Goal: Task Accomplishment & Management: Manage account settings

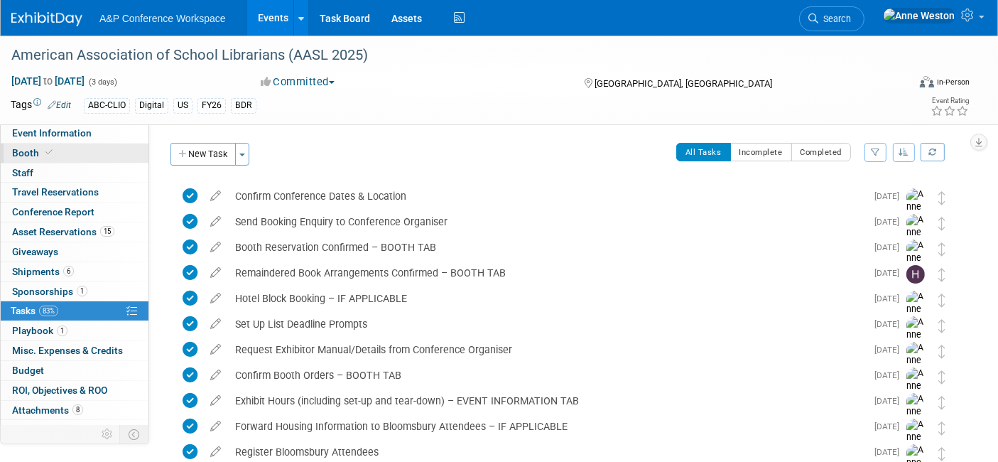
click at [42, 157] on span "Booth" at bounding box center [33, 152] width 43 height 11
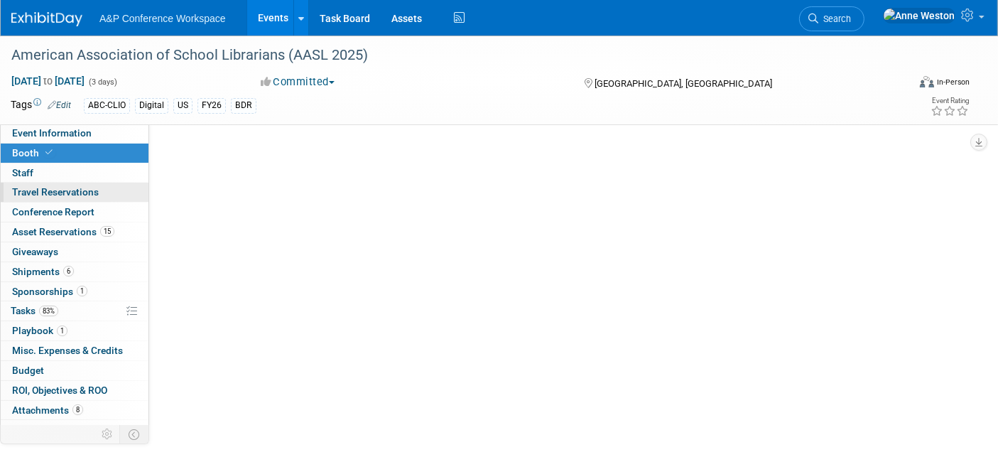
select select "CLDC - Digital/BDR"
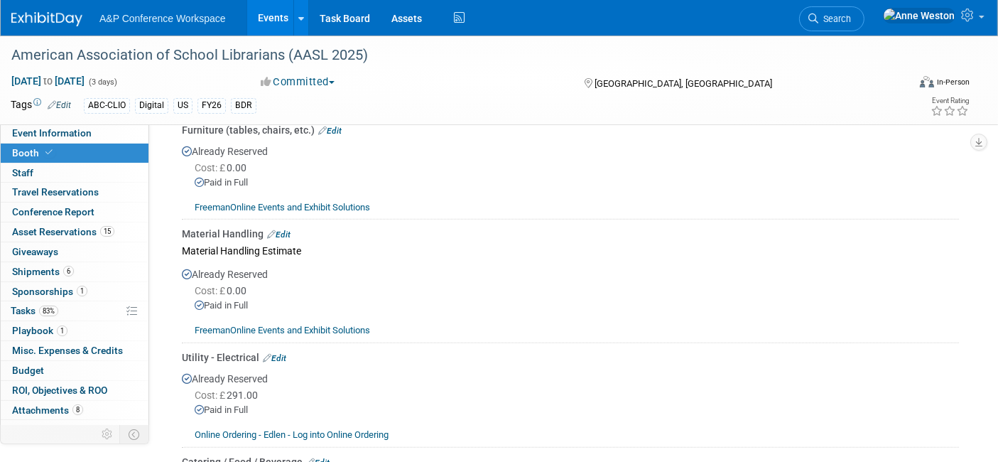
scroll to position [1262, 0]
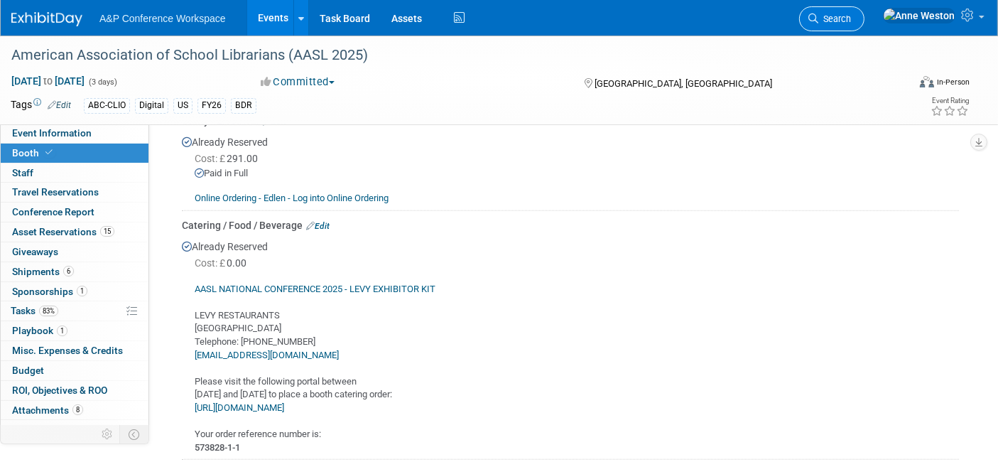
click at [851, 17] on span "Search" at bounding box center [834, 18] width 33 height 11
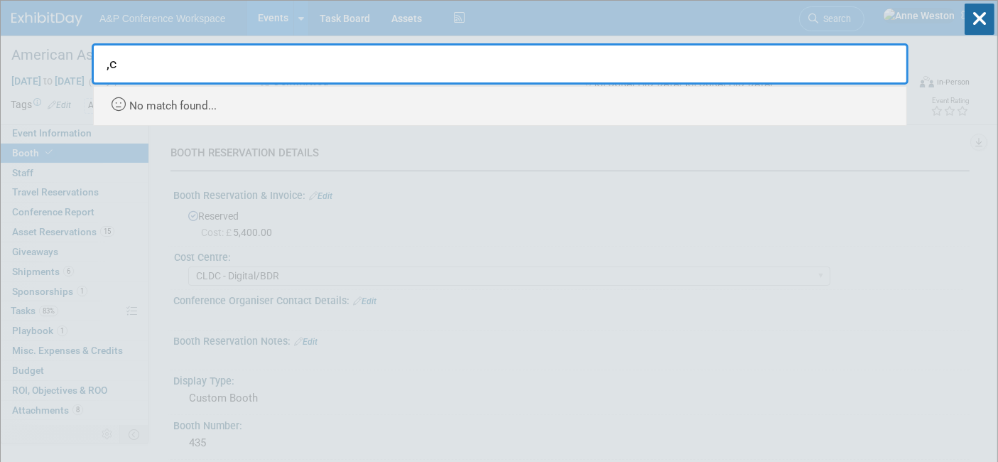
type input ","
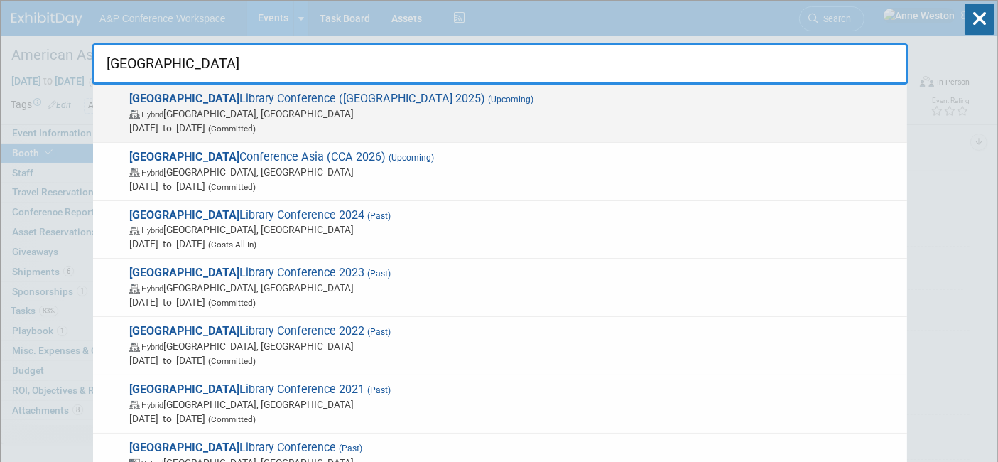
type input "charleston"
click at [183, 109] on span "Hybrid Charleston, SC" at bounding box center [514, 114] width 771 height 14
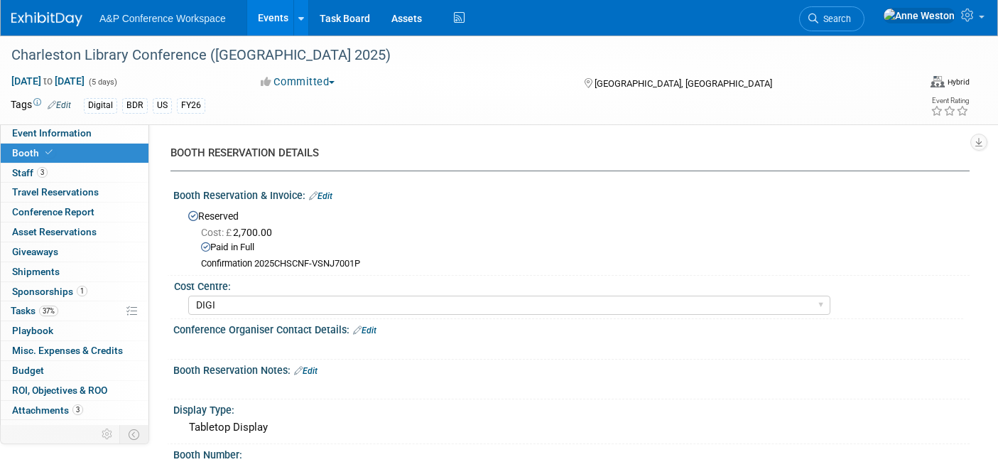
select select "DIGI"
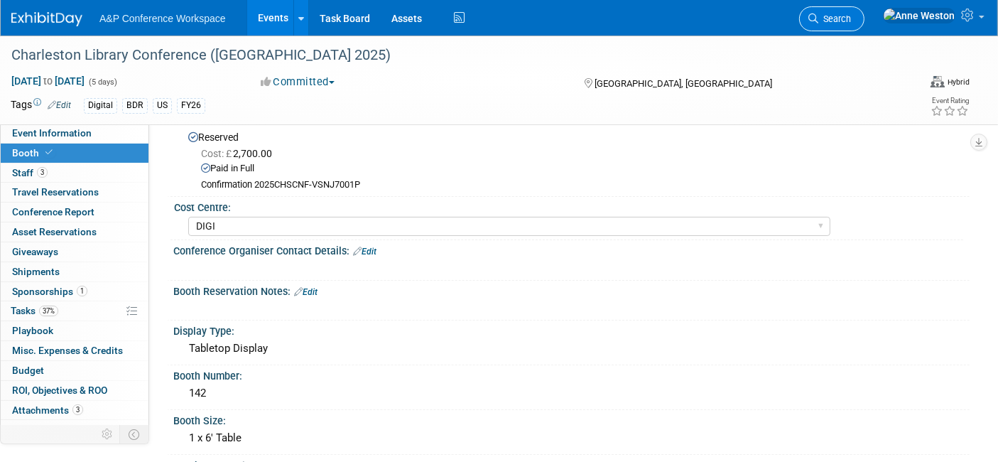
drag, startPoint x: 0, startPoint y: 0, endPoint x: 869, endPoint y: 18, distance: 868.7
click at [851, 18] on span "Search" at bounding box center [834, 18] width 33 height 11
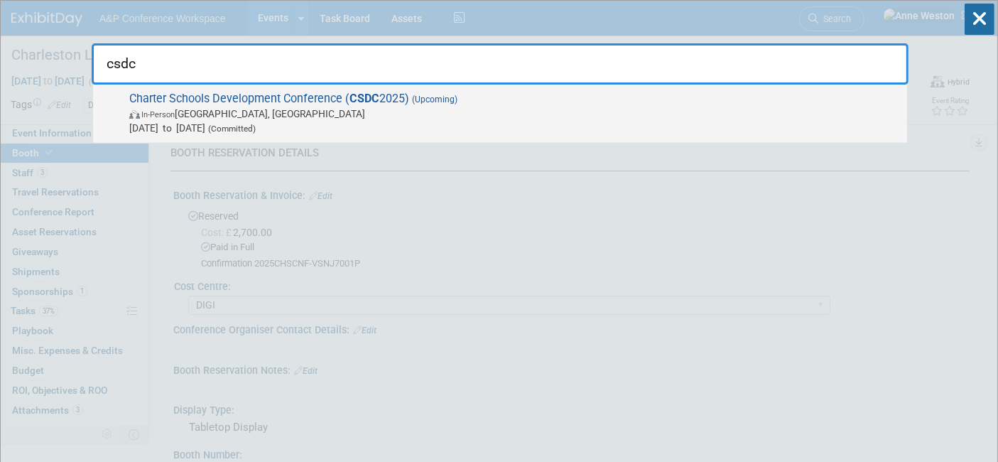
type input "csdc"
click at [175, 98] on span "Charter Schools Development Conference ( CSDC 2025) (Upcoming) In-Person Palm S…" at bounding box center [512, 113] width 775 height 43
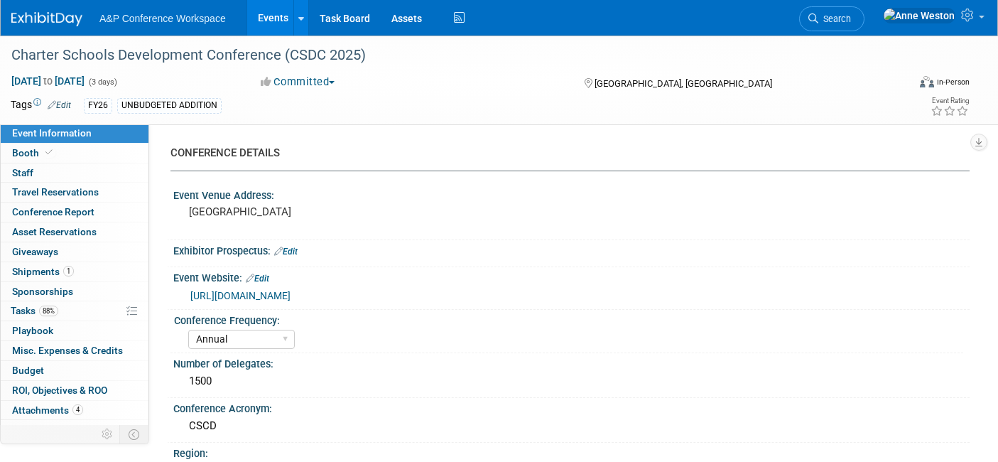
select select "Annual"
select select "Level 2"
select select "In-Person Booth"
select select "Schools"
select select "Bloomsbury Digital Resources"
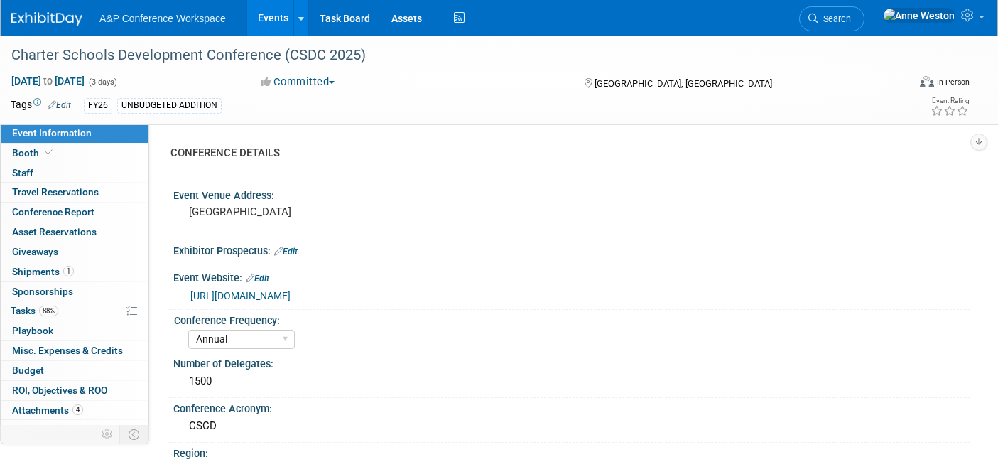
select select "[PERSON_NAME]"
select select "BDR Product Awareness and Trial Generation​"
select select "Annual"
select select "Level 1"
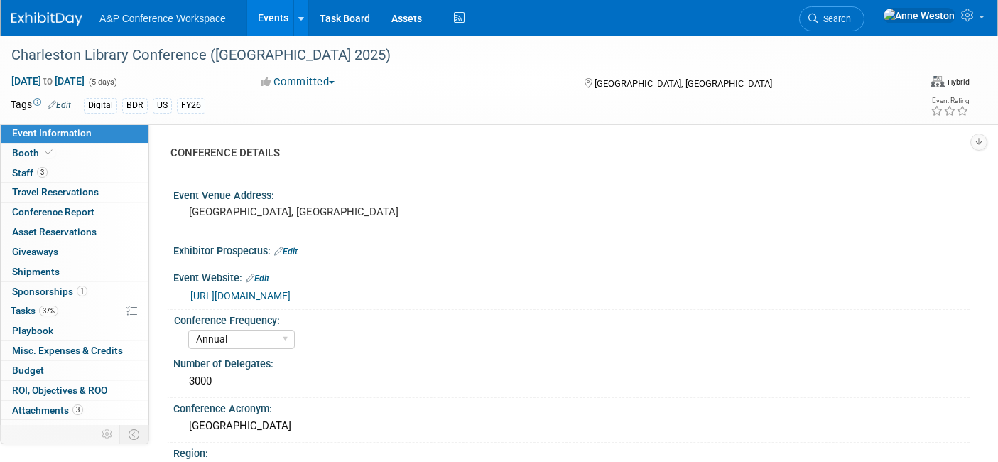
select select "In-Person Booth"
select select "Libraries"
select select "Bloomsbury Digital Resources"
select select "[PERSON_NAME]"
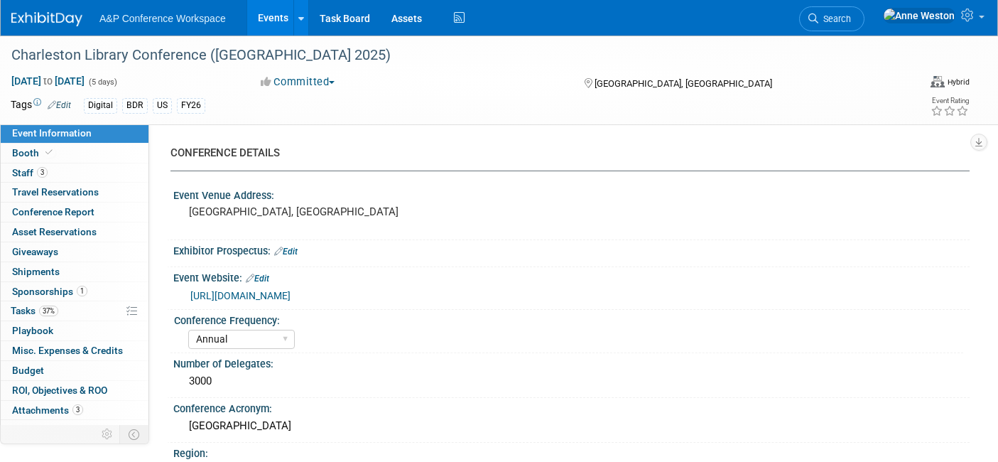
select select "BDR Product Awareness and Trial Generation​"
click at [45, 149] on icon at bounding box center [48, 152] width 7 height 8
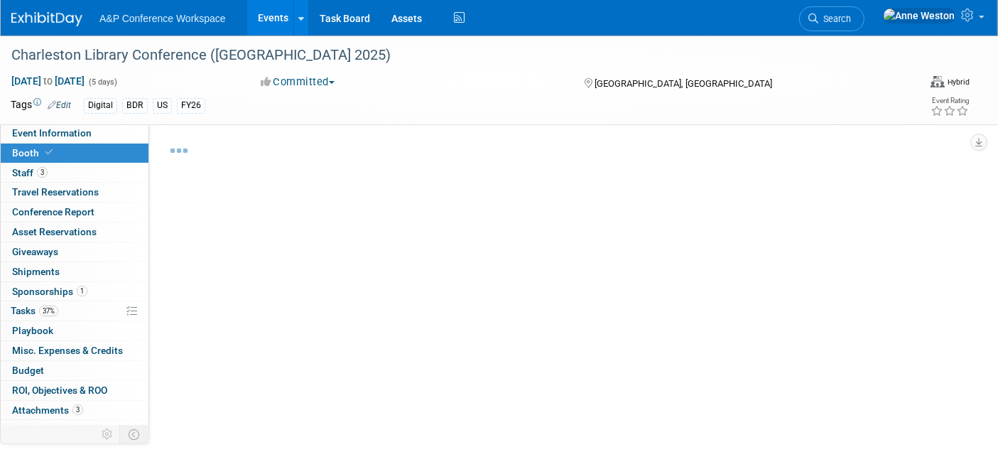
select select "DIGI"
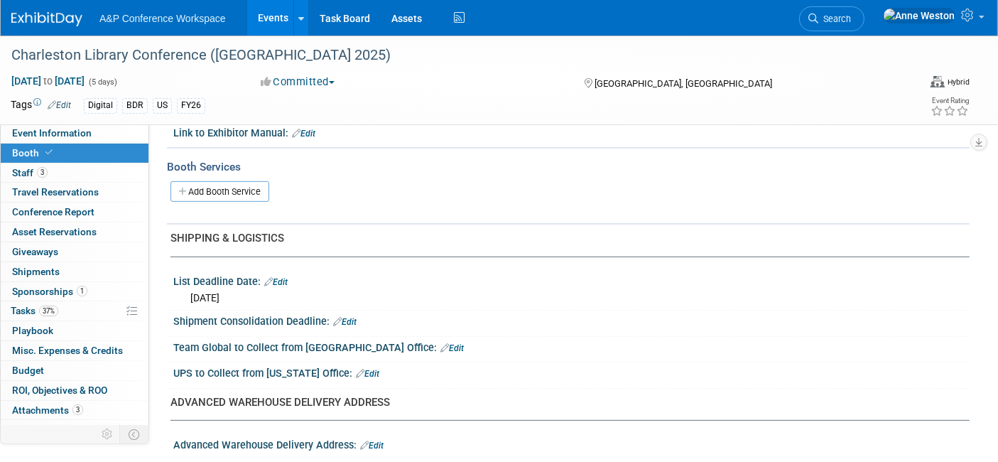
scroll to position [473, 0]
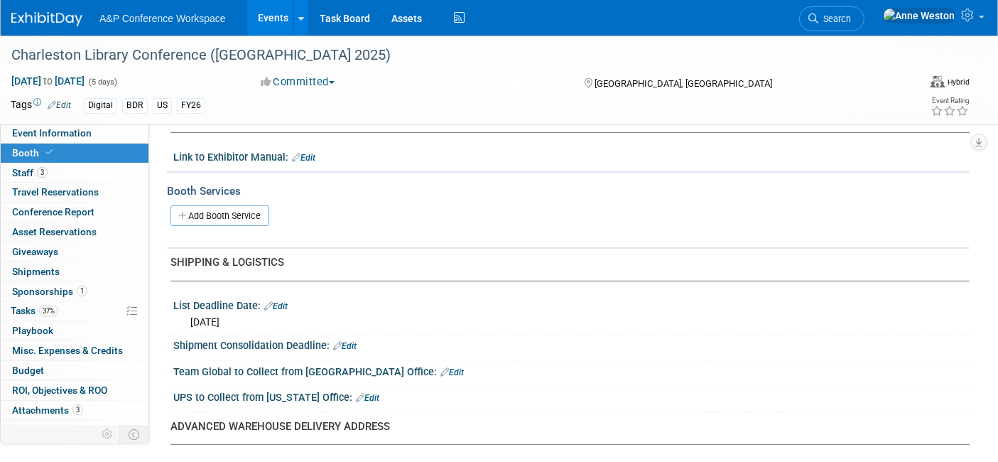
click at [349, 341] on link "Edit" at bounding box center [344, 346] width 23 height 10
select select "9"
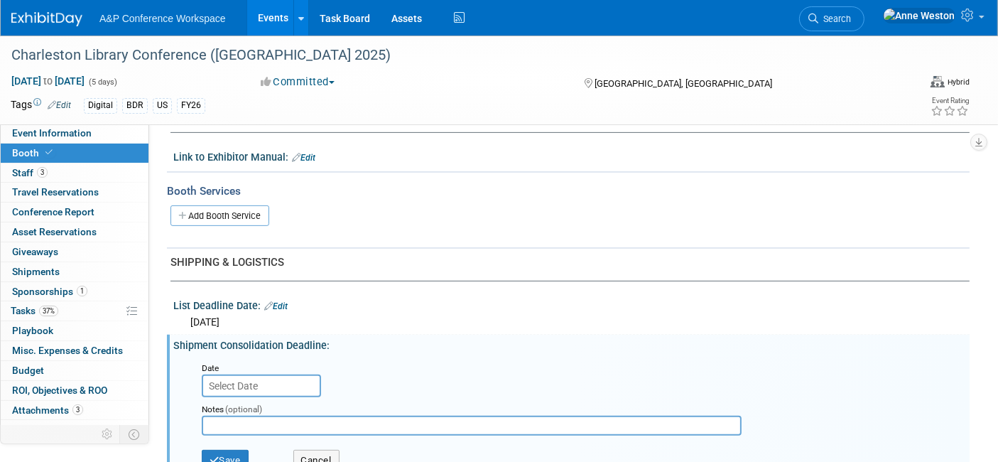
click at [226, 374] on input "text" at bounding box center [261, 385] width 119 height 23
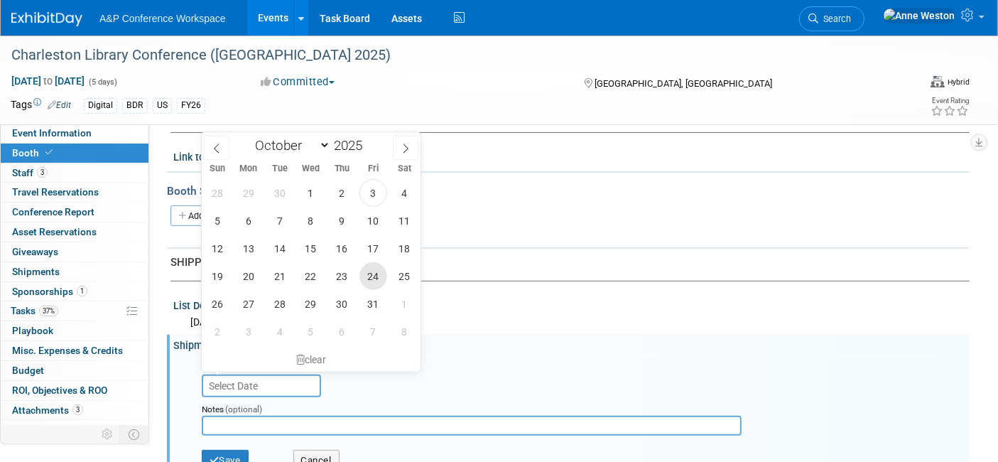
click at [373, 273] on span "24" at bounding box center [373, 276] width 28 height 28
type input "Oct 24, 2025"
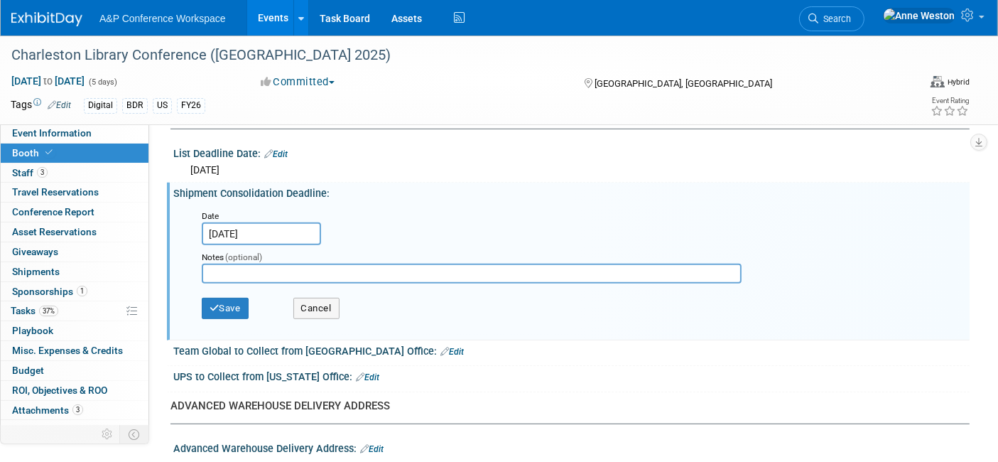
scroll to position [631, 0]
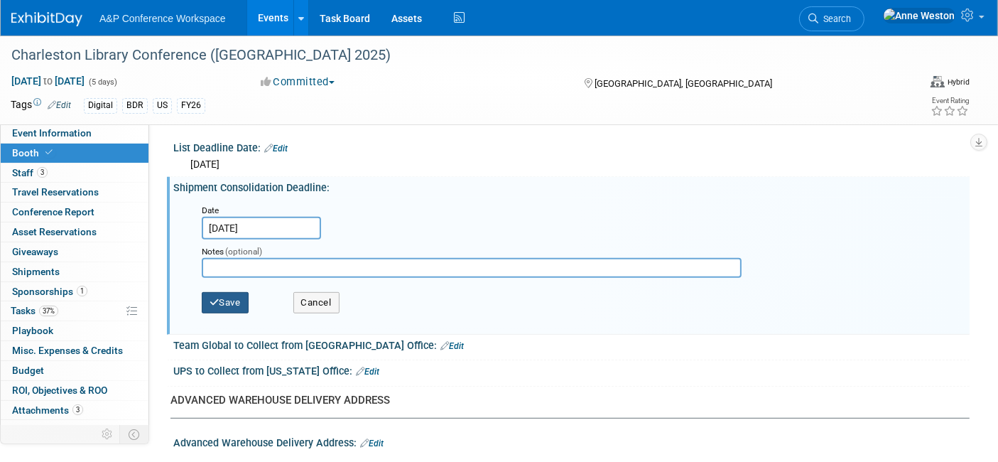
click at [223, 292] on button "Save" at bounding box center [225, 302] width 47 height 21
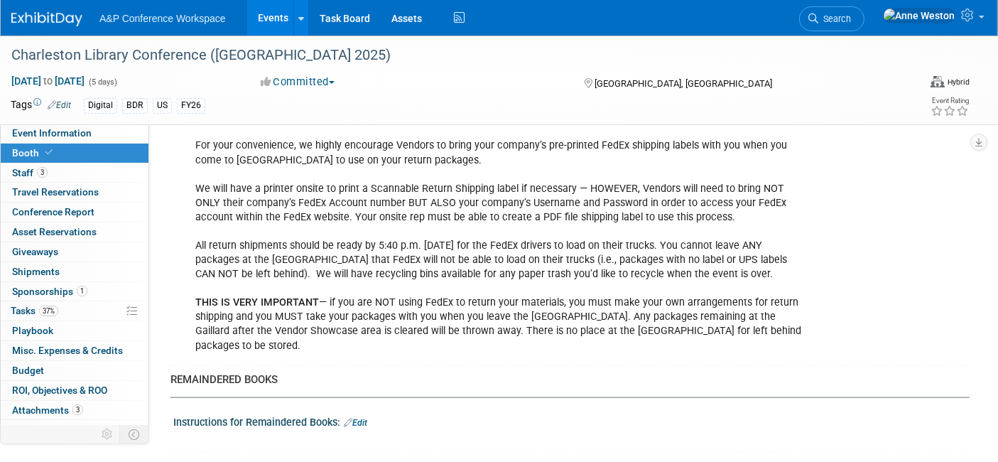
scroll to position [1657, 0]
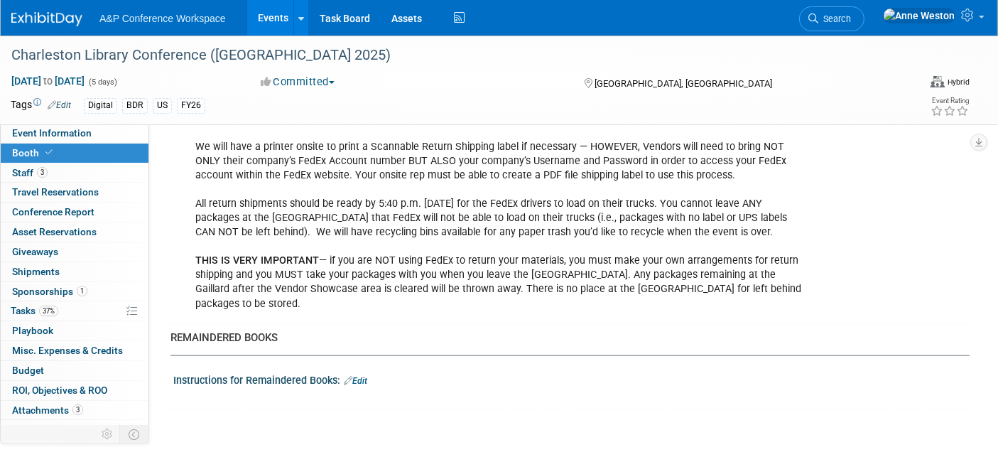
click at [360, 376] on link "Edit" at bounding box center [355, 381] width 23 height 10
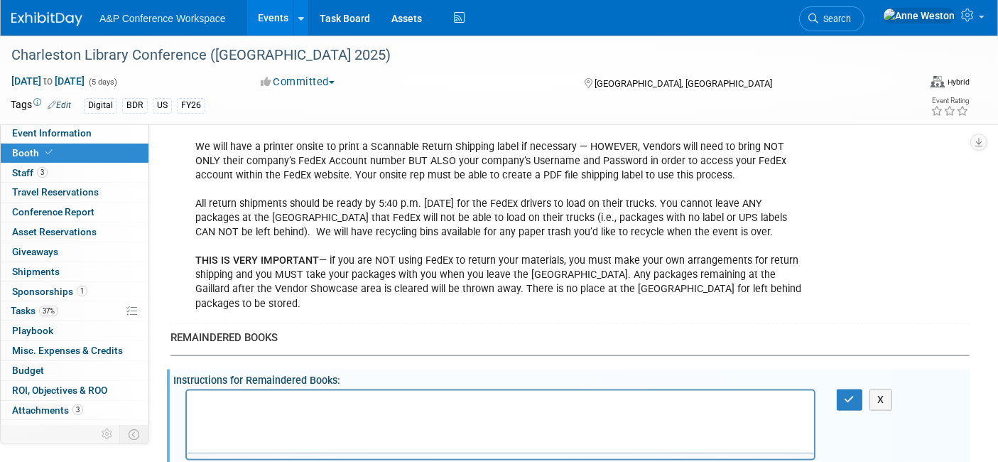
scroll to position [0, 0]
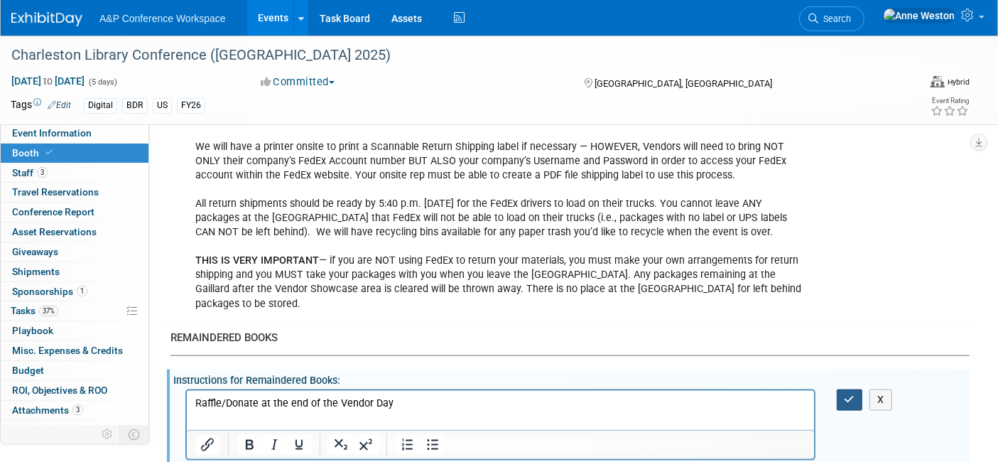
click at [849, 394] on icon "button" at bounding box center [849, 399] width 11 height 10
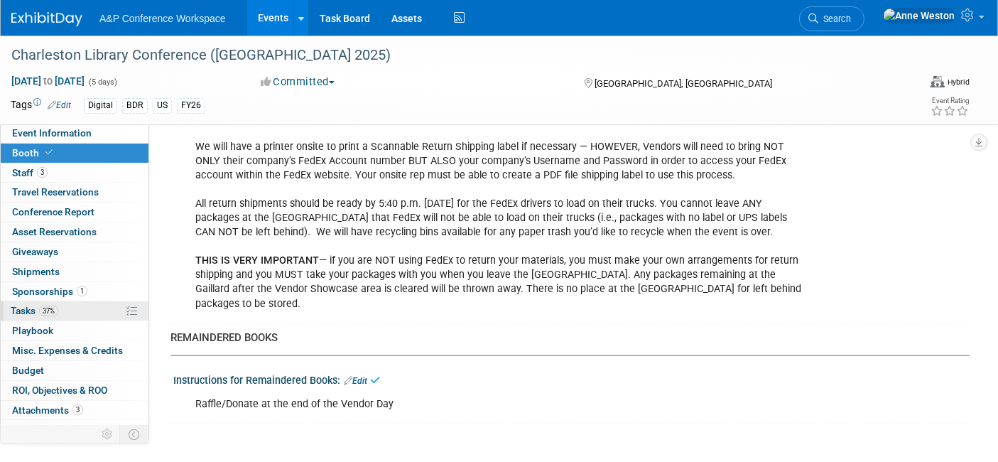
click at [50, 305] on span "37%" at bounding box center [48, 310] width 19 height 11
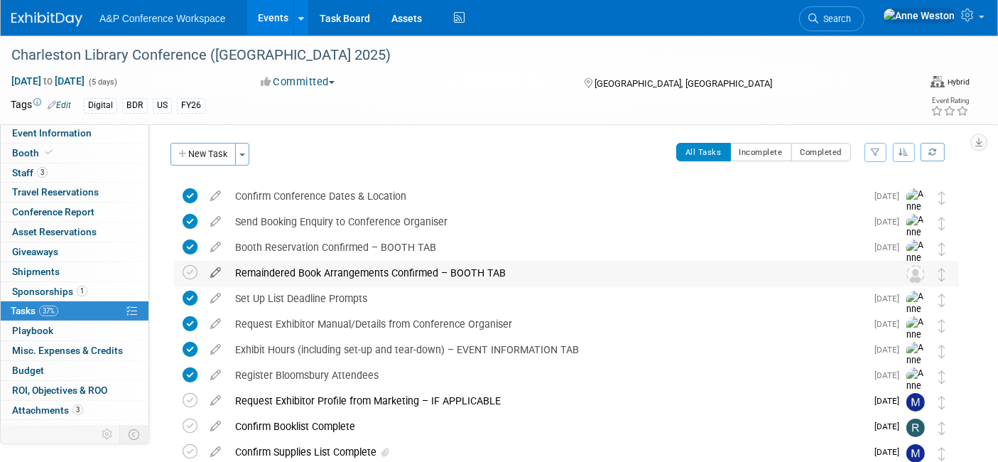
click at [219, 271] on icon at bounding box center [215, 270] width 25 height 18
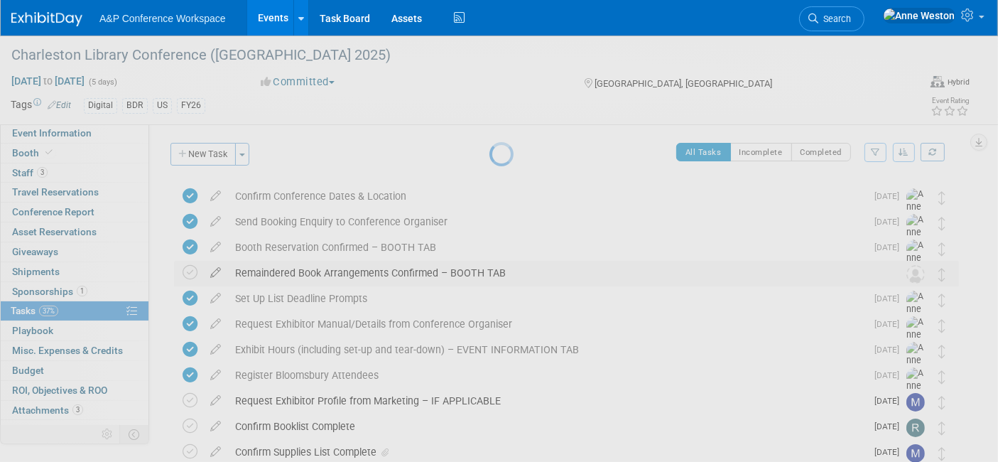
select select "9"
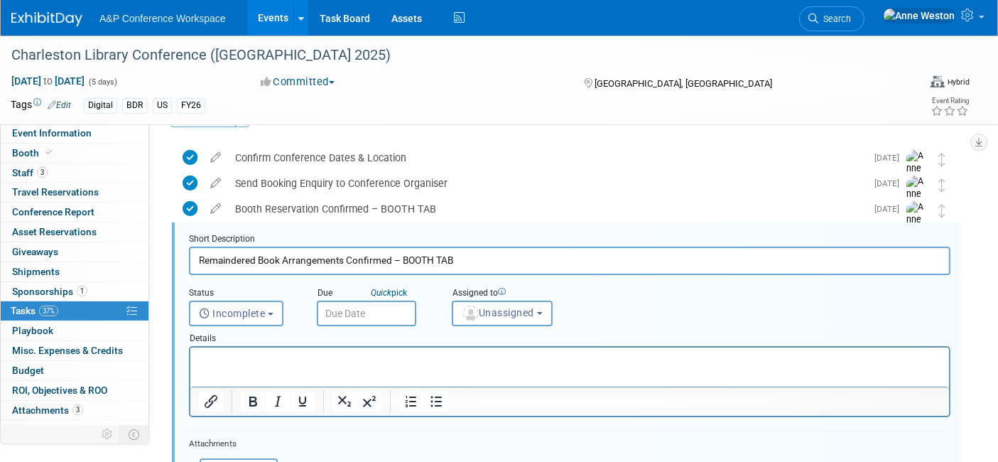
scroll to position [53, 0]
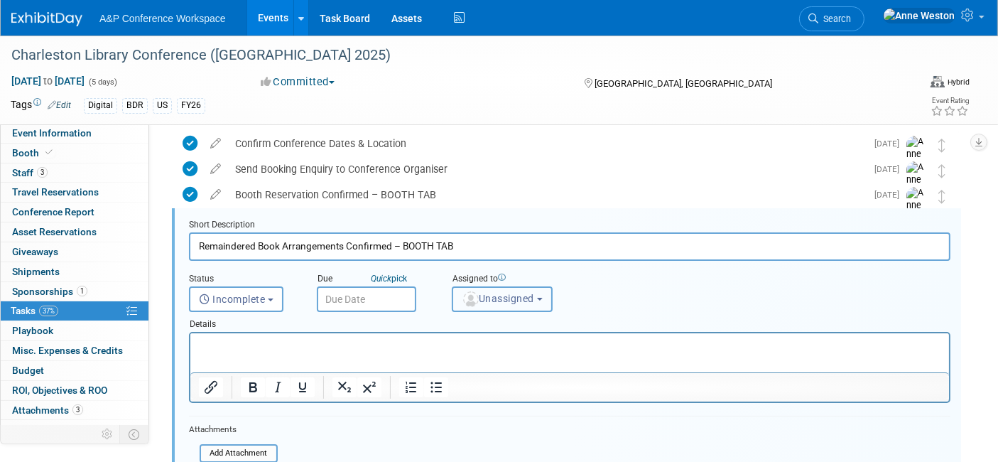
click at [488, 297] on span "Unassigned" at bounding box center [498, 298] width 72 height 11
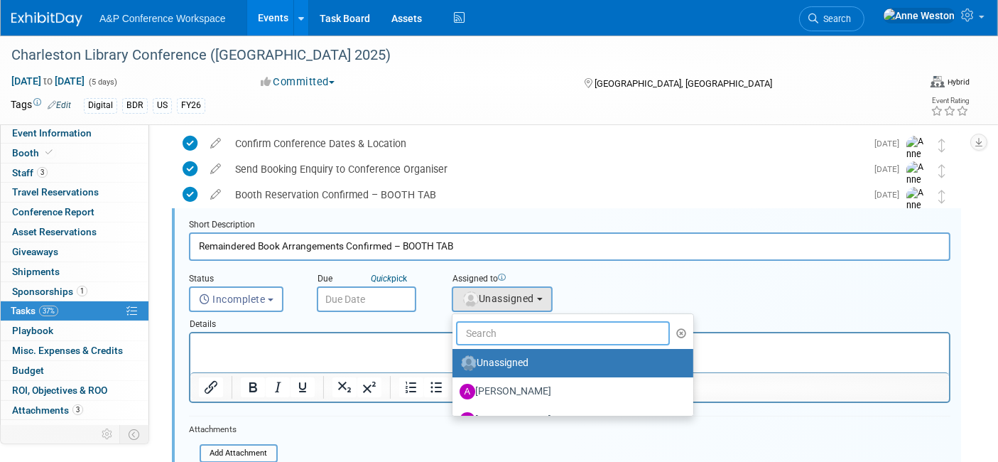
click at [482, 335] on input "text" at bounding box center [563, 333] width 214 height 24
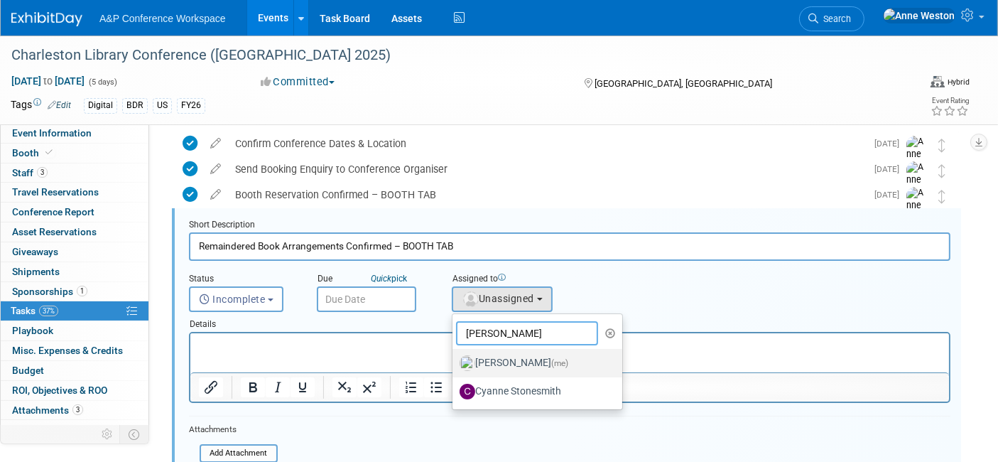
type input "[PERSON_NAME]"
click at [486, 361] on label "Anne Weston (me)" at bounding box center [533, 363] width 148 height 23
click at [455, 361] on input "Anne Weston (me)" at bounding box center [449, 361] width 9 height 9
select select "c29719a7-47ff-44fe-b37a-21211f595519"
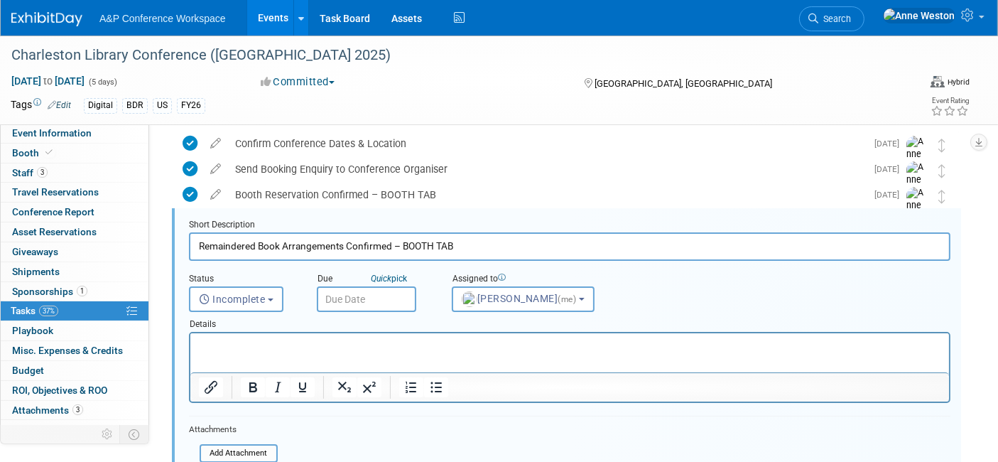
click at [344, 295] on input "text" at bounding box center [366, 299] width 99 height 26
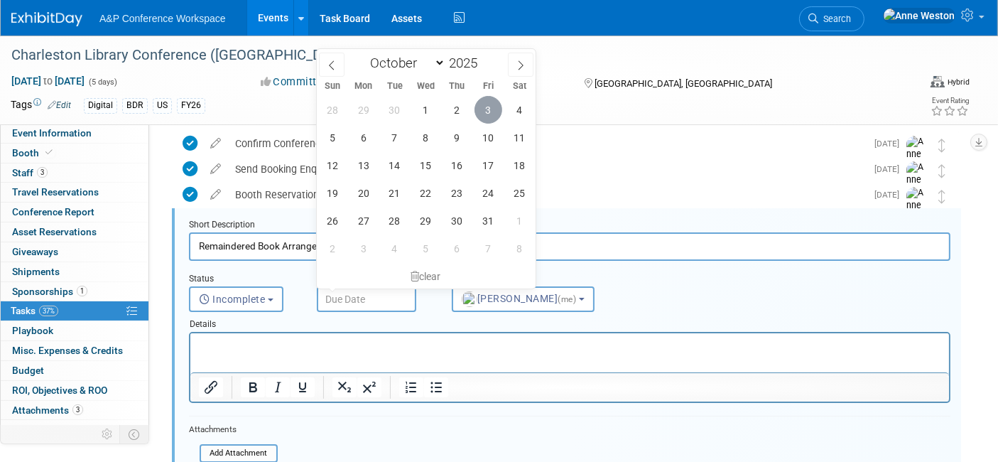
click at [486, 104] on span "3" at bounding box center [488, 110] width 28 height 28
type input "Oct 3, 2025"
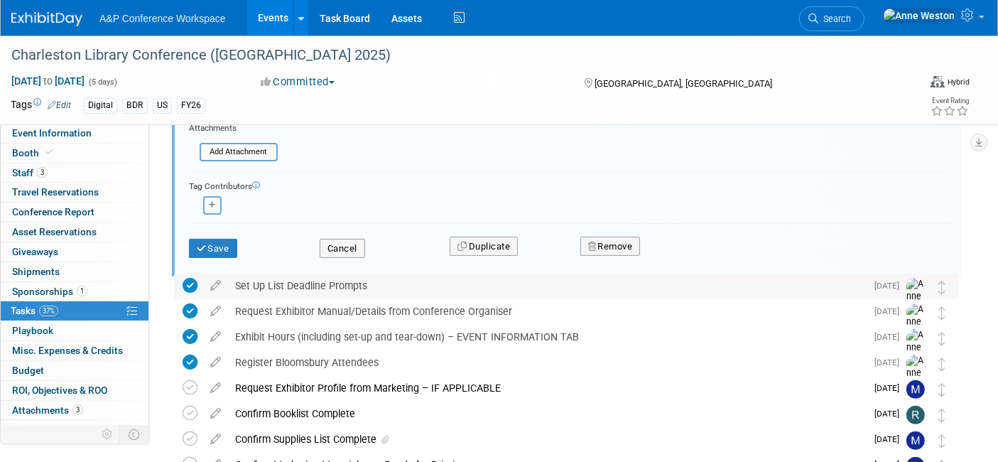
scroll to position [368, 0]
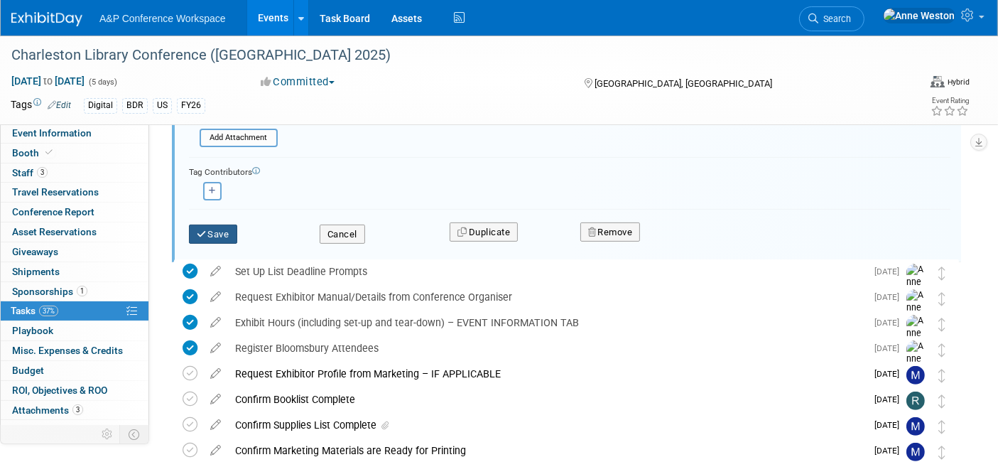
click at [211, 229] on button "Save" at bounding box center [213, 234] width 48 height 20
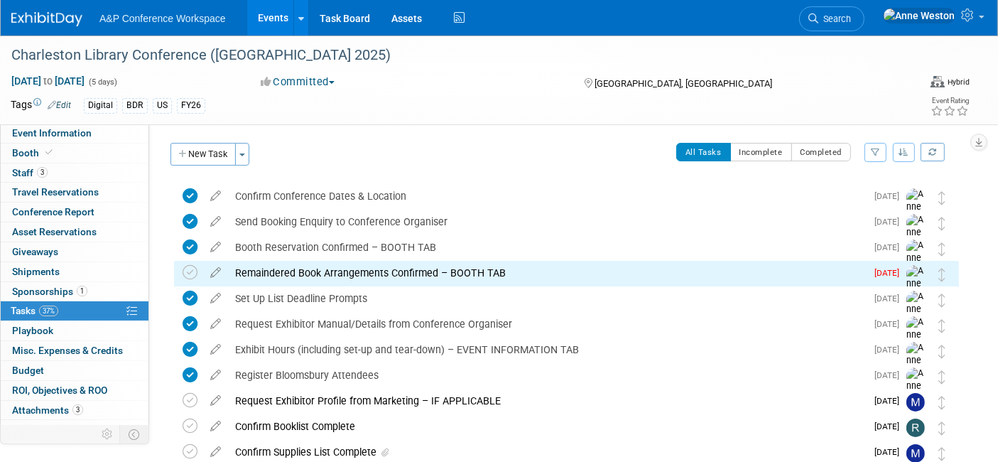
scroll to position [79, 0]
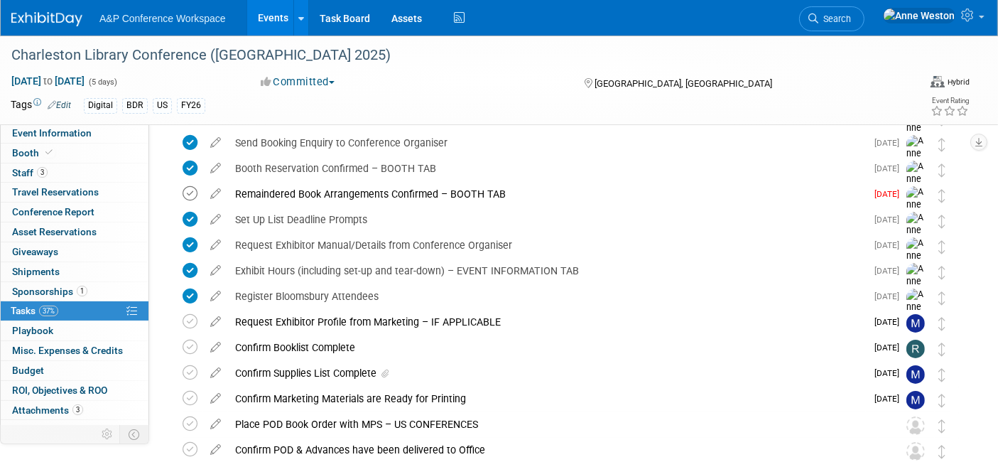
click at [188, 187] on icon at bounding box center [190, 193] width 15 height 15
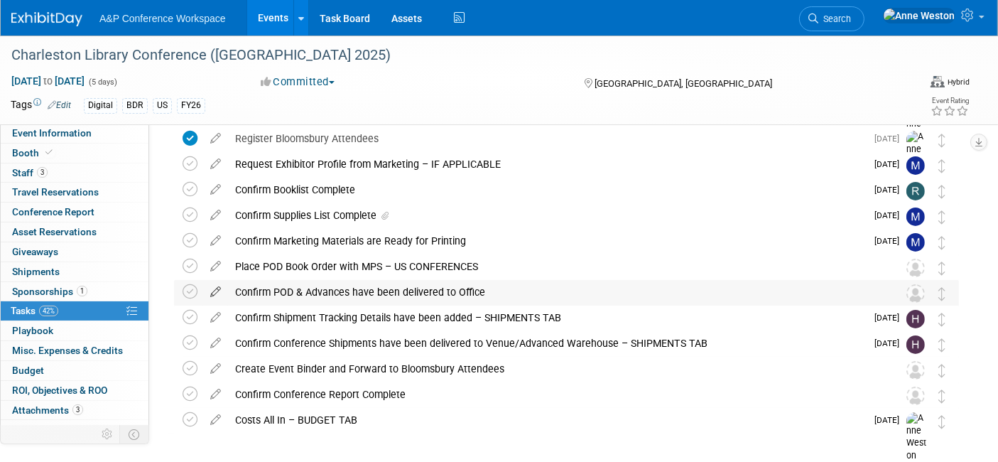
scroll to position [294, 0]
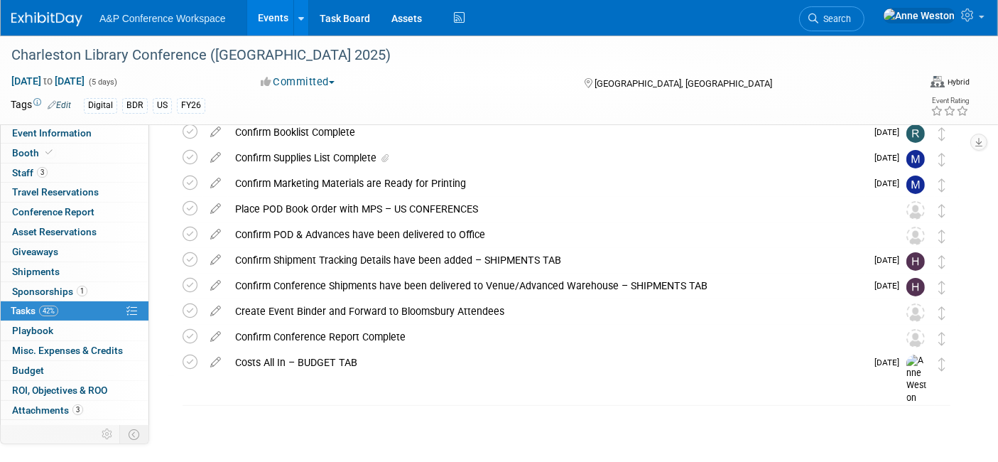
click at [217, 202] on icon at bounding box center [215, 206] width 25 height 18
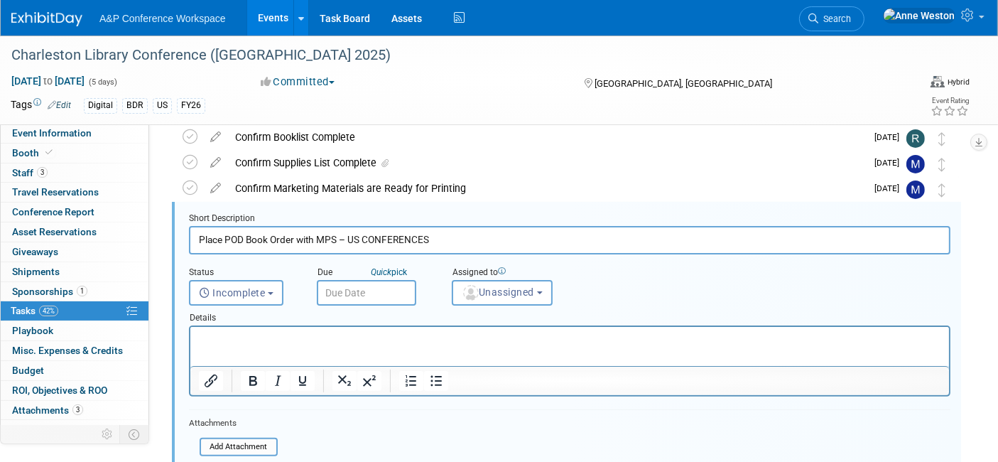
scroll to position [283, 0]
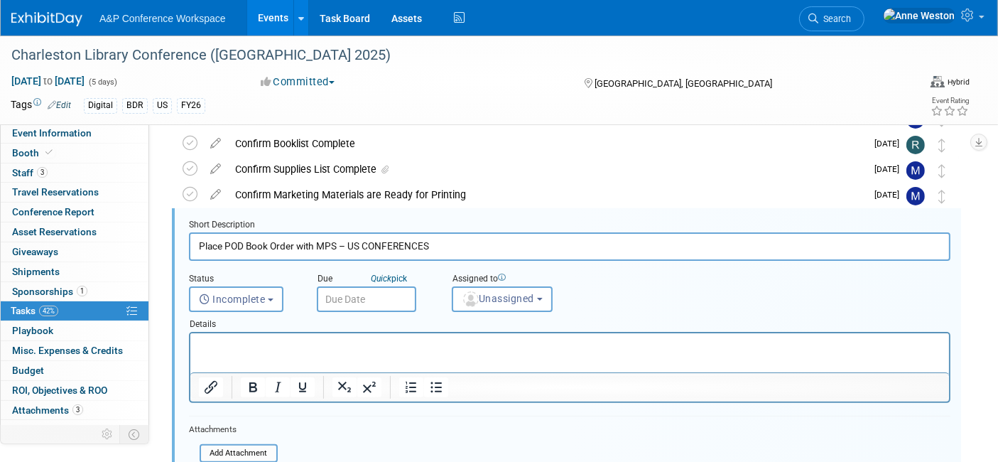
click at [255, 238] on input "Place POD Book Order with MPS – US CONFERENCES" at bounding box center [569, 246] width 761 height 28
click at [236, 241] on input "Place POD Order with MPS – US CONFERENCES" at bounding box center [569, 246] width 761 height 28
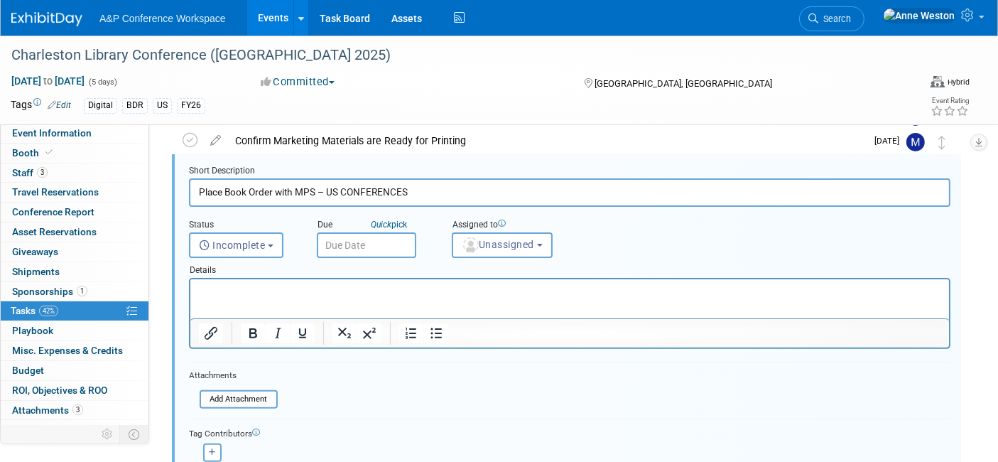
scroll to position [361, 0]
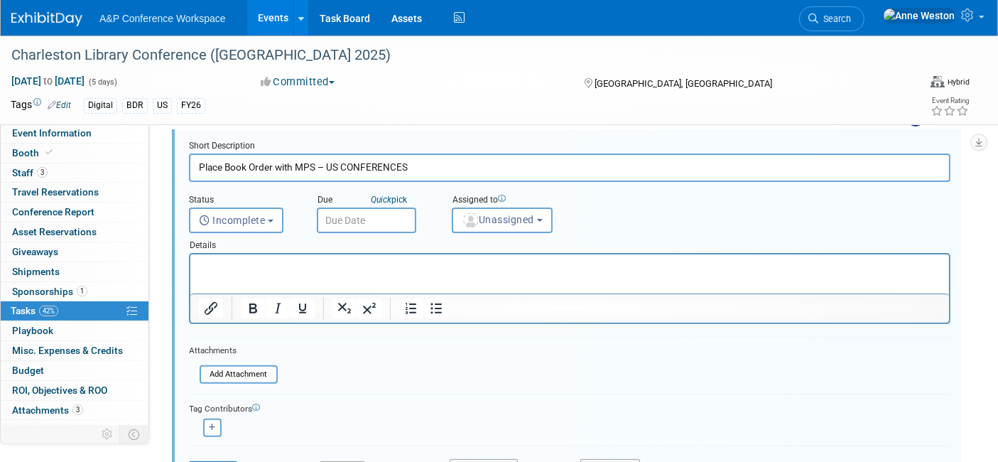
type input "Place Book Order with MPS – US CONFERENCES"
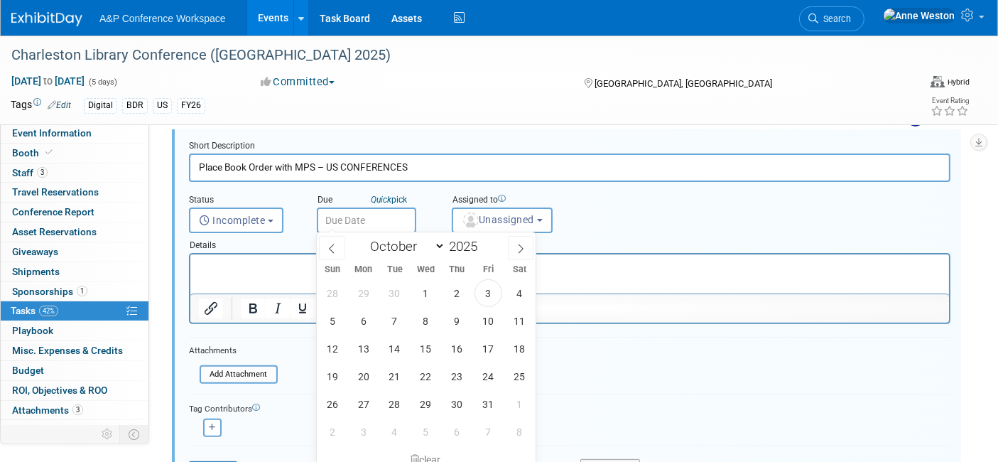
click at [335, 212] on input "text" at bounding box center [366, 220] width 99 height 26
click at [363, 344] on span "13" at bounding box center [363, 348] width 28 height 28
type input "Oct 13, 2025"
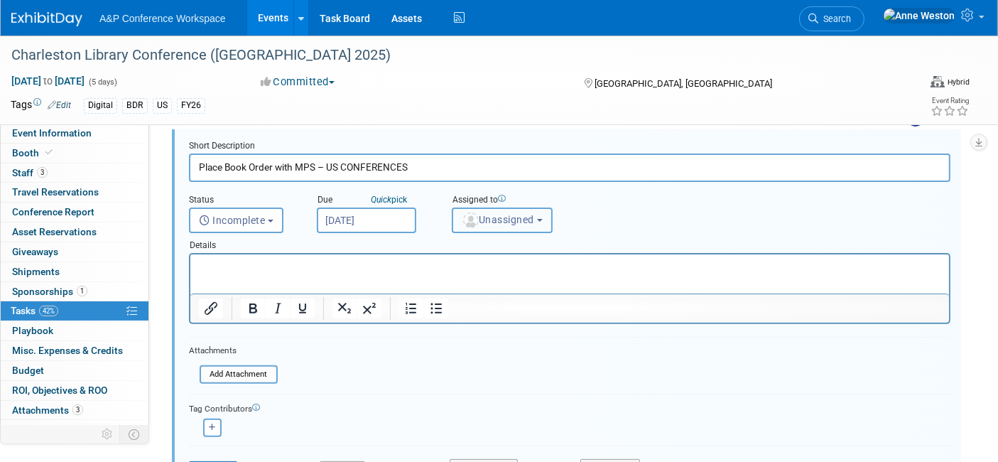
click at [519, 224] on button "Unassigned" at bounding box center [502, 220] width 101 height 26
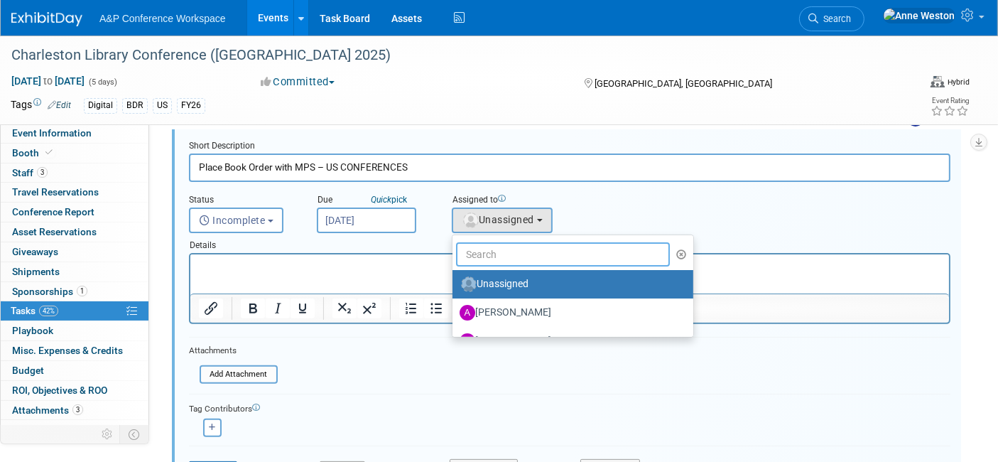
click at [508, 248] on input "text" at bounding box center [563, 254] width 214 height 24
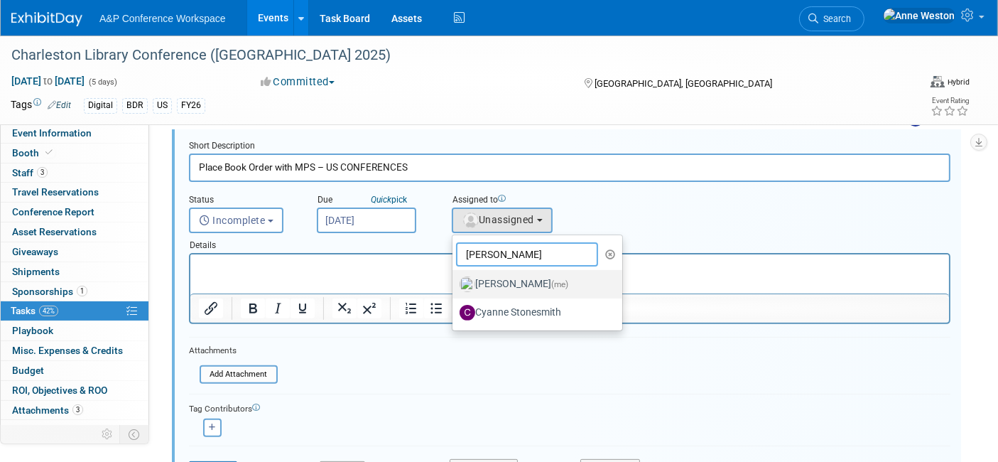
type input "[PERSON_NAME]"
click at [514, 281] on label "Anne Weston (me)" at bounding box center [533, 284] width 148 height 23
click at [455, 281] on input "Anne Weston (me)" at bounding box center [449, 282] width 9 height 9
select select "c29719a7-47ff-44fe-b37a-21211f595519"
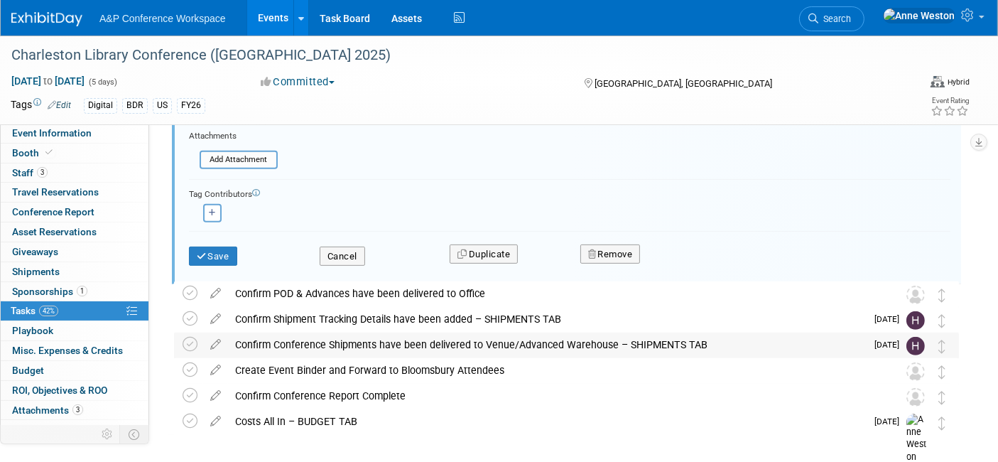
scroll to position [598, 0]
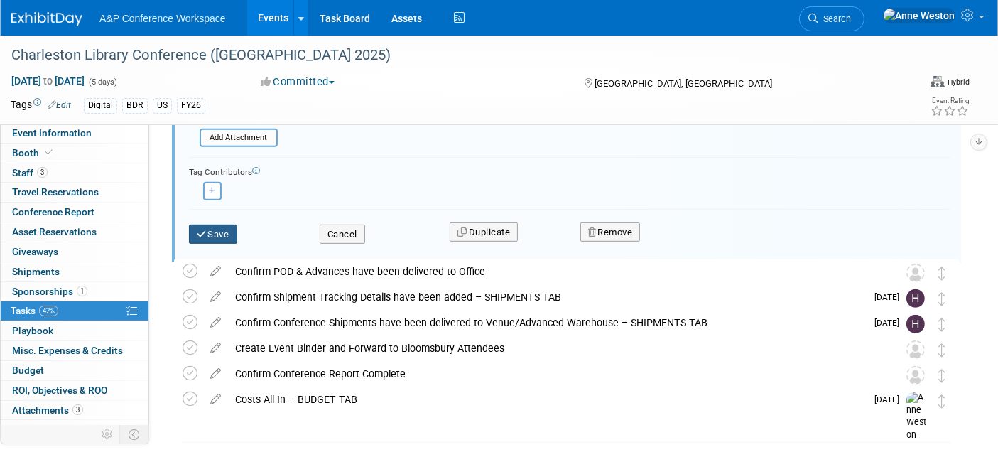
click at [214, 228] on button "Save" at bounding box center [213, 234] width 48 height 20
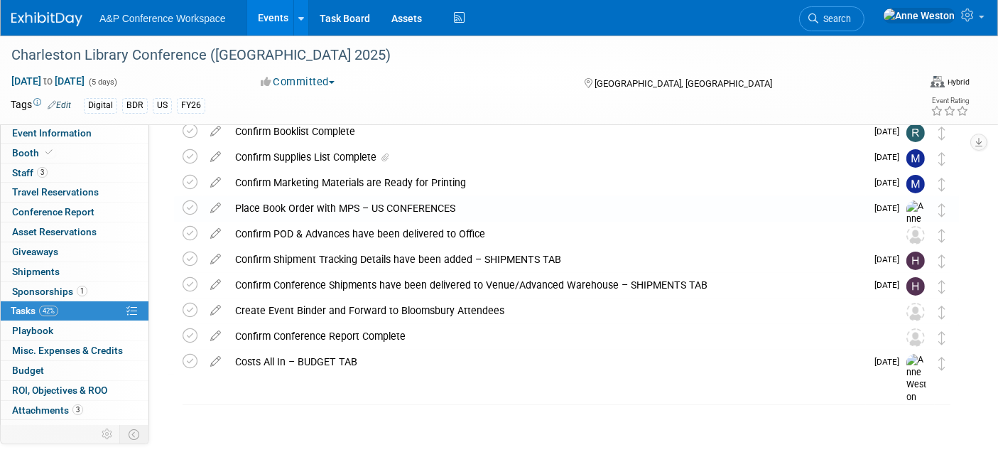
scroll to position [294, 0]
click at [213, 229] on icon at bounding box center [215, 231] width 25 height 18
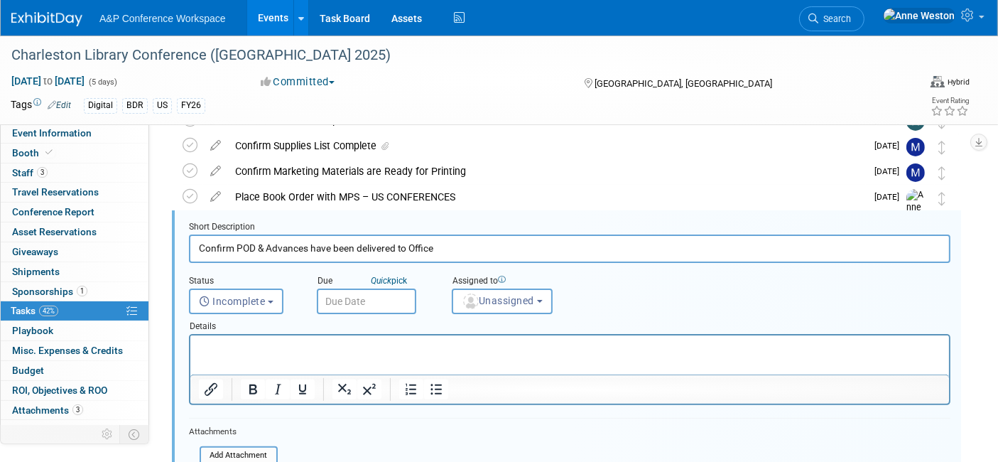
scroll to position [308, 0]
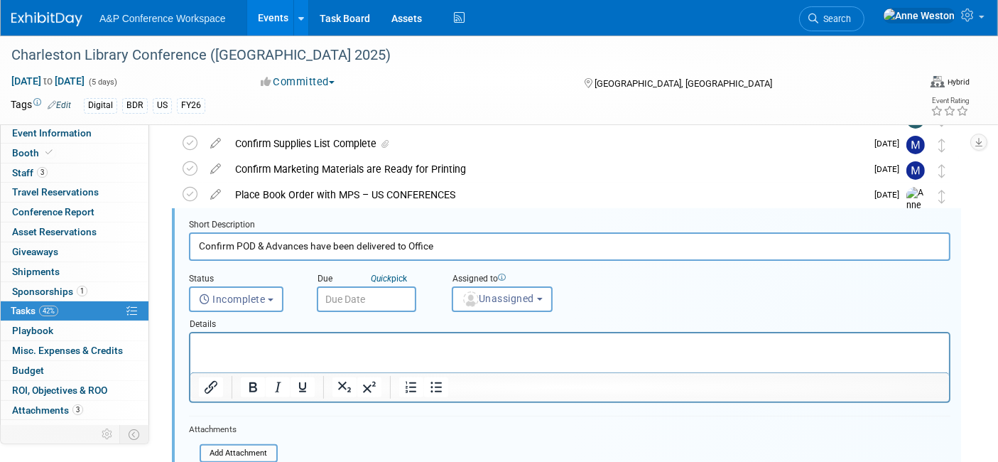
drag, startPoint x: 309, startPoint y: 244, endPoint x: 235, endPoint y: 258, distance: 75.2
click at [235, 258] on form "Short Description Confirm POD & Advances have been delivered to Office Status <…" at bounding box center [569, 396] width 783 height 354
type input "Confirm Books have been delivered to Office"
click at [342, 289] on input "text" at bounding box center [366, 299] width 99 height 26
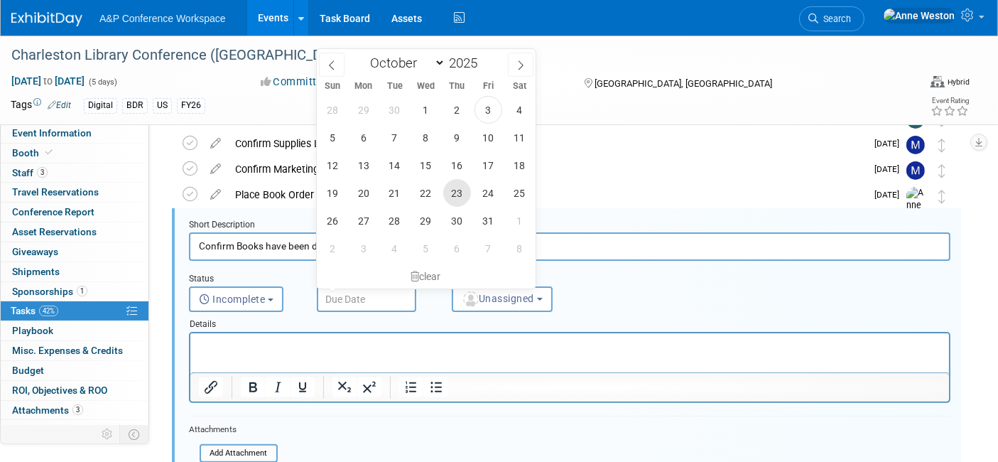
click at [464, 186] on span "23" at bounding box center [457, 193] width 28 height 28
type input "Oct 23, 2025"
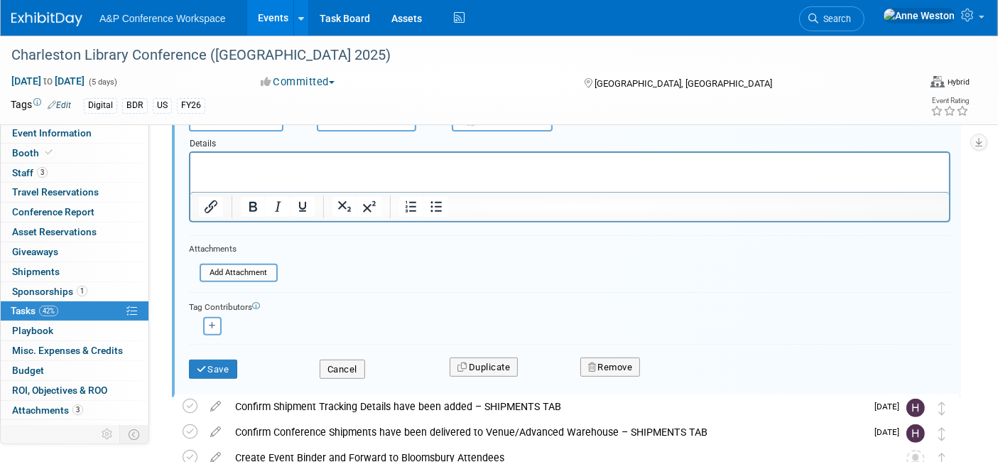
scroll to position [545, 0]
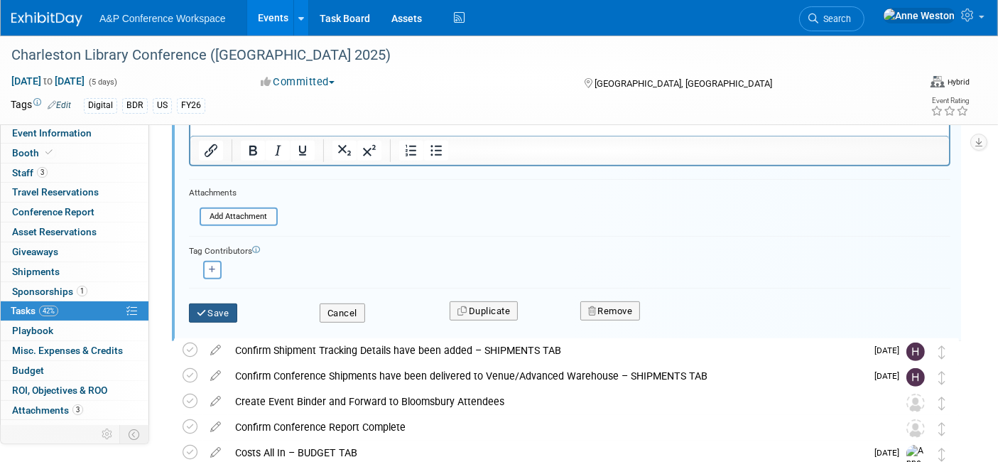
click at [227, 307] on button "Save" at bounding box center [213, 313] width 48 height 20
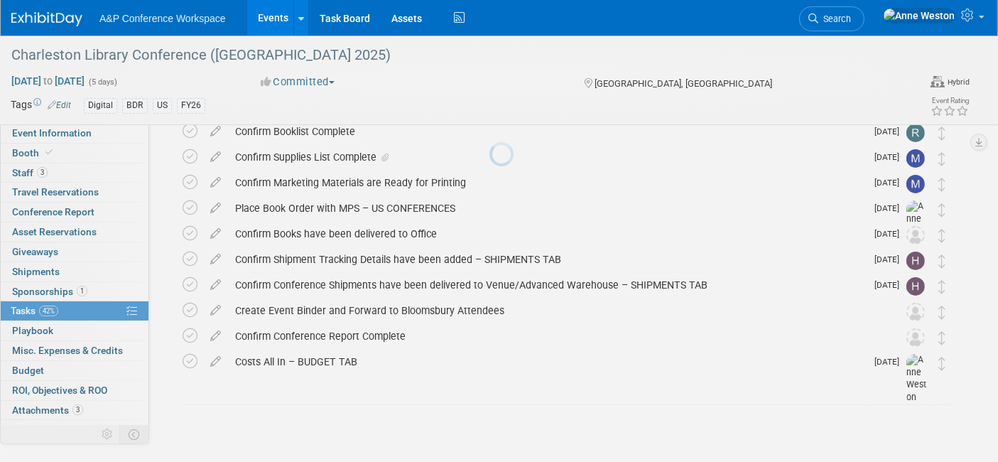
scroll to position [294, 0]
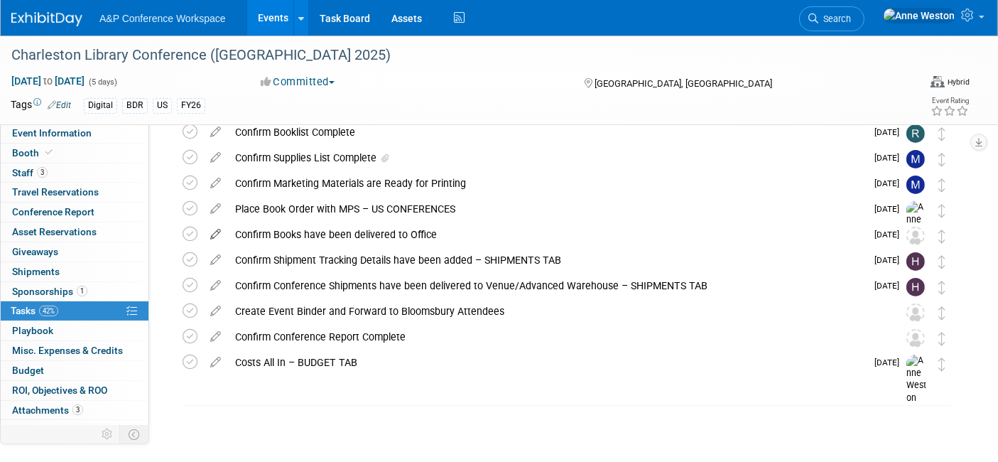
click at [217, 224] on icon at bounding box center [215, 231] width 25 height 18
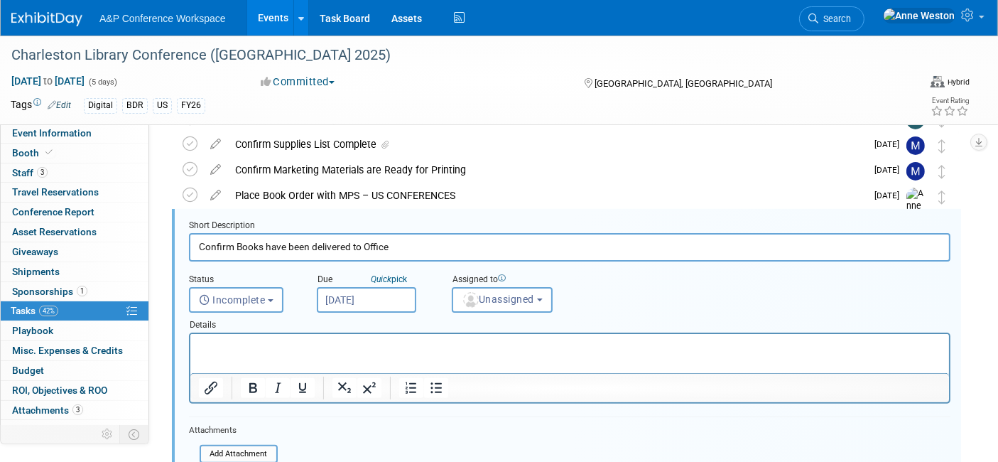
scroll to position [308, 0]
click at [491, 297] on span "Unassigned" at bounding box center [498, 298] width 72 height 11
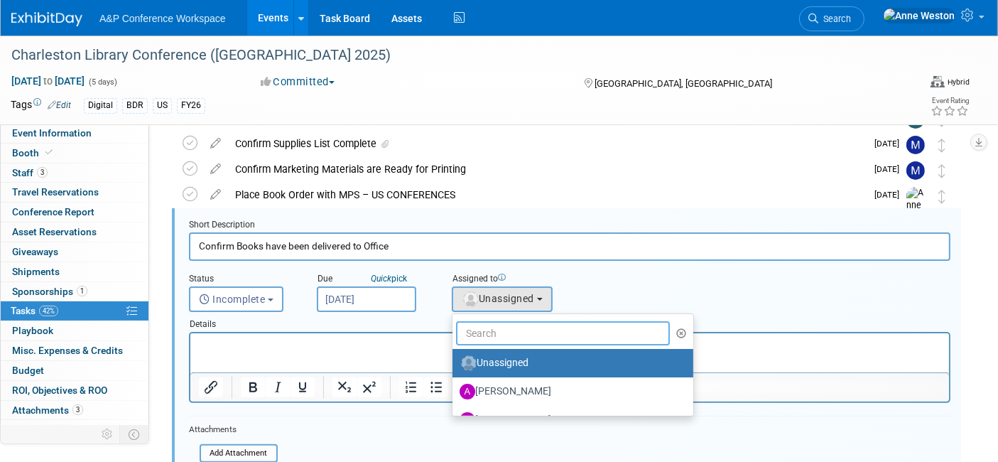
click at [501, 329] on input "text" at bounding box center [563, 333] width 214 height 24
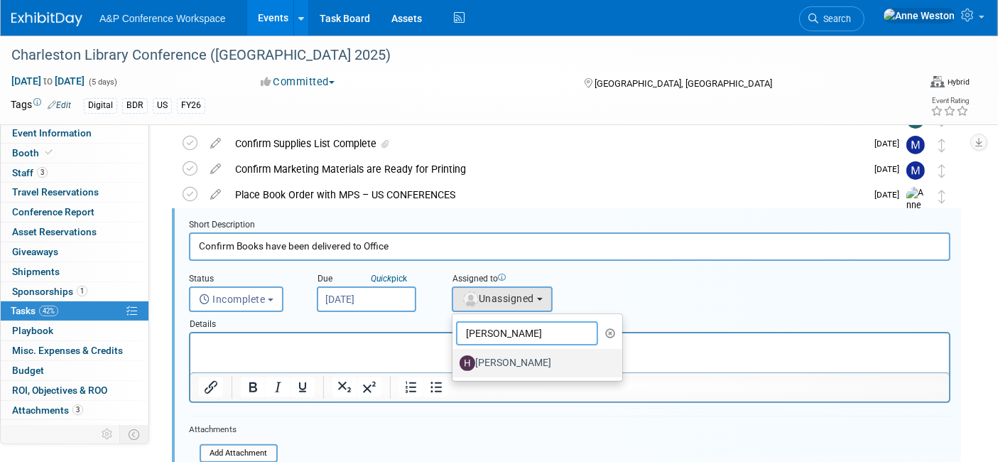
type input "[PERSON_NAME]"
click at [491, 358] on label "[PERSON_NAME]" at bounding box center [533, 363] width 148 height 23
click at [455, 358] on input "[PERSON_NAME]" at bounding box center [449, 361] width 9 height 9
select select "f47d5110-dff9-4952-99f5-c640fdae2d00"
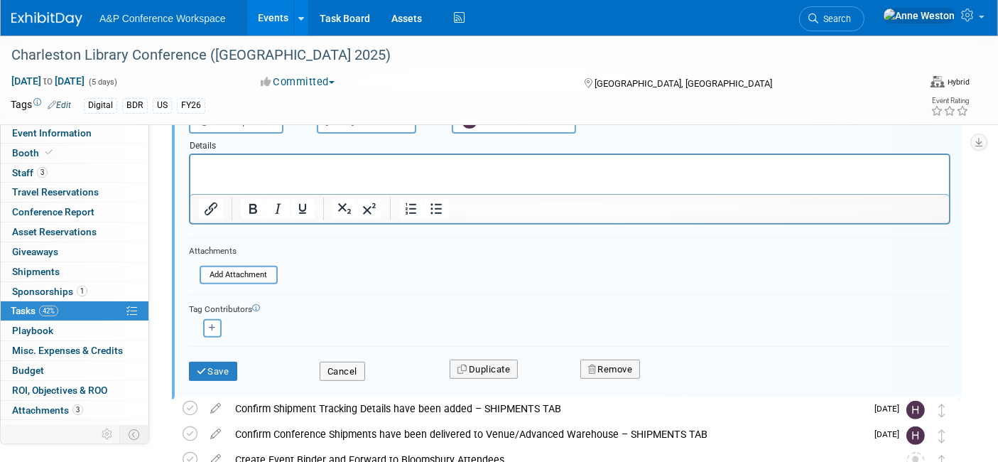
scroll to position [545, 0]
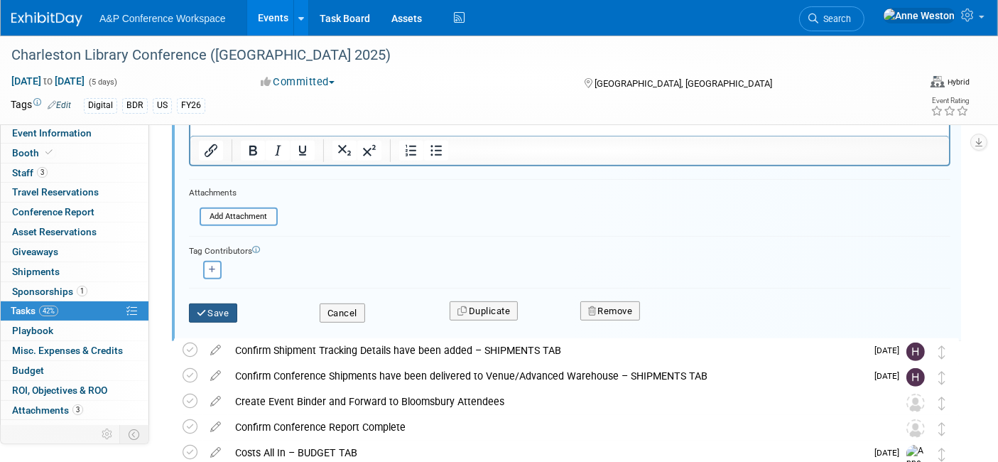
click at [213, 307] on button "Save" at bounding box center [213, 313] width 48 height 20
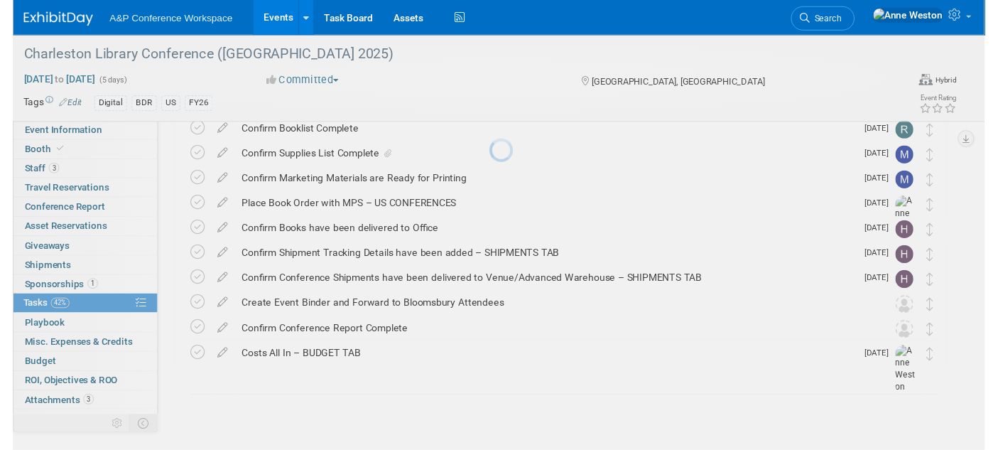
scroll to position [294, 0]
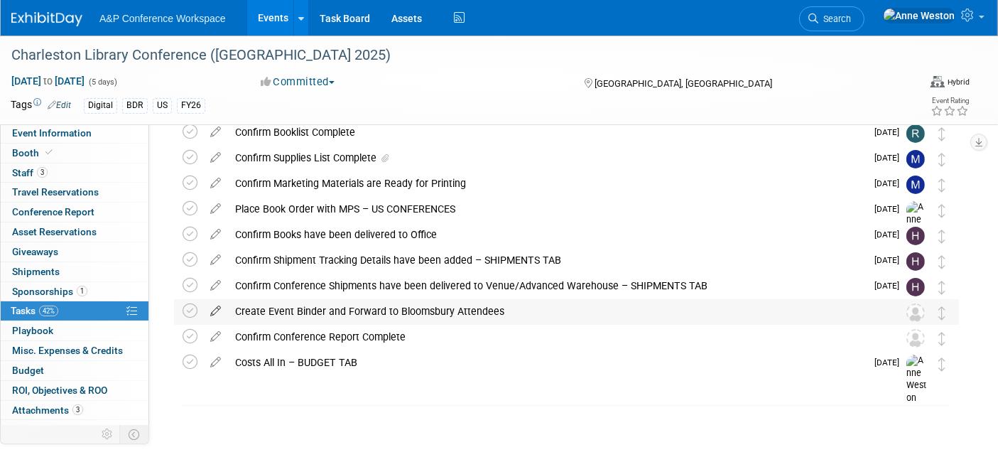
click at [210, 316] on link at bounding box center [215, 311] width 25 height 13
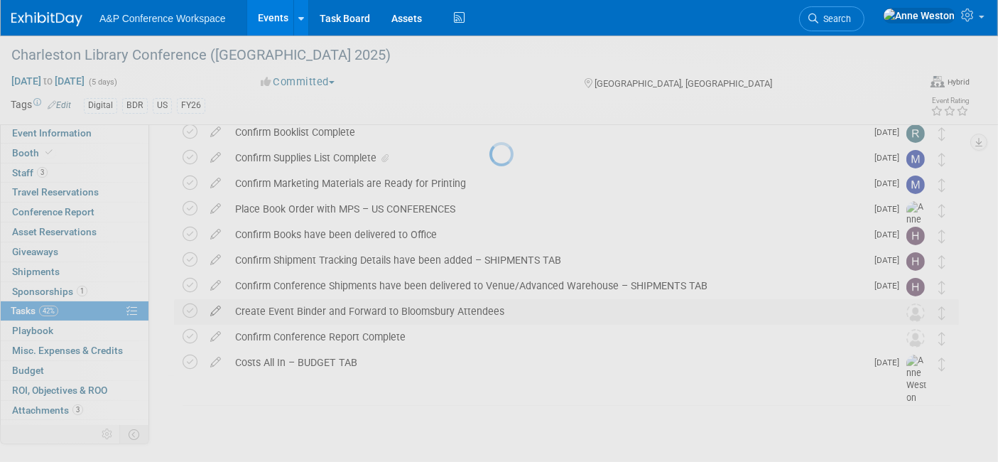
select select "9"
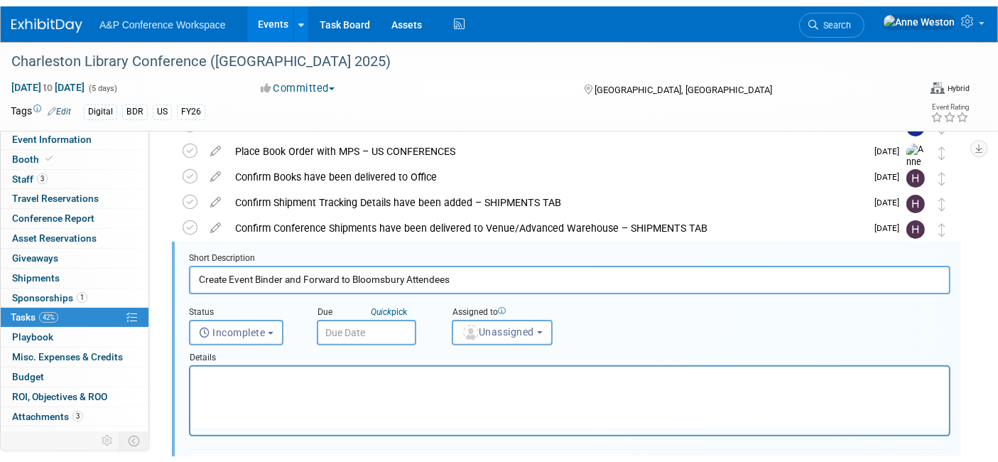
scroll to position [385, 0]
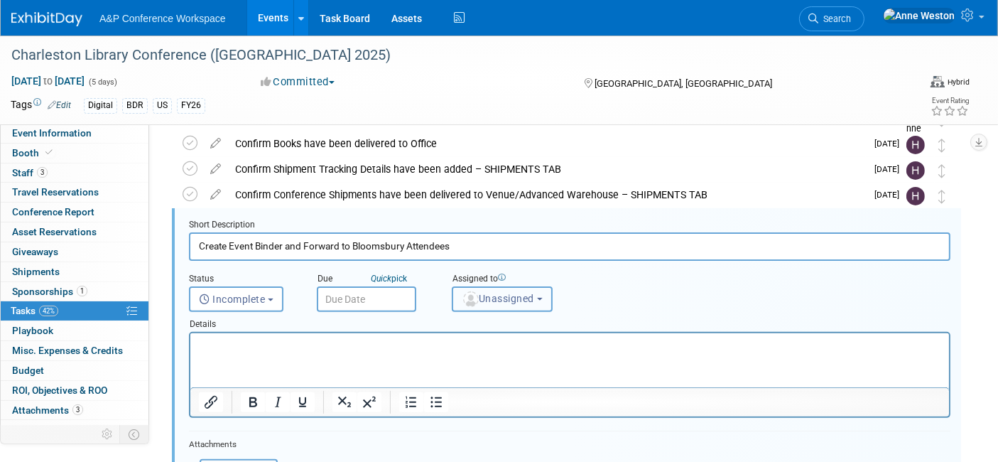
click at [516, 293] on span "Unassigned" at bounding box center [498, 298] width 72 height 11
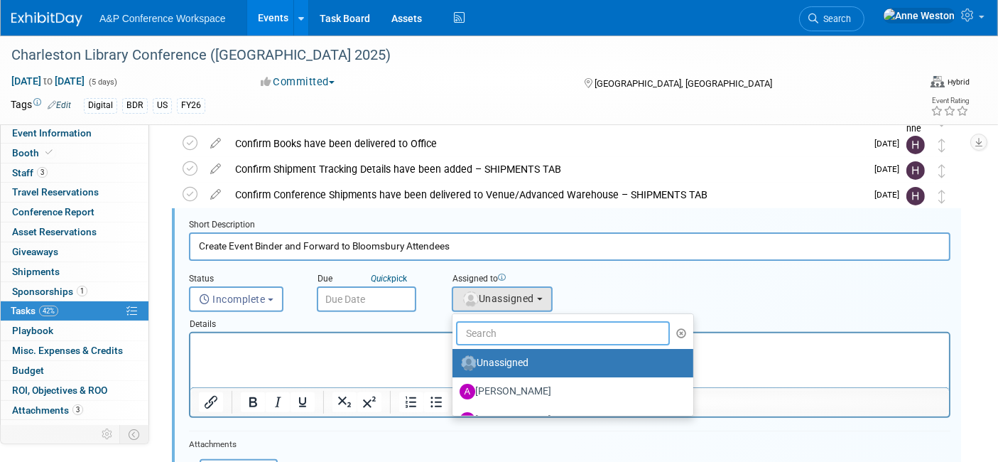
click at [501, 325] on input "text" at bounding box center [563, 333] width 214 height 24
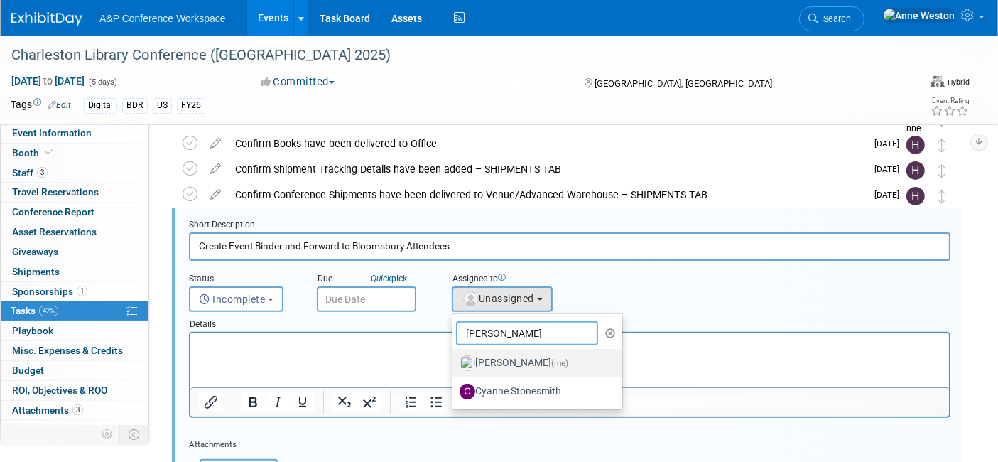
type input "[PERSON_NAME]"
click at [516, 359] on label "Anne Weston (me)" at bounding box center [533, 363] width 148 height 23
click at [455, 359] on input "Anne Weston (me)" at bounding box center [449, 361] width 9 height 9
select select "c29719a7-47ff-44fe-b37a-21211f595519"
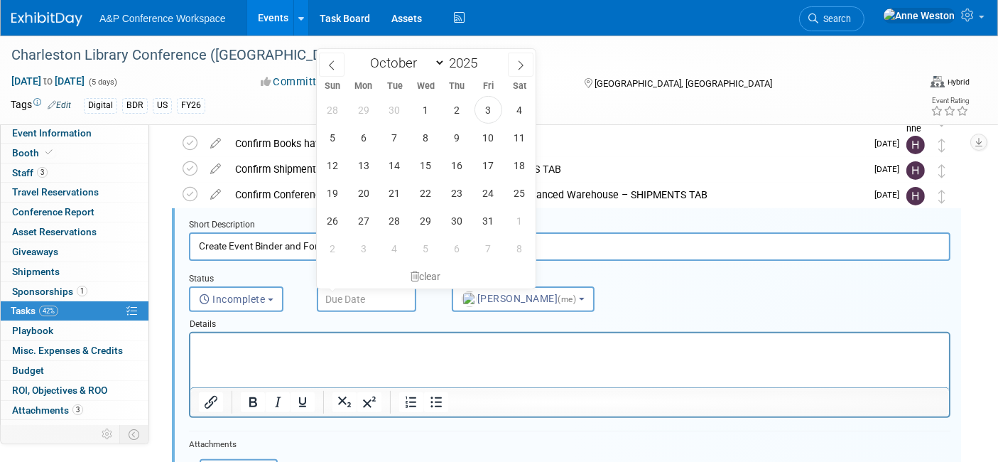
click at [358, 291] on input "text" at bounding box center [366, 299] width 99 height 26
click at [454, 215] on span "30" at bounding box center [457, 221] width 28 height 28
type input "[DATE]"
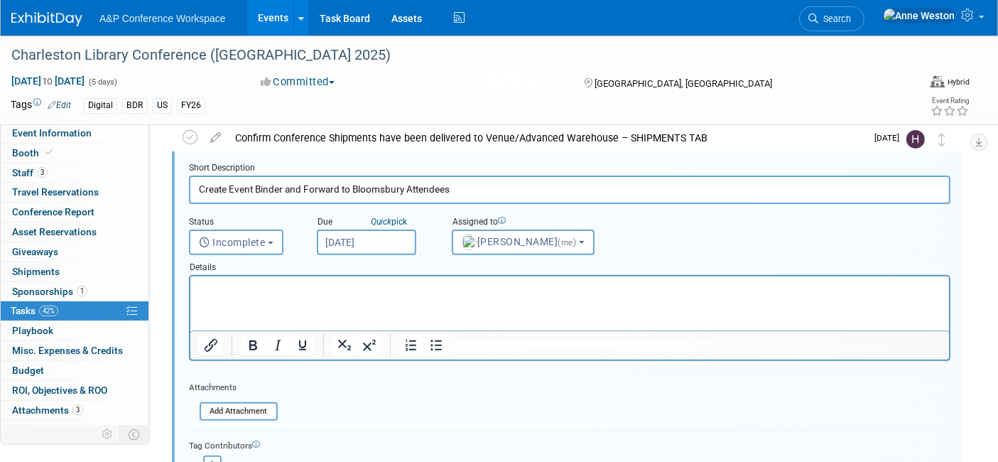
scroll to position [543, 0]
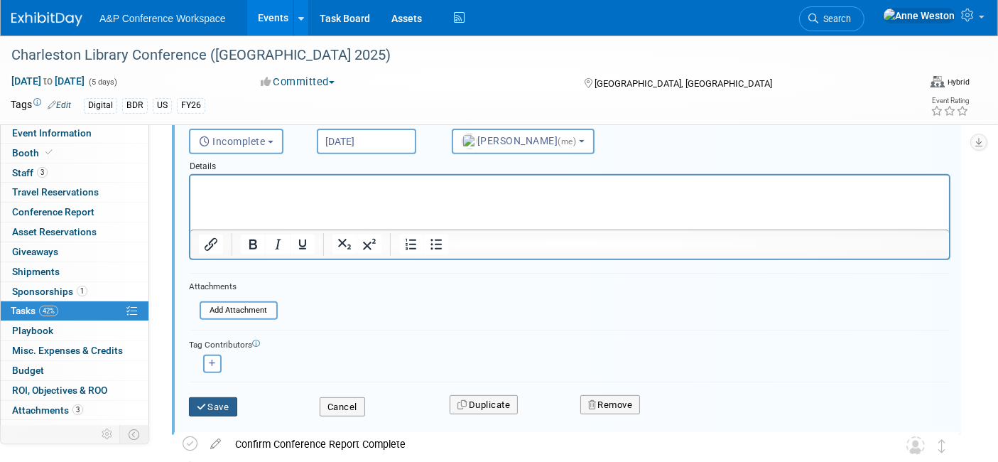
click at [200, 397] on button "Save" at bounding box center [213, 407] width 48 height 20
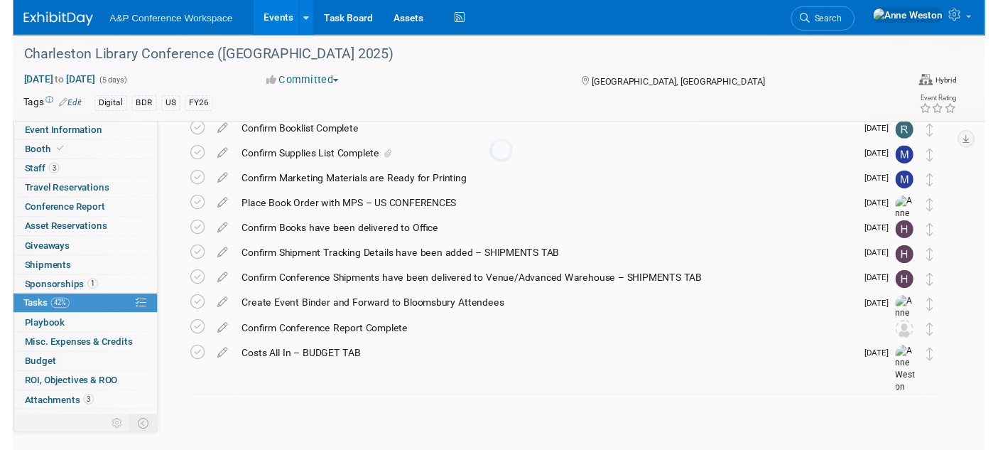
scroll to position [294, 0]
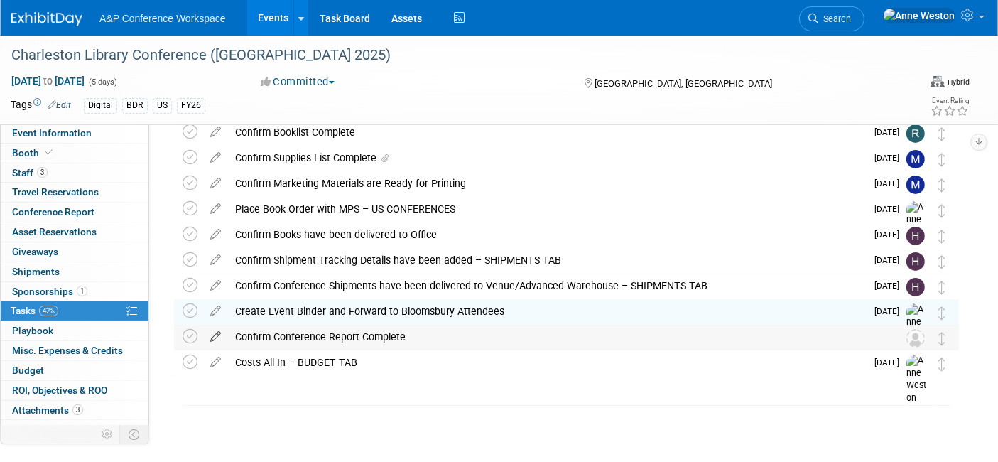
click at [210, 337] on icon at bounding box center [215, 334] width 25 height 18
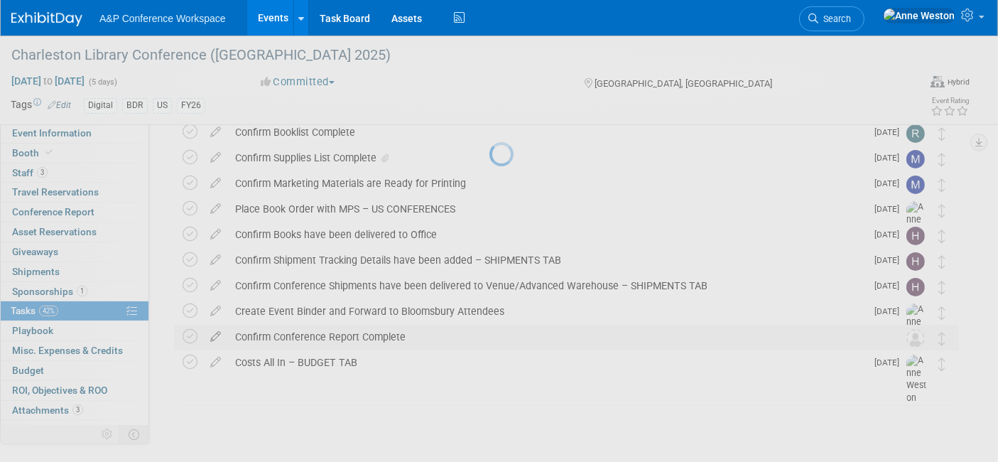
select select "9"
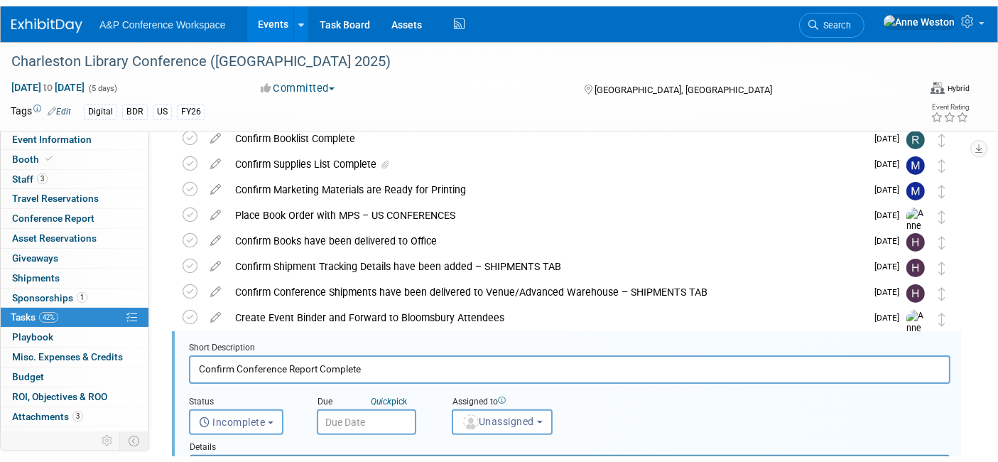
scroll to position [410, 0]
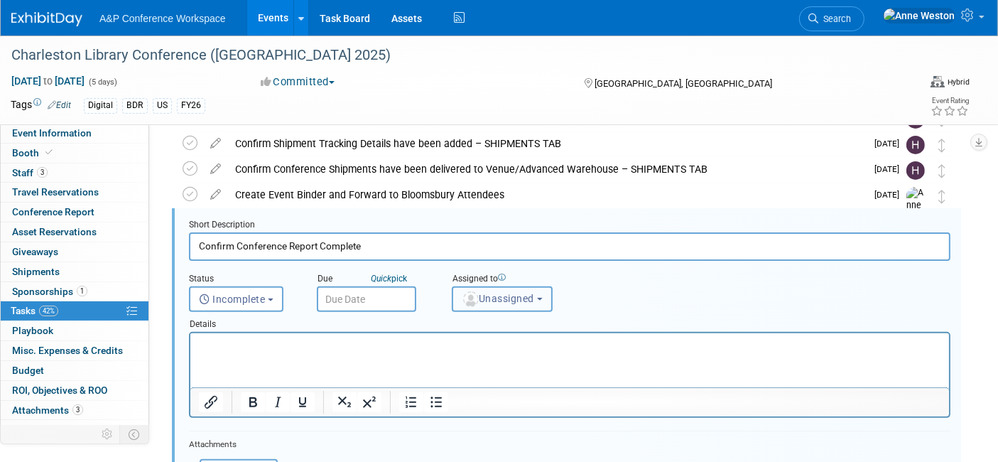
click at [491, 301] on span "Unassigned" at bounding box center [498, 298] width 72 height 11
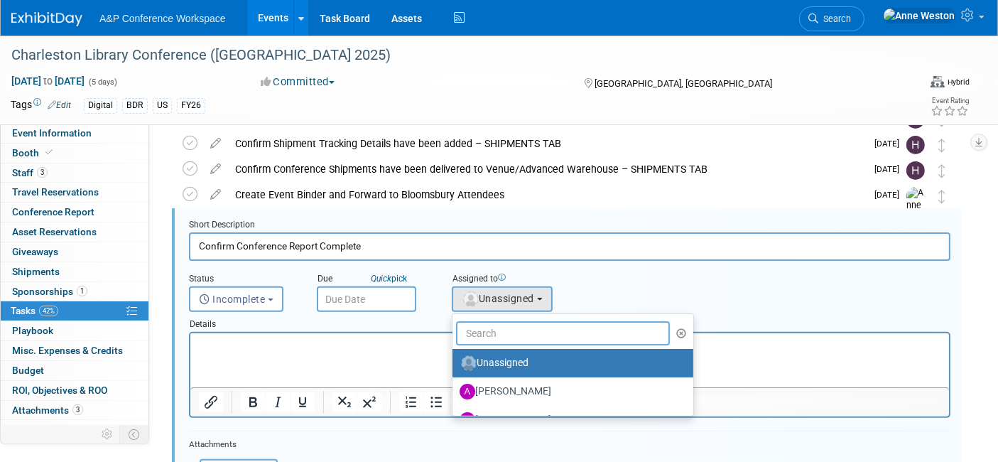
click at [486, 334] on input "text" at bounding box center [563, 333] width 214 height 24
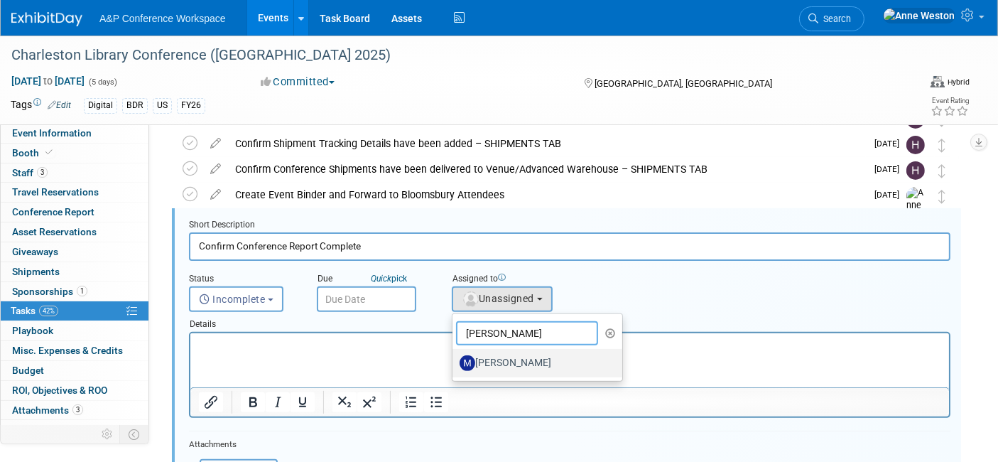
type input "[PERSON_NAME]"
click at [501, 364] on label "[PERSON_NAME]" at bounding box center [533, 363] width 148 height 23
click at [455, 364] on input "[PERSON_NAME]" at bounding box center [449, 361] width 9 height 9
select select "0d676a77-9155-4600-aca5-5991c4237af6"
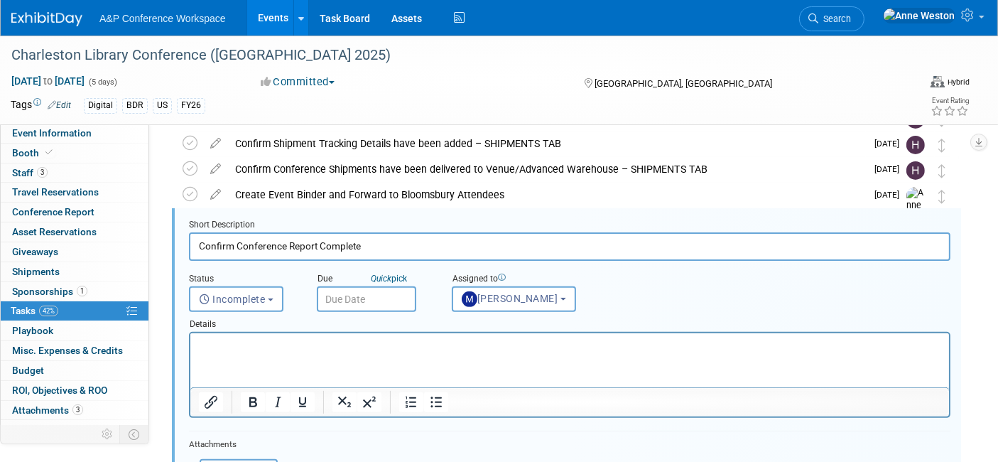
click at [353, 297] on input "text" at bounding box center [366, 299] width 99 height 26
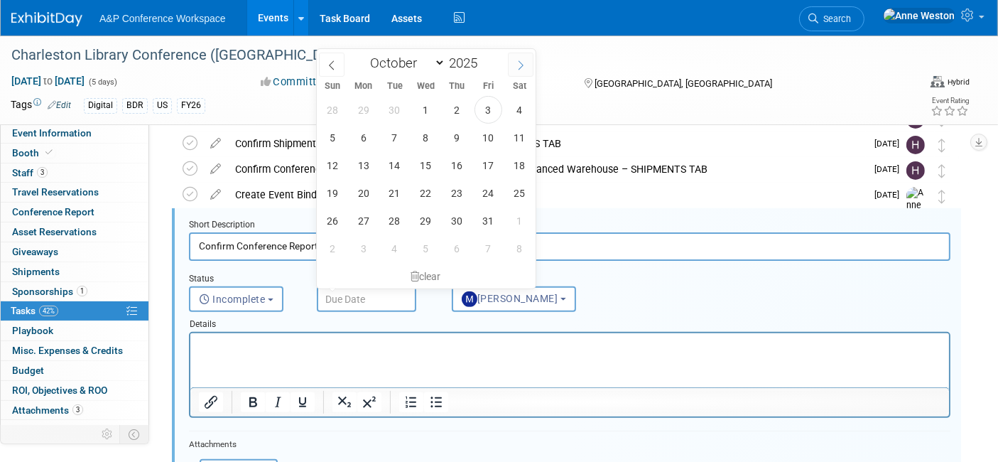
click at [524, 67] on icon at bounding box center [521, 65] width 10 height 10
select select "10"
click at [489, 184] on span "21" at bounding box center [488, 193] width 28 height 28
type input "Nov 21, 2025"
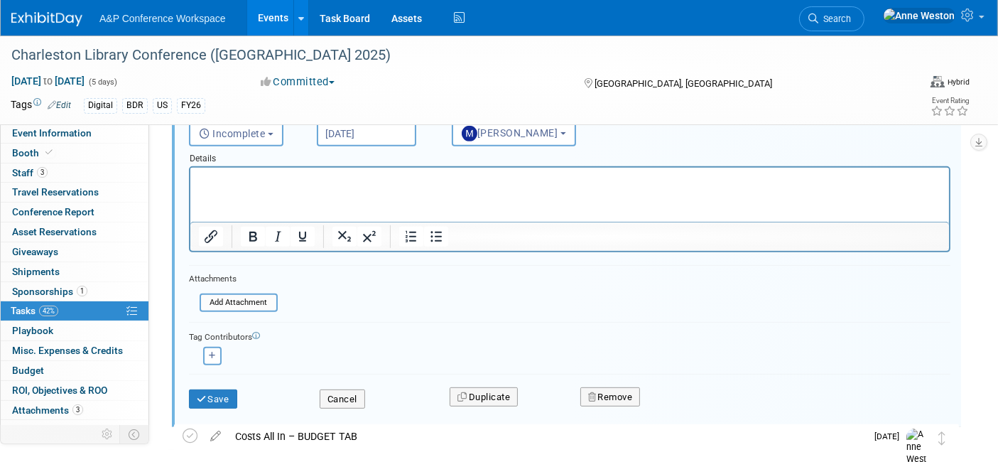
scroll to position [647, 0]
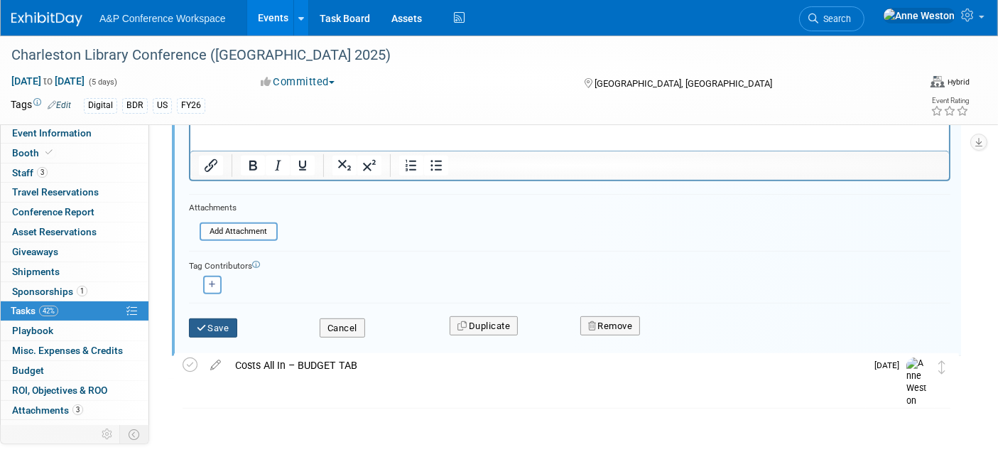
click at [214, 318] on button "Save" at bounding box center [213, 328] width 48 height 20
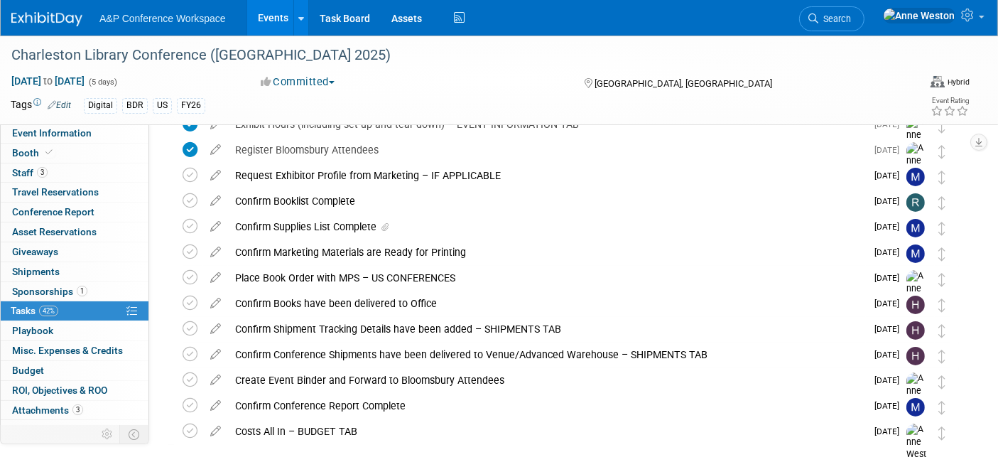
scroll to position [294, 0]
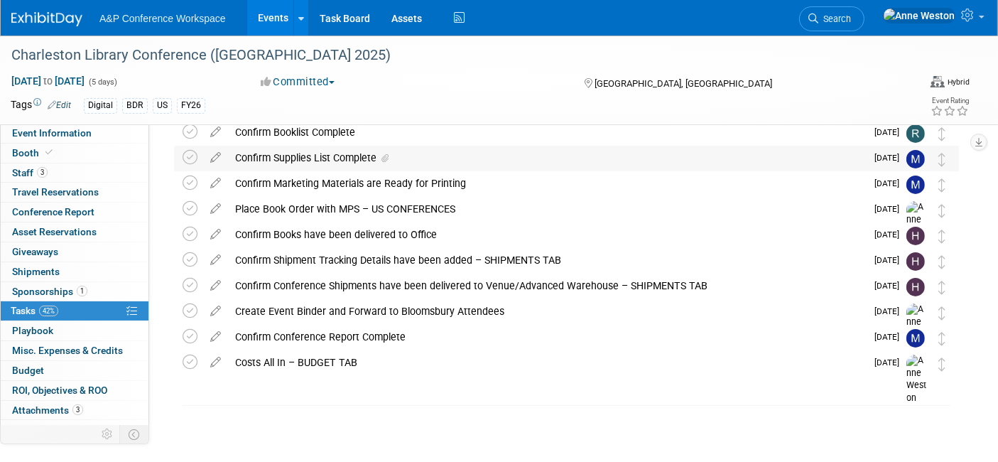
click at [302, 155] on div "Confirm Supplies List Complete" at bounding box center [547, 158] width 638 height 24
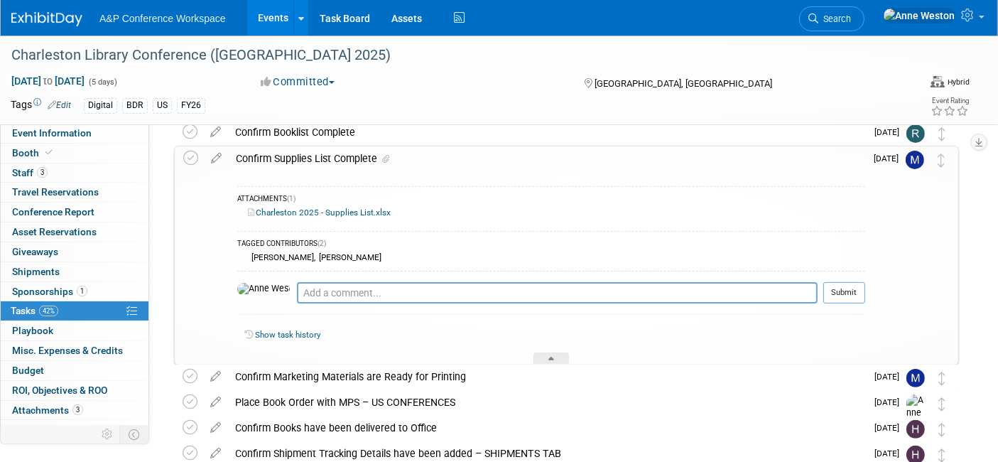
click at [302, 155] on div "Confirm Supplies List Complete" at bounding box center [547, 158] width 636 height 24
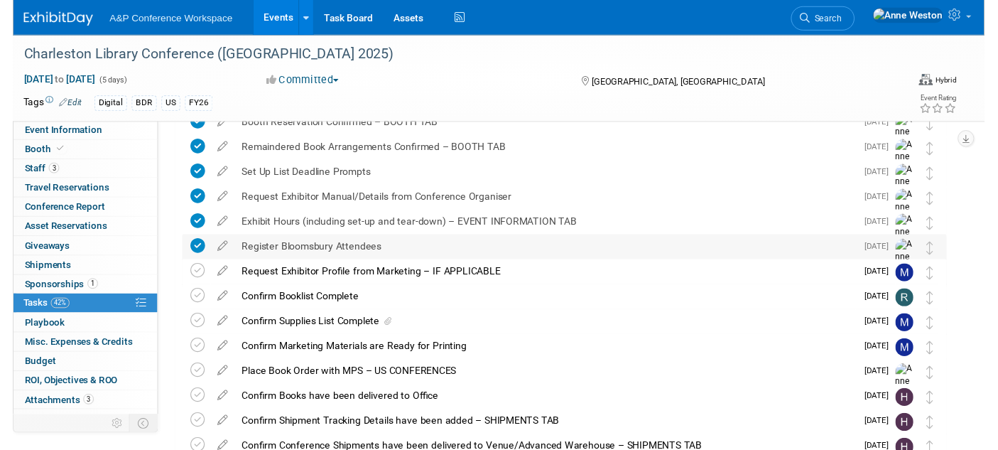
scroll to position [158, 0]
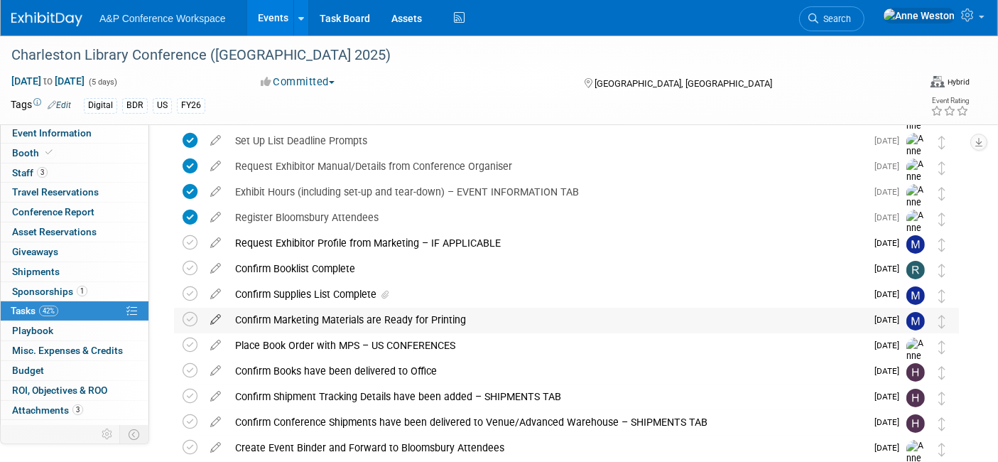
click at [217, 315] on icon at bounding box center [215, 317] width 25 height 18
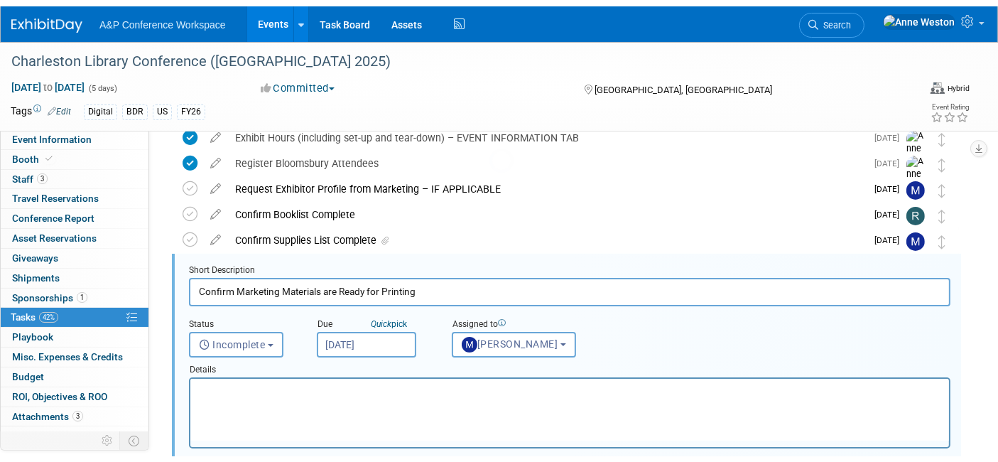
scroll to position [257, 0]
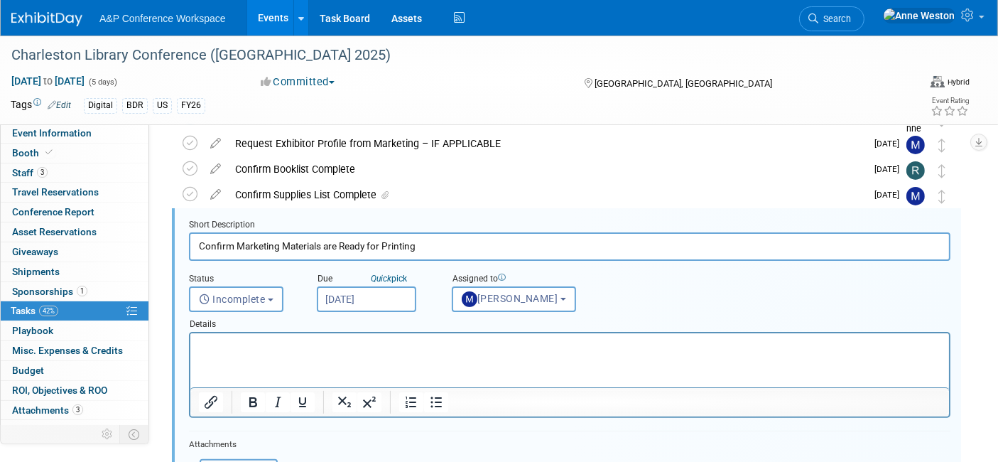
click at [266, 347] on p "Rich Text Area. Press ALT-0 for help." at bounding box center [569, 345] width 742 height 13
click at [214, 408] on icon "Insert/edit link" at bounding box center [210, 401] width 17 height 17
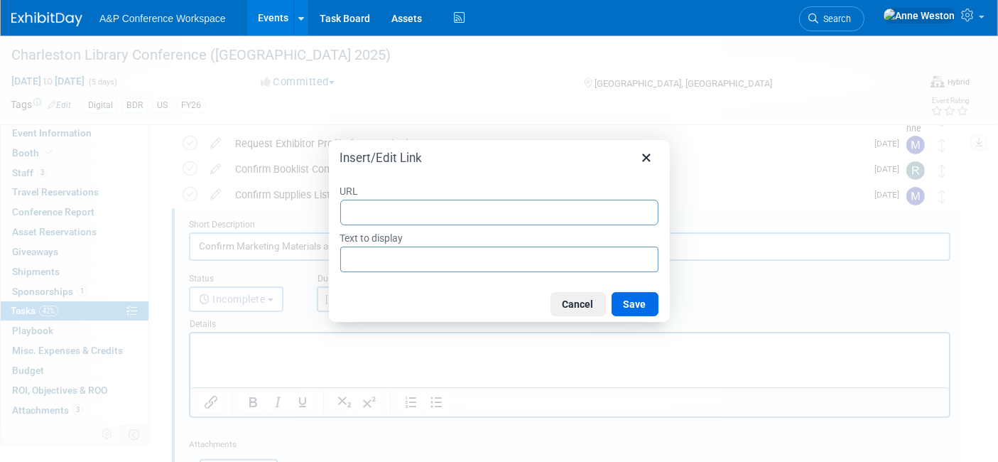
type input "N:\A&P\Academic\Marketing\Conferences\FY26 Conferences, US\DIGITAL\Charleston 2…"
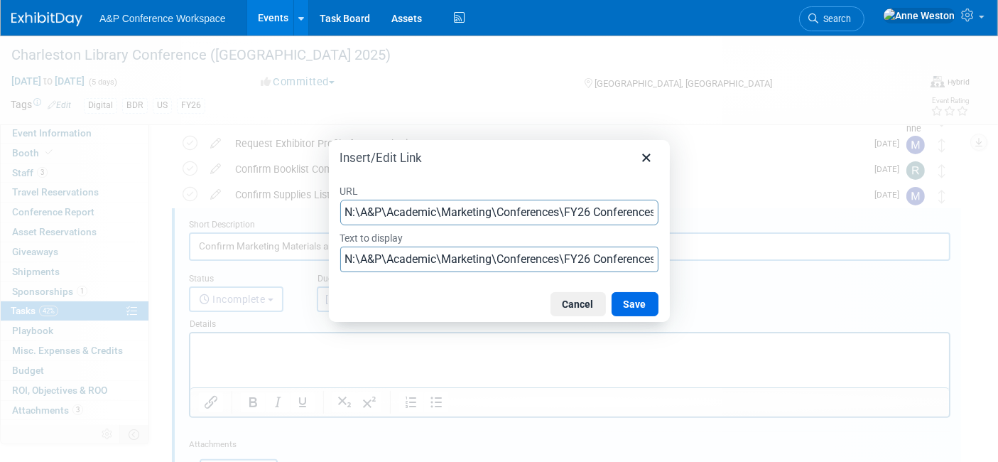
scroll to position [0, 221]
click at [627, 297] on button "Save" at bounding box center [634, 304] width 47 height 24
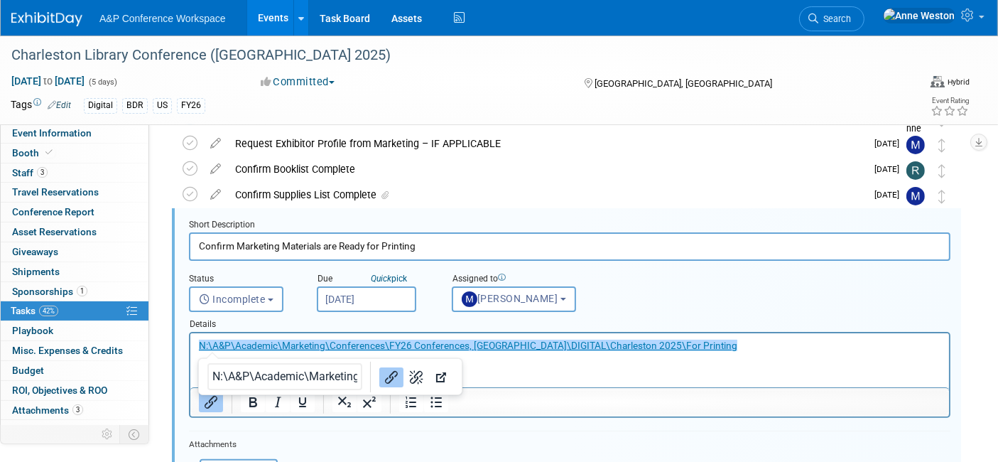
scroll to position [415, 0]
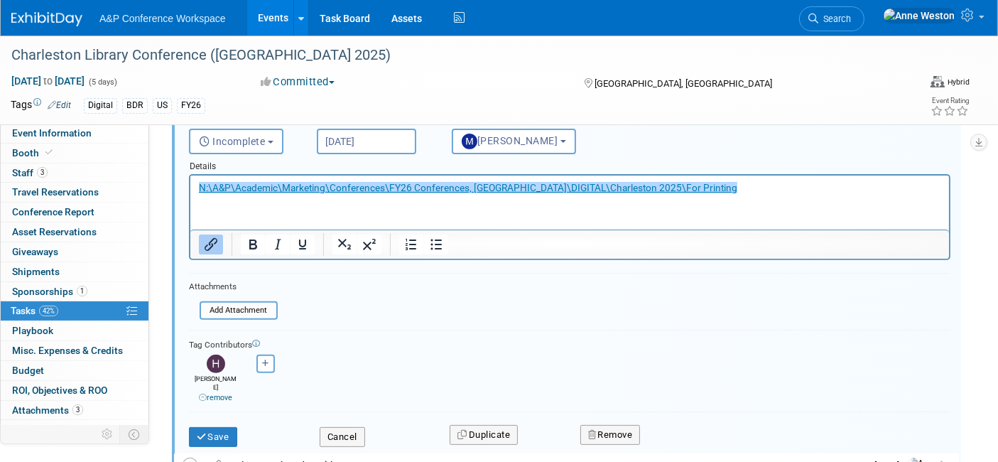
click at [373, 317] on form "Short Description Confirm Marketing Materials are Ready for Printing Status <i …" at bounding box center [569, 261] width 783 height 400
click at [213, 427] on button "Save" at bounding box center [213, 437] width 48 height 20
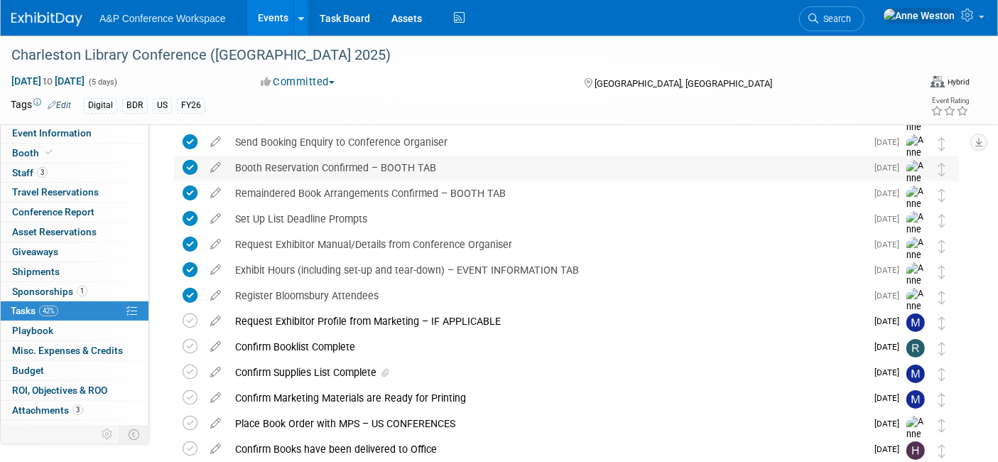
scroll to position [0, 0]
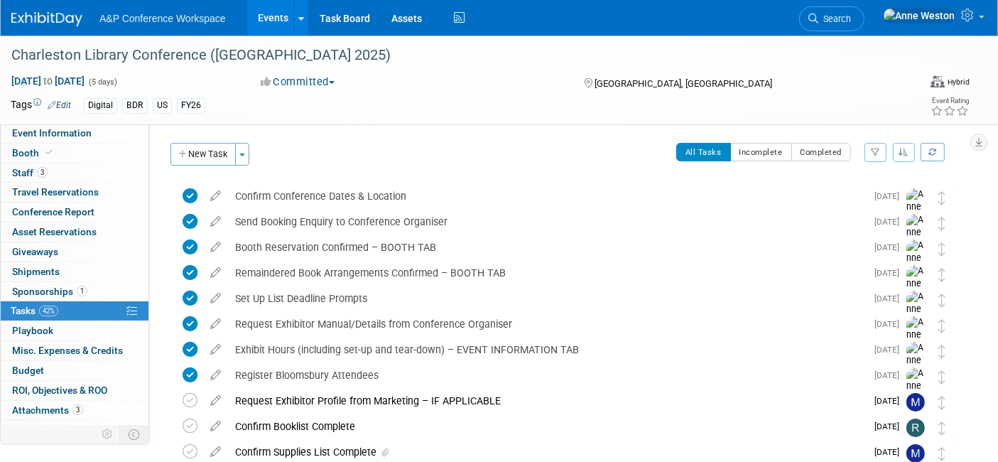
click at [851, 17] on span "Search" at bounding box center [834, 18] width 33 height 11
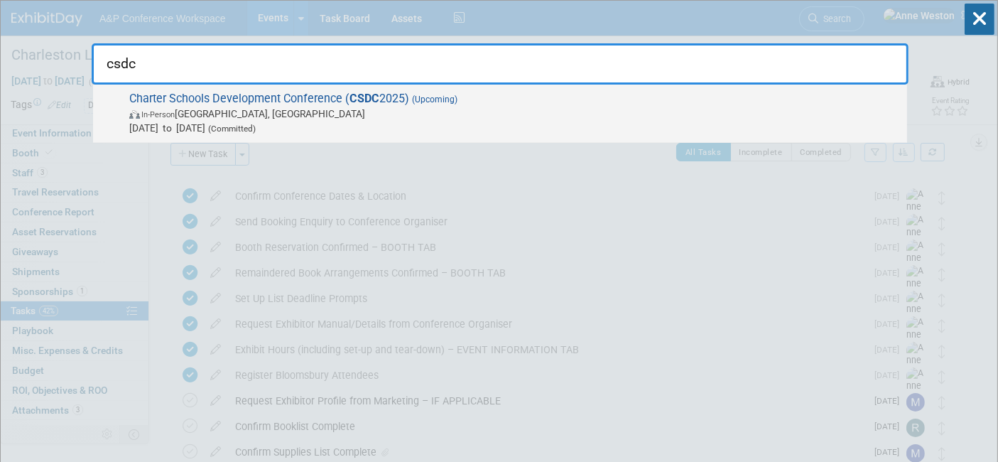
type input "csdc"
click at [172, 99] on span "Charter Schools Development Conference ( CSDC 2025) (Upcoming) In-Person Palm S…" at bounding box center [512, 113] width 775 height 43
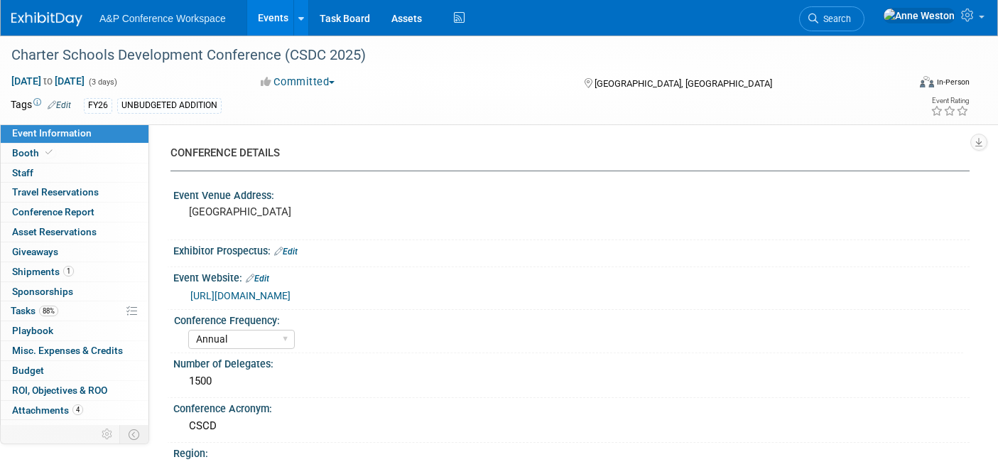
select select "Annual"
select select "Level 2"
select select "In-Person Booth"
select select "Schools"
select select "Bloomsbury Digital Resources"
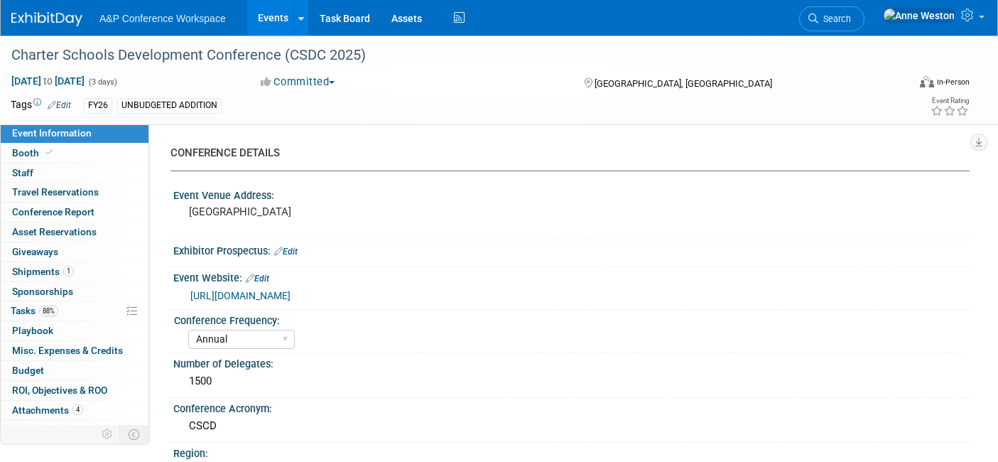
select select "[PERSON_NAME]"
select select "BDR Product Awareness and Trial Generation​"
click at [42, 273] on span "Shipments 1" at bounding box center [43, 271] width 62 height 11
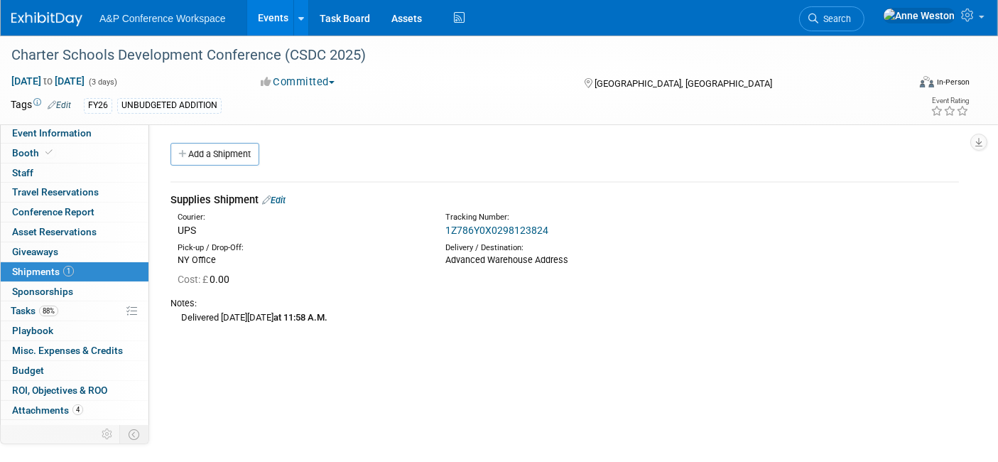
click at [270, 192] on div "Supplies Shipment Edit" at bounding box center [564, 199] width 788 height 15
click at [275, 197] on link "Edit" at bounding box center [273, 200] width 23 height 11
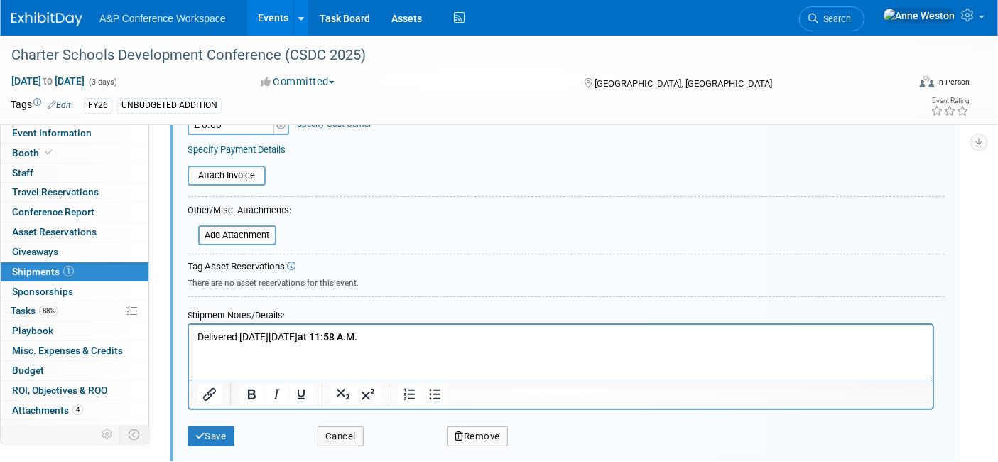
scroll to position [415, 0]
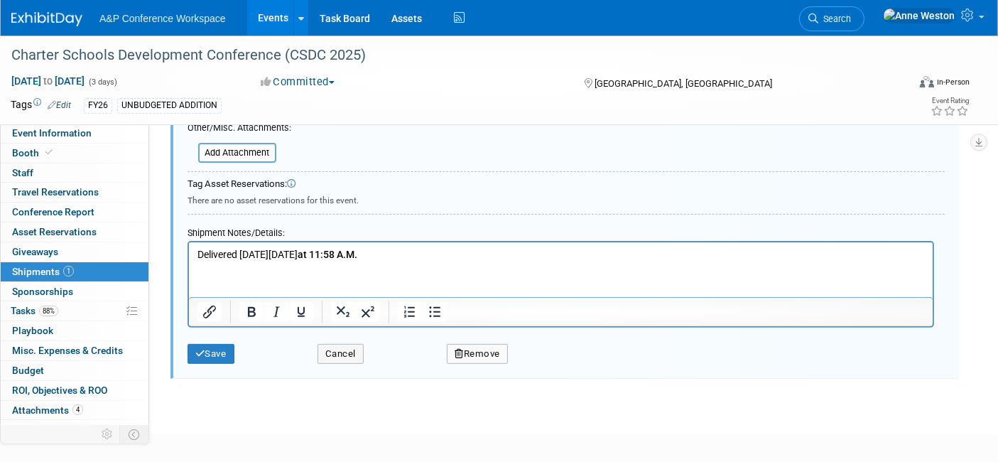
click at [561, 256] on p "Delivered [DATE][DATE] 11:58 A.M." at bounding box center [560, 255] width 727 height 14
drag, startPoint x: 455, startPoint y: 236, endPoint x: 246, endPoint y: 222, distance: 209.3
click at [246, 222] on div "Shipment Notes/Details: Delivered [DATE][DATE] 11:58 A.M." at bounding box center [565, 273] width 757 height 107
click at [413, 253] on p "Delivered [DATE][DATE] 11:58 A.M." at bounding box center [560, 255] width 727 height 14
drag, startPoint x: 432, startPoint y: 251, endPoint x: 163, endPoint y: 269, distance: 269.0
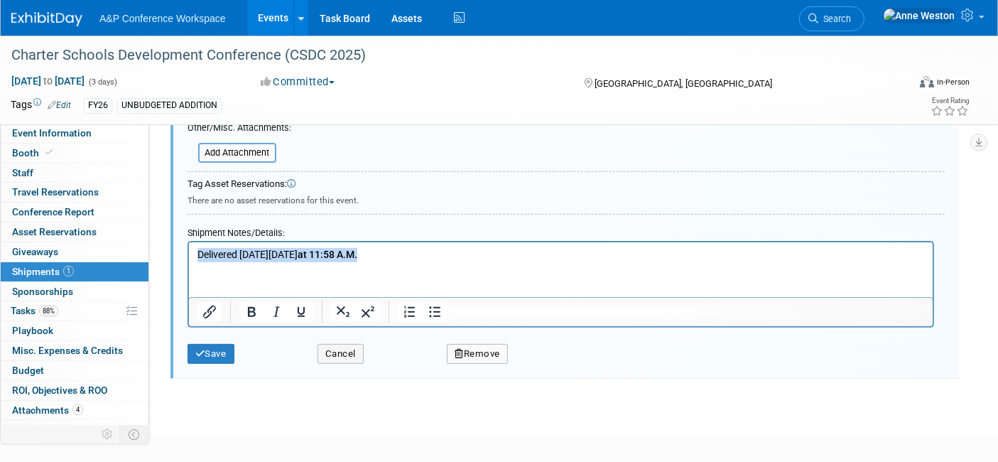
click at [188, 262] on html "Delivered [DATE][DATE] 11:58 A.M." at bounding box center [560, 252] width 744 height 20
drag, startPoint x: 218, startPoint y: 262, endPoint x: 209, endPoint y: 259, distance: 9.7
click at [209, 259] on p "Rich Text Area. Press ALT-0 for help." at bounding box center [560, 255] width 727 height 14
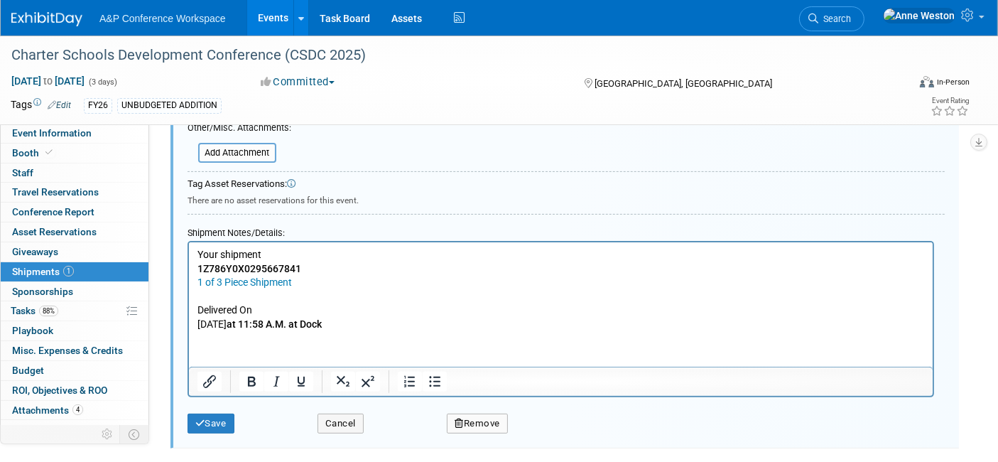
click at [246, 294] on p "Rich Text Area. Press ALT-0 for help." at bounding box center [560, 297] width 727 height 14
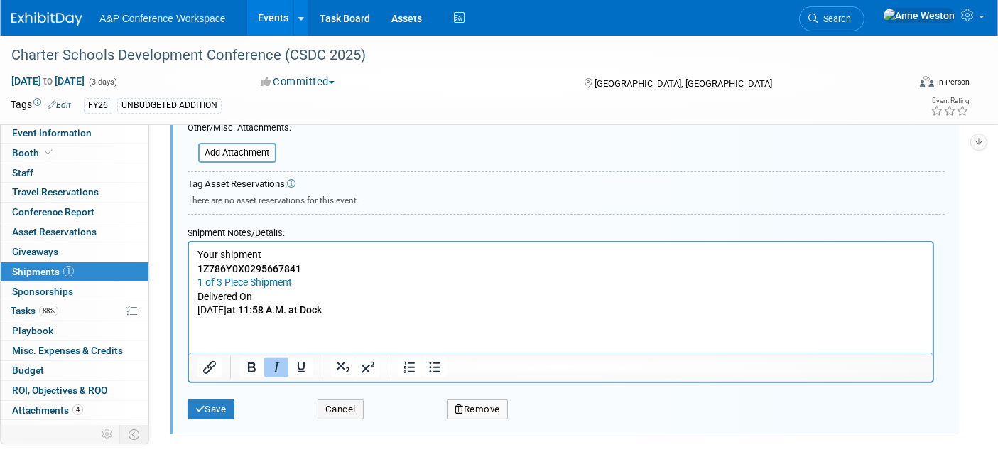
click at [198, 306] on p "[DATE] 11:58 A.M. at [GEOGRAPHIC_DATA]" at bounding box center [560, 310] width 727 height 14
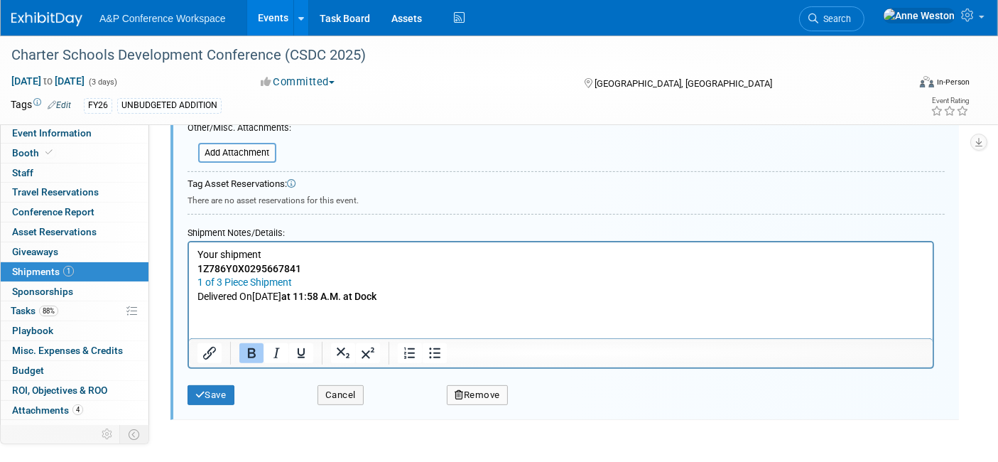
click at [470, 294] on p "Delivered [DATE][DATE] 11:58 A.M. at [GEOGRAPHIC_DATA]" at bounding box center [560, 297] width 727 height 14
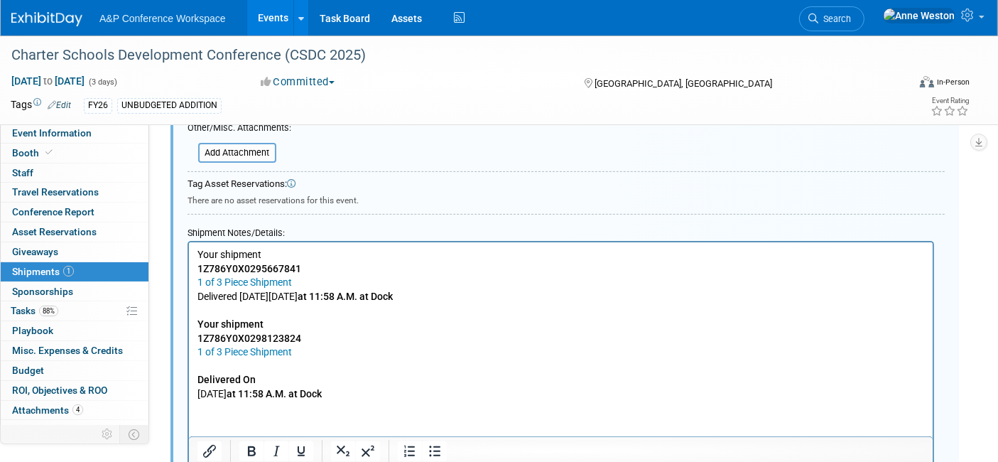
click at [208, 367] on p "Rich Text Area. Press ALT-0 for help." at bounding box center [560, 366] width 727 height 14
click at [199, 380] on b "Delivered On" at bounding box center [226, 379] width 58 height 11
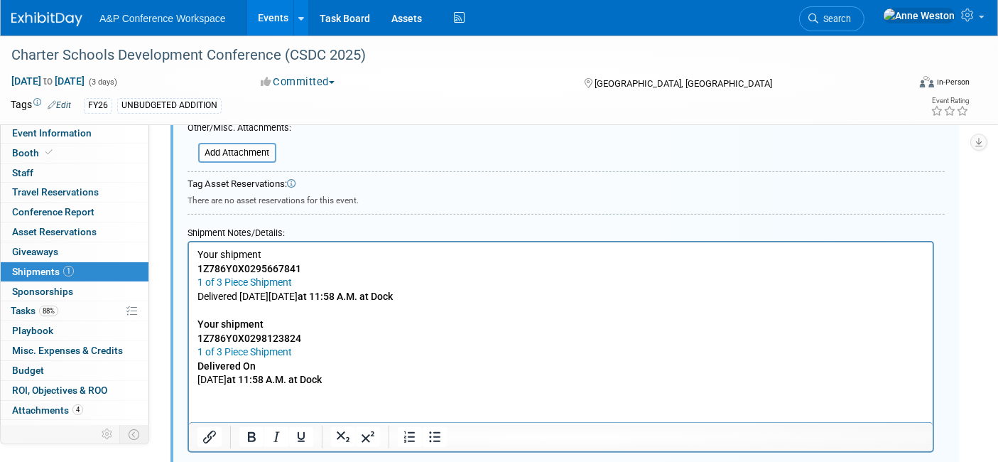
drag, startPoint x: 197, startPoint y: 376, endPoint x: 330, endPoint y: 380, distance: 132.9
click at [196, 376] on body "Your shipment 1Z786Y0X0295667841 1 of 3 Piece Shipment Delivered [DATE][DATE] 1…" at bounding box center [560, 317] width 729 height 139
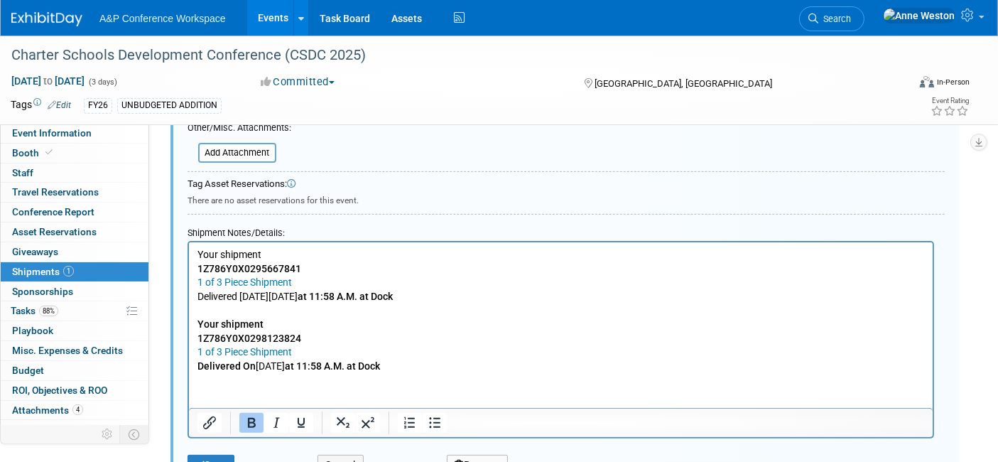
click at [466, 361] on p "Delivered [DATE][DATE] 11:58 A.M. at [GEOGRAPHIC_DATA]" at bounding box center [560, 366] width 727 height 14
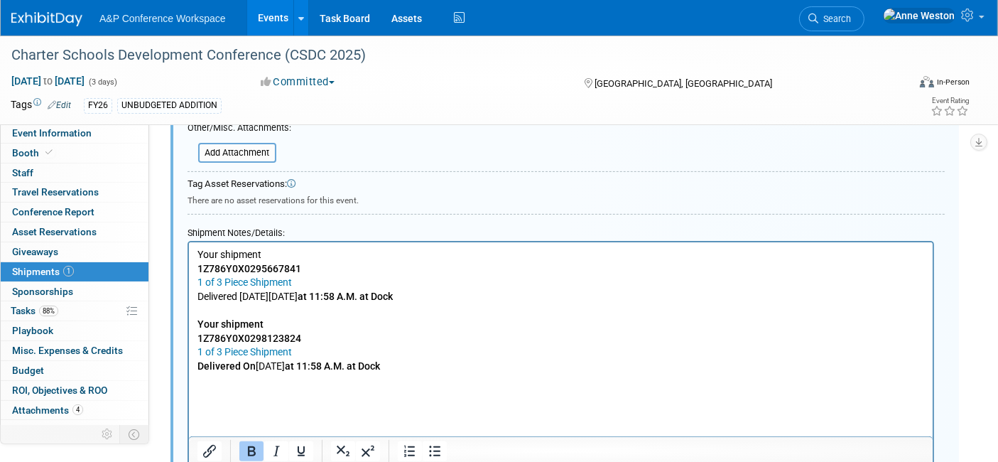
scroll to position [433, 0]
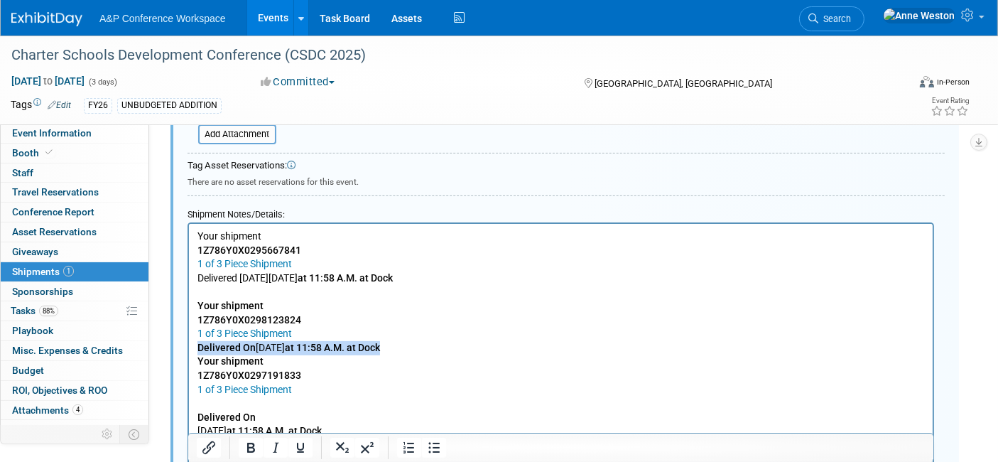
click at [471, 341] on body "Your shipment 1Z786Y0X0295667841 1 of 3 Piece Shipment Delivered On Thursday, O…" at bounding box center [560, 340] width 729 height 223
drag, startPoint x: 474, startPoint y: 344, endPoint x: 481, endPoint y: 351, distance: 9.6
click at [474, 344] on p "Delivered On Thursday, October 02 at 11:58 A.M. at Dock" at bounding box center [560, 348] width 727 height 14
click at [481, 354] on body "Your shipment 1Z786Y0X0295667841 1 of 3 Piece Shipment Delivered On Thursday, O…" at bounding box center [560, 340] width 729 height 223
click at [474, 357] on p "Your shipment" at bounding box center [560, 361] width 727 height 14
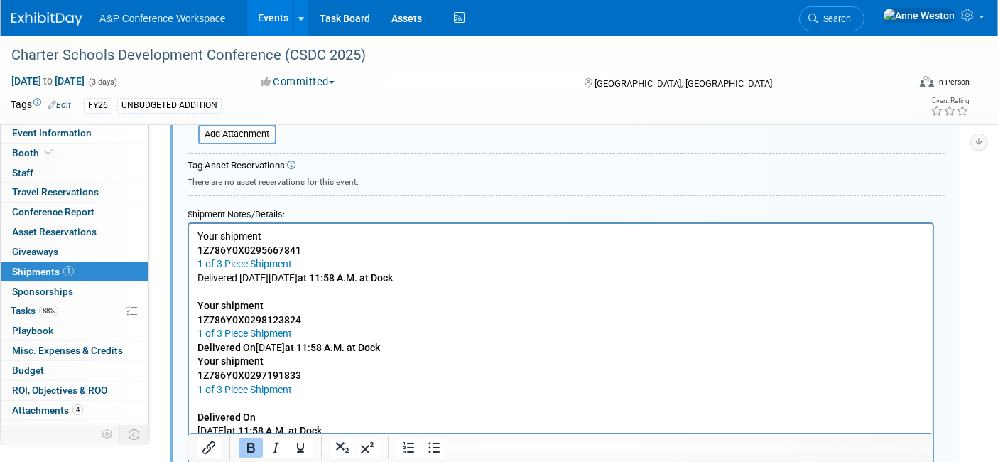
click at [196, 363] on body "Your shipment 1Z786Y0X0295667841 1 of 3 Piece Shipment Delivered On Thursday, O…" at bounding box center [560, 340] width 729 height 223
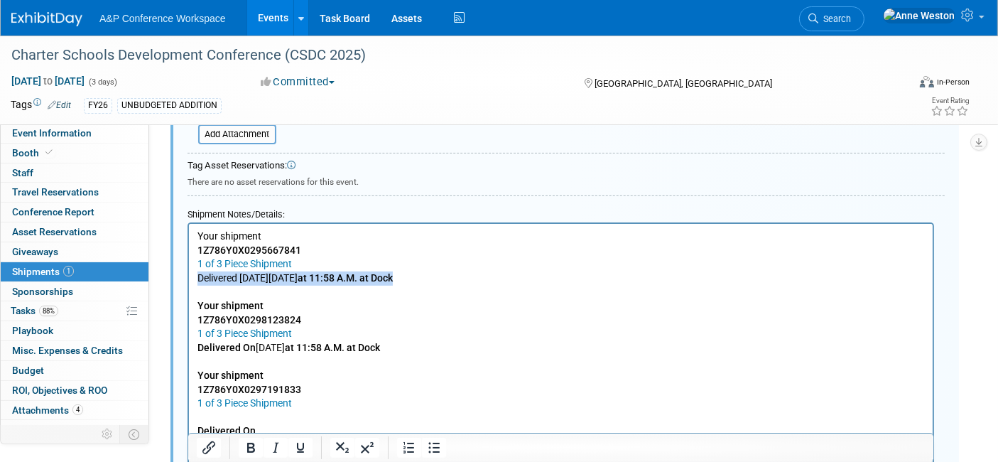
drag, startPoint x: 456, startPoint y: 272, endPoint x: 191, endPoint y: 273, distance: 264.9
click at [191, 273] on html "Your shipment 1Z786Y0X0295667841 1 of 3 Piece Shipment Delivered On Thursday, O…" at bounding box center [560, 345] width 744 height 242
click at [241, 454] on button "Bold" at bounding box center [251, 447] width 24 height 20
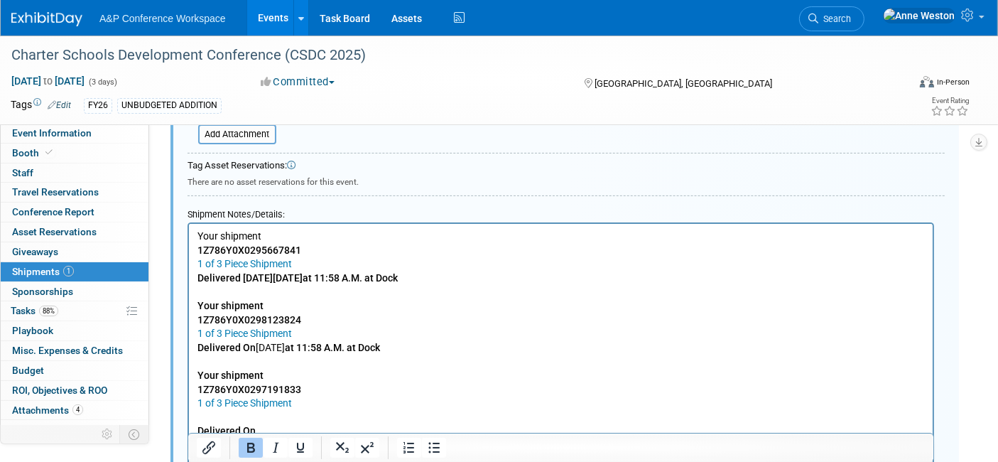
click at [462, 347] on p "Delivered On Thursday, October 02 at 11:58 A.M. at Dock" at bounding box center [560, 348] width 727 height 14
drag, startPoint x: 462, startPoint y: 347, endPoint x: 374, endPoint y: 574, distance: 243.1
click at [188, 351] on html "Your shipment 1Z786Y0X0295667841 1 of 3 Piece Shipment Delivered On Thursday, O…" at bounding box center [560, 345] width 744 height 242
click at [245, 439] on icon "Bold" at bounding box center [250, 447] width 17 height 17
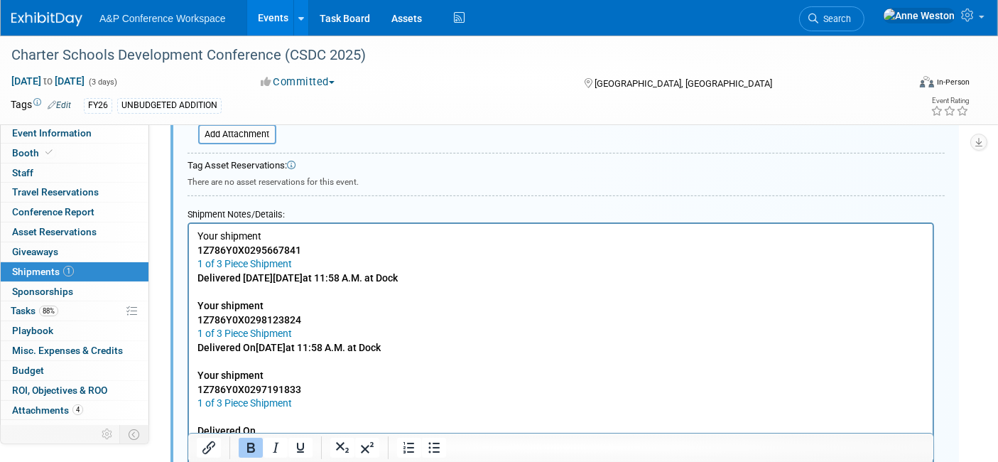
click at [327, 391] on p "1Z786Y0X0297191833" at bounding box center [560, 390] width 727 height 14
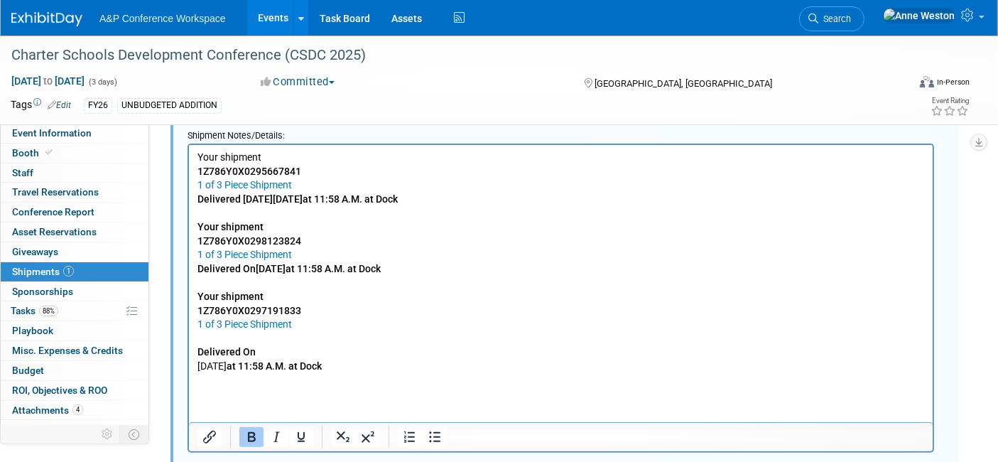
scroll to position [591, 0]
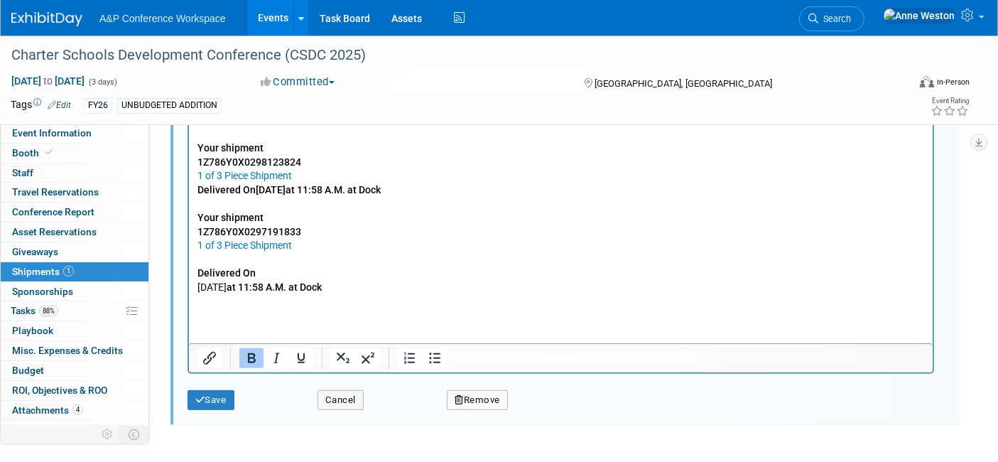
click at [207, 262] on p "Rich Text Area. Press ALT-0 for help." at bounding box center [560, 260] width 727 height 14
click at [202, 271] on b "Delivered On" at bounding box center [226, 272] width 58 height 11
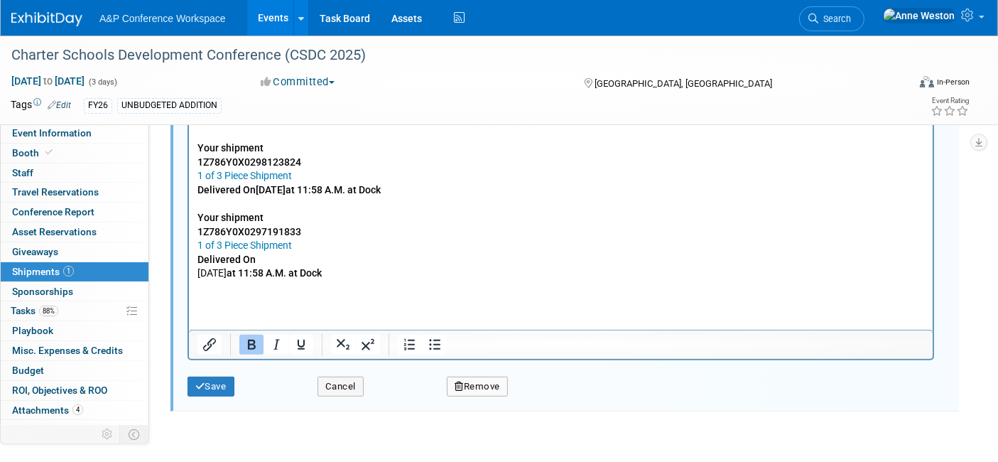
click at [196, 271] on body "Your shipment 1Z786Y0X0295667841 1 of 3 Piece Shipment Delivered On Thursday, O…" at bounding box center [560, 183] width 729 height 223
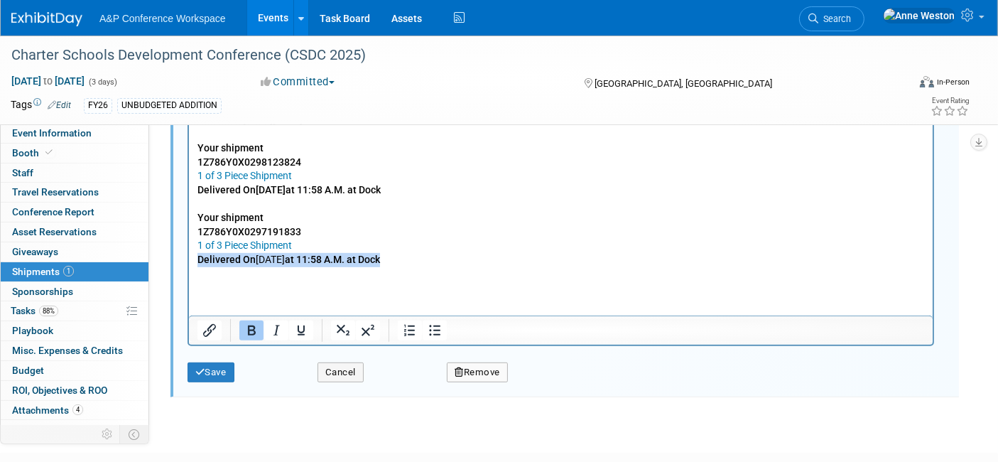
drag, startPoint x: 459, startPoint y: 256, endPoint x: 190, endPoint y: 263, distance: 269.2
click at [190, 263] on html "Your shipment 1Z786Y0X0295667841 1 of 3 Piece Shipment Delivered On Thursday, O…" at bounding box center [560, 173] width 744 height 214
click at [246, 320] on button "Bold" at bounding box center [251, 330] width 24 height 20
click at [214, 364] on button "Save" at bounding box center [210, 372] width 47 height 20
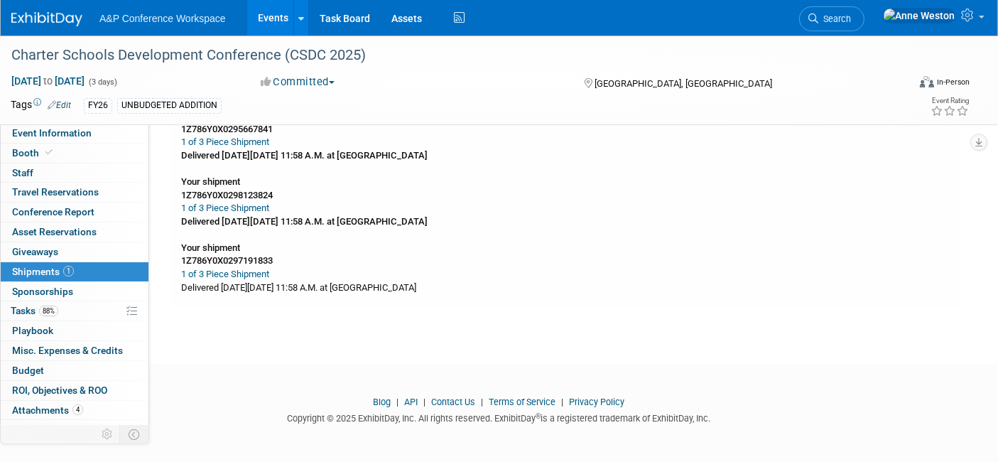
scroll to position [0, 0]
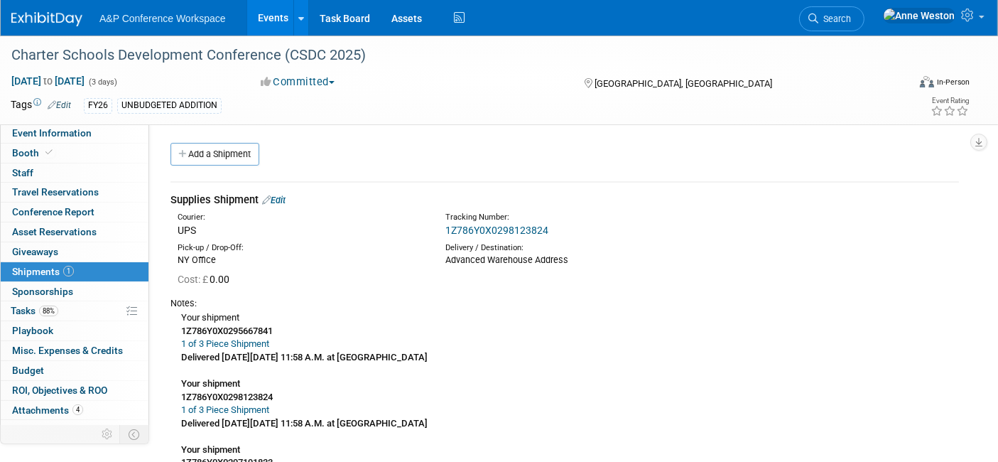
click at [283, 199] on link "Edit" at bounding box center [273, 200] width 23 height 11
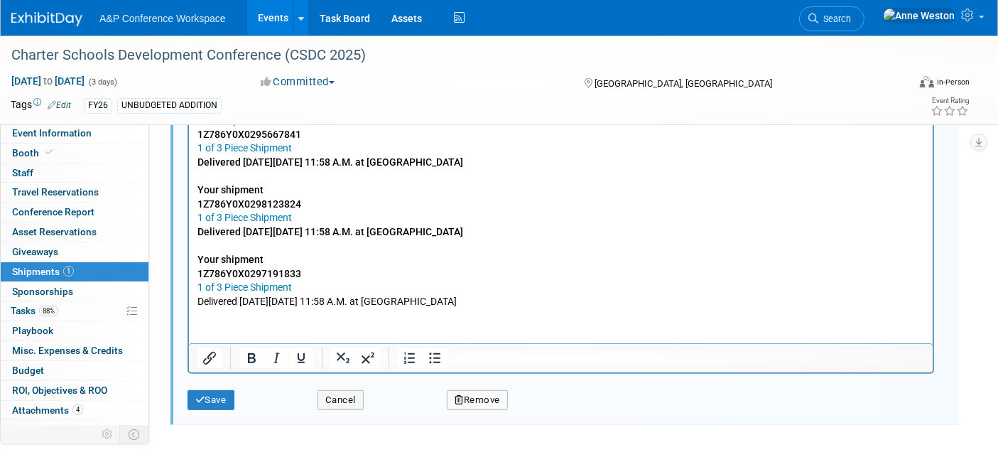
scroll to position [572, 0]
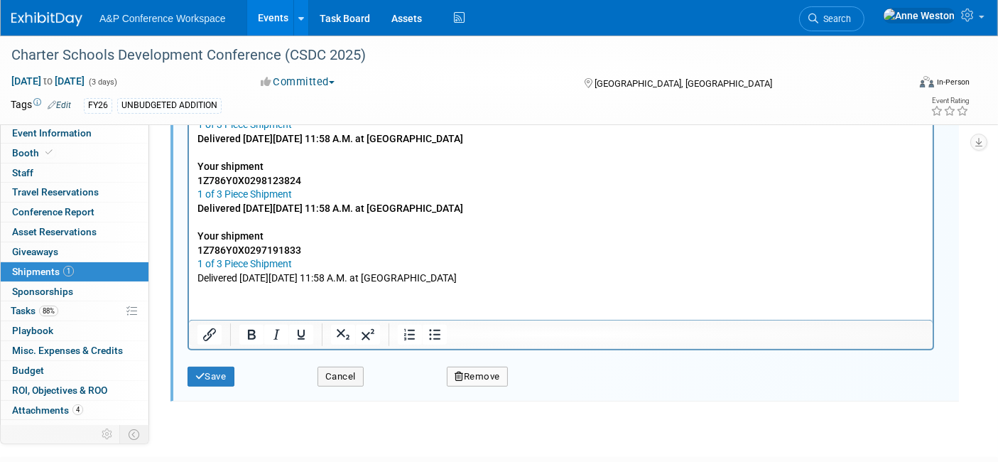
drag, startPoint x: 455, startPoint y: 283, endPoint x: 161, endPoint y: 296, distance: 293.6
click at [188, 285] on html "Your shipment 1Z786Y0X0295667841 1 of 3 Piece Shipment Delivered On Thursday, O…" at bounding box center [560, 185] width 744 height 200
click at [249, 330] on icon "Bold" at bounding box center [252, 335] width 8 height 10
click at [213, 366] on button "Save" at bounding box center [210, 376] width 47 height 20
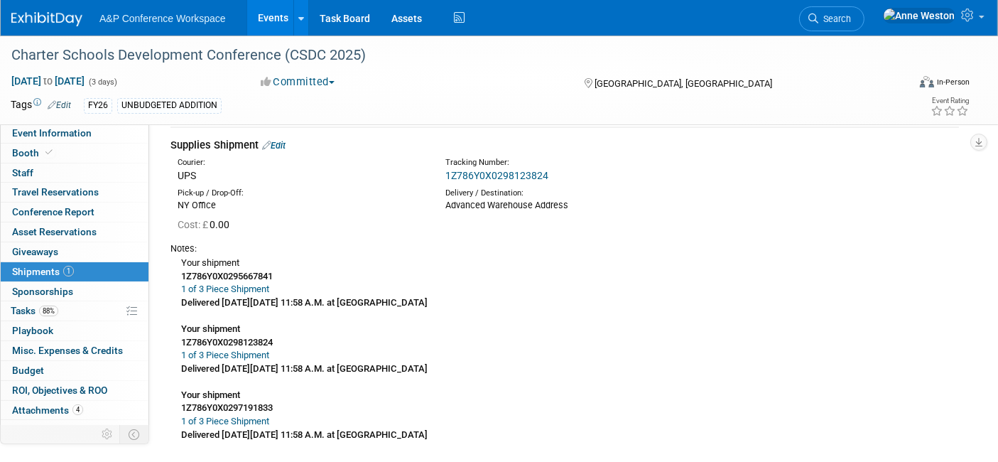
scroll to position [20, 0]
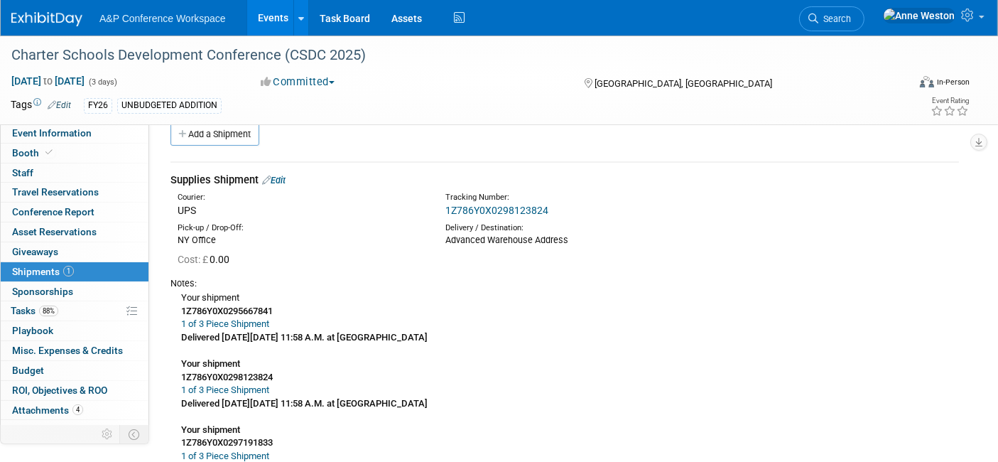
click at [281, 184] on div "Supplies Shipment Edit" at bounding box center [564, 180] width 788 height 15
click at [279, 178] on link "Edit" at bounding box center [273, 180] width 23 height 11
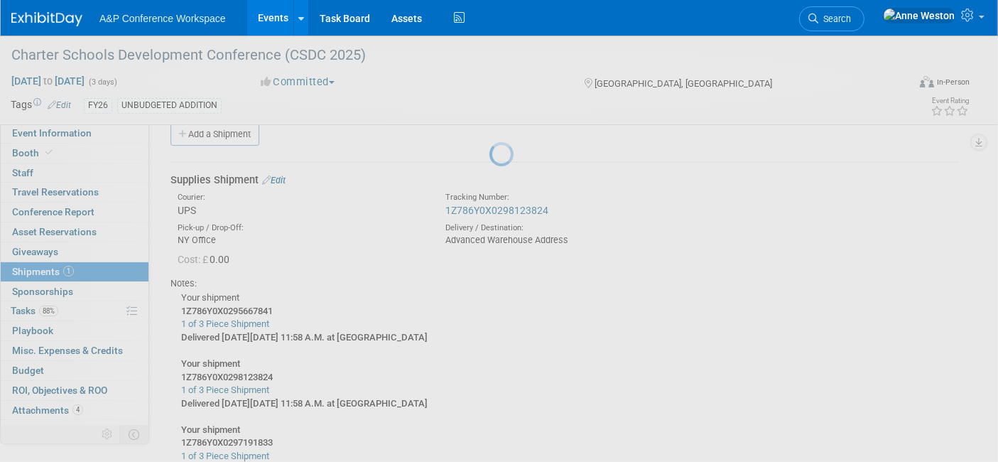
select select "9"
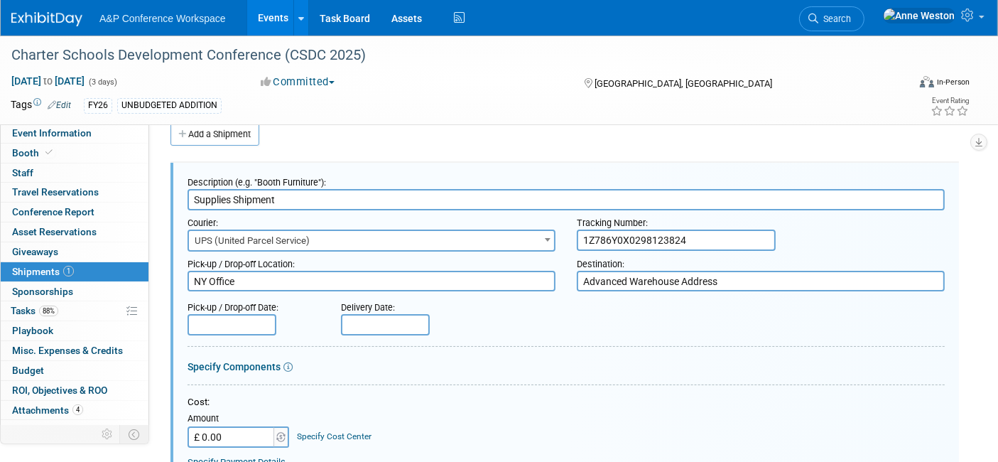
scroll to position [0, 0]
click at [383, 316] on input "text" at bounding box center [385, 324] width 89 height 21
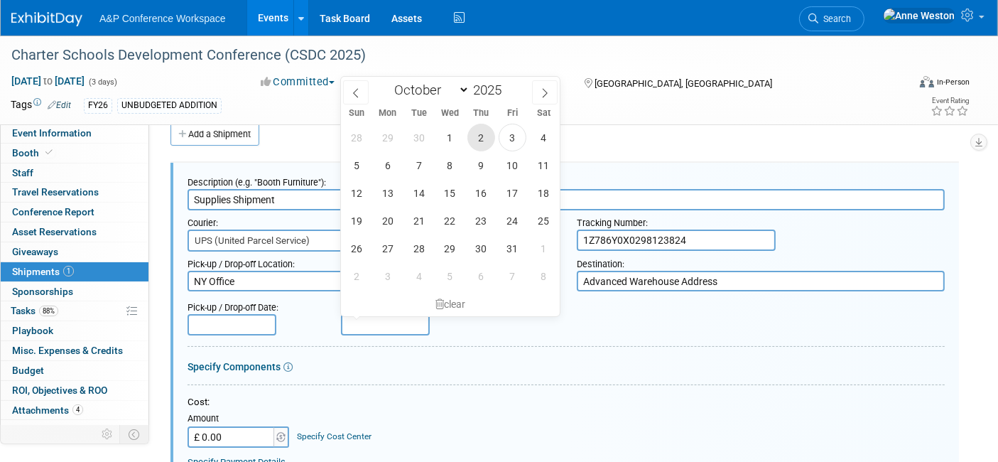
click at [481, 136] on span "2" at bounding box center [481, 138] width 28 height 28
type input "Oct 2, 2025"
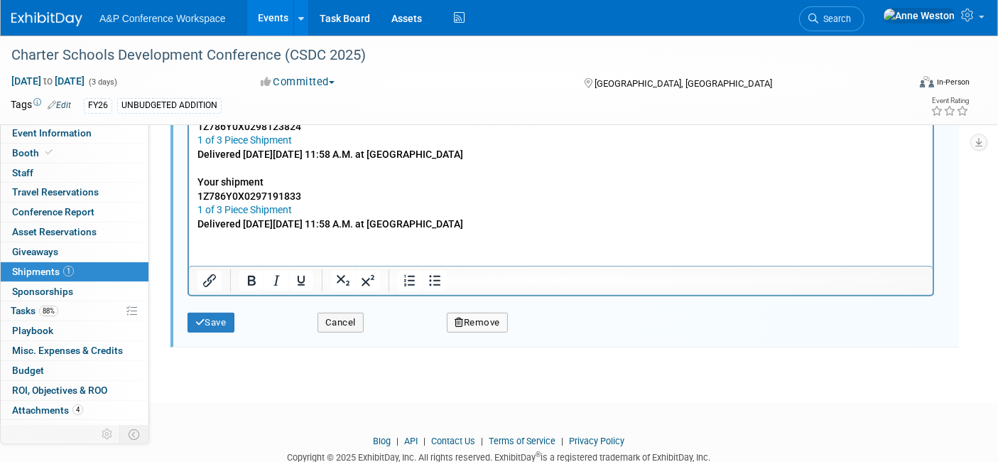
scroll to position [651, 0]
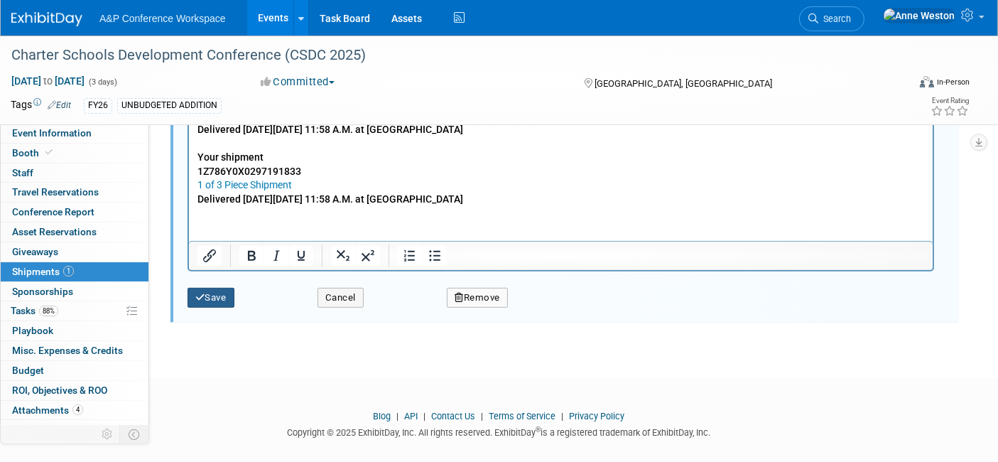
click at [200, 293] on icon "submit" at bounding box center [200, 297] width 10 height 9
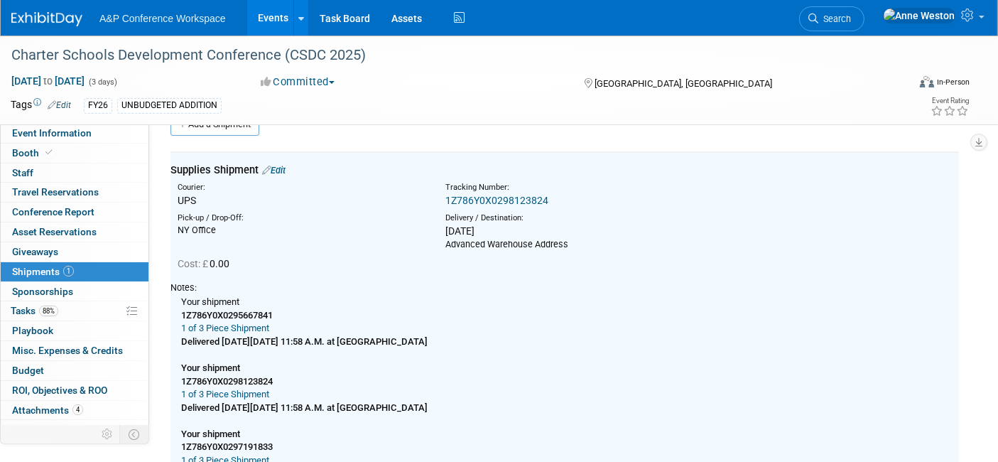
scroll to position [20, 0]
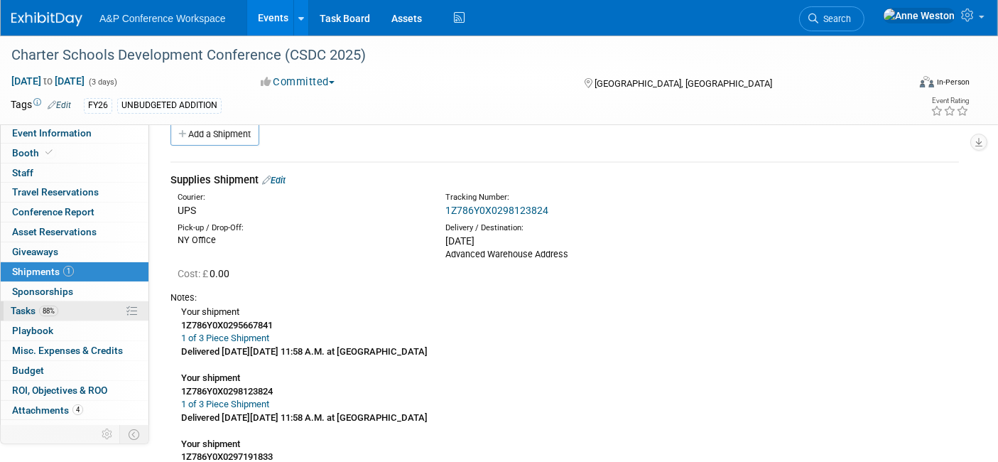
click at [38, 314] on span "Tasks 88%" at bounding box center [35, 310] width 48 height 11
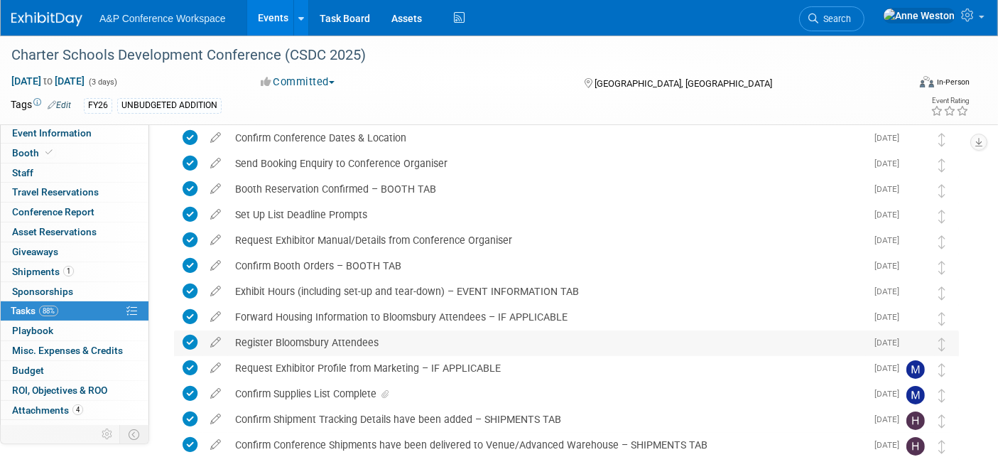
scroll to position [0, 0]
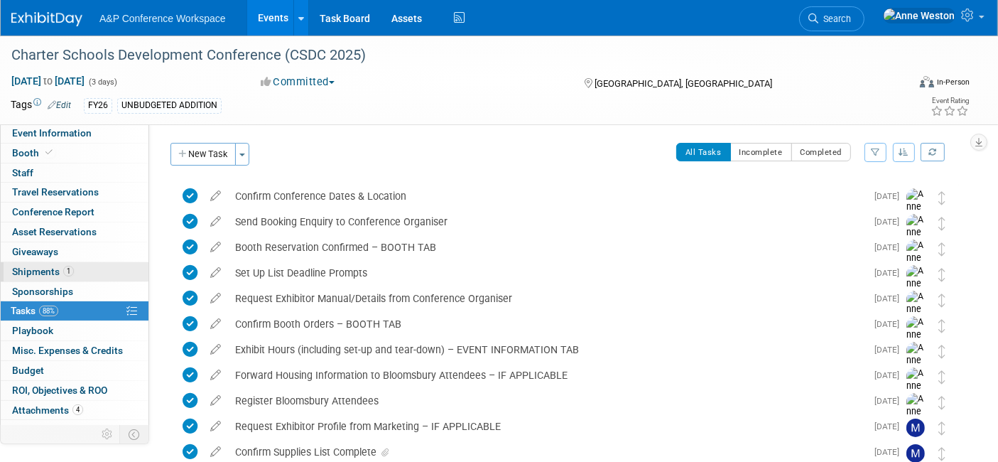
click at [65, 271] on span "1" at bounding box center [68, 271] width 11 height 11
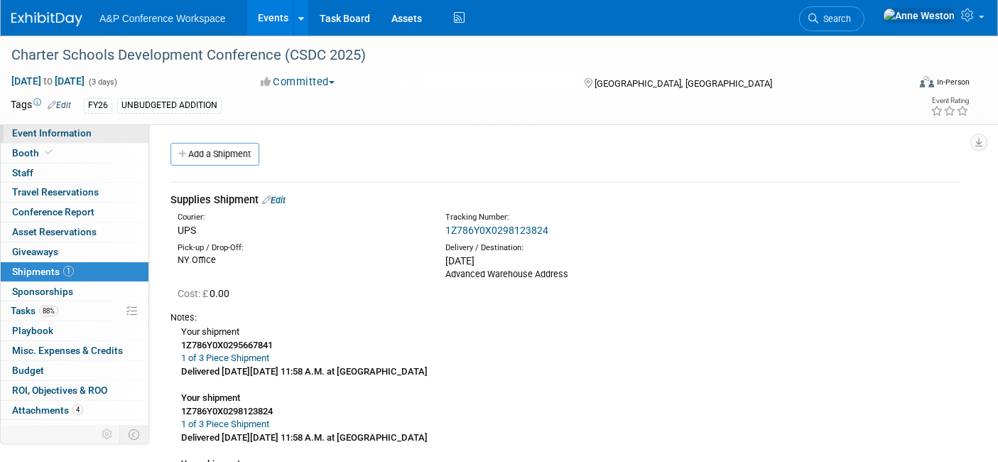
click at [53, 132] on span "Event Information" at bounding box center [52, 132] width 80 height 11
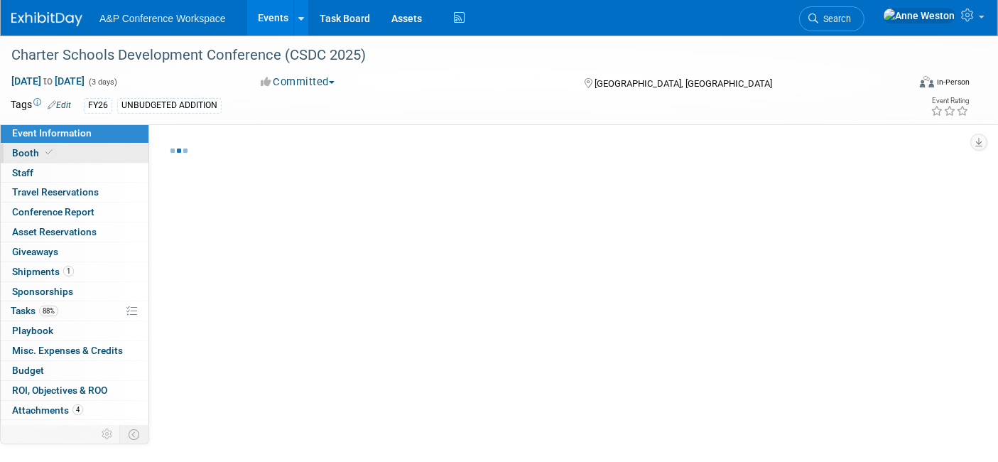
select select "Annual"
select select "Level 2"
select select "In-Person Booth"
select select "Schools"
select select "Bloomsbury Digital Resources"
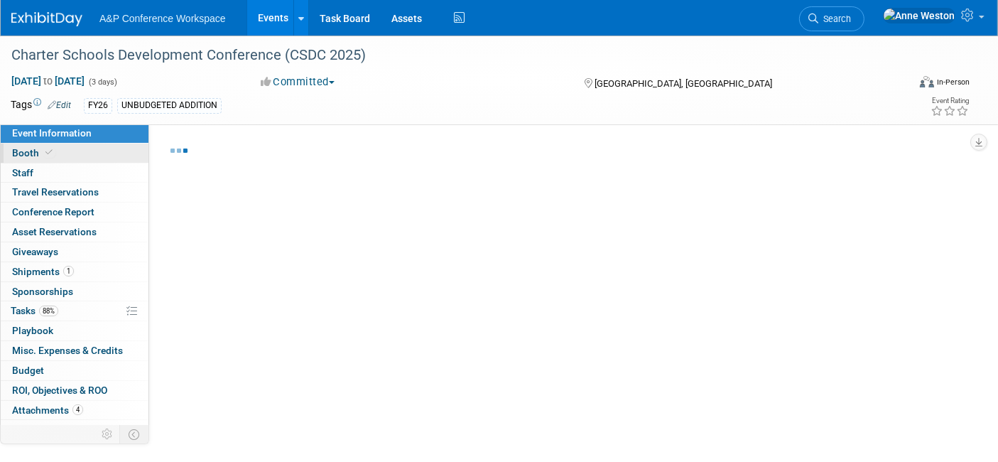
select select "[PERSON_NAME]"
select select "BDR Product Awareness and Trial Generation​"
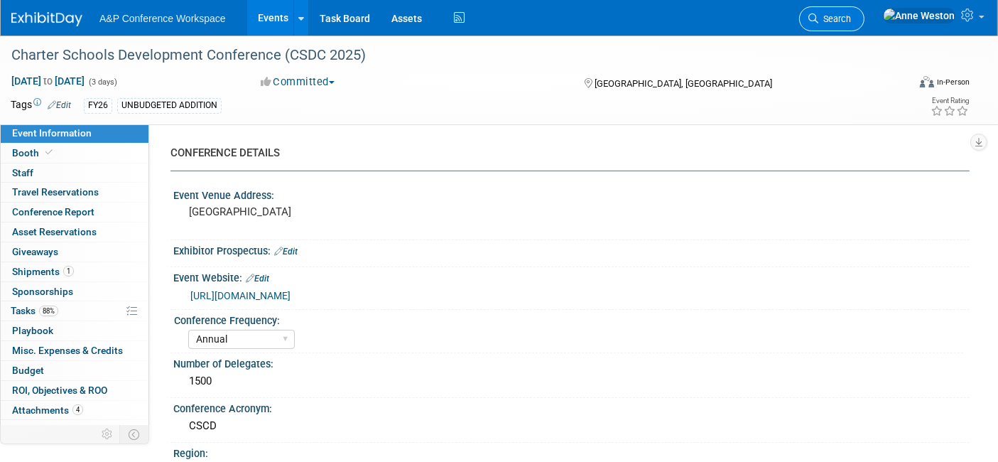
click at [851, 15] on span "Search" at bounding box center [834, 18] width 33 height 11
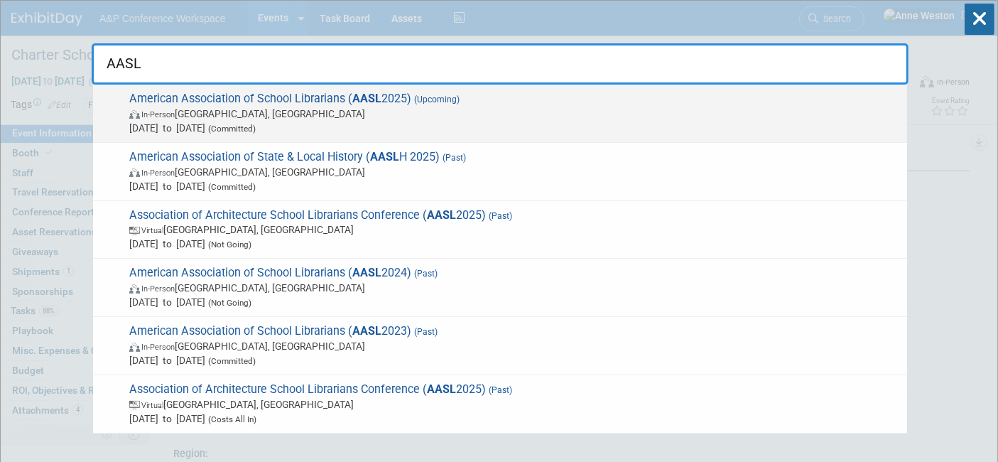
type input "AASL"
click at [246, 99] on span "American Association of School Librarians ( AASL 2025) (Upcoming) In-Person St.…" at bounding box center [512, 113] width 775 height 43
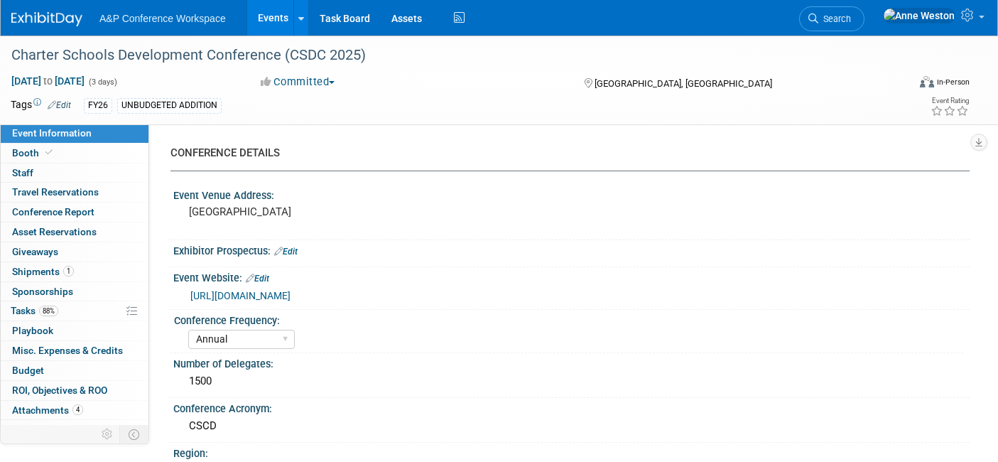
select select "Annual"
select select "Level 2"
select select "In-Person Booth"
select select "Schools"
select select "Bloomsbury Digital Resources"
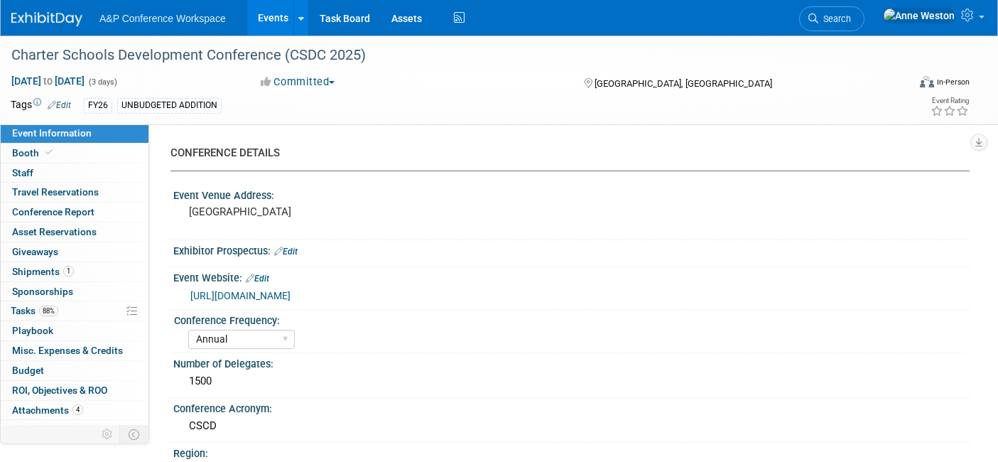
select select "[PERSON_NAME]"
select select "BDR Product Awareness and Trial Generation​"
select select "Biennial"
select select "Level 1"
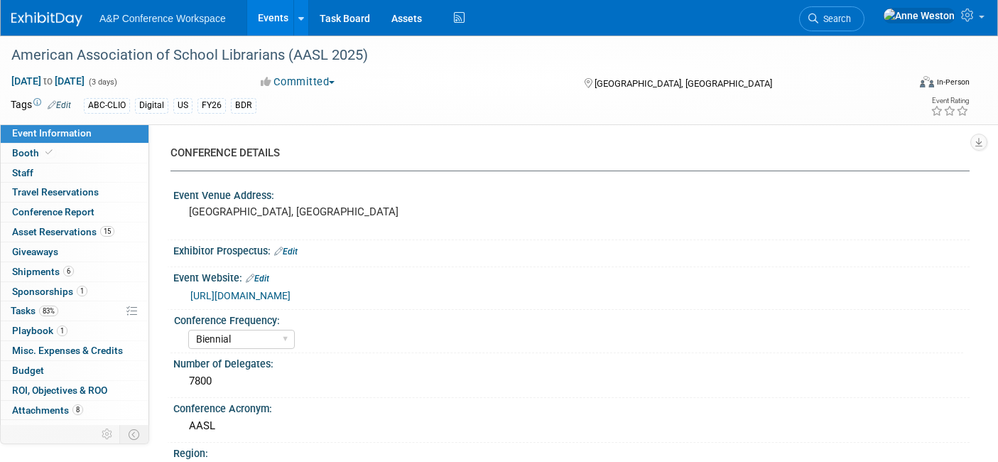
select select "In-Person Booth"
select select "Schools"
select select "Bloomsbury Digital Resources"
select select "[PERSON_NAME]"
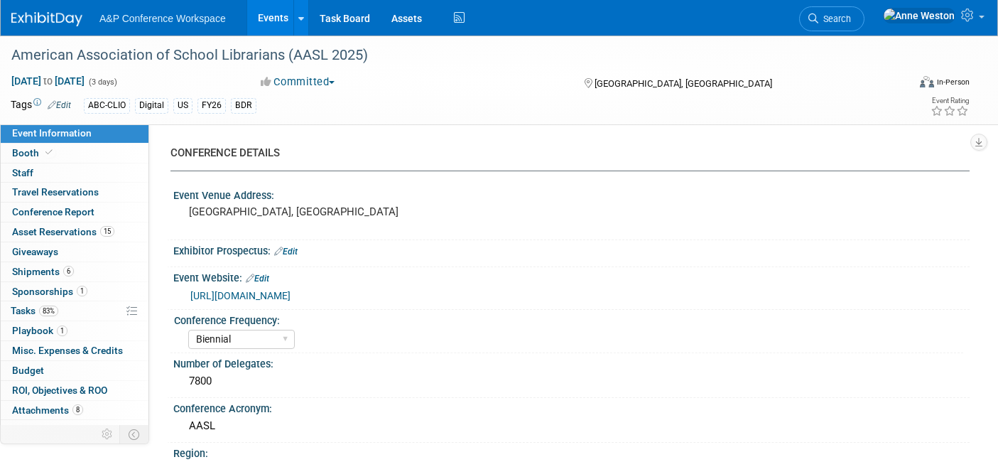
select select "[PERSON_NAME]"
select select "BDR Product Awareness and Trial Generation​"
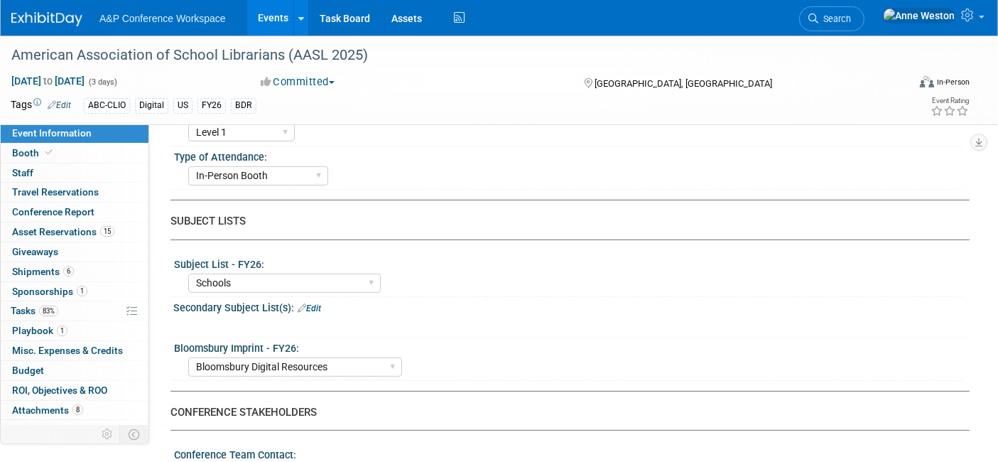
scroll to position [394, 0]
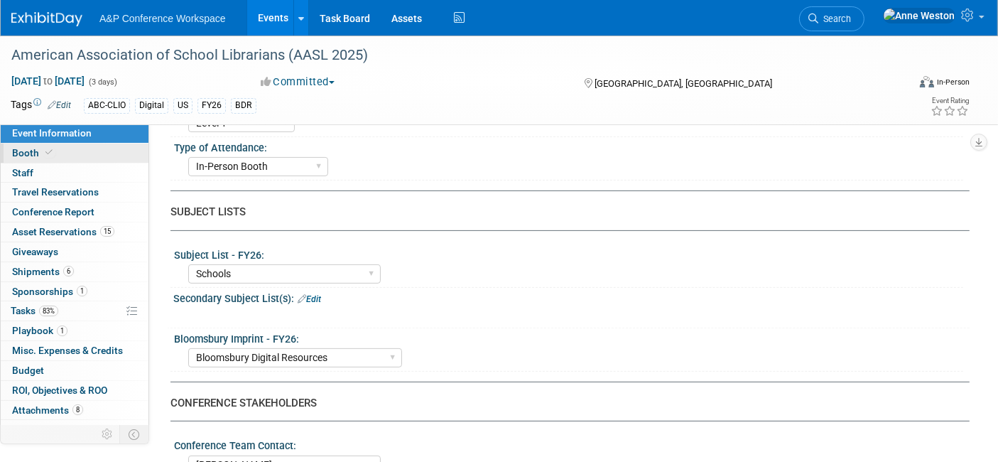
click at [80, 148] on link "Booth" at bounding box center [75, 152] width 148 height 19
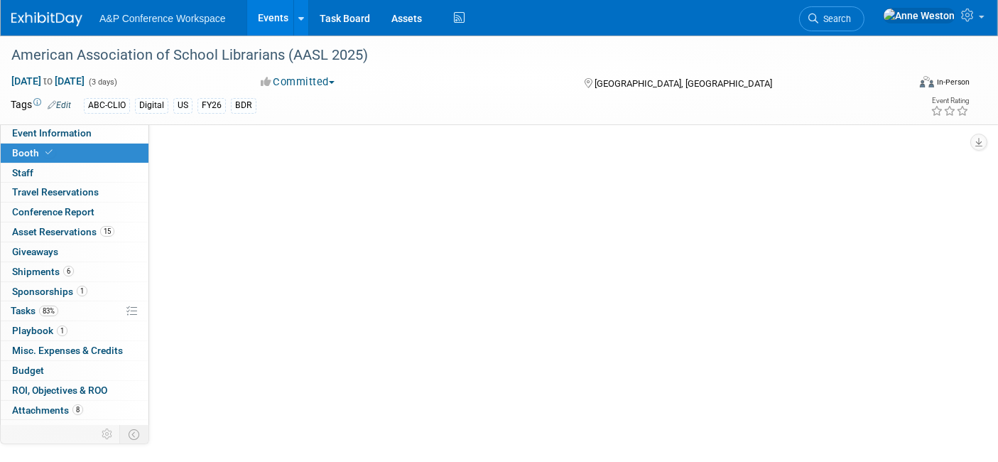
scroll to position [0, 0]
select select "CLDC - Digital/BDR"
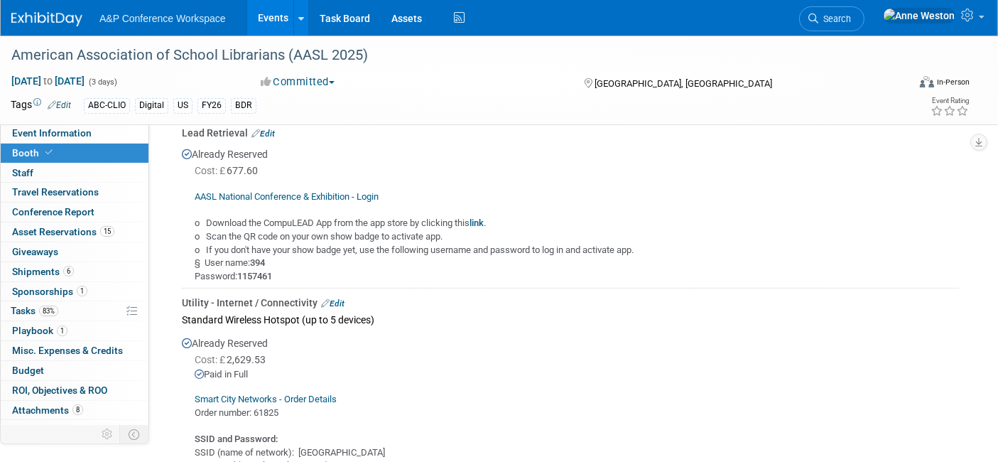
scroll to position [631, 0]
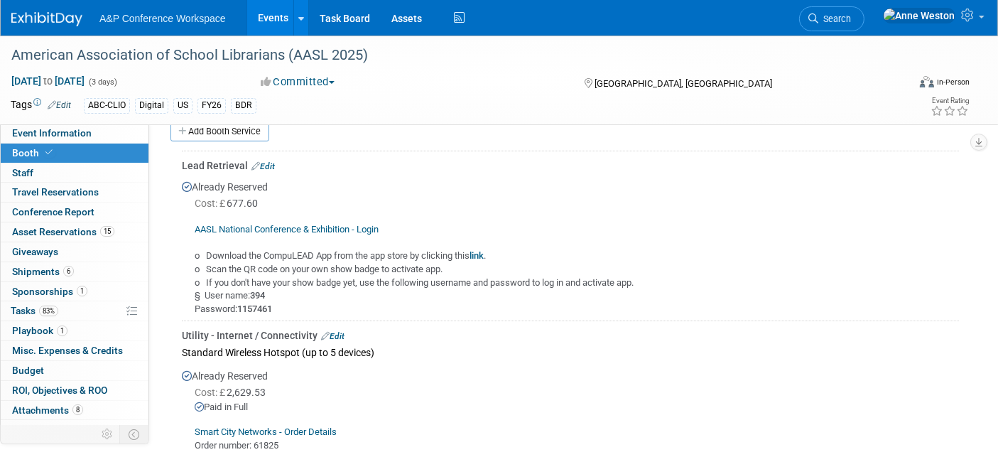
click at [270, 161] on link "Edit" at bounding box center [262, 166] width 23 height 10
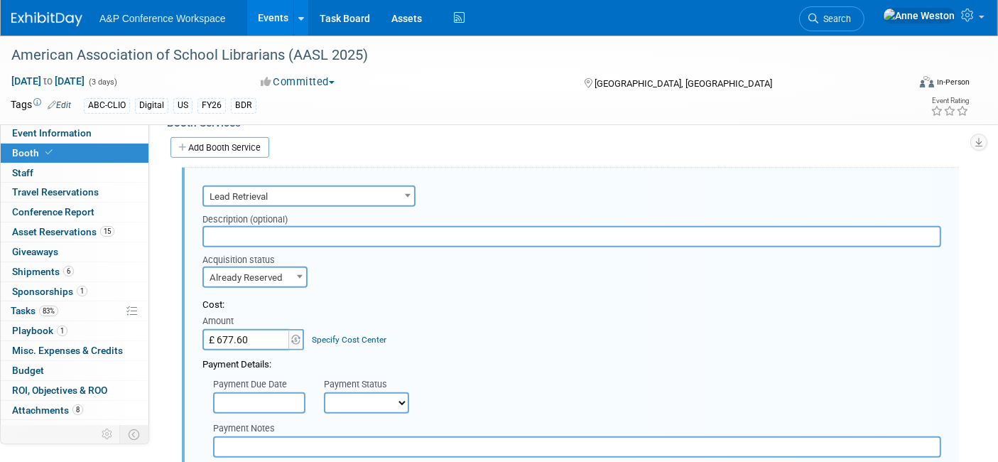
scroll to position [930, 0]
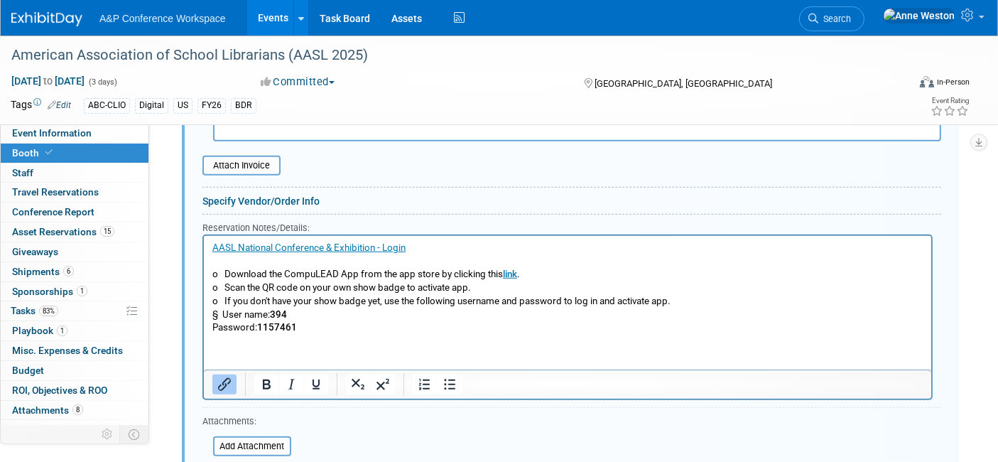
drag, startPoint x: 310, startPoint y: 332, endPoint x: 348, endPoint y: 315, distance: 42.0
click at [310, 332] on p "AASL National Conference & Exhibition - Login o Download the CompuLEAD App from…" at bounding box center [567, 287] width 711 height 93
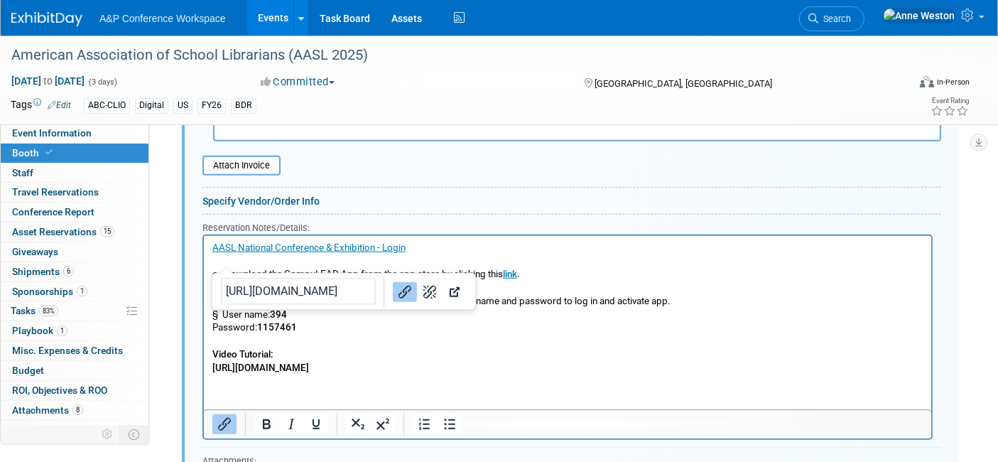
click at [371, 370] on p "[URL][DOMAIN_NAME]" at bounding box center [567, 367] width 711 height 13
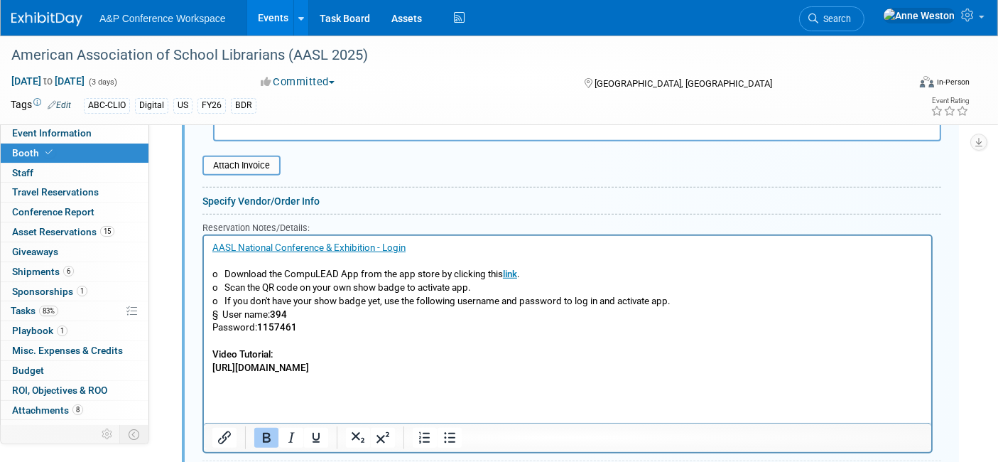
drag, startPoint x: 351, startPoint y: 362, endPoint x: 191, endPoint y: 361, distance: 159.8
click at [203, 361] on html "AASL National Conference & Exhibition - Login o Download the CompuLEAD App from…" at bounding box center [566, 311] width 727 height 152
click at [263, 429] on icon "Bold" at bounding box center [266, 437] width 17 height 17
click at [222, 429] on icon "Insert/edit link" at bounding box center [224, 437] width 17 height 17
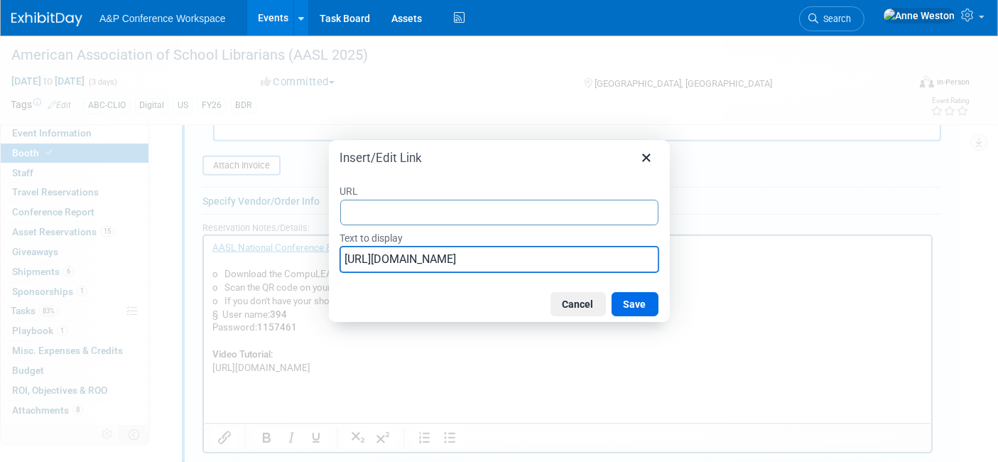
drag, startPoint x: 511, startPoint y: 261, endPoint x: 263, endPoint y: 246, distance: 248.3
click at [263, 246] on div "Insert/Edit Link URL Text to display [URL][DOMAIN_NAME] Cancel Save" at bounding box center [499, 231] width 998 height 462
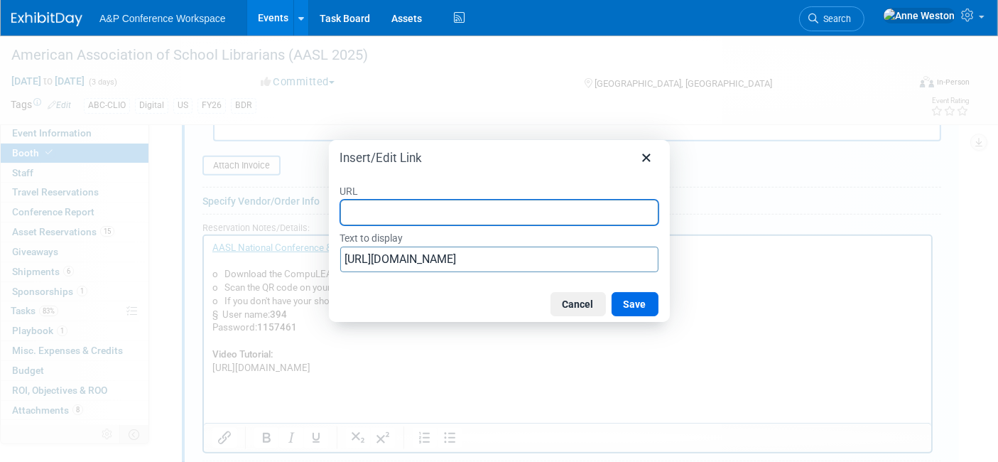
click at [381, 205] on input "URL" at bounding box center [499, 213] width 318 height 26
paste input "[URL][DOMAIN_NAME]"
type input "[URL][DOMAIN_NAME]"
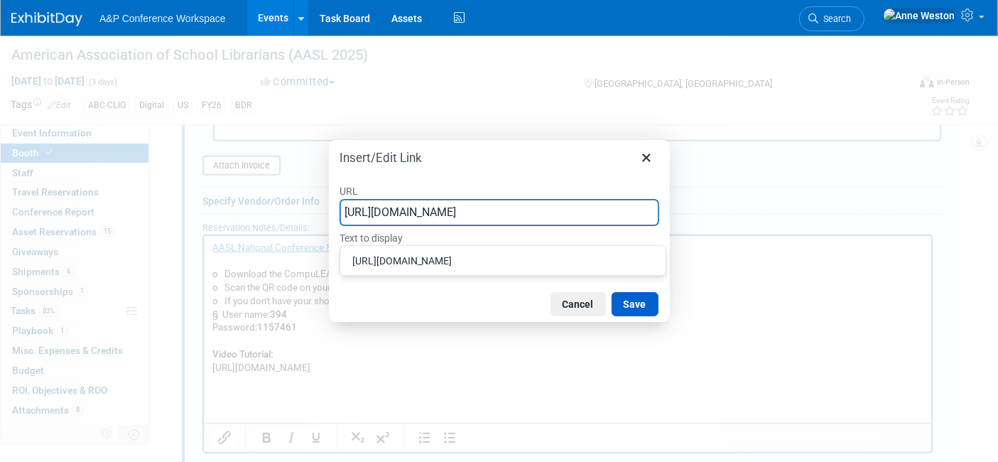
click at [645, 300] on button "Save" at bounding box center [634, 304] width 47 height 24
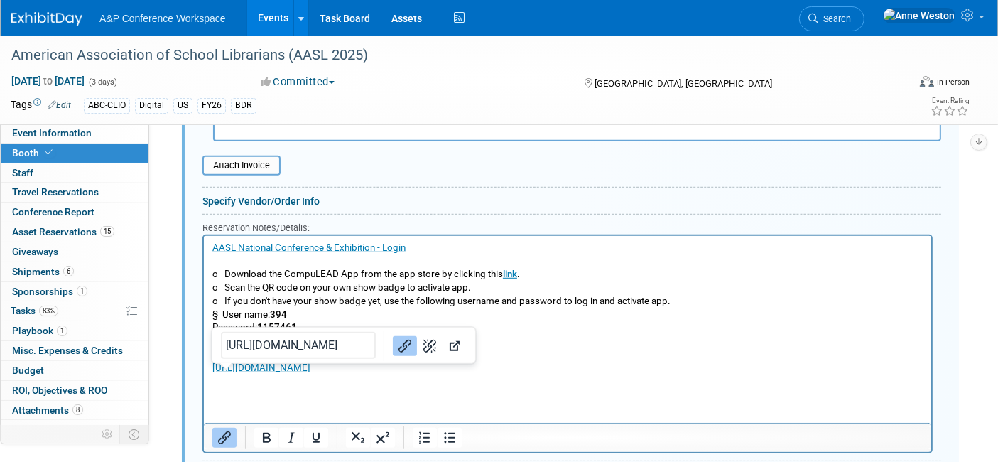
click at [533, 386] on p "Rich Text Area. Press ALT-0 for help." at bounding box center [567, 380] width 711 height 13
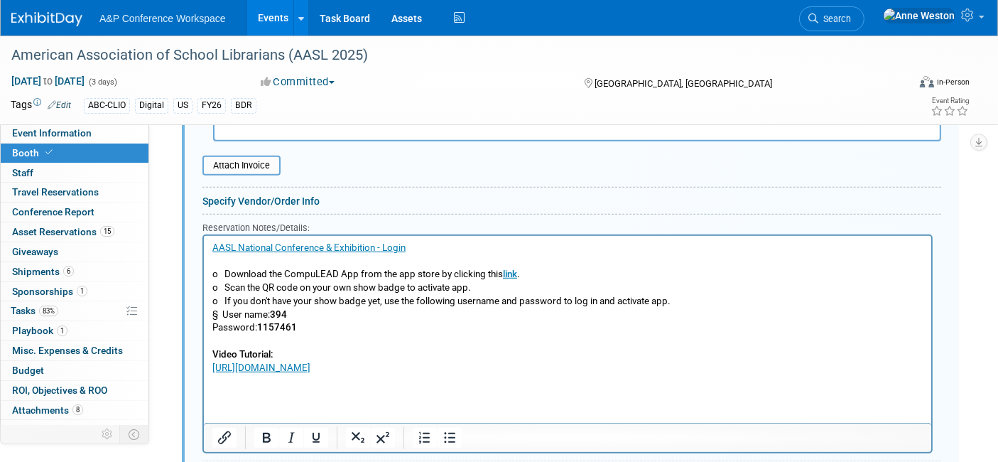
click at [237, 265] on p "AASL National Conference & Exhibition - Login o Download the CompuLEAD App from…" at bounding box center [567, 287] width 711 height 93
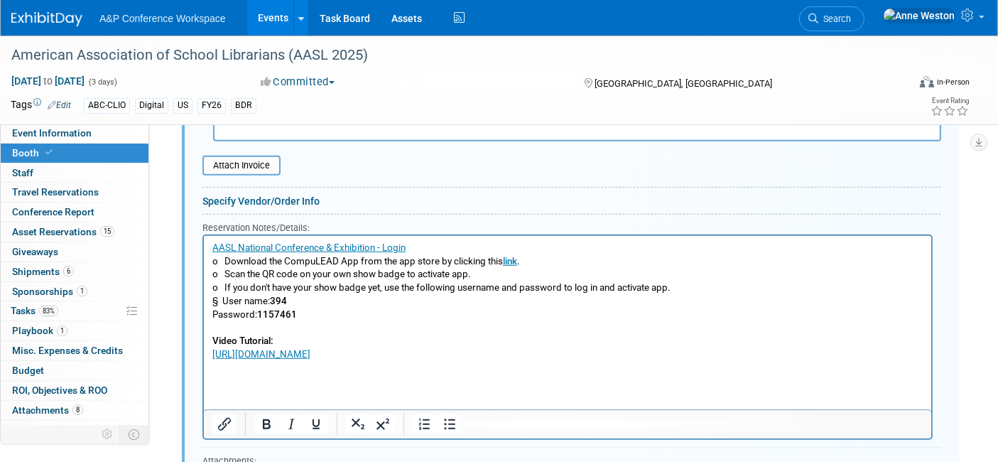
click at [220, 301] on p "AASL National Conference & Exhibition - Login o Download the CompuLEAD App from…" at bounding box center [567, 281] width 711 height 80
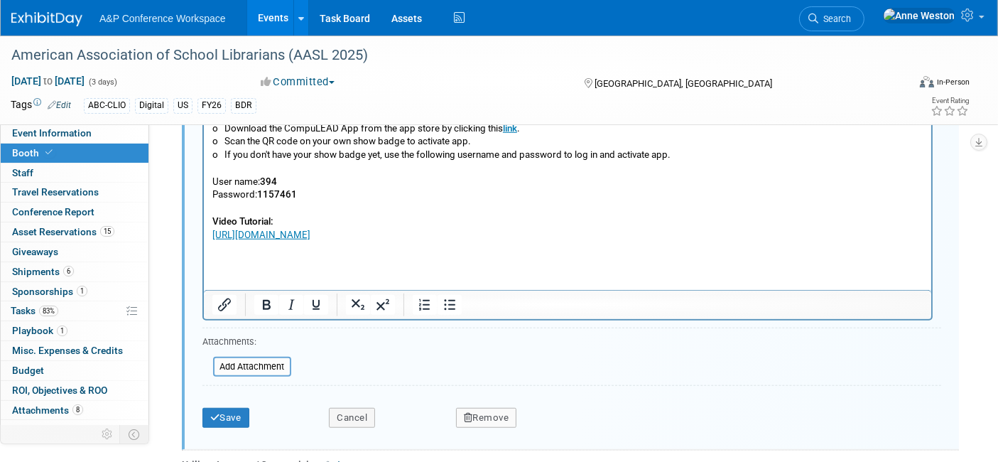
scroll to position [1088, 0]
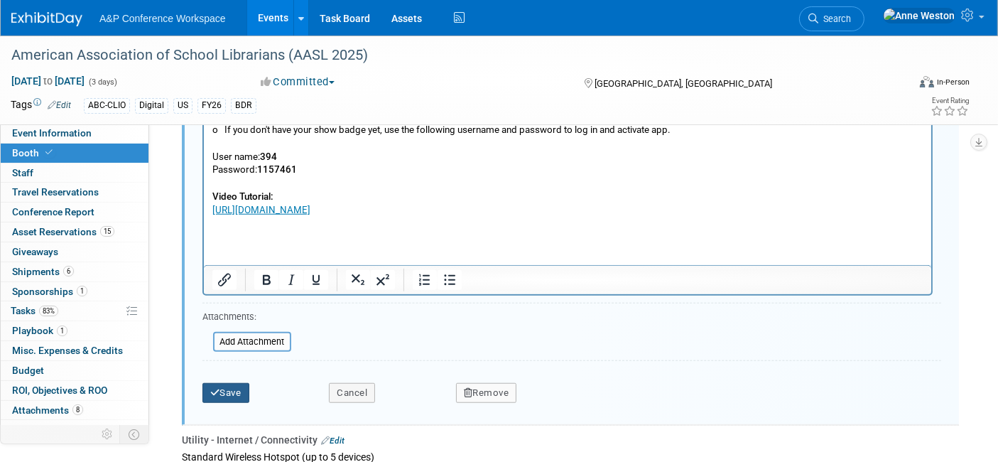
click at [229, 383] on button "Save" at bounding box center [225, 393] width 47 height 20
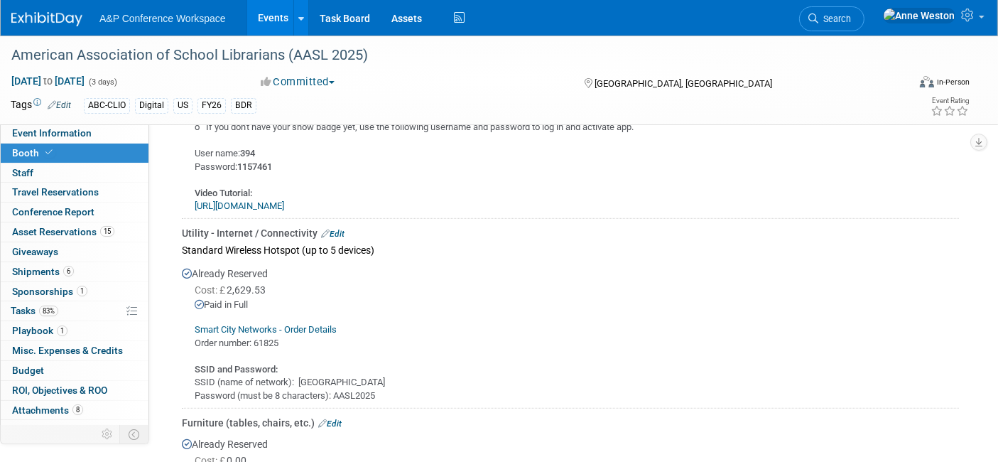
scroll to position [851, 0]
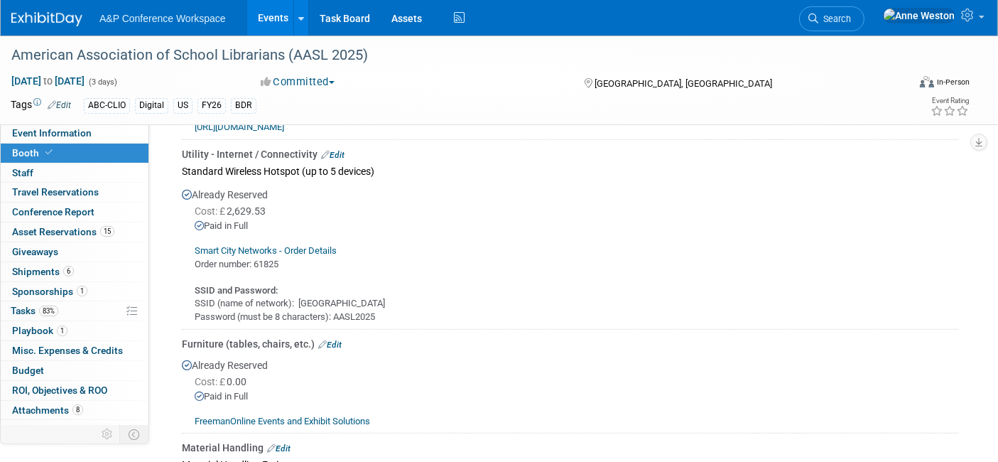
click at [336, 150] on link "Edit" at bounding box center [332, 155] width 23 height 10
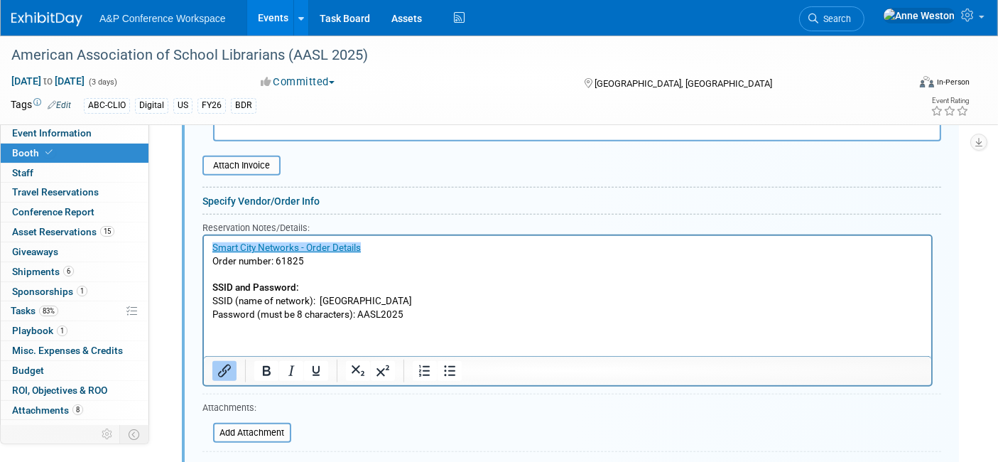
scroll to position [1219, 0]
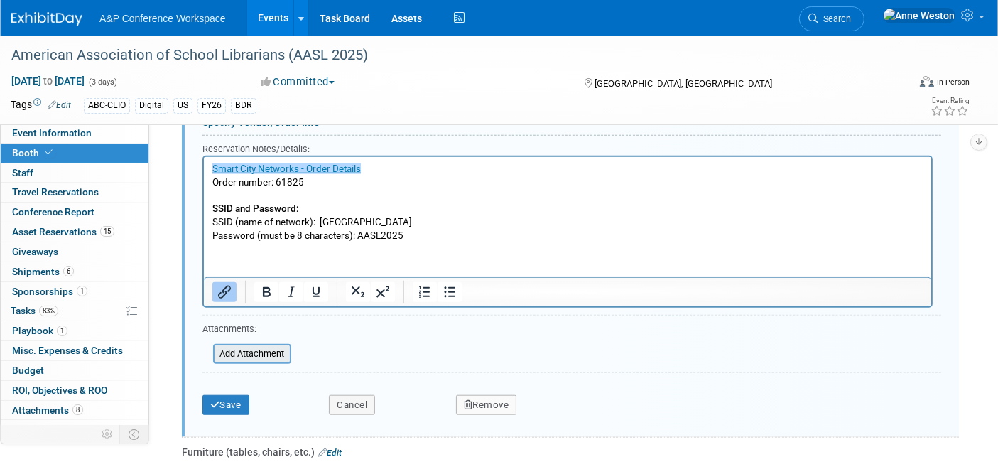
click at [252, 345] on input "file" at bounding box center [205, 353] width 169 height 17
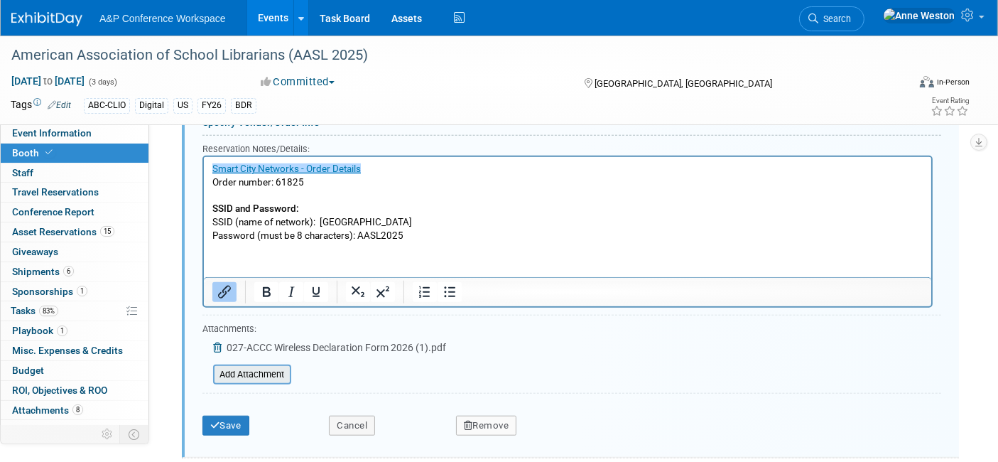
click at [254, 366] on input "file" at bounding box center [205, 374] width 169 height 17
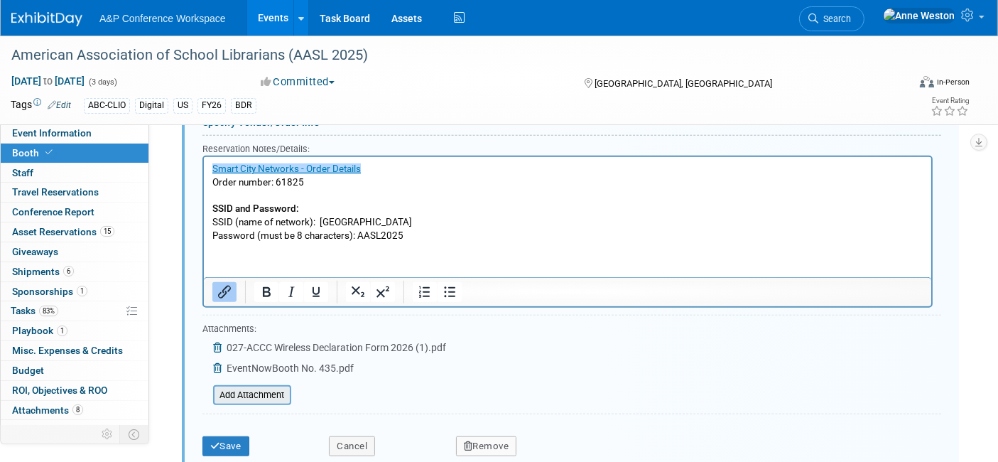
click at [245, 386] on input "file" at bounding box center [205, 394] width 169 height 17
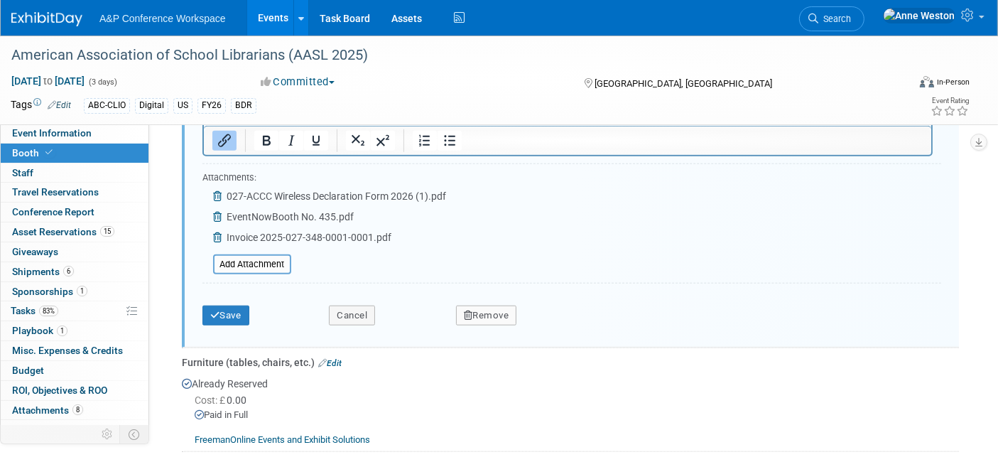
scroll to position [1376, 0]
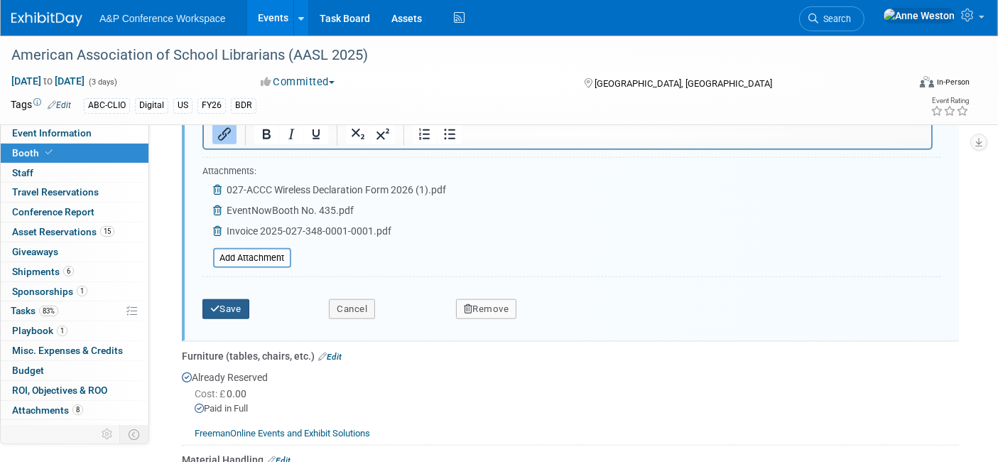
click at [213, 304] on icon "submit" at bounding box center [215, 308] width 10 height 9
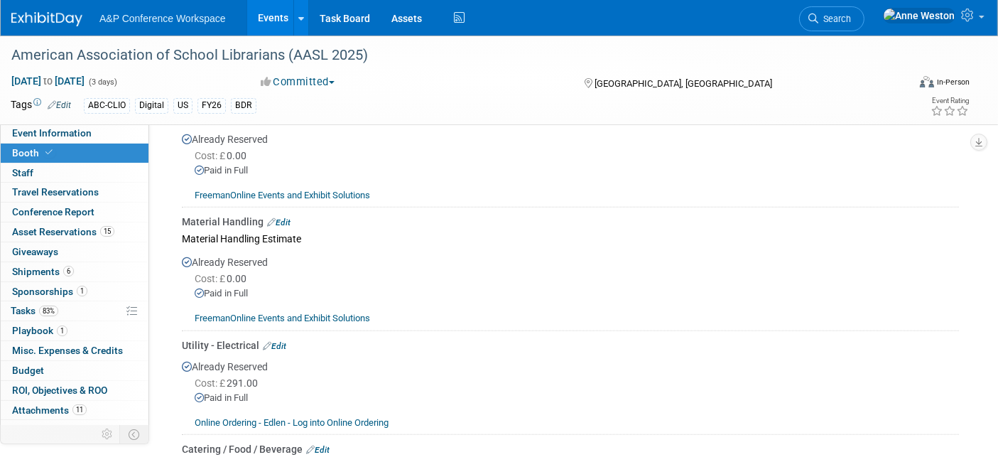
scroll to position [1219, 0]
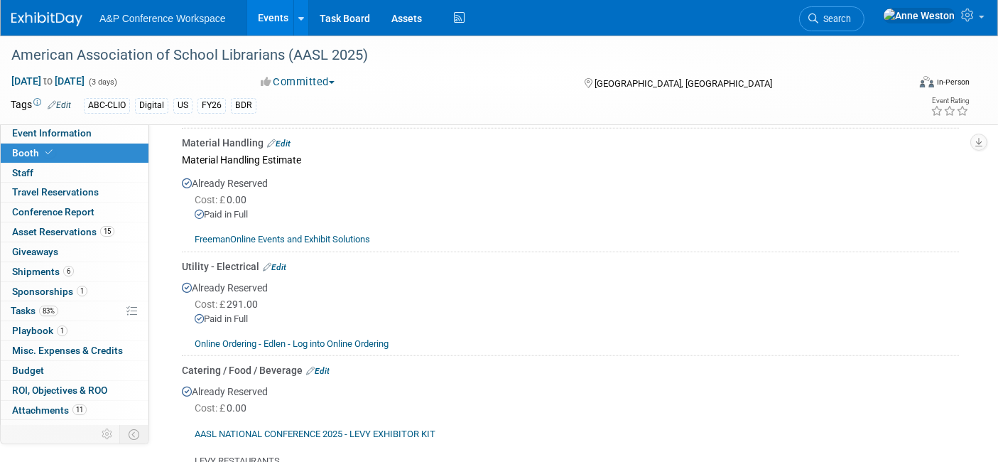
click at [278, 262] on link "Edit" at bounding box center [274, 267] width 23 height 10
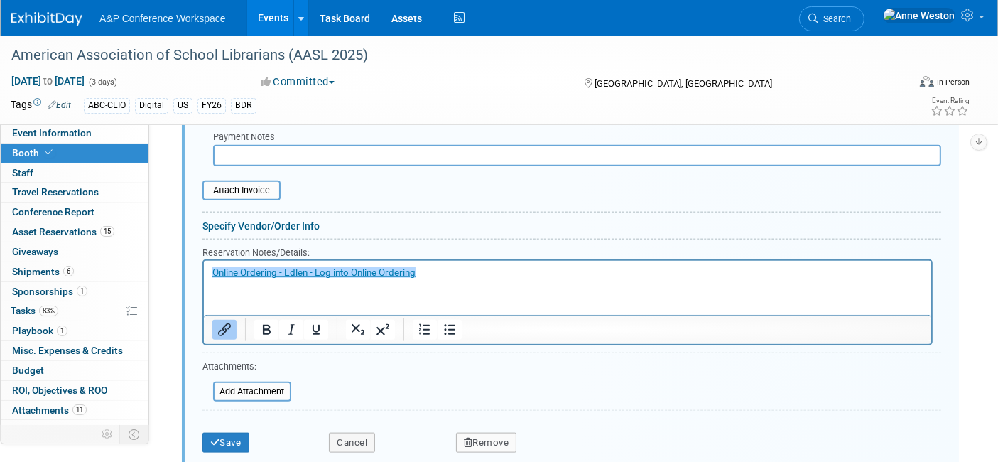
scroll to position [1618, 0]
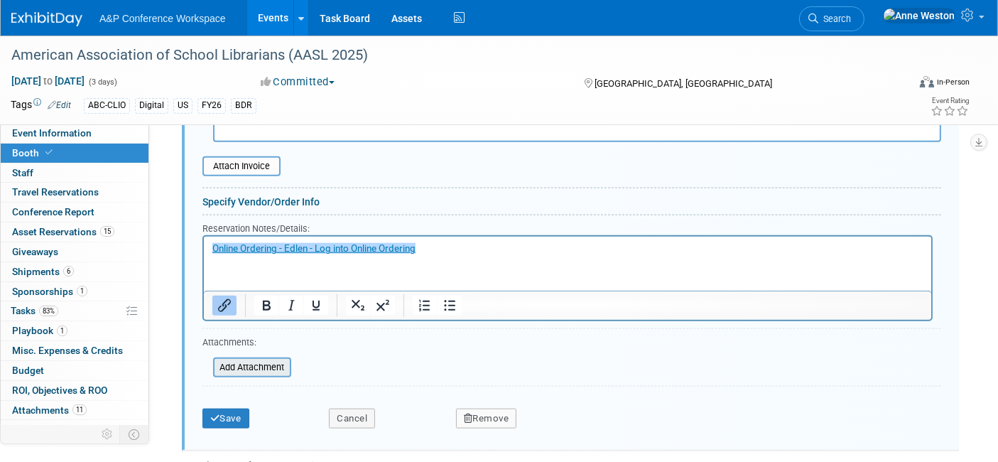
click at [252, 359] on input "file" at bounding box center [205, 367] width 169 height 17
click at [258, 359] on input "file" at bounding box center [205, 367] width 169 height 17
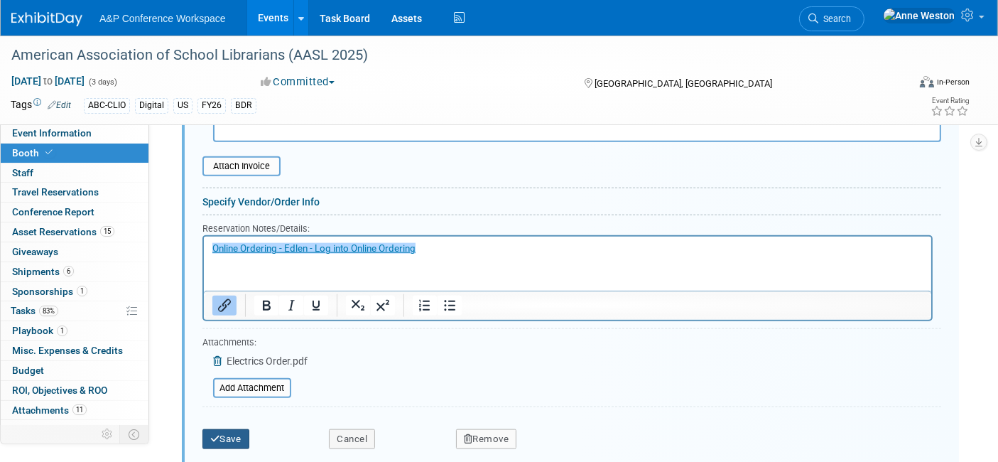
click at [240, 429] on button "Save" at bounding box center [225, 439] width 47 height 20
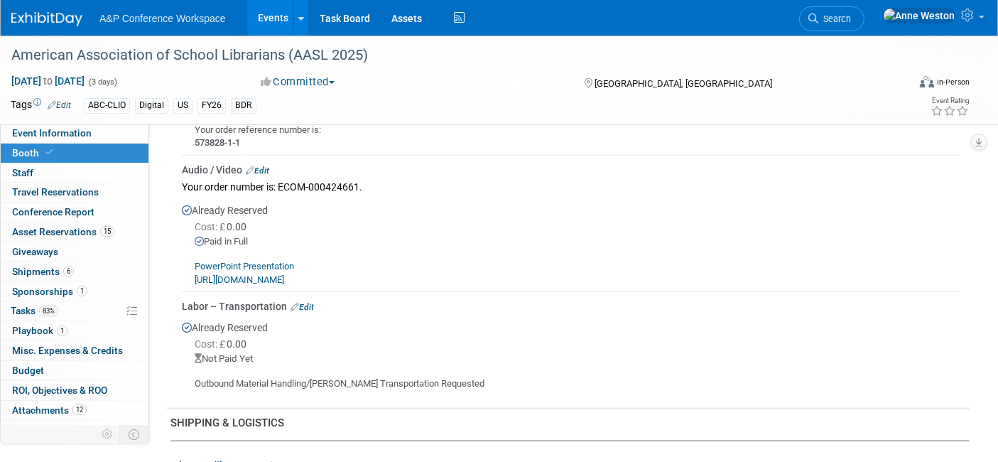
scroll to position [1736, 0]
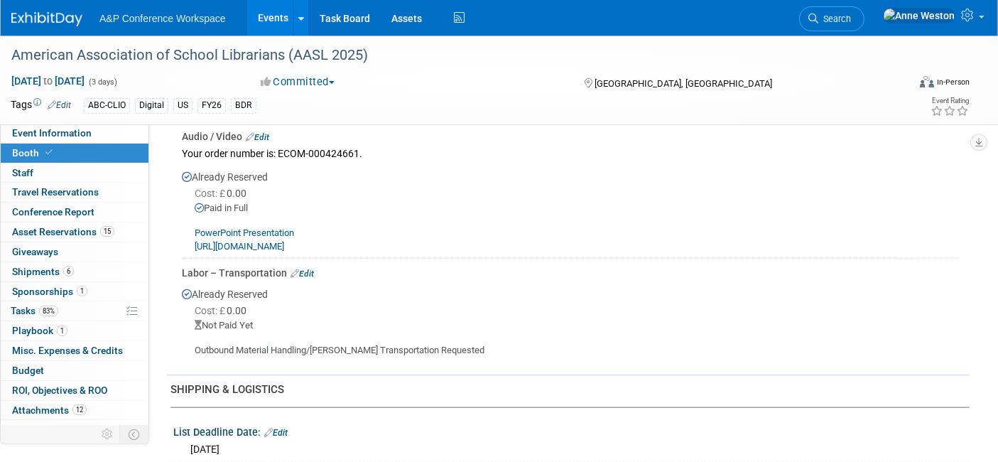
click at [303, 268] on link "Edit" at bounding box center [301, 273] width 23 height 10
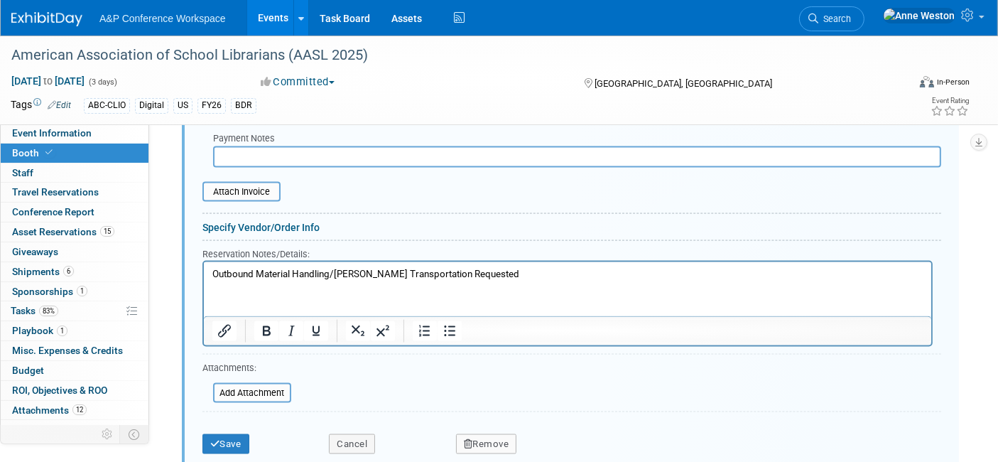
scroll to position [2141, 0]
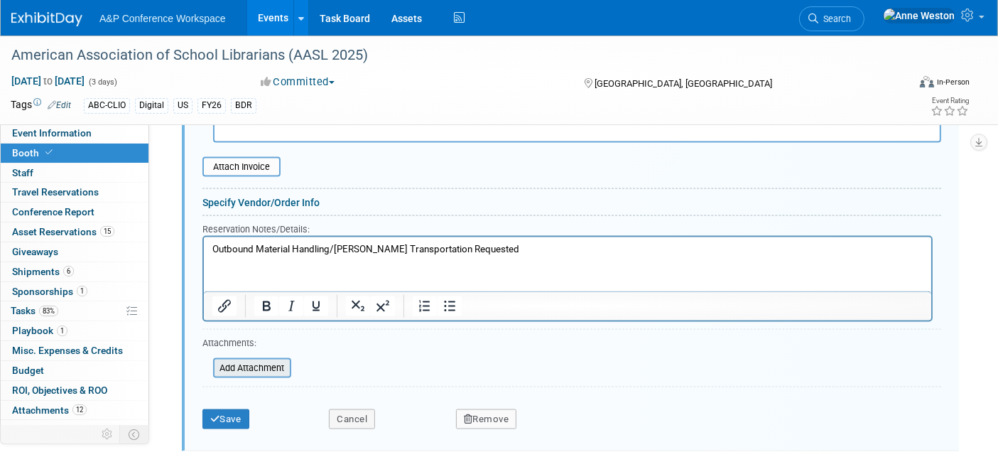
click at [258, 359] on input "file" at bounding box center [205, 367] width 169 height 17
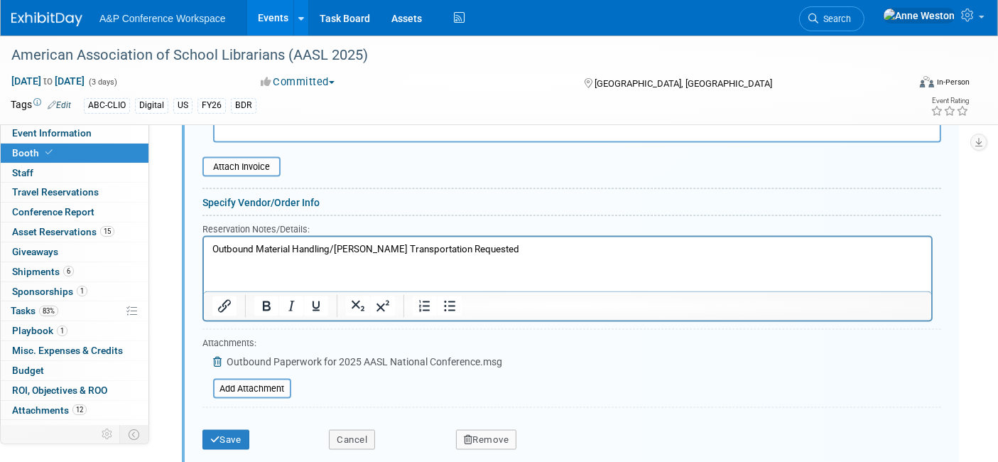
click at [509, 380] on form "Audio / Video Carpet / Flooring Catering / Food / Beverage Floral / Decorative …" at bounding box center [571, 161] width 739 height 589
click at [221, 430] on button "Save" at bounding box center [225, 440] width 47 height 20
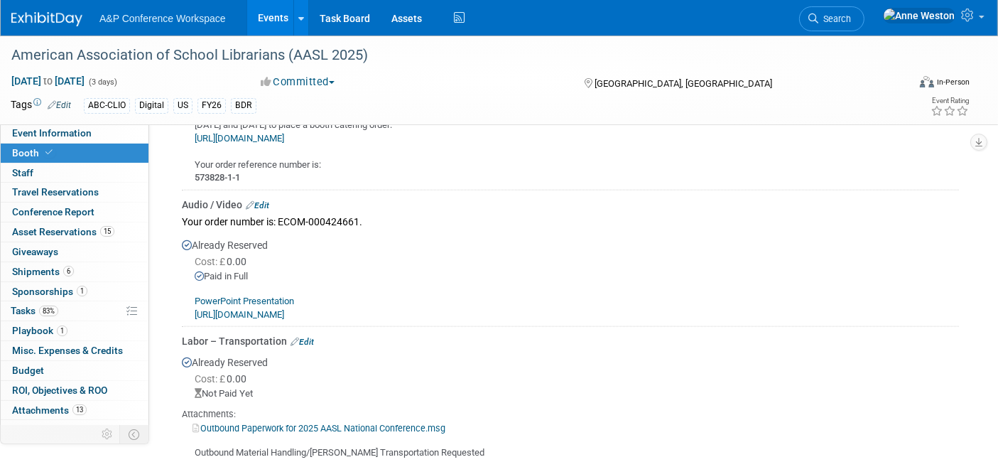
scroll to position [1747, 0]
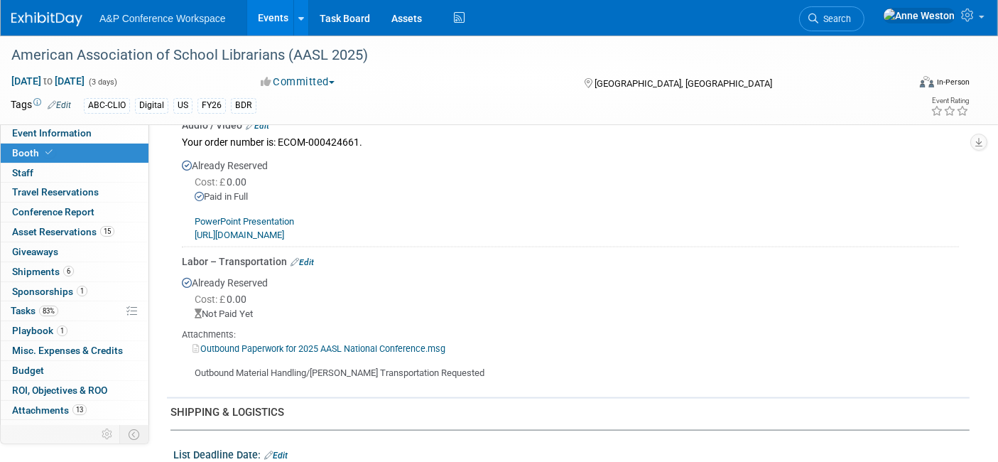
click at [300, 343] on link "Outbound Paperwork for 2025 AASL National Conference.msg" at bounding box center [318, 348] width 253 height 11
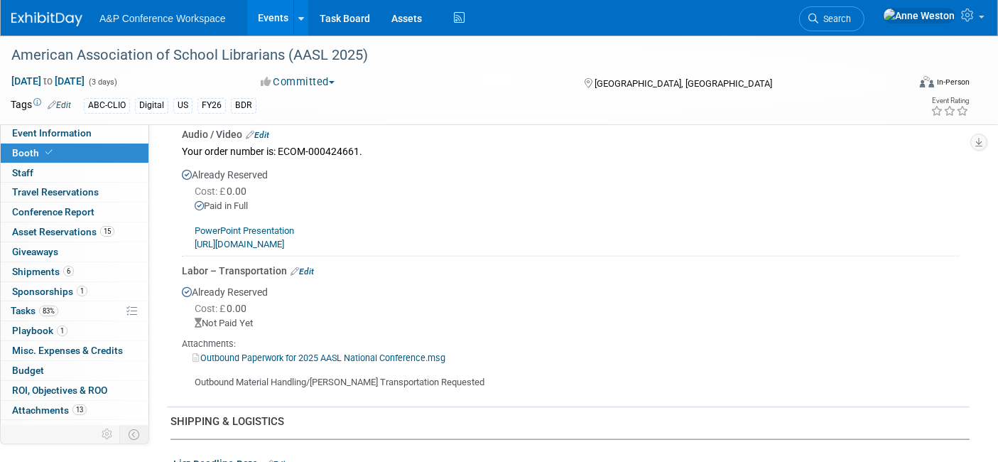
scroll to position [1826, 0]
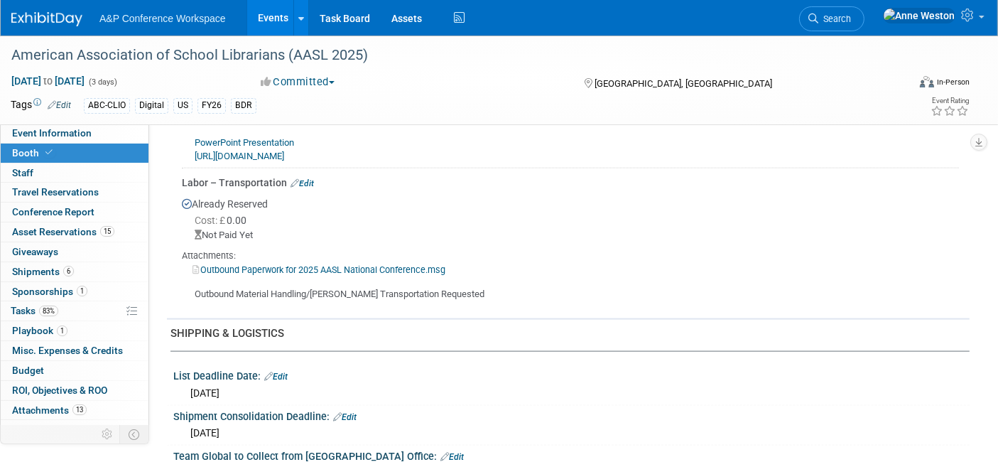
click at [304, 178] on link "Edit" at bounding box center [301, 183] width 23 height 10
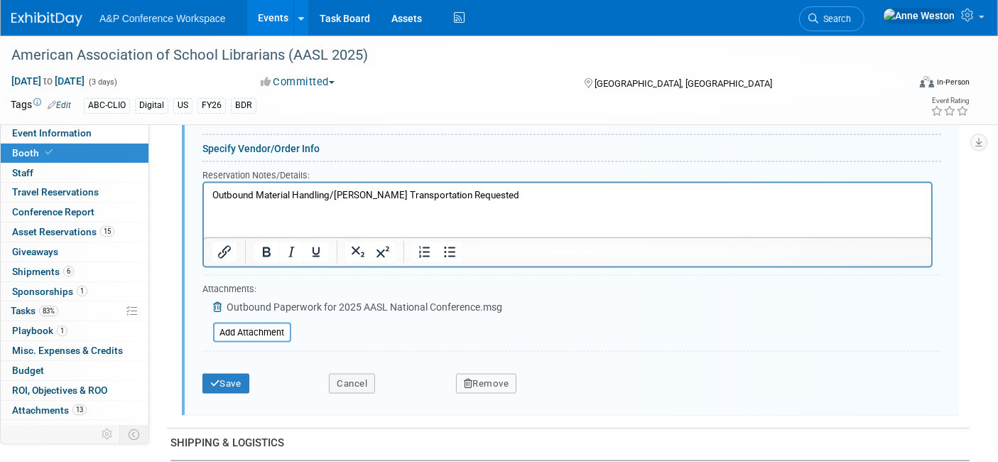
scroll to position [2220, 0]
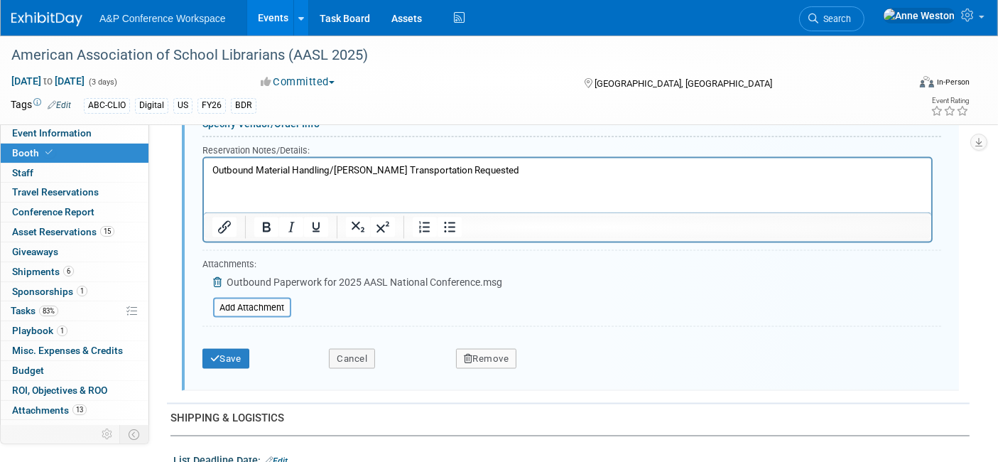
click at [214, 277] on icon at bounding box center [218, 282] width 11 height 10
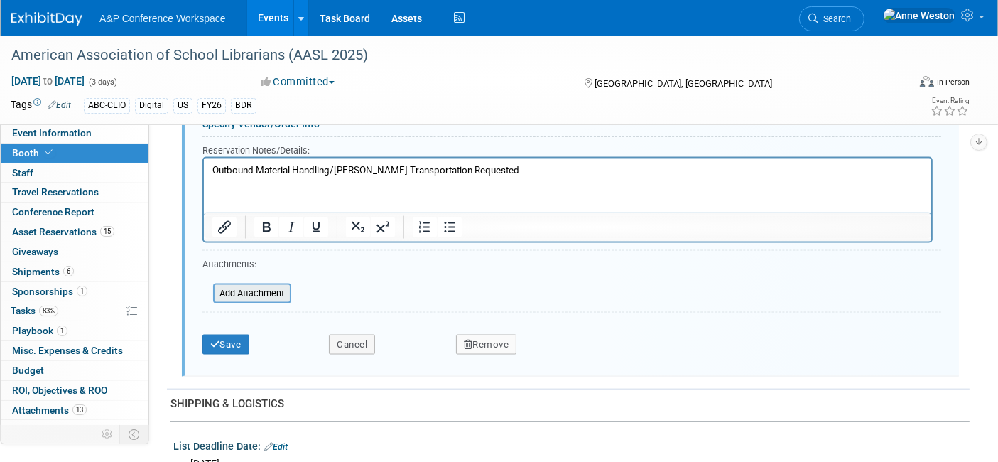
click at [235, 285] on input "file" at bounding box center [205, 293] width 169 height 17
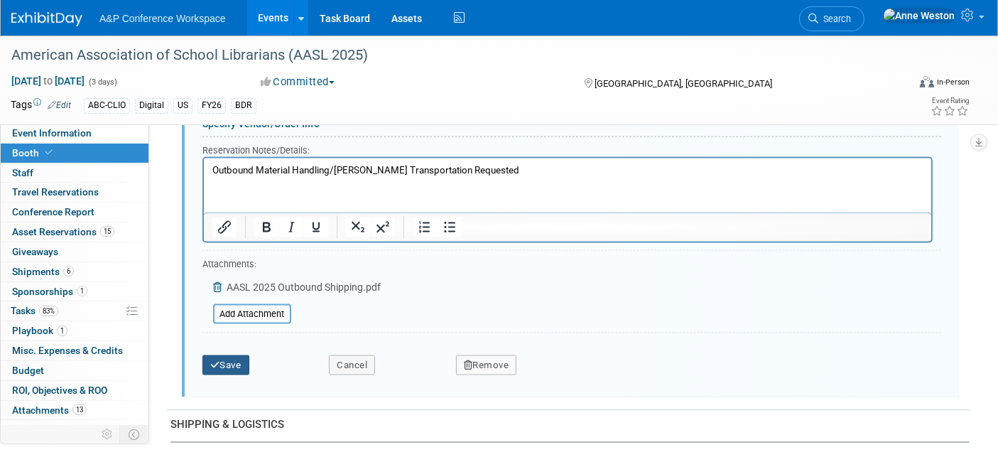
click at [226, 355] on button "Save" at bounding box center [225, 365] width 47 height 20
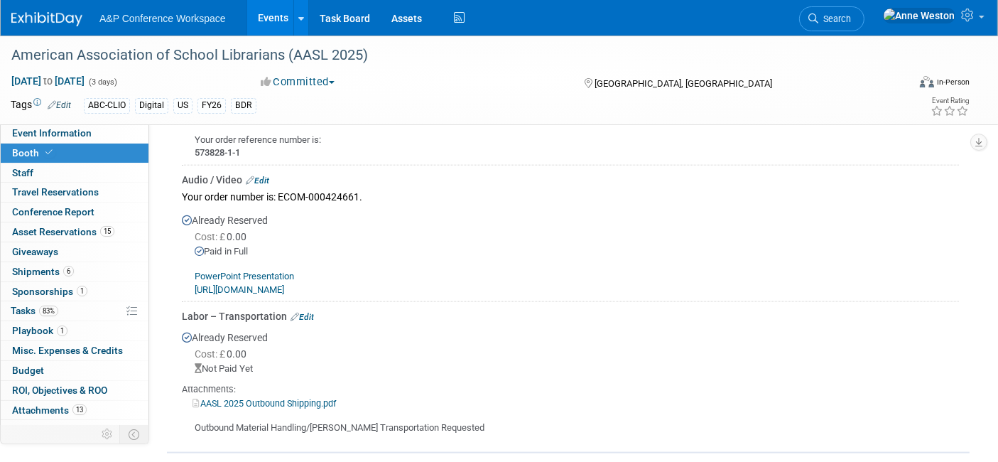
scroll to position [1667, 0]
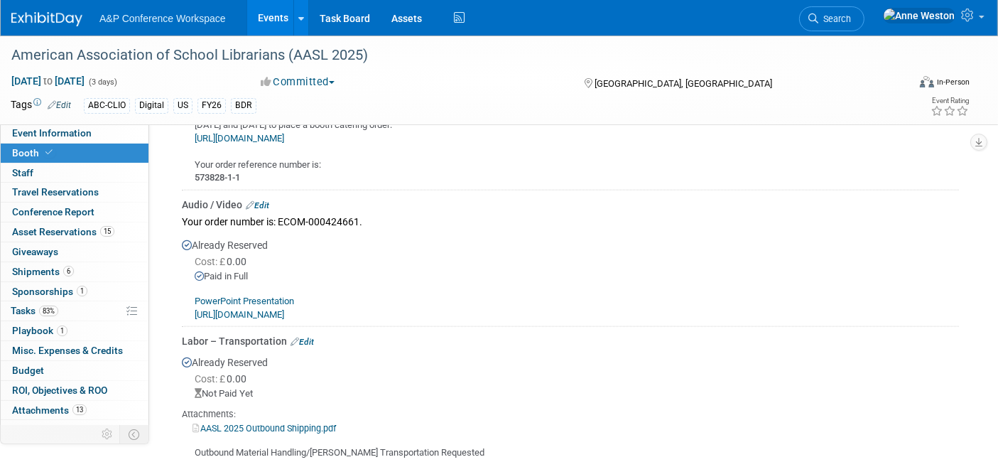
click at [269, 200] on link "Edit" at bounding box center [257, 205] width 23 height 10
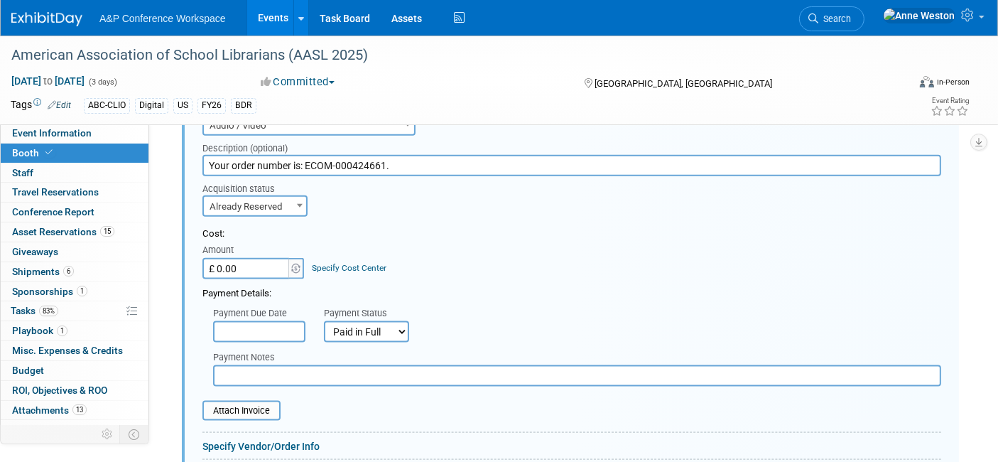
scroll to position [1847, 0]
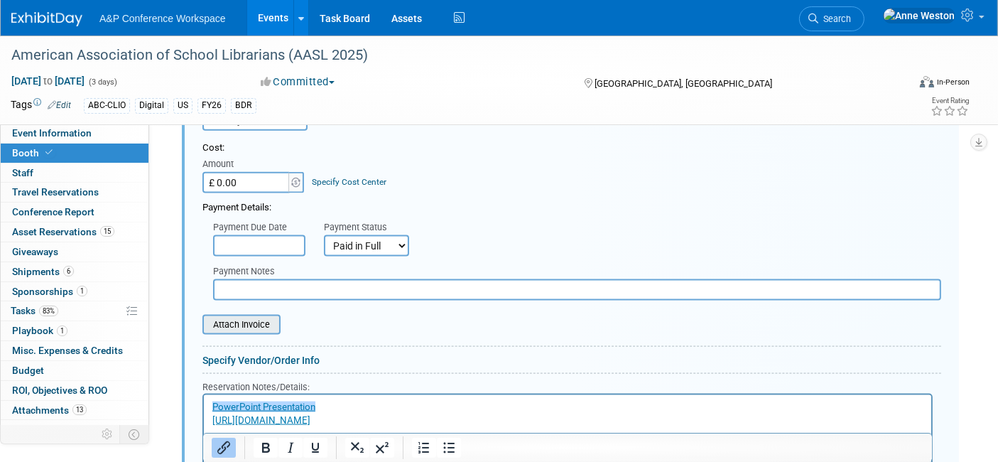
click at [241, 319] on input "file" at bounding box center [194, 324] width 169 height 17
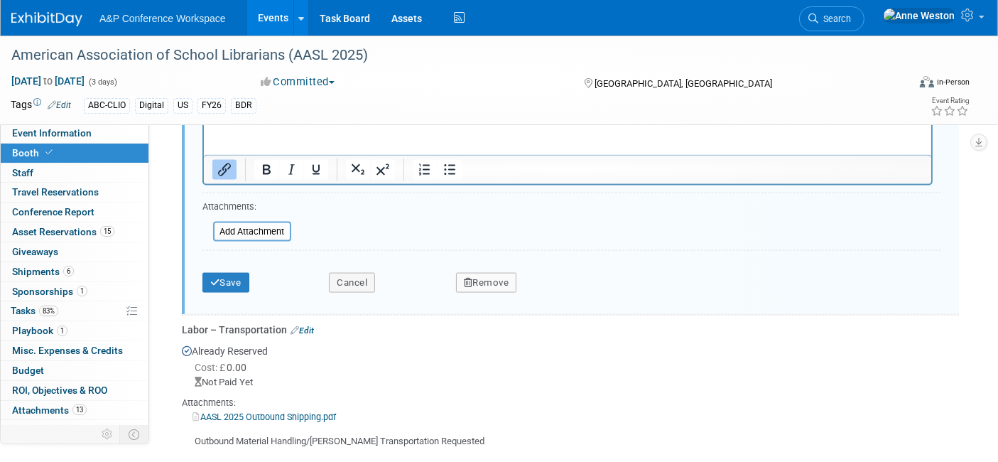
scroll to position [2191, 0]
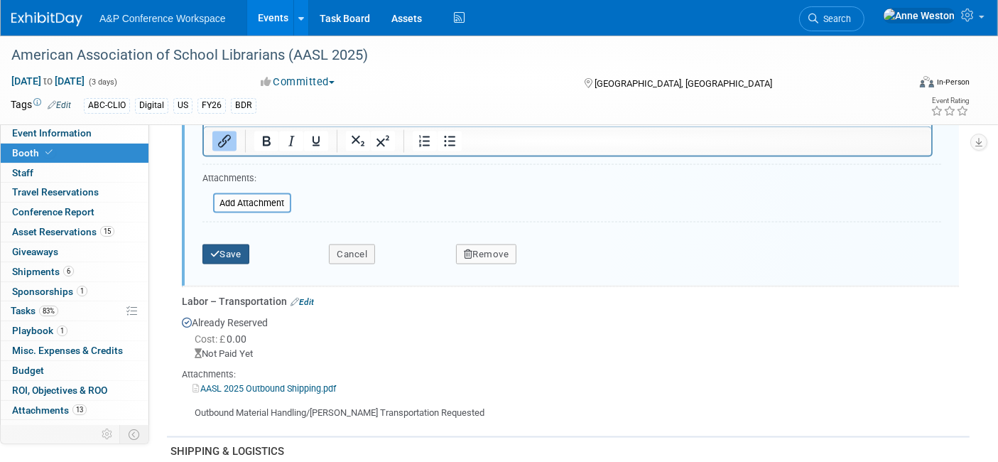
click at [227, 244] on button "Save" at bounding box center [225, 254] width 47 height 20
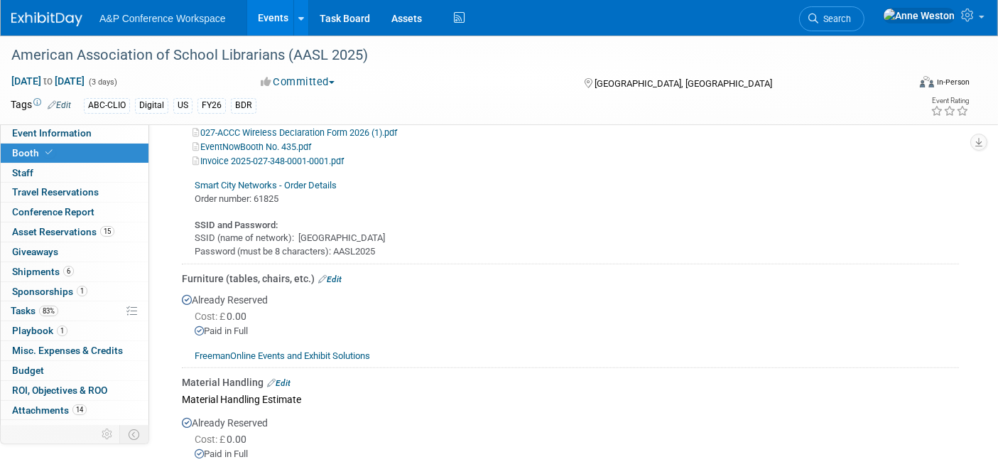
scroll to position [1058, 0]
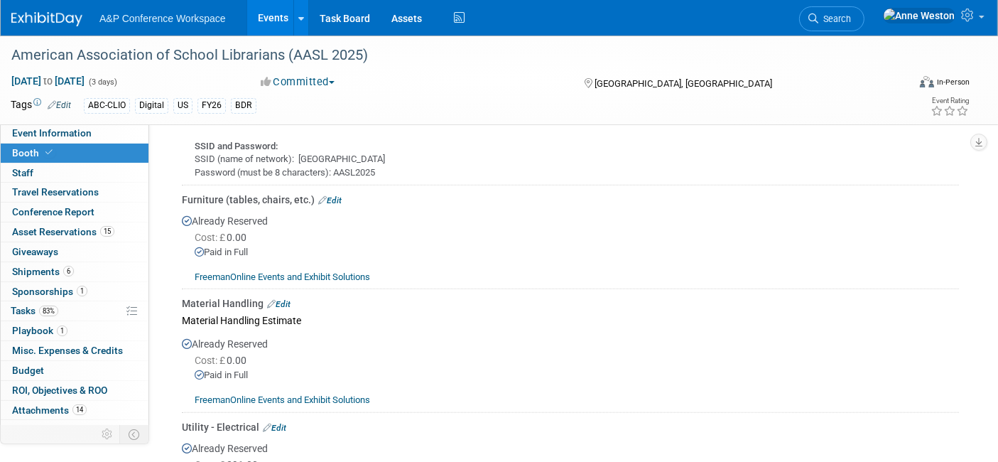
click at [333, 195] on link "Edit" at bounding box center [329, 200] width 23 height 10
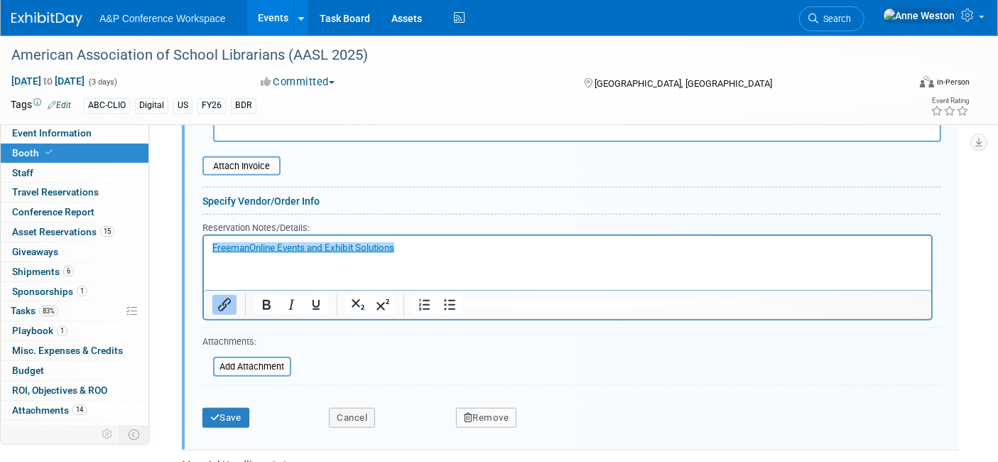
scroll to position [1470, 0]
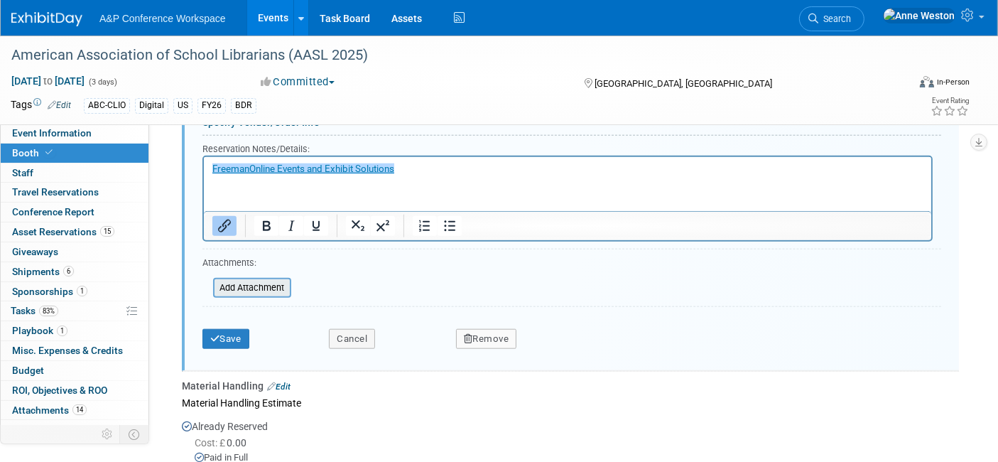
click at [254, 281] on input "file" at bounding box center [205, 287] width 169 height 17
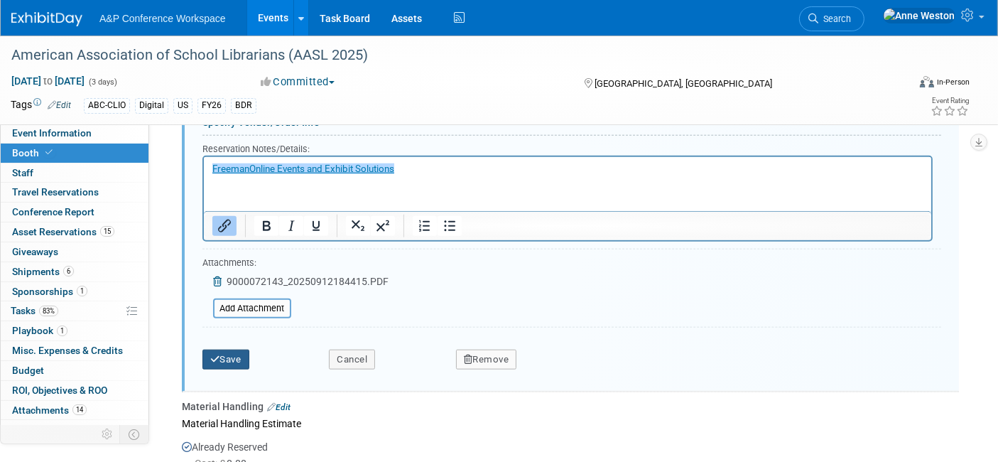
click at [220, 349] on button "Save" at bounding box center [225, 359] width 47 height 20
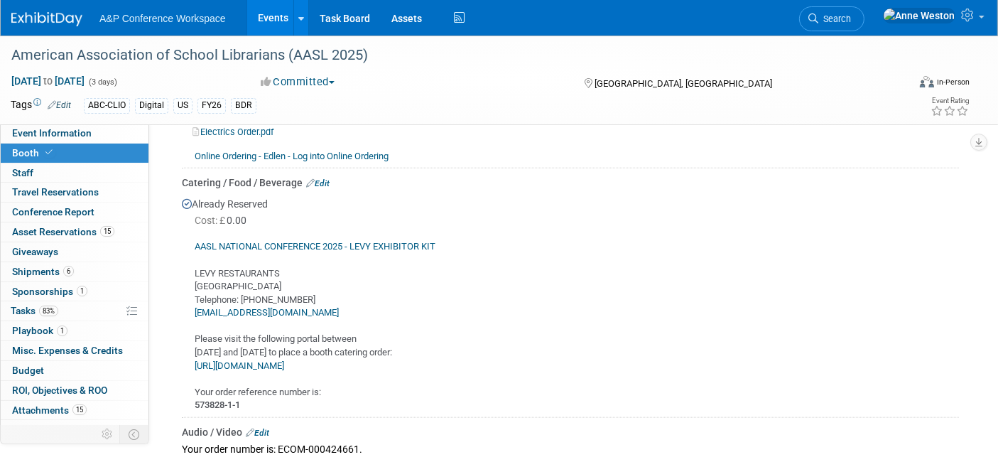
scroll to position [1499, 0]
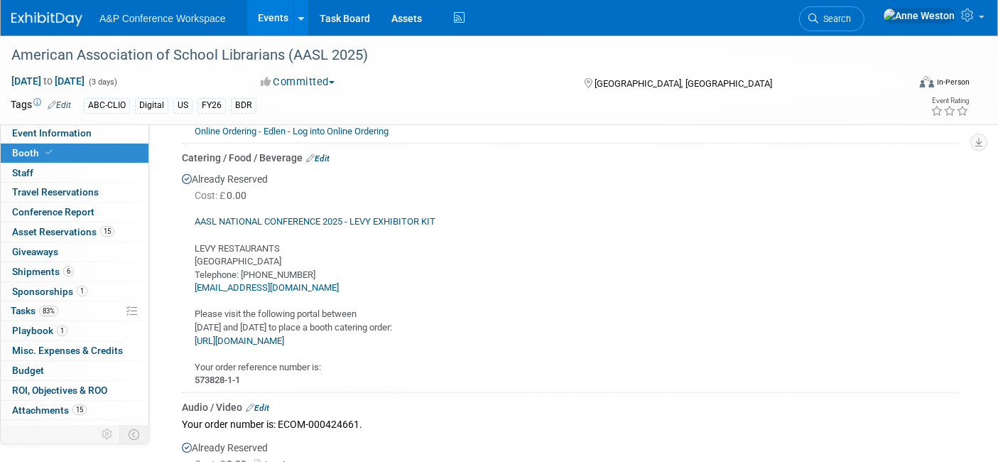
click at [322, 153] on link "Edit" at bounding box center [317, 158] width 23 height 10
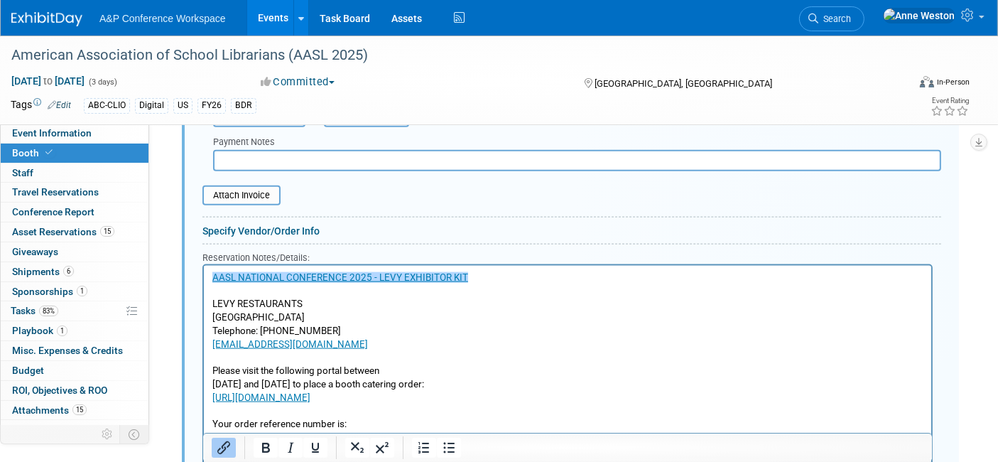
scroll to position [1711, 0]
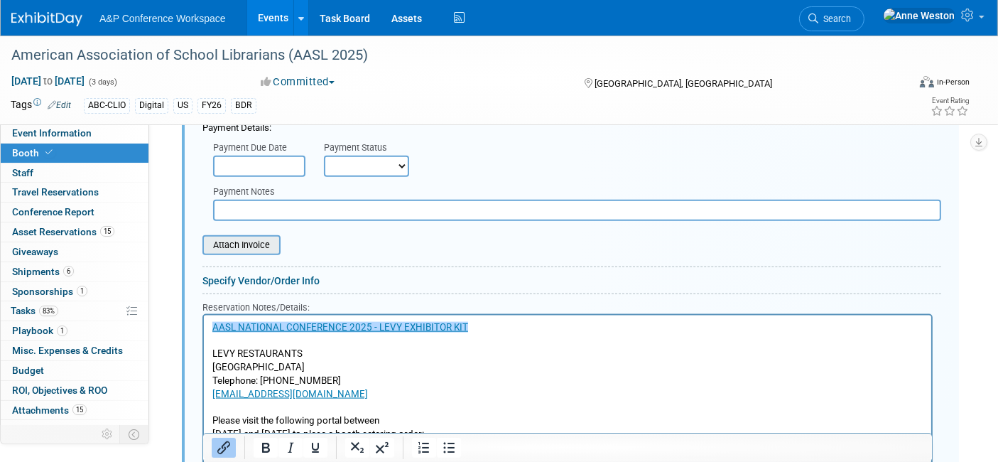
click at [245, 236] on input "file" at bounding box center [194, 244] width 169 height 17
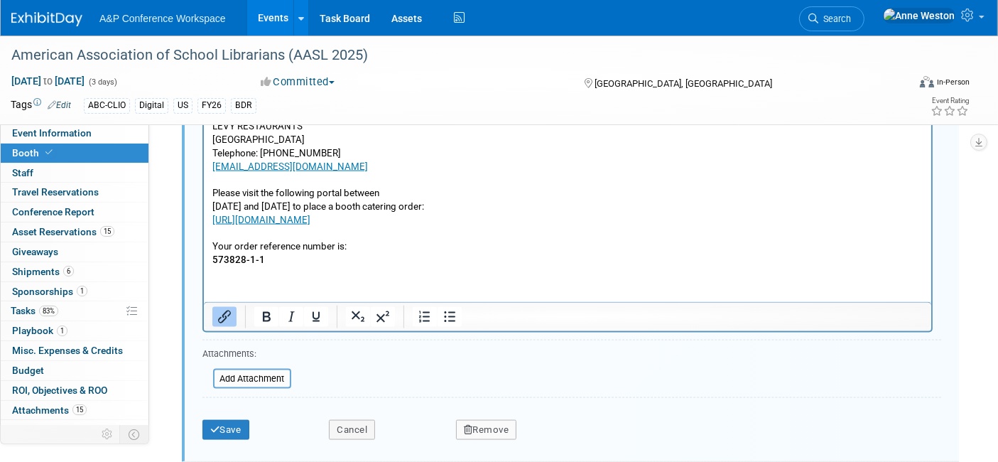
scroll to position [1948, 0]
click at [220, 419] on button "Save" at bounding box center [225, 429] width 47 height 20
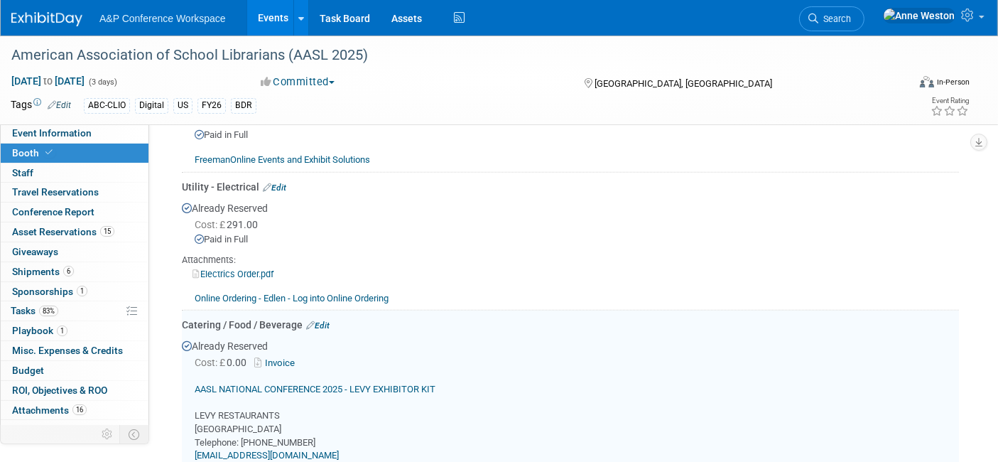
scroll to position [1395, 0]
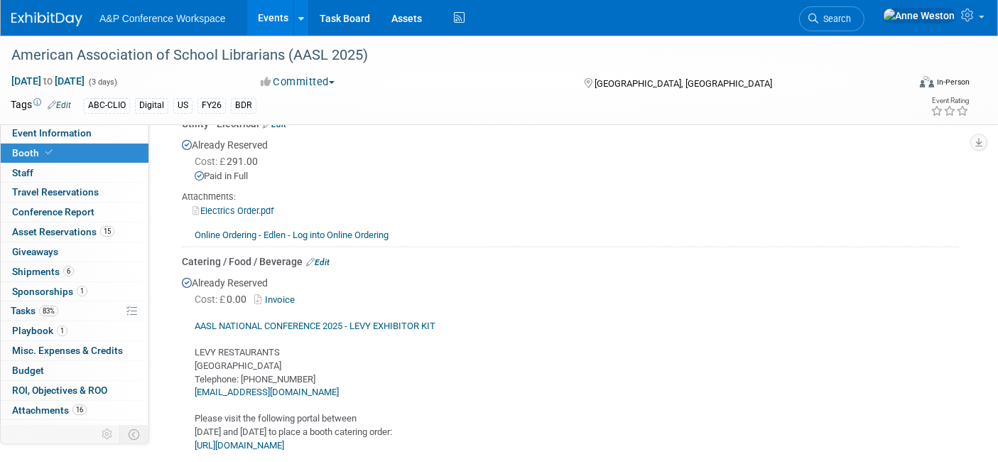
click at [320, 257] on link "Edit" at bounding box center [317, 262] width 23 height 10
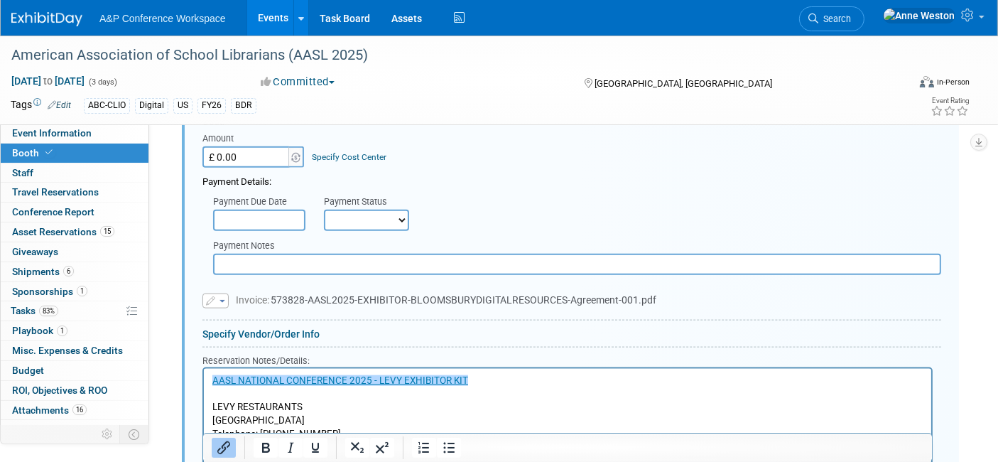
scroll to position [1633, 0]
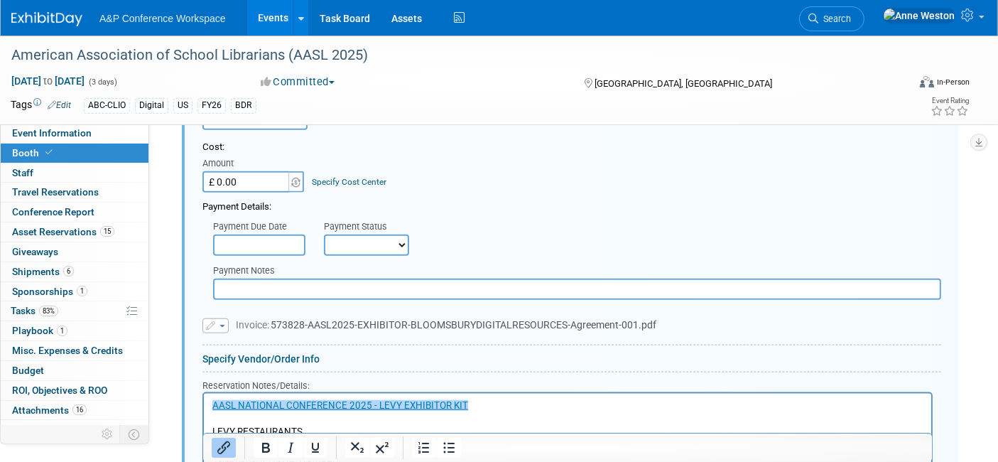
click at [219, 318] on button "button" at bounding box center [215, 326] width 26 height 16
click at [363, 352] on div "Specify Vendor/Order Info" at bounding box center [571, 359] width 739 height 14
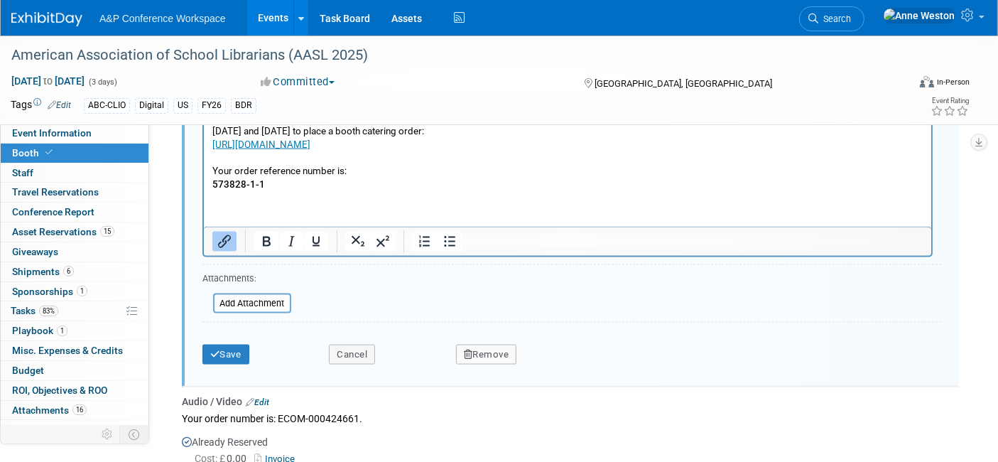
scroll to position [2027, 0]
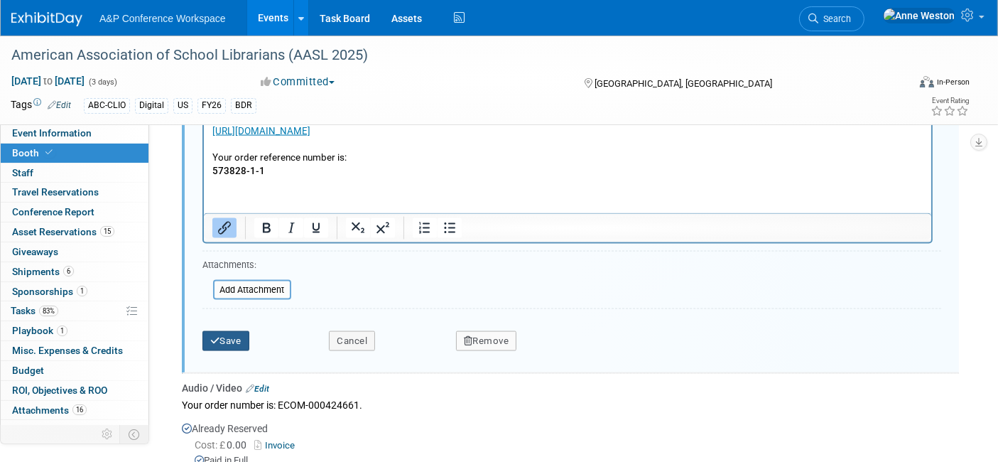
click at [218, 336] on icon "submit" at bounding box center [215, 340] width 10 height 9
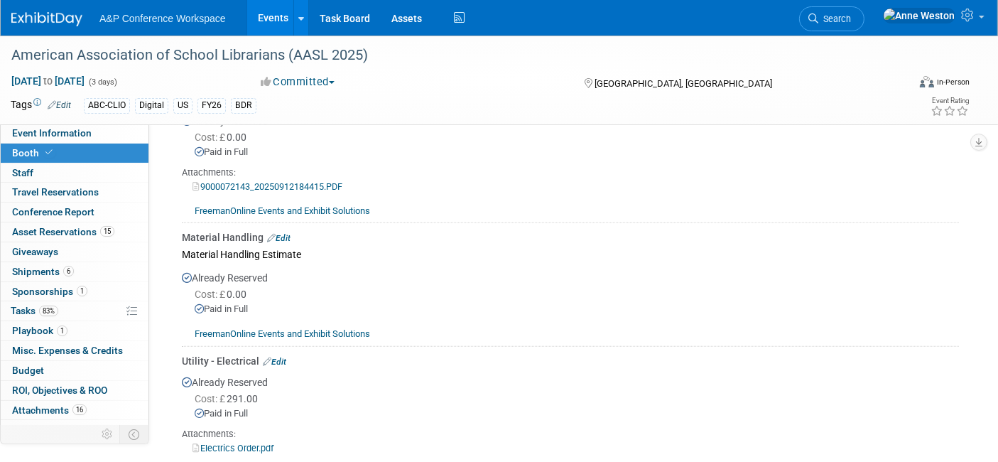
scroll to position [1183, 0]
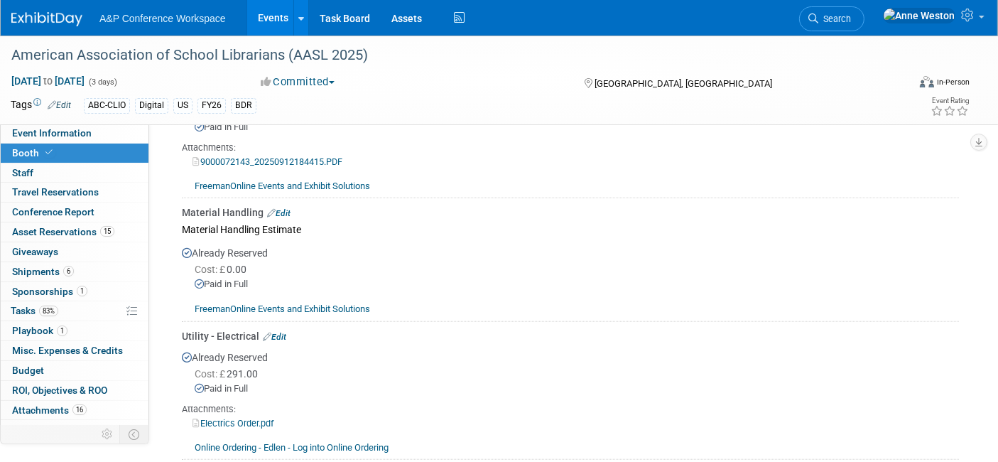
click at [320, 303] on link "FreemanOnline Events and Exhibit Solutions" at bounding box center [282, 308] width 175 height 11
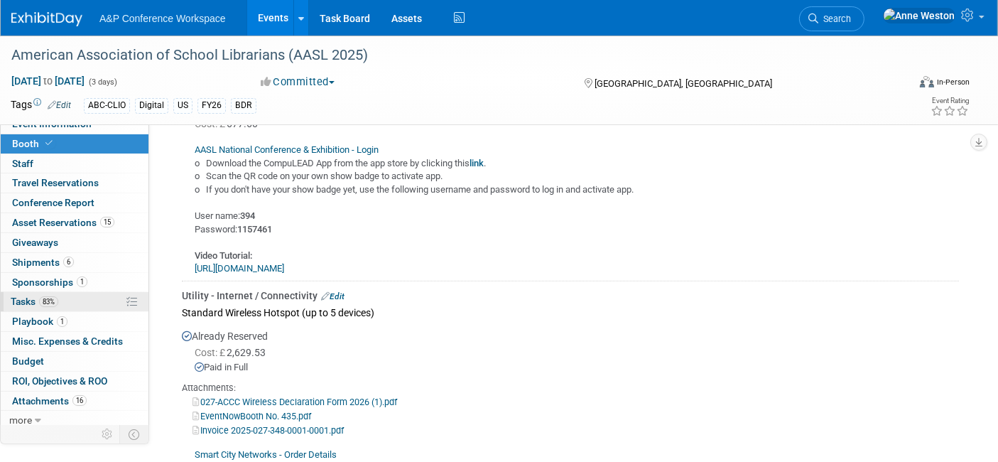
scroll to position [12, 0]
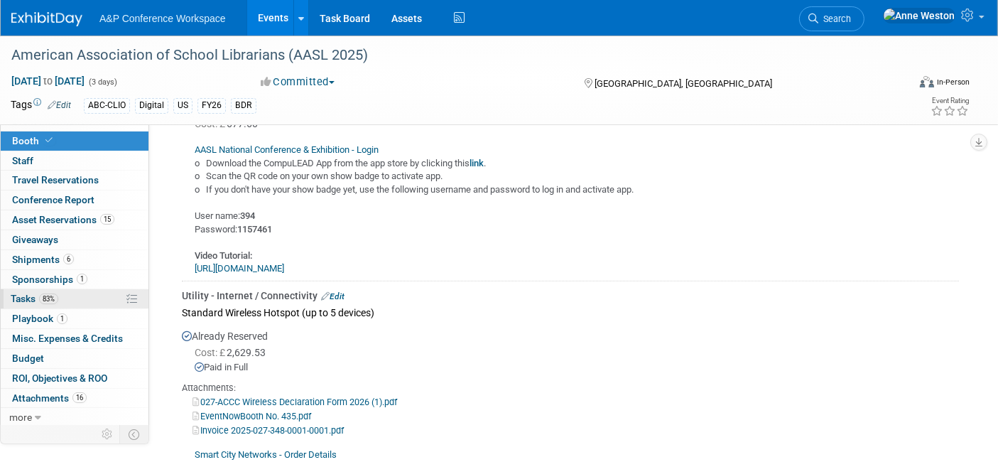
click at [54, 304] on link "83% Tasks 83%" at bounding box center [75, 298] width 148 height 19
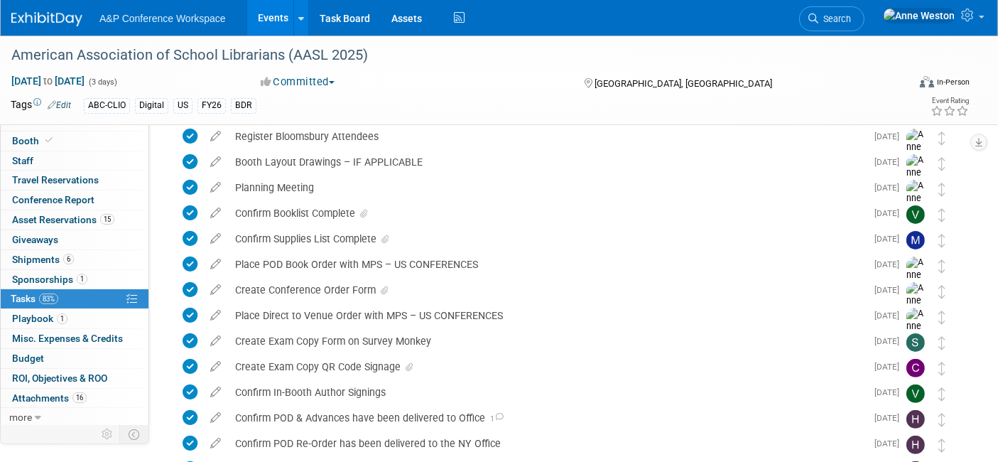
scroll to position [552, 0]
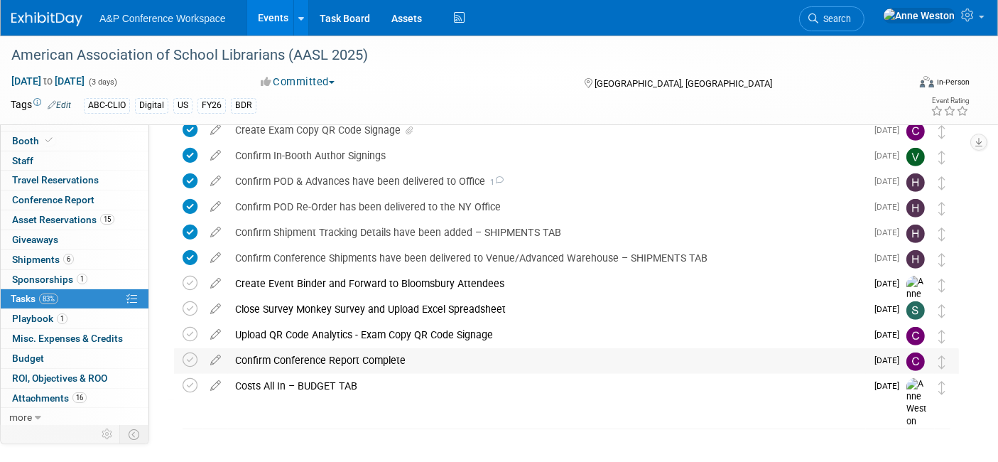
click at [398, 358] on div "Confirm Conference Report Complete" at bounding box center [547, 360] width 638 height 24
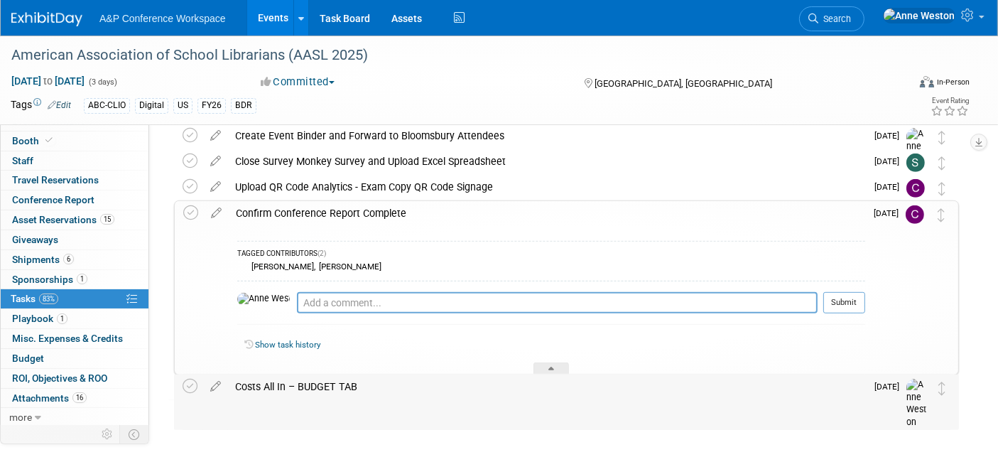
scroll to position [710, 0]
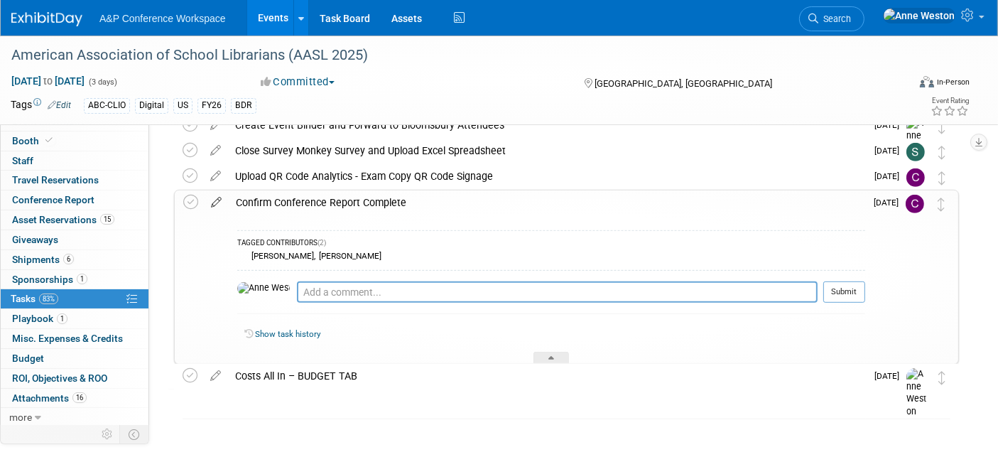
click at [217, 200] on icon at bounding box center [216, 199] width 25 height 18
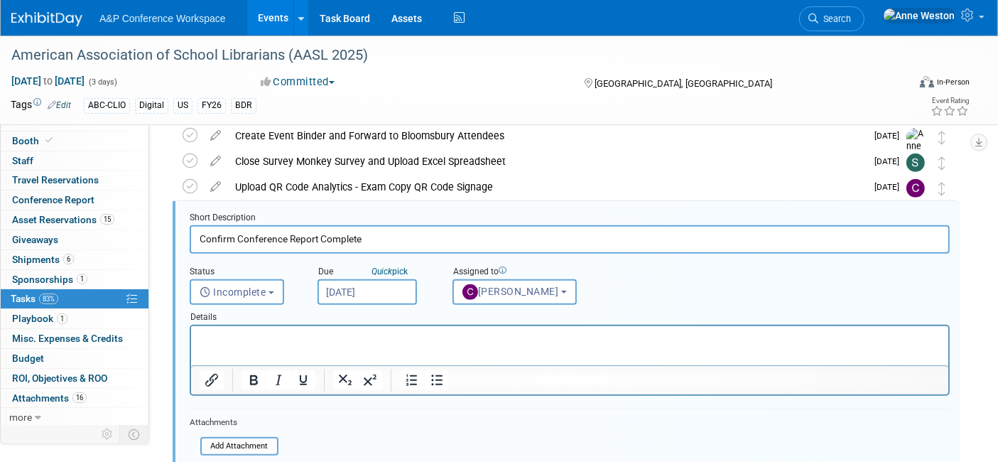
scroll to position [0, 0]
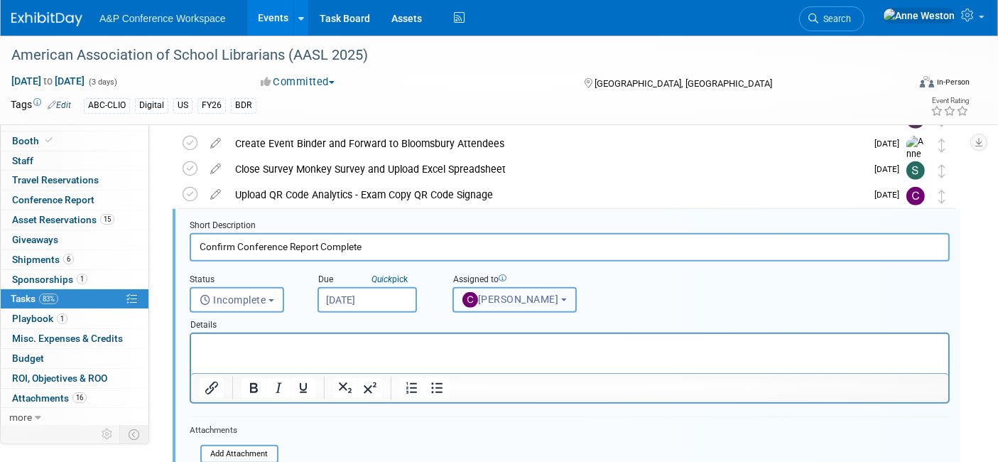
click at [515, 299] on span "[PERSON_NAME]" at bounding box center [510, 298] width 97 height 11
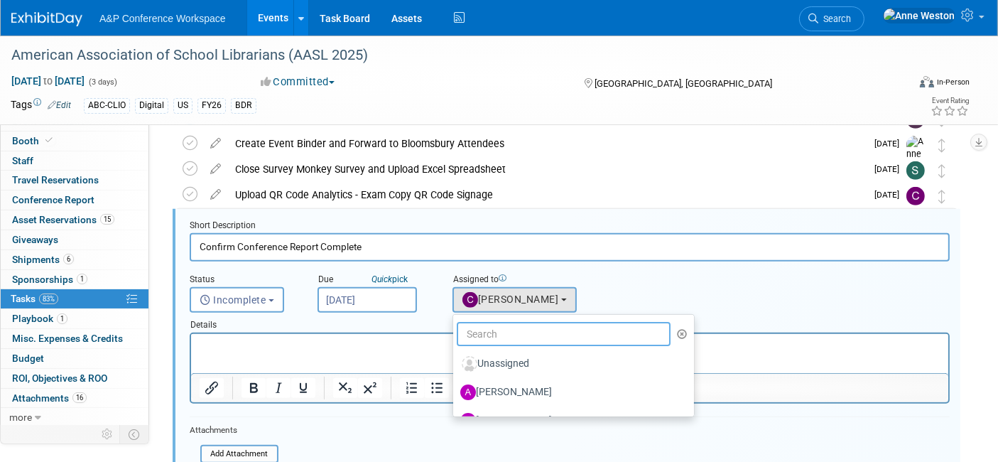
click at [505, 334] on input "text" at bounding box center [564, 334] width 214 height 24
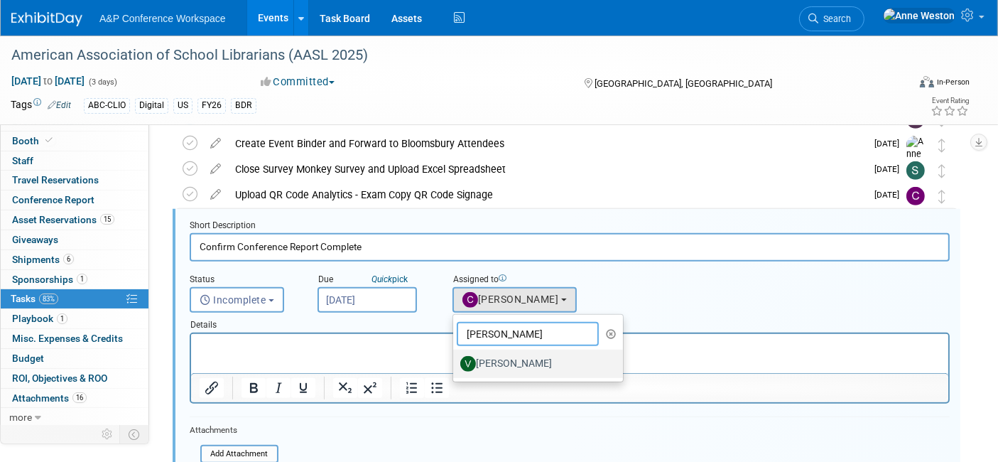
type input "[PERSON_NAME]"
click at [507, 365] on label "[PERSON_NAME]" at bounding box center [534, 363] width 148 height 23
click at [455, 365] on input "[PERSON_NAME]" at bounding box center [450, 361] width 9 height 9
select select "9d60ea01-873e-456d-8d45-f1e7c0942cd5"
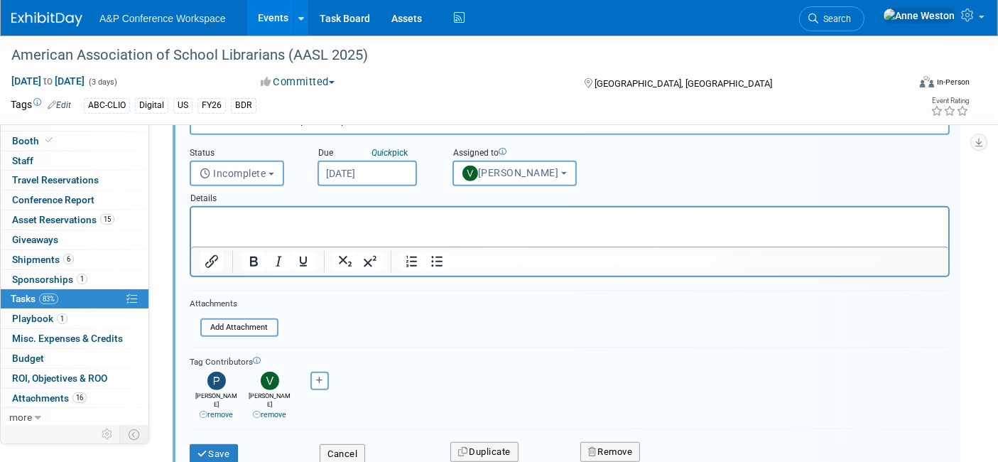
scroll to position [850, 0]
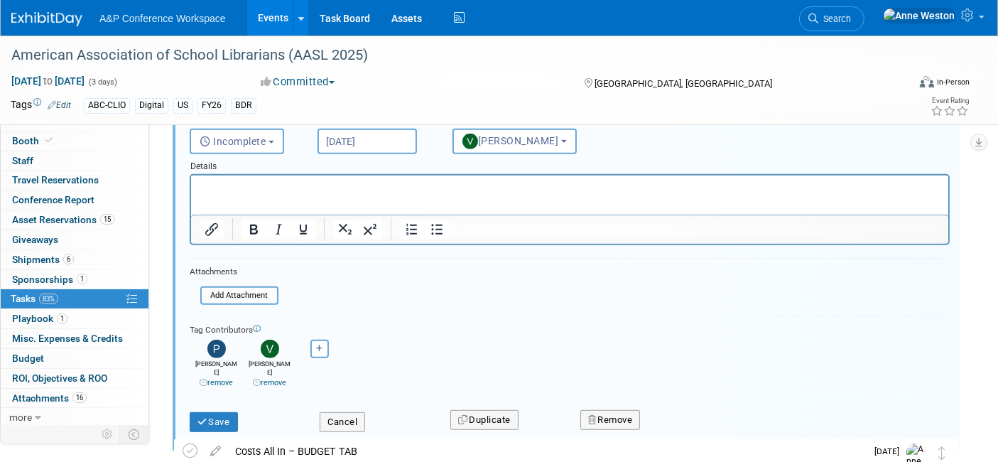
click at [256, 379] on icon at bounding box center [257, 383] width 8 height 8
click at [222, 412] on button "Save" at bounding box center [214, 422] width 48 height 20
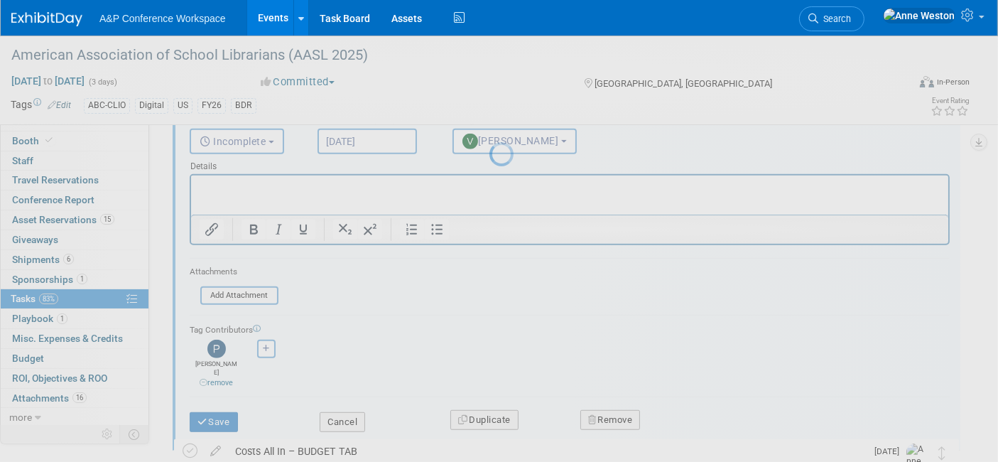
scroll to position [724, 0]
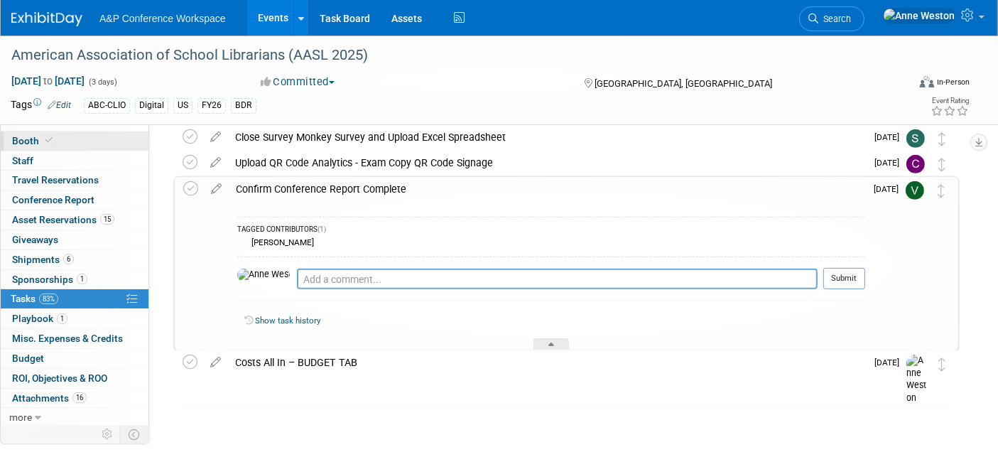
click at [34, 135] on span "Booth" at bounding box center [33, 140] width 43 height 11
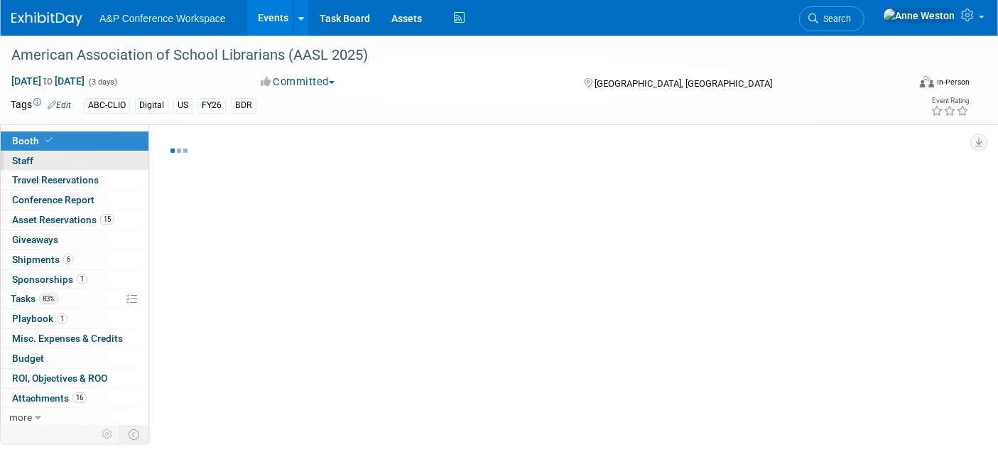
select select "CLDC - Digital/BDR"
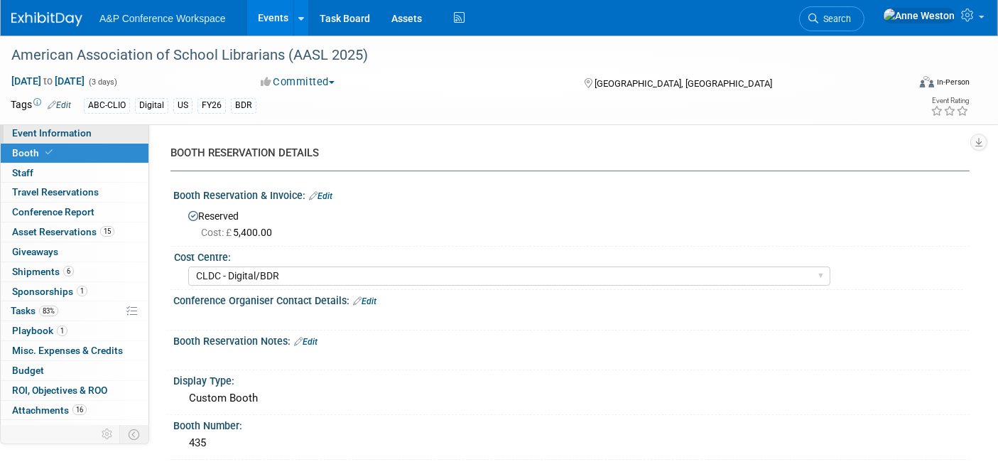
click at [43, 133] on span "Event Information" at bounding box center [52, 132] width 80 height 11
select select "Biennial"
select select "Level 1"
select select "In-Person Booth"
select select "Schools"
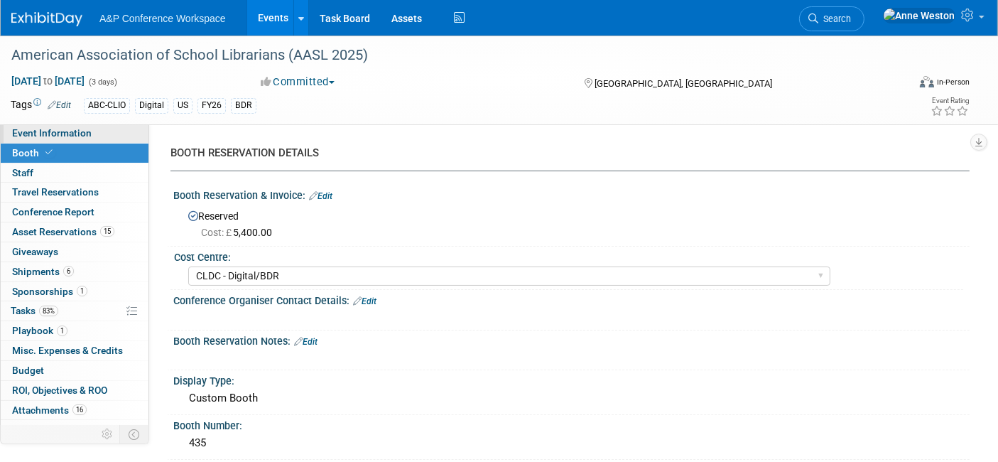
select select "Bloomsbury Digital Resources"
select select "[PERSON_NAME]"
select select "BDR Product Awareness and Trial Generation​"
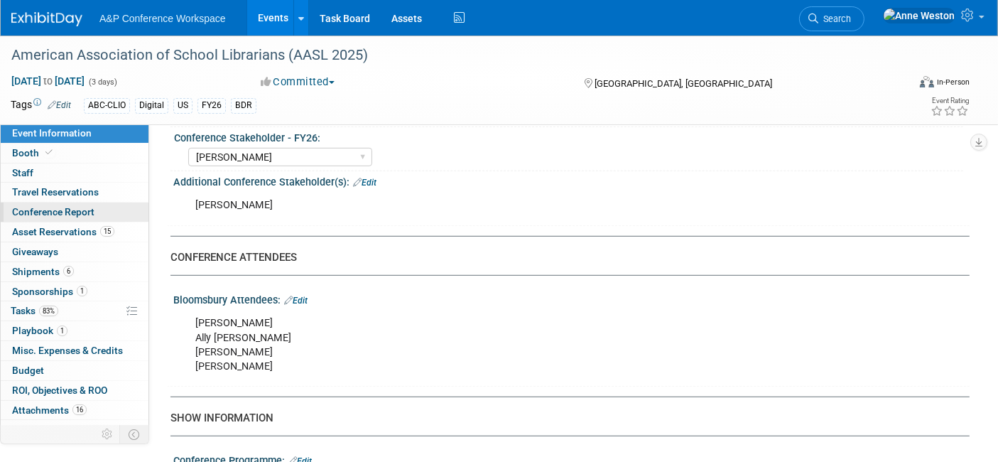
click at [89, 209] on span "Conference Report" at bounding box center [53, 211] width 82 height 11
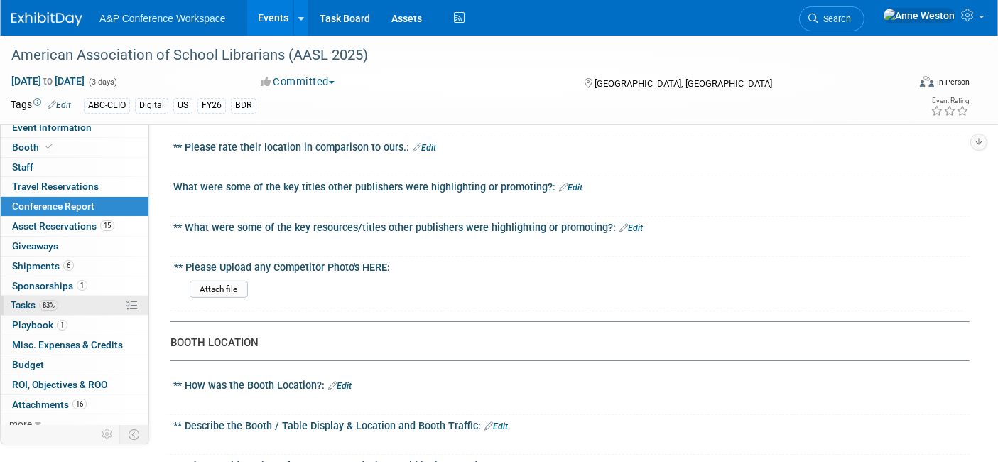
scroll to position [12, 0]
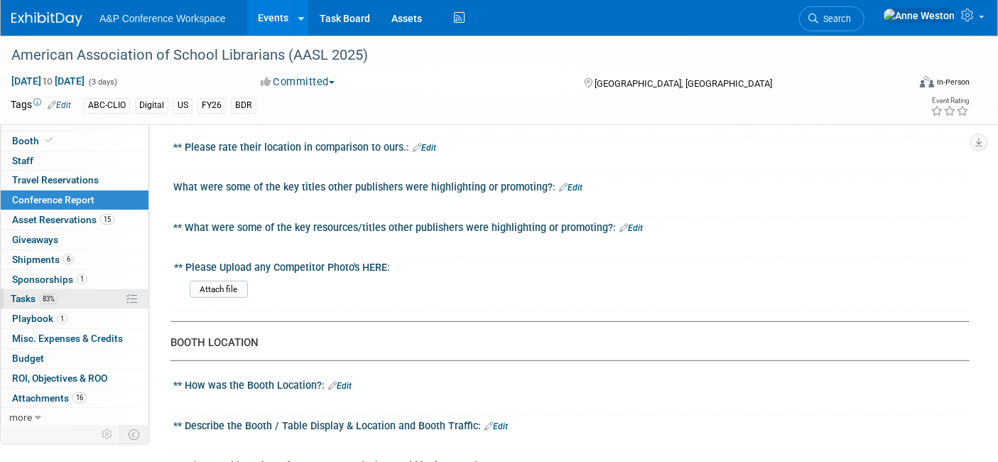
click at [48, 294] on span "83%" at bounding box center [48, 298] width 19 height 11
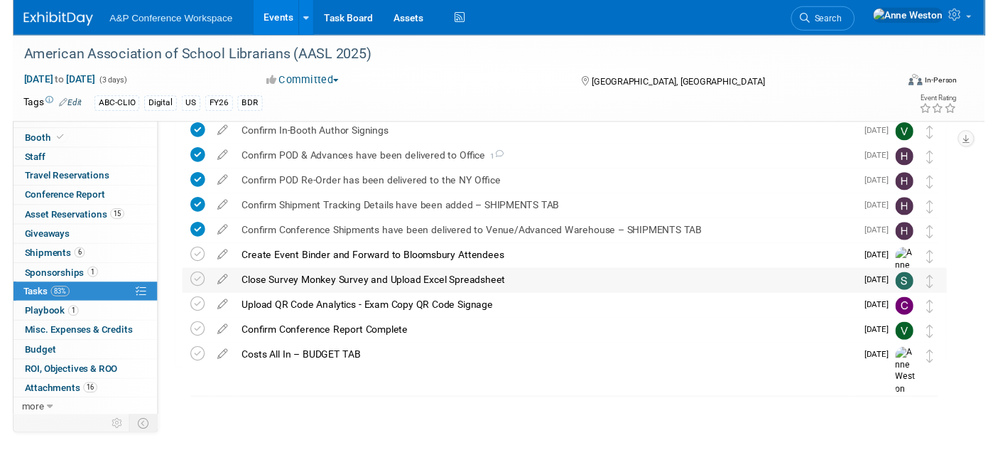
scroll to position [575, 0]
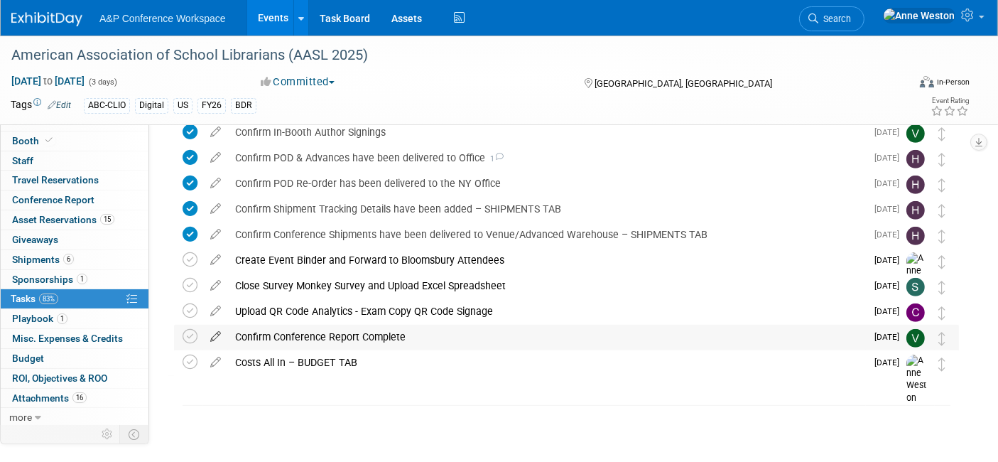
click at [212, 335] on icon at bounding box center [215, 334] width 25 height 18
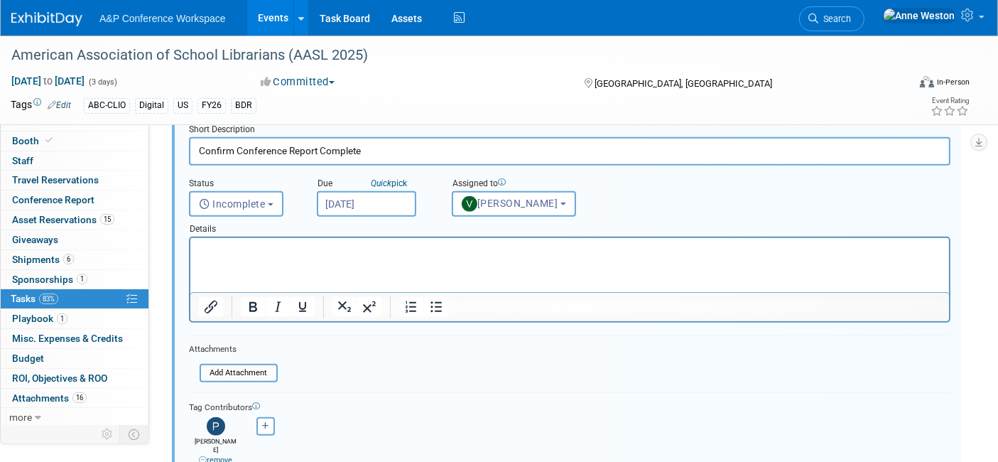
scroll to position [849, 0]
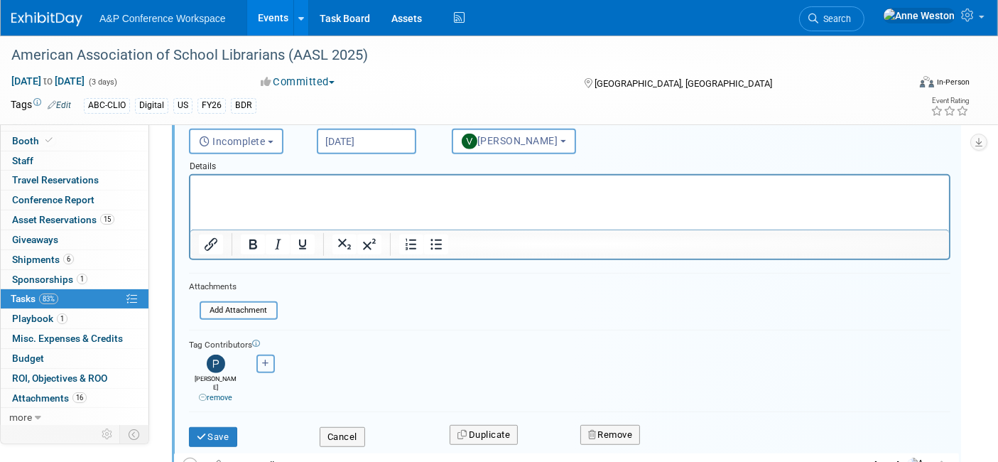
click at [262, 361] on icon "button" at bounding box center [265, 363] width 7 height 8
select select
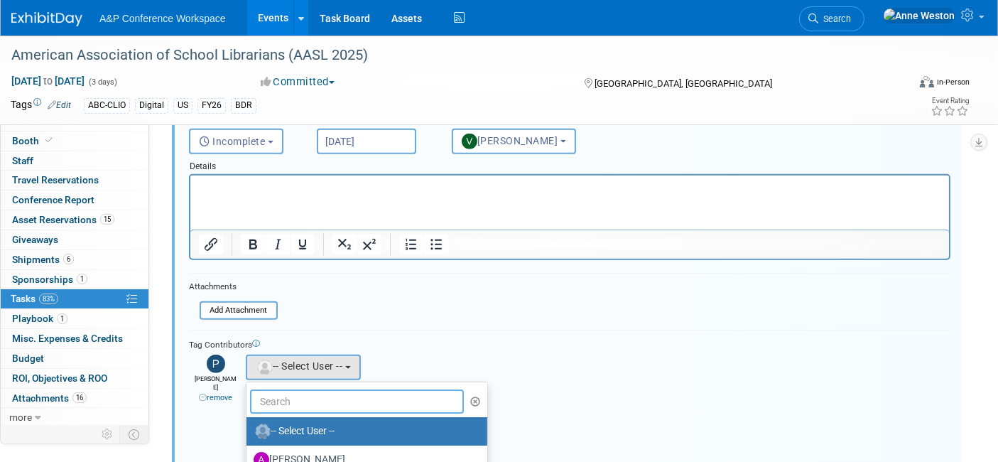
click at [276, 399] on input "text" at bounding box center [357, 401] width 214 height 24
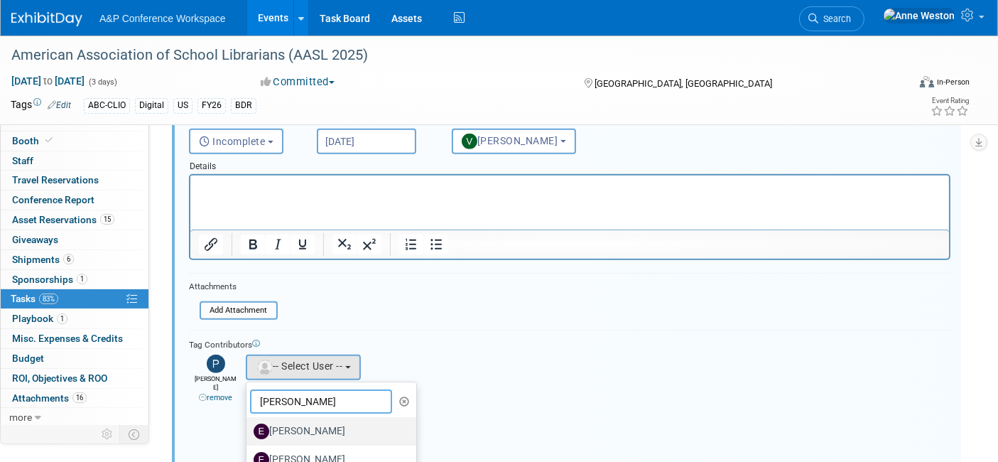
type input "[PERSON_NAME]"
click at [308, 420] on label "[PERSON_NAME]" at bounding box center [328, 431] width 148 height 23
click at [249, 425] on input "[PERSON_NAME]" at bounding box center [243, 429] width 9 height 9
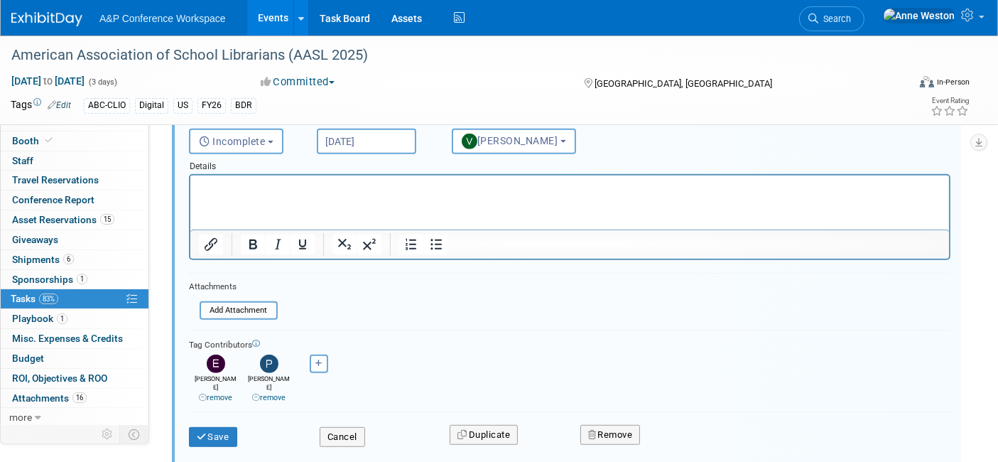
select select "1b7aa3ee-904c-4d97-b7bb-01d04a58ab01"
click at [325, 356] on button "button" at bounding box center [319, 363] width 18 height 18
select select
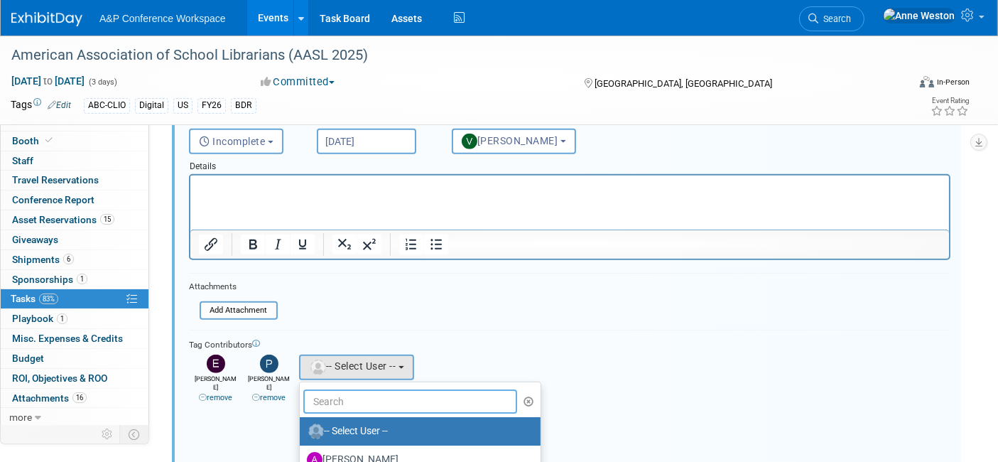
click at [369, 396] on input "text" at bounding box center [410, 401] width 214 height 24
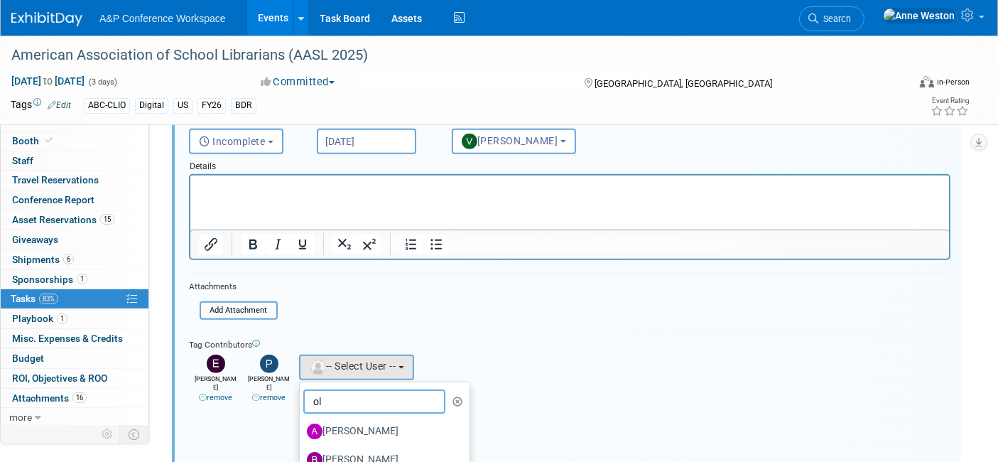
type input "o"
type input "a"
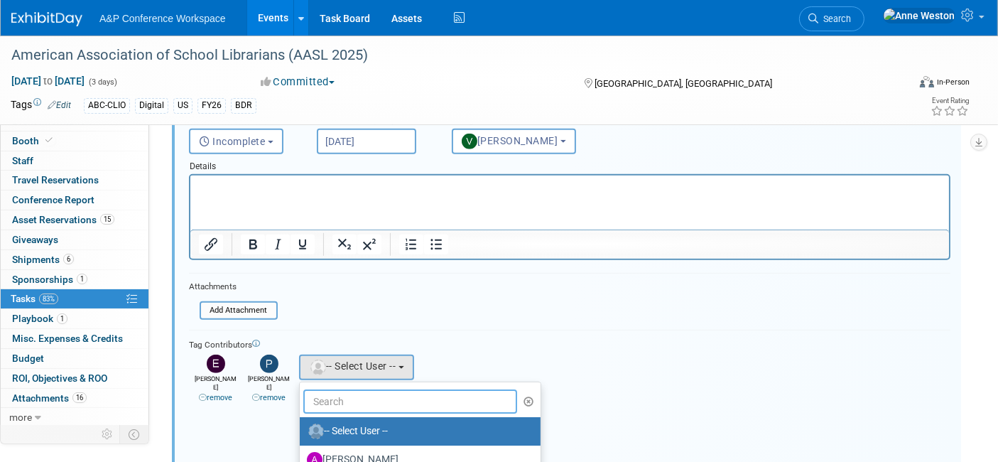
type input "a"
click at [589, 308] on form "Short Description Confirm Conference Report Complete Status <i class="far fa-cl…" at bounding box center [569, 311] width 783 height 501
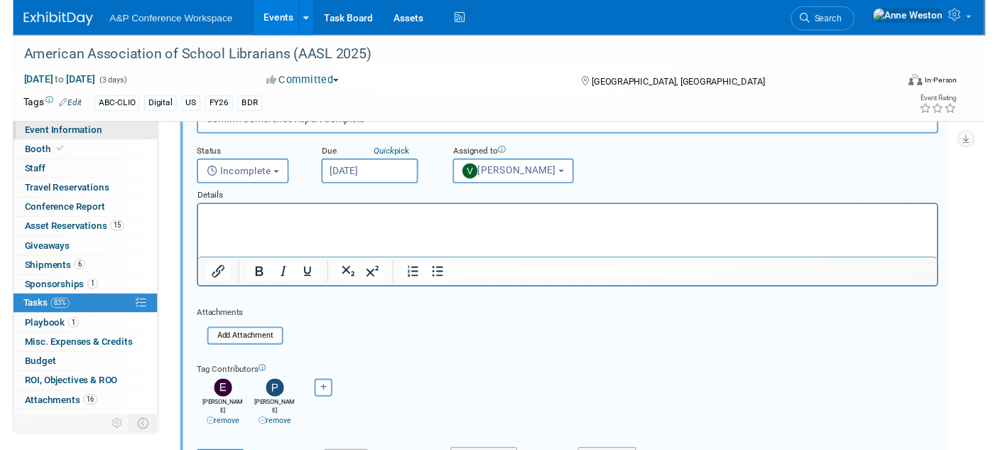
scroll to position [612, 0]
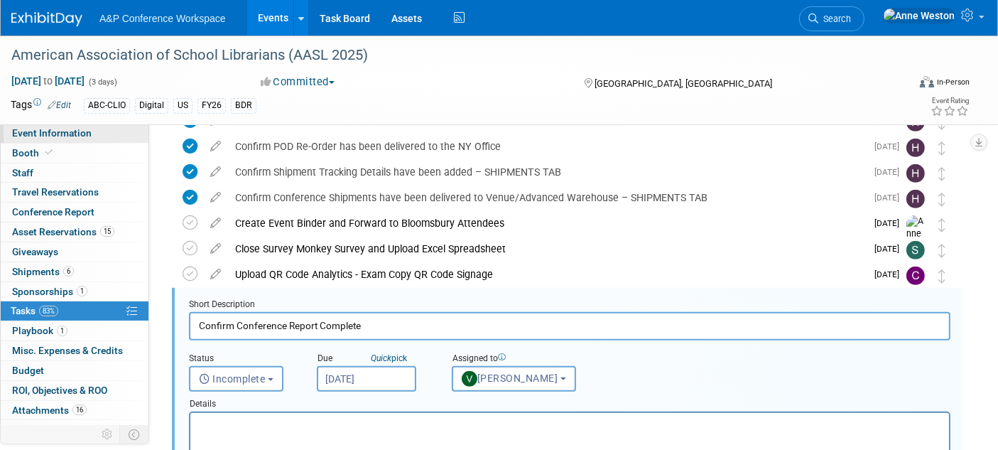
click at [51, 141] on link "Event Information" at bounding box center [75, 133] width 148 height 19
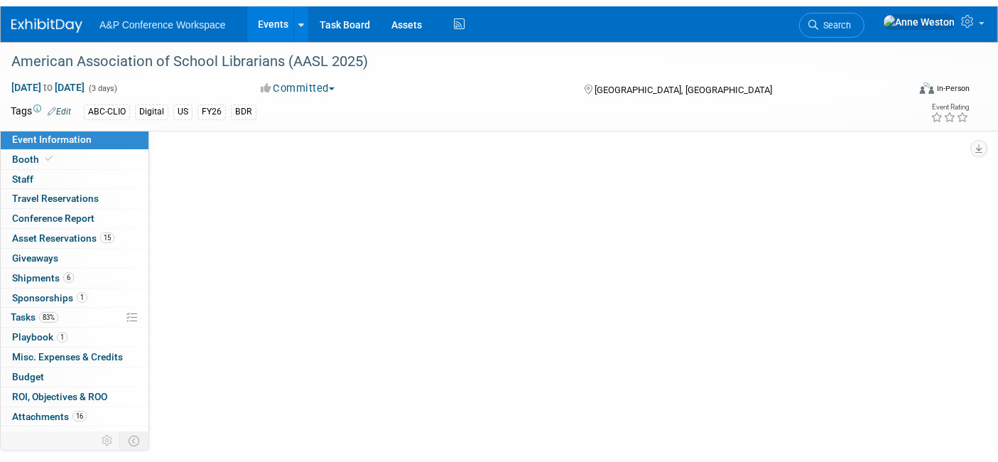
scroll to position [0, 0]
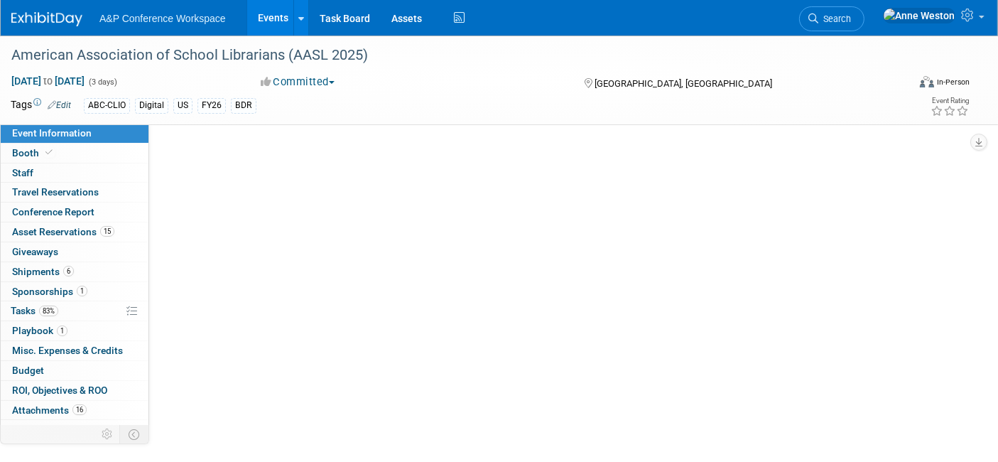
select select "Biennial"
select select "Level 1"
select select "In-Person Booth"
select select "Schools"
select select "Bloomsbury Digital Resources"
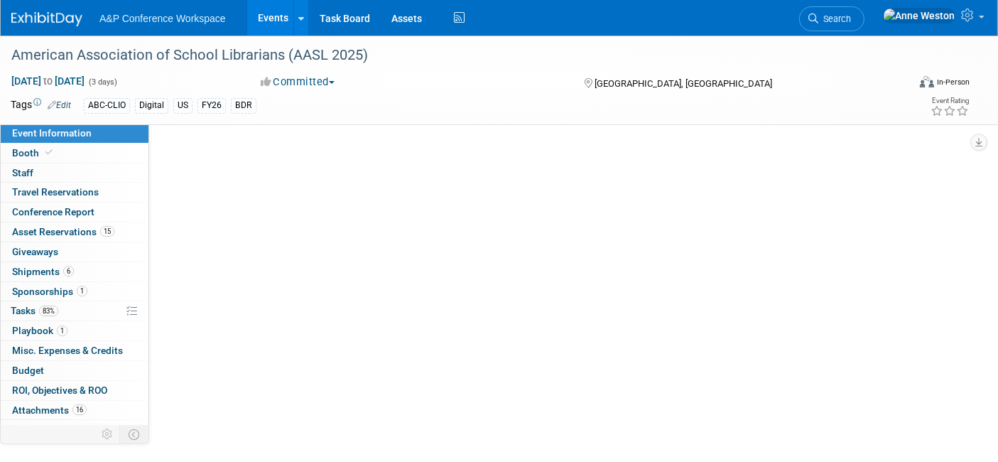
select select "[PERSON_NAME]"
select select "BDR Product Awareness and Trial Generation​"
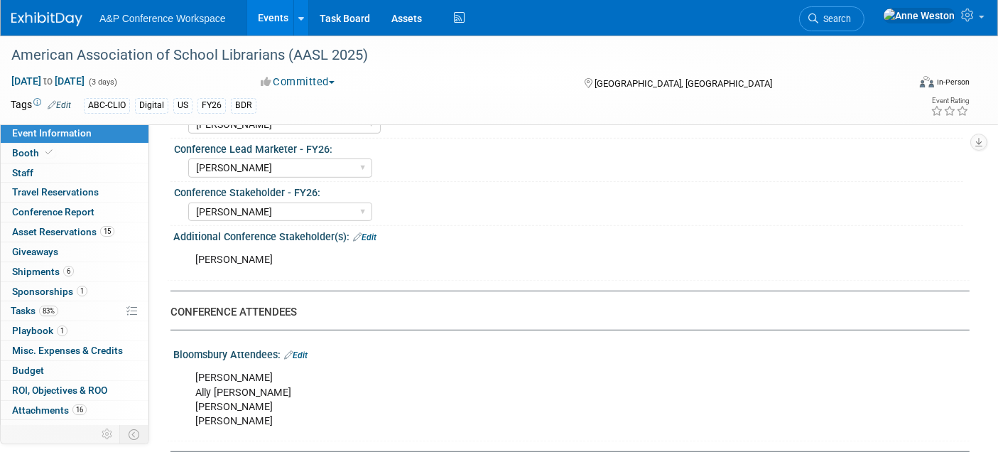
scroll to position [710, 0]
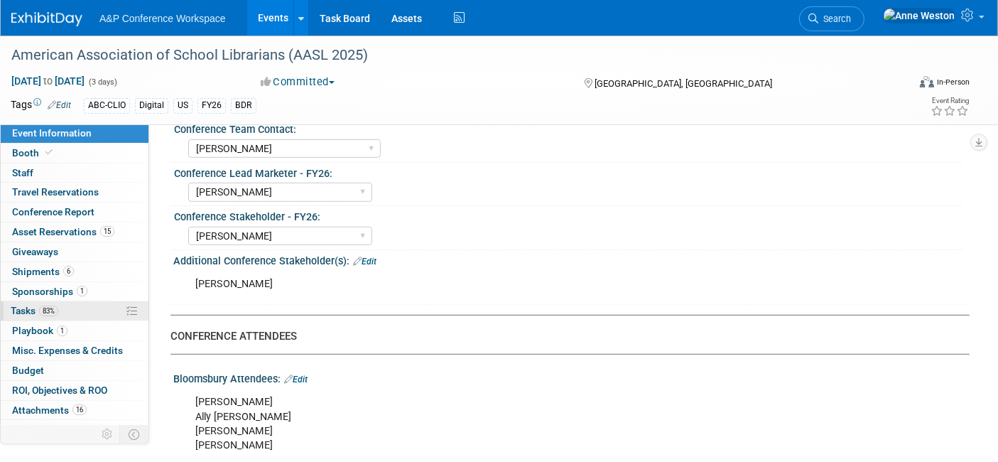
click at [51, 312] on span "83%" at bounding box center [48, 310] width 19 height 11
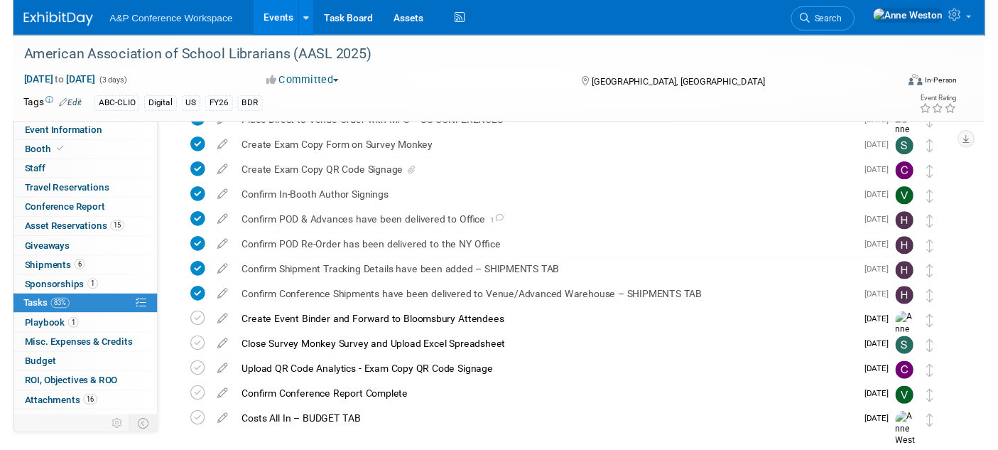
scroll to position [575, 0]
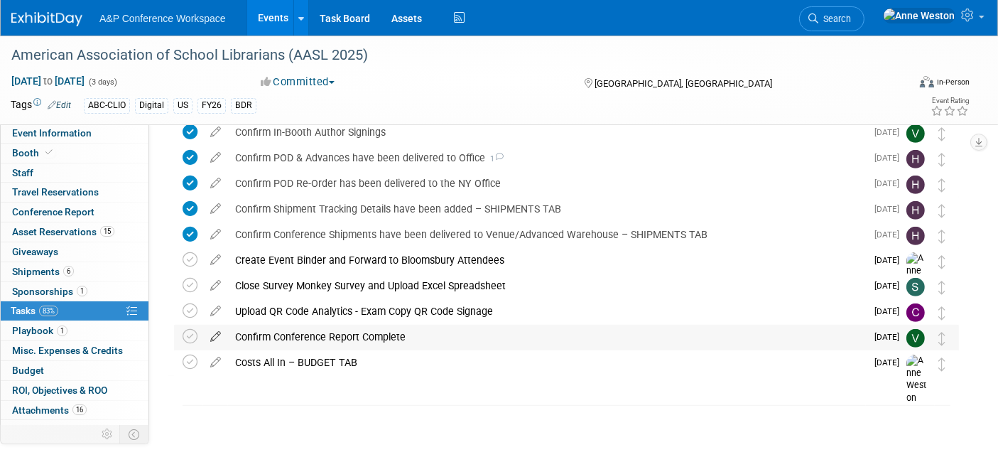
click at [220, 333] on icon at bounding box center [215, 334] width 25 height 18
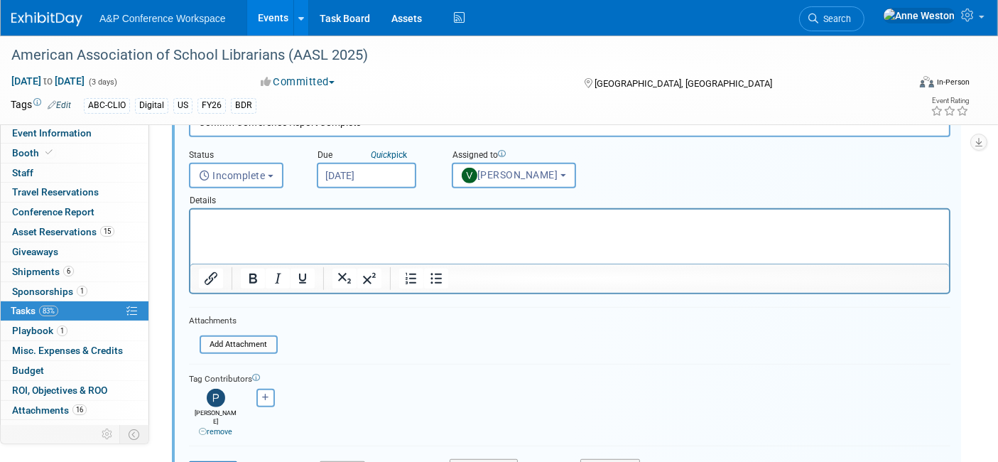
scroll to position [849, 0]
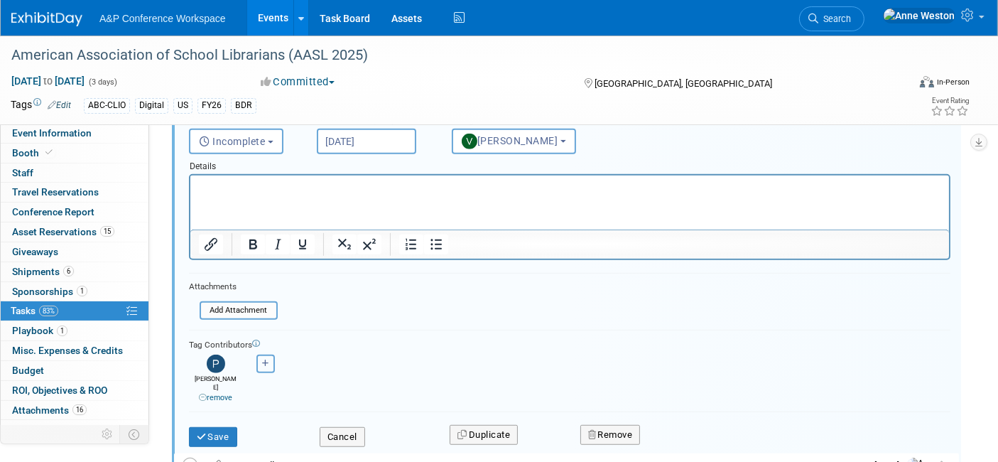
click at [266, 360] on icon "button" at bounding box center [265, 363] width 7 height 8
select select
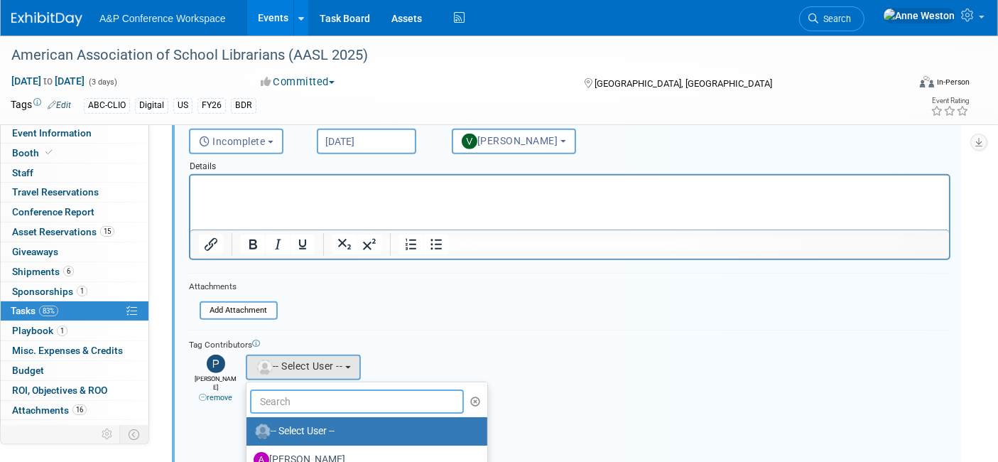
click at [266, 395] on input "text" at bounding box center [357, 401] width 214 height 24
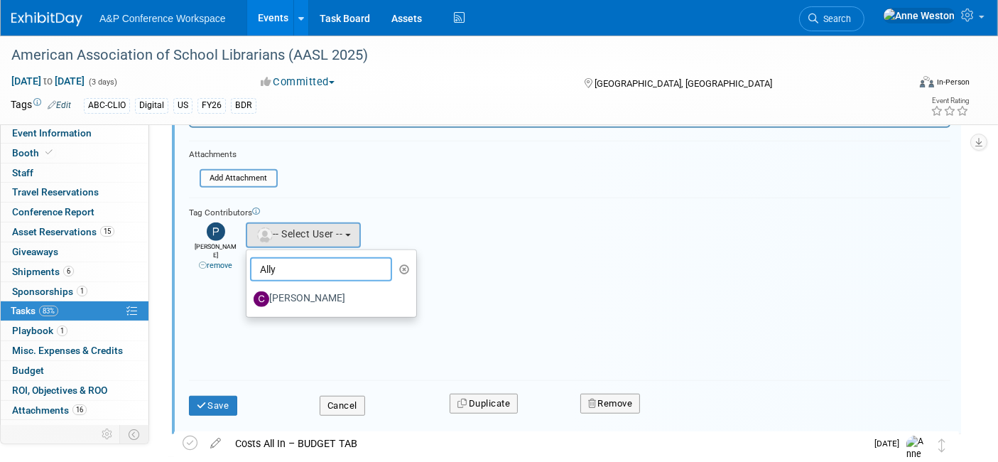
scroll to position [1007, 0]
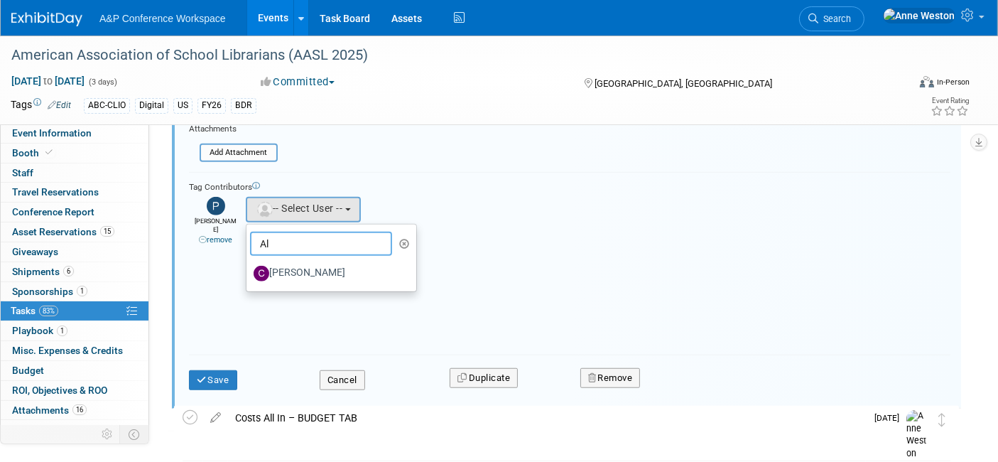
type input "A"
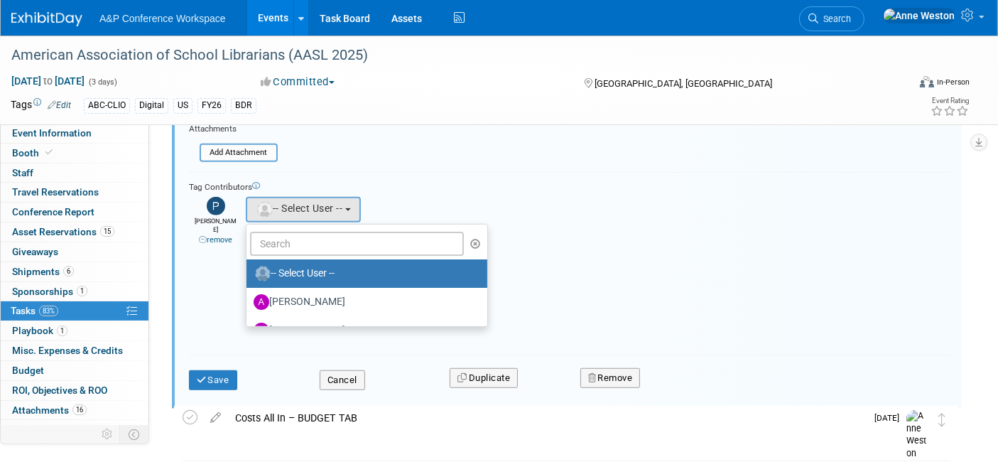
click at [598, 326] on div "Tag Contributors Abbie remove" at bounding box center [569, 259] width 761 height 174
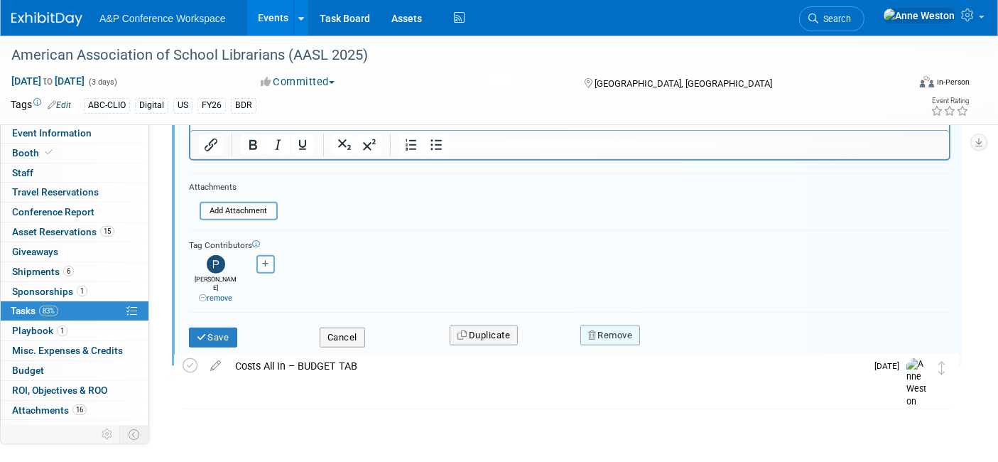
scroll to position [952, 0]
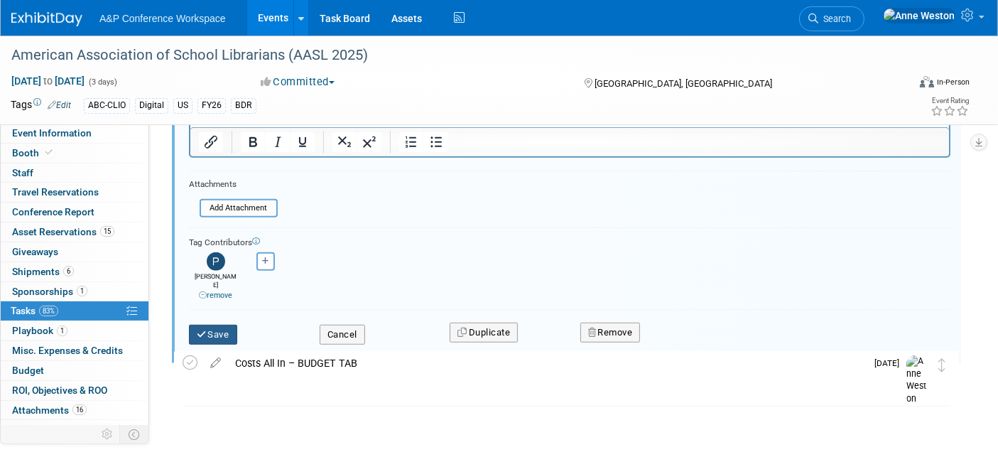
click at [205, 325] on button "Save" at bounding box center [213, 335] width 48 height 20
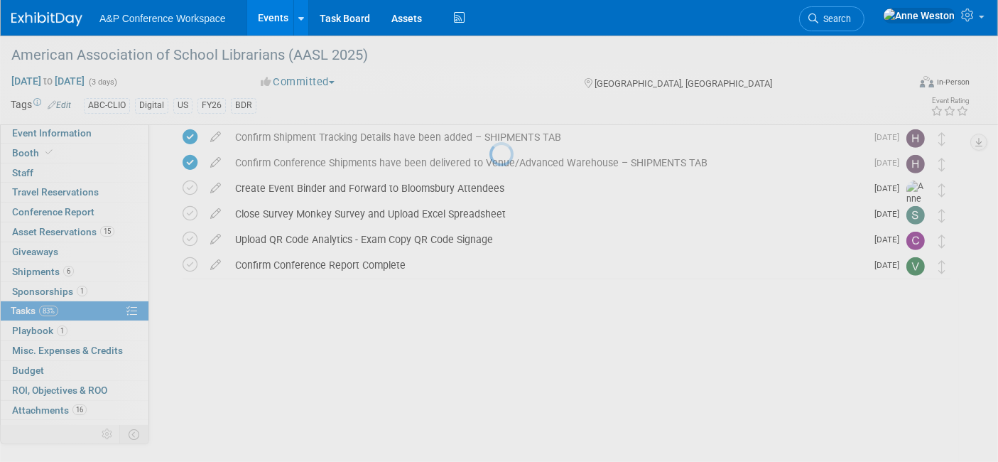
scroll to position [575, 0]
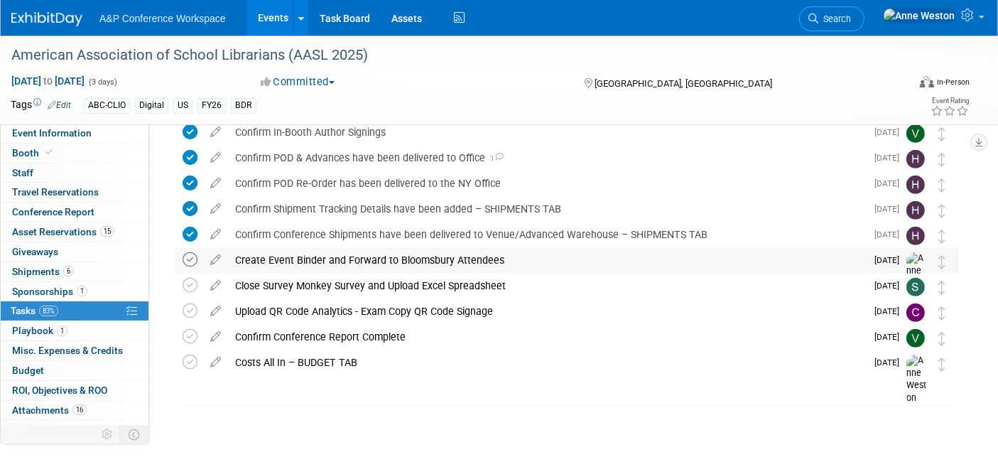
click at [190, 258] on icon at bounding box center [190, 259] width 15 height 15
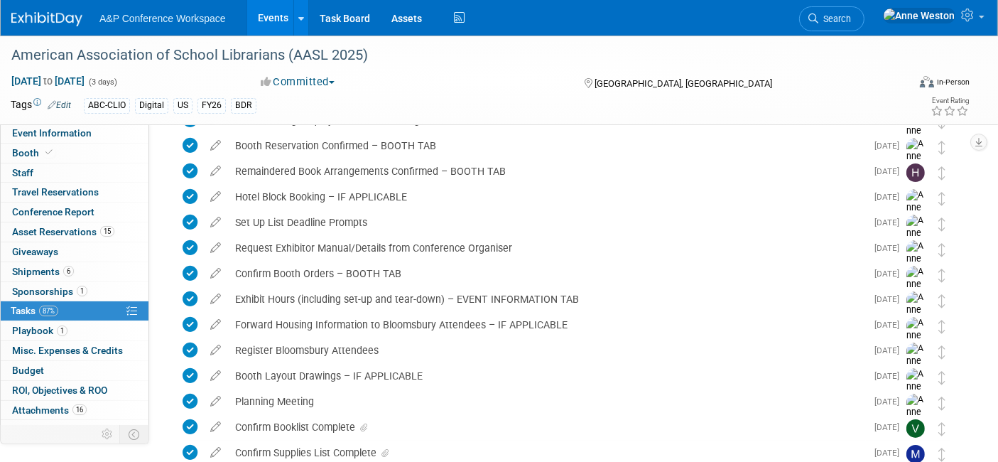
scroll to position [0, 0]
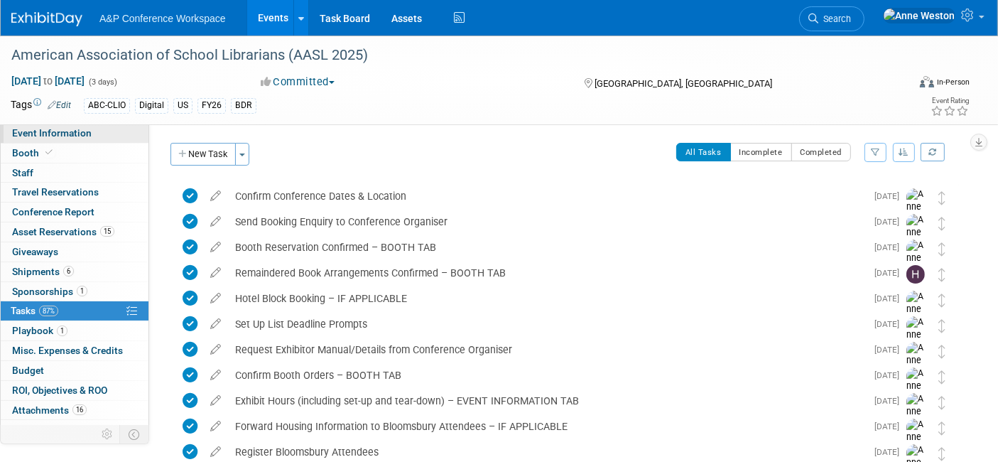
click at [63, 135] on span "Event Information" at bounding box center [52, 132] width 80 height 11
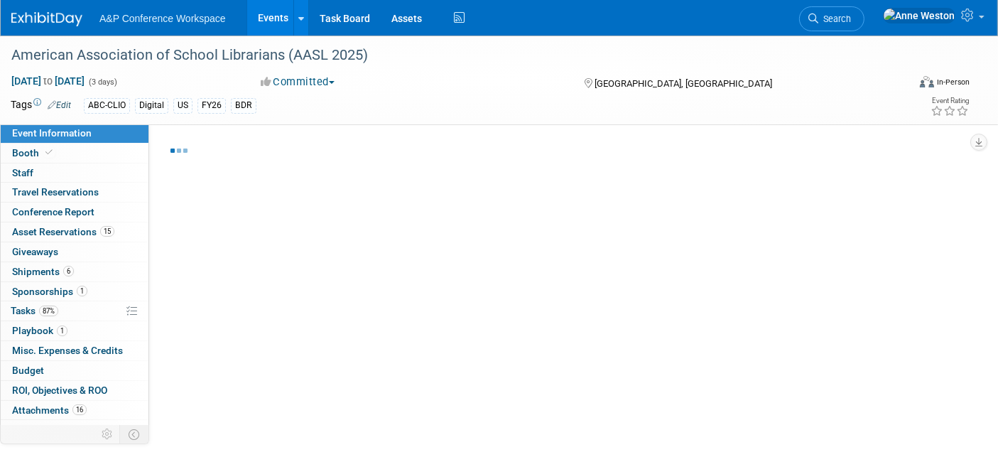
select select "Biennial"
select select "Level 1"
select select "In-Person Booth"
select select "Schools"
select select "Bloomsbury Digital Resources"
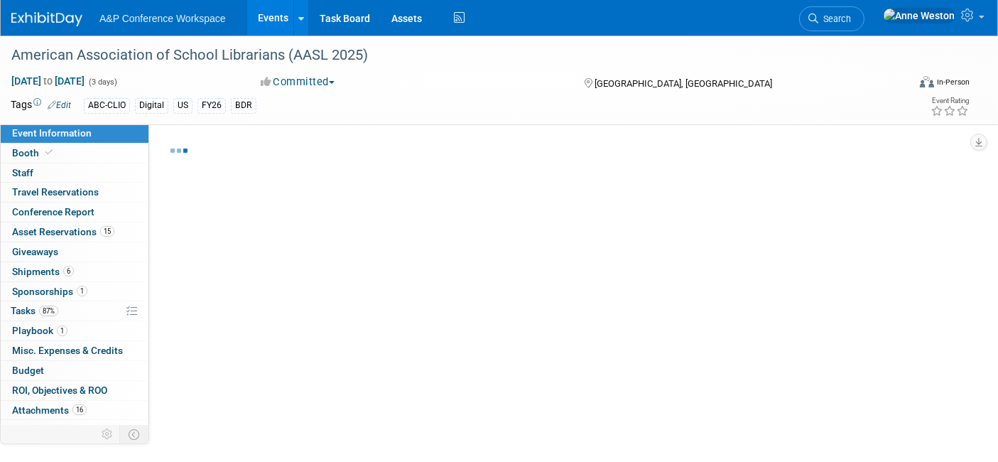
select select "[PERSON_NAME]"
select select "BDR Product Awareness and Trial Generation​"
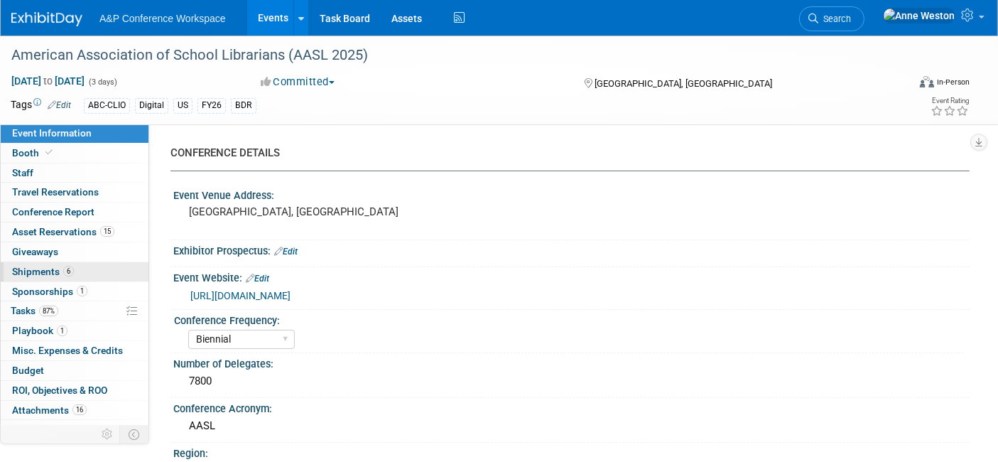
click at [61, 267] on span "Shipments 6" at bounding box center [43, 271] width 62 height 11
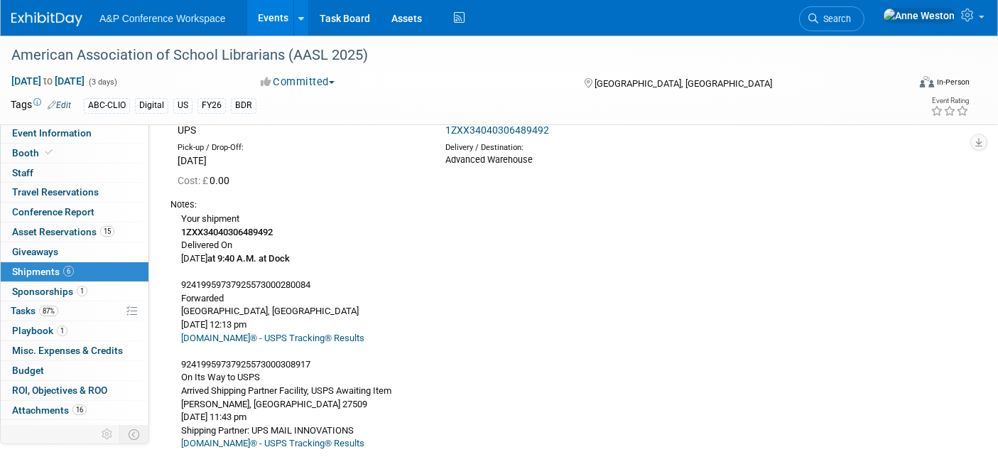
scroll to position [473, 0]
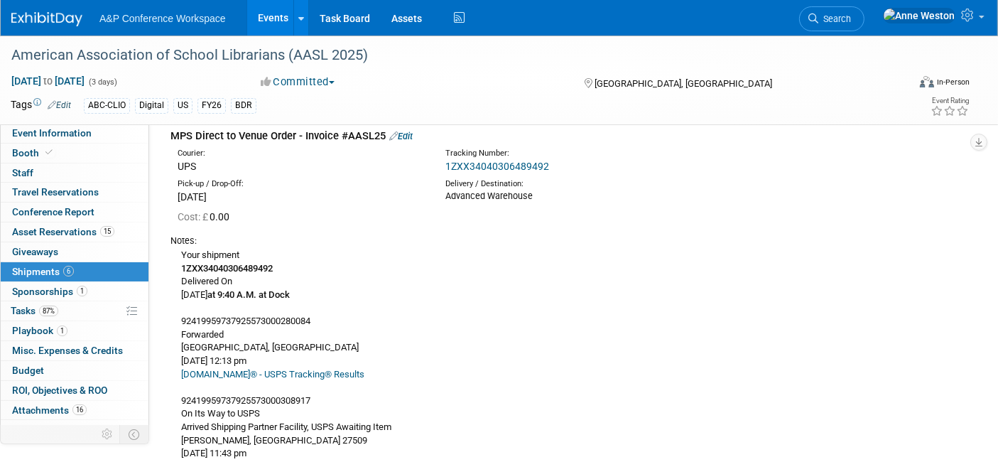
click at [218, 269] on b "1ZXX34040306489492" at bounding box center [227, 268] width 92 height 11
copy b "1ZXX34040306489492"
click at [358, 315] on div "Your shipment 1ZXX34040306489492 Delivered [DATE][DATE] 9:40 A.M. at Dock 92419…" at bounding box center [564, 366] width 788 height 239
click at [50, 310] on span "87%" at bounding box center [48, 310] width 19 height 11
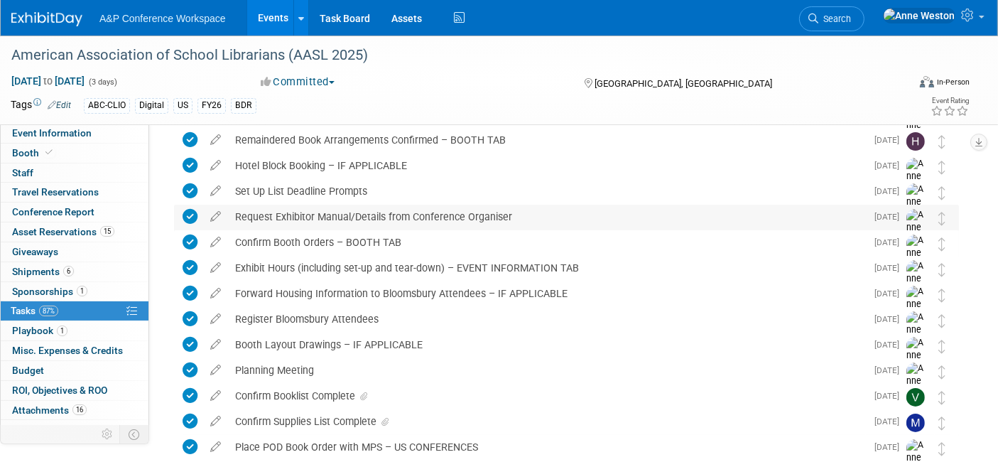
scroll to position [158, 0]
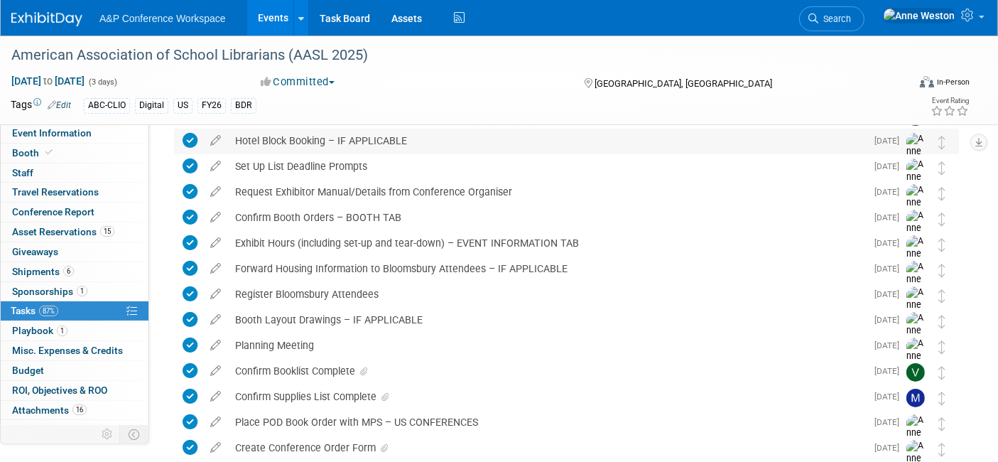
click at [380, 139] on div "Hotel Block Booking – IF APPLICABLE" at bounding box center [547, 141] width 638 height 24
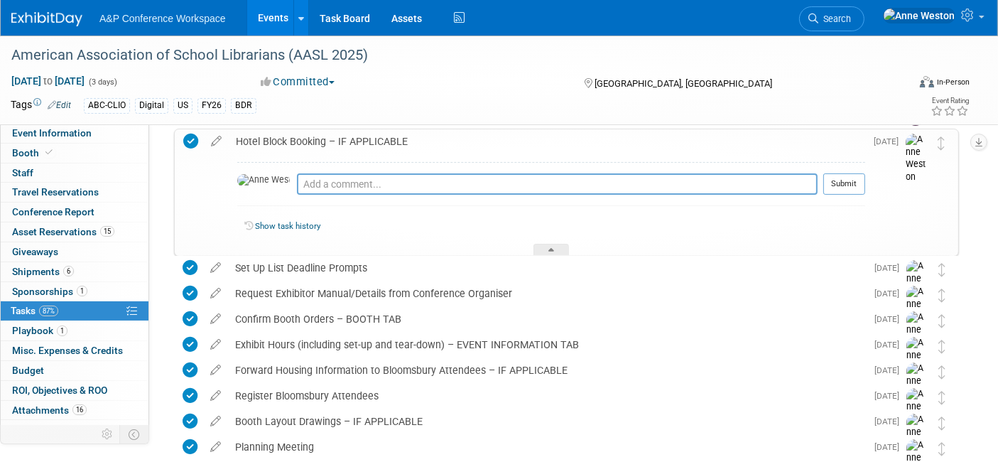
click at [380, 139] on div "Hotel Block Booking – IF APPLICABLE" at bounding box center [547, 141] width 636 height 24
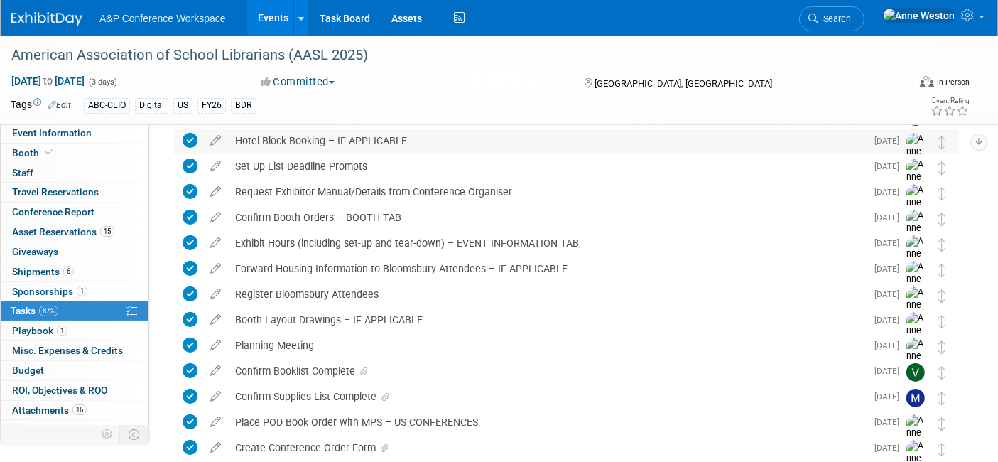
click at [245, 135] on div "Hotel Block Booking – IF APPLICABLE" at bounding box center [547, 141] width 638 height 24
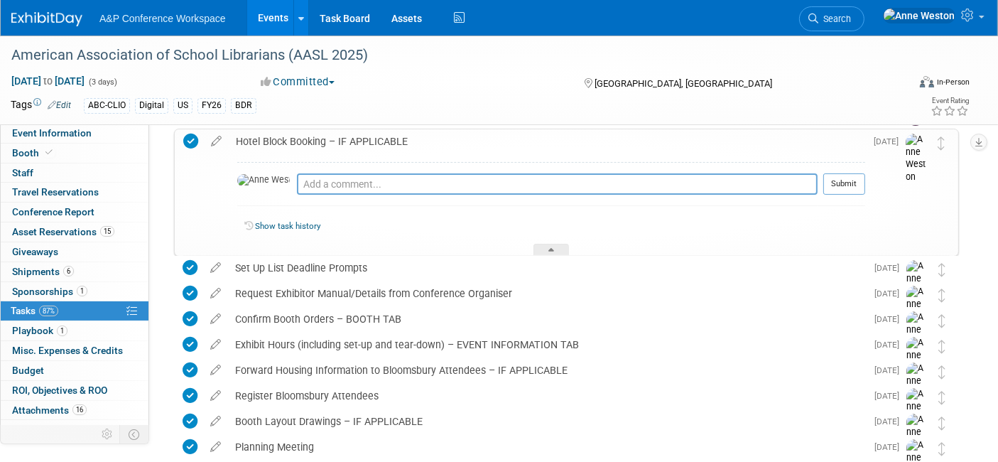
click at [245, 135] on div "Hotel Block Booking – IF APPLICABLE" at bounding box center [547, 141] width 636 height 24
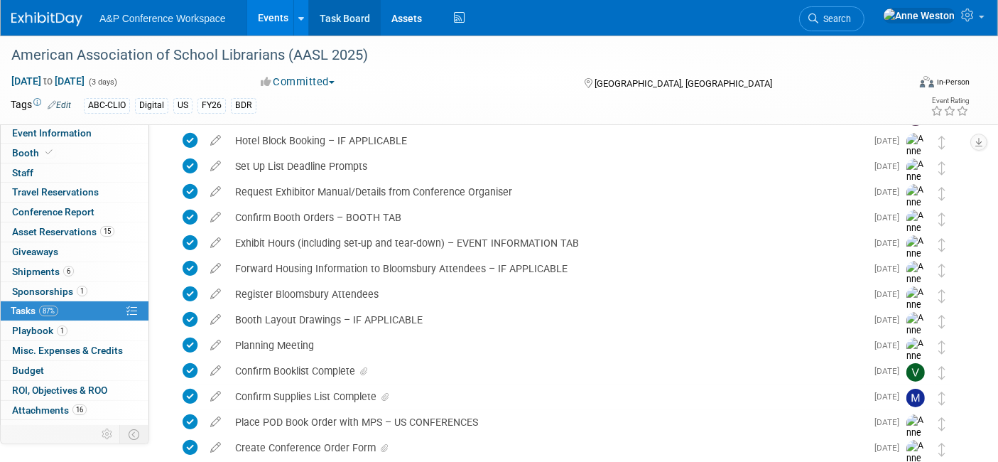
scroll to position [0, 0]
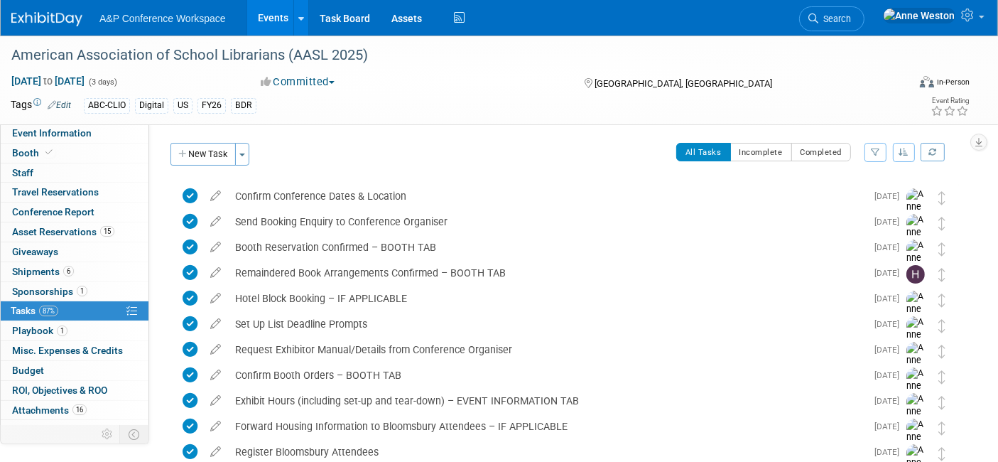
click at [409, 147] on div "All Tasks Incomplete Completed Filter by Assignee -- Select Assignee -- All una…" at bounding box center [608, 158] width 702 height 30
click at [31, 136] on span "Event Information" at bounding box center [52, 132] width 80 height 11
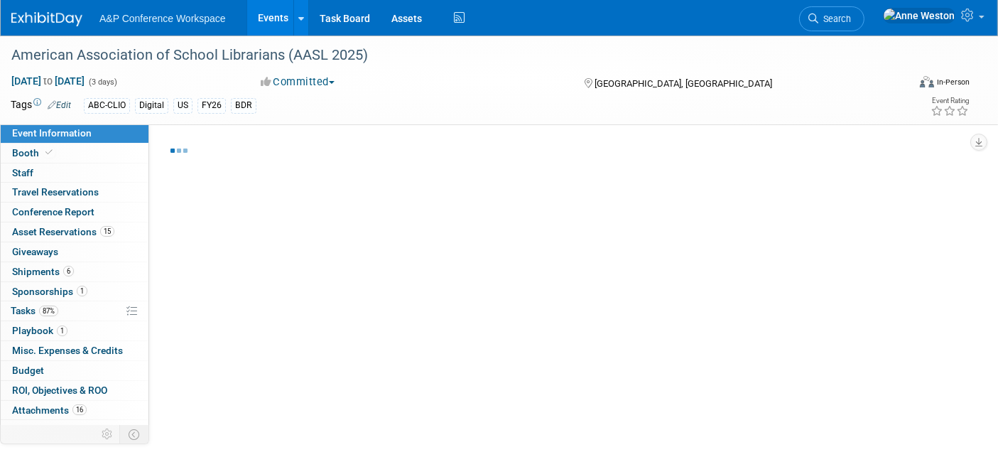
select select "Biennial"
select select "Level 1"
select select "In-Person Booth"
select select "Schools"
select select "Bloomsbury Digital Resources"
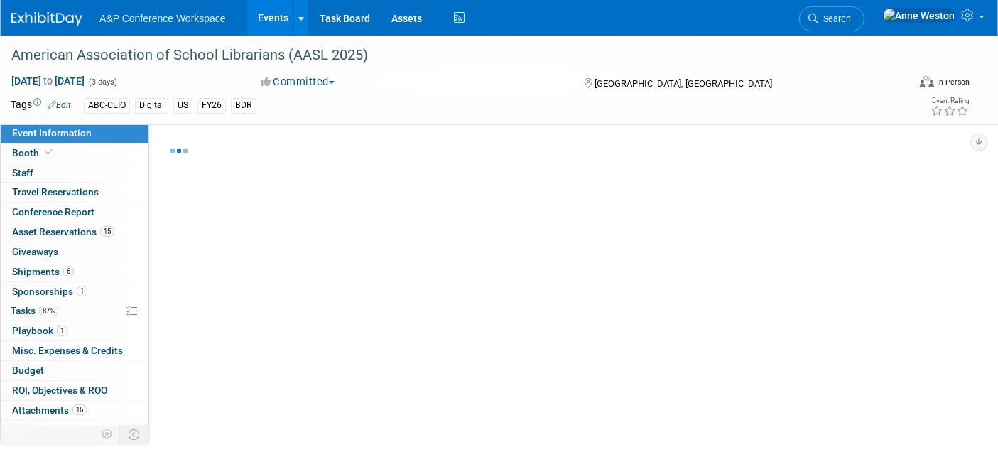
select select "[PERSON_NAME]"
select select "BDR Product Awareness and Trial Generation​"
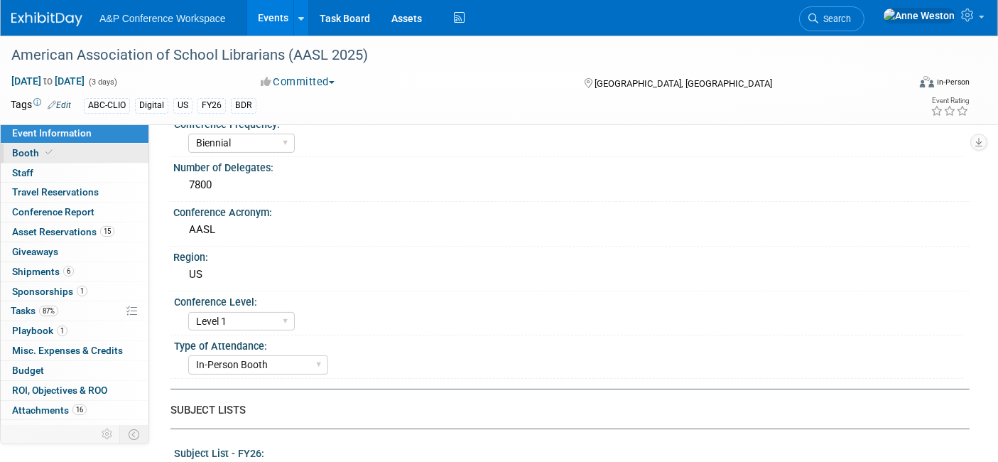
scroll to position [71, 0]
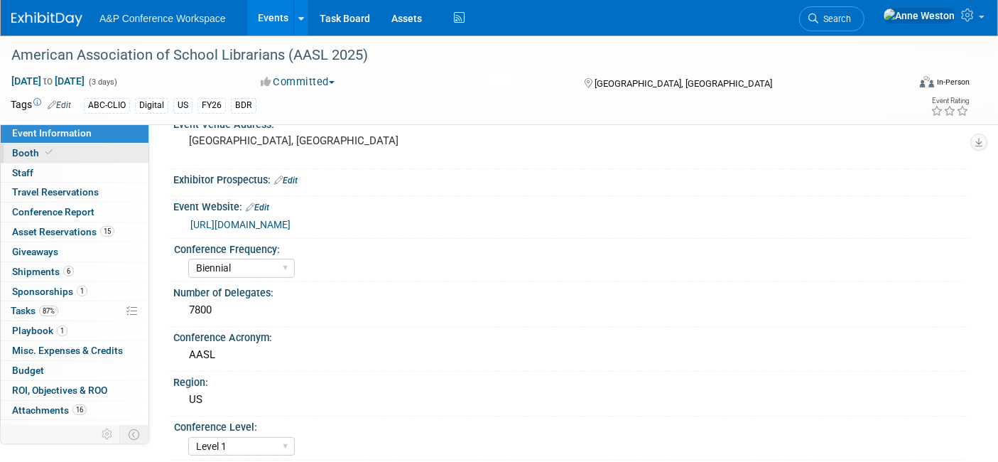
click at [64, 151] on link "Booth" at bounding box center [75, 152] width 148 height 19
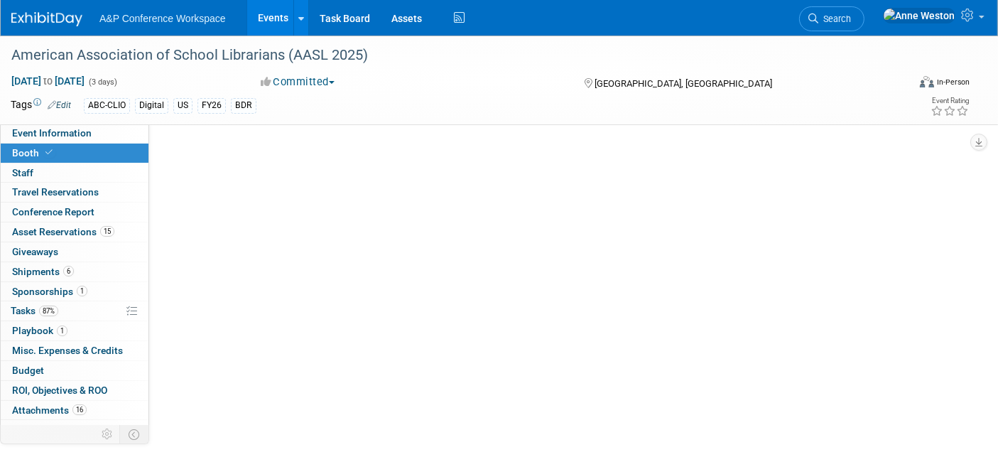
scroll to position [0, 0]
select select "CLDC - Digital/BDR"
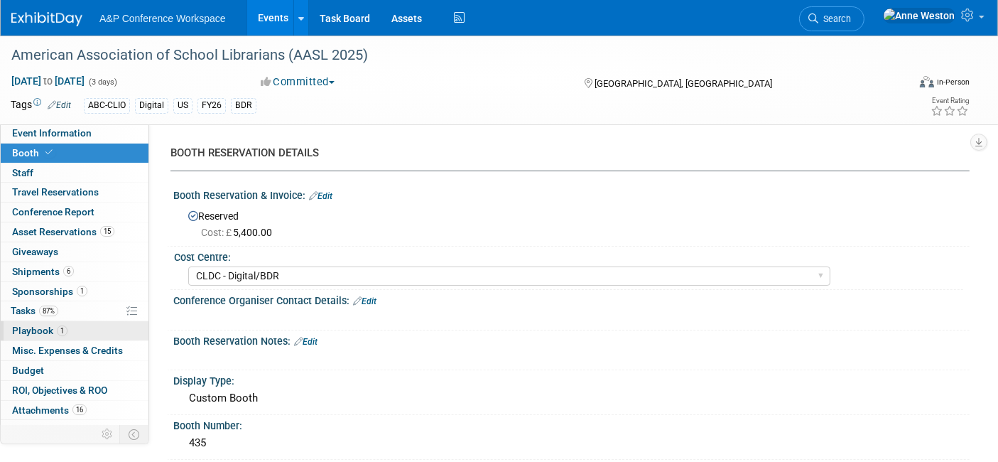
click at [47, 325] on span "Playbook 1" at bounding box center [39, 330] width 55 height 11
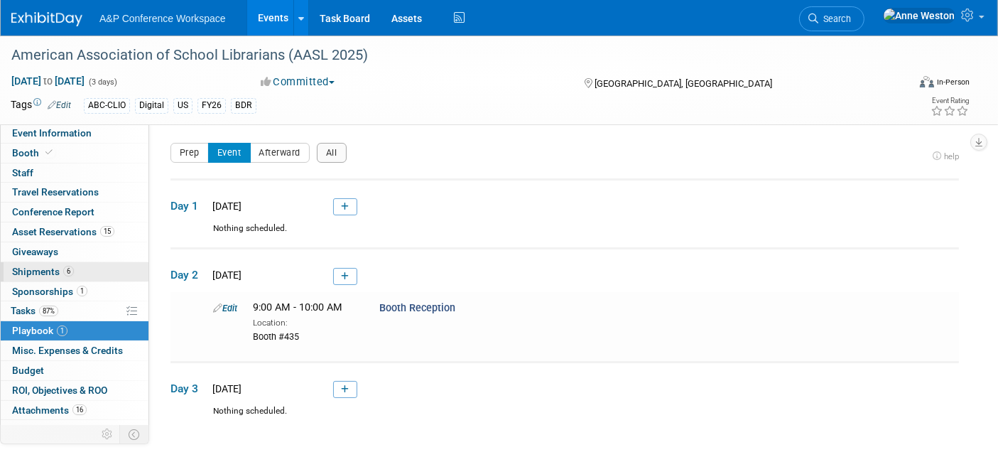
click at [64, 266] on span "Shipments 6" at bounding box center [43, 271] width 62 height 11
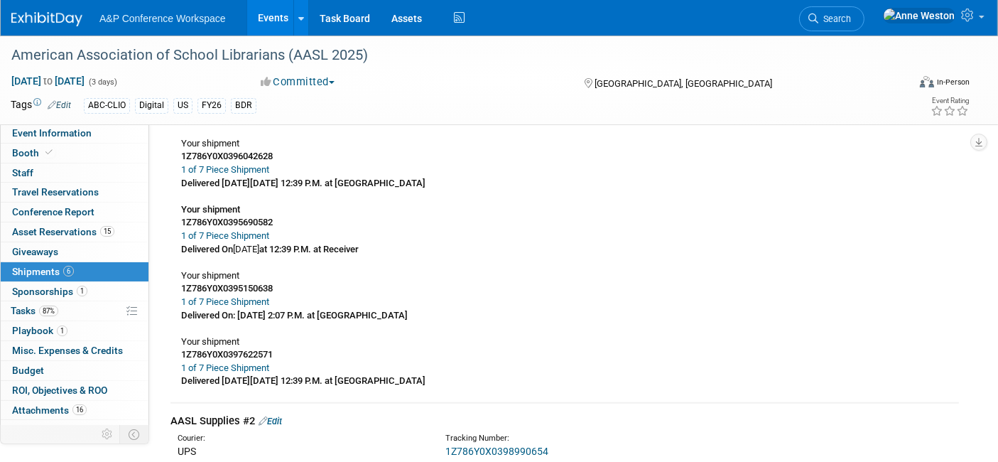
scroll to position [1156, 0]
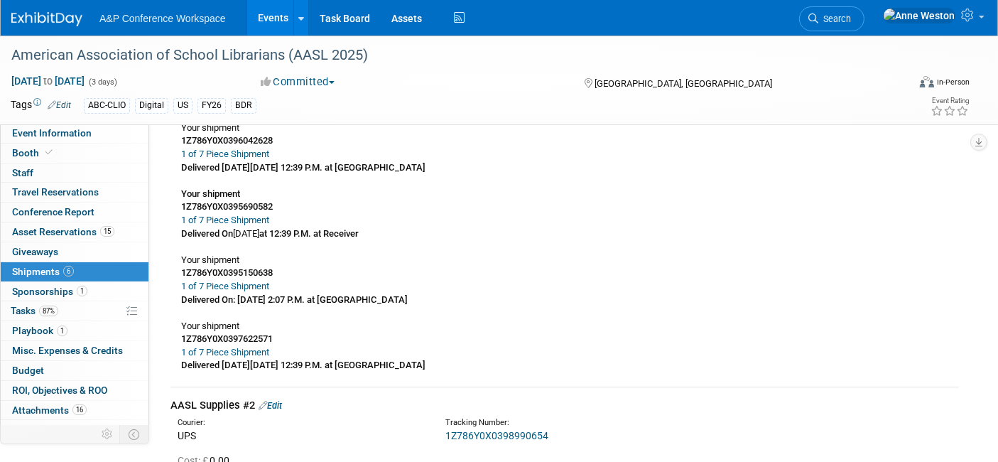
drag, startPoint x: 170, startPoint y: 211, endPoint x: 474, endPoint y: 379, distance: 346.5
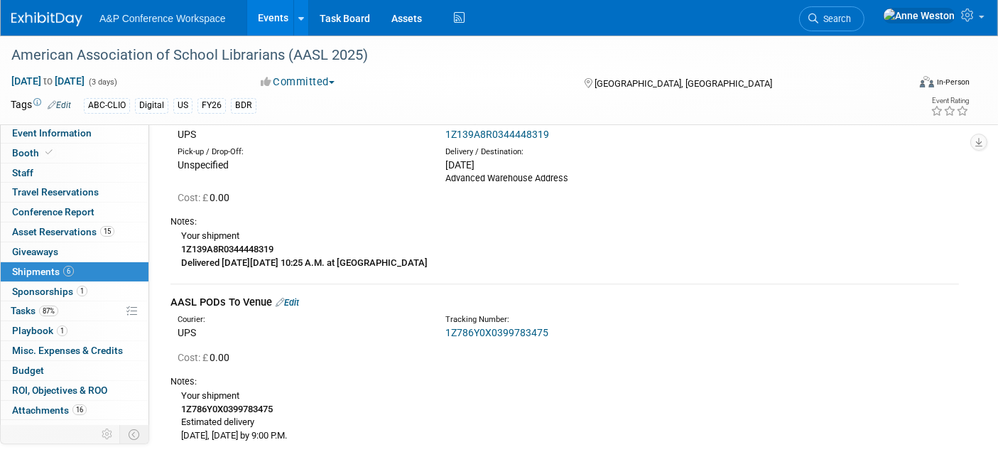
scroll to position [1709, 0]
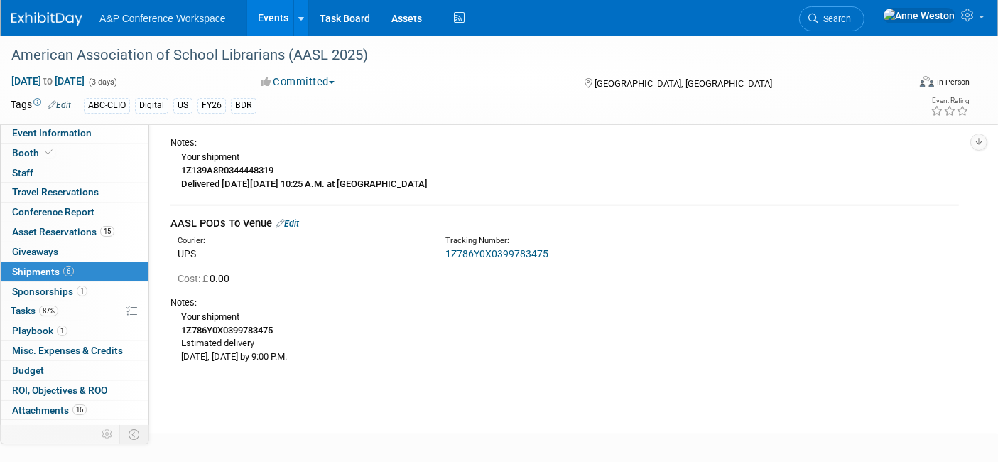
drag, startPoint x: 322, startPoint y: 352, endPoint x: 269, endPoint y: 178, distance: 182.0
click at [389, 303] on div "Notes:" at bounding box center [564, 302] width 788 height 13
click at [391, 309] on div "Your shipment 1Z786Y0X0399783475 Estimated delivery [DATE], [DATE] by 9:00 P.M." at bounding box center [564, 336] width 788 height 54
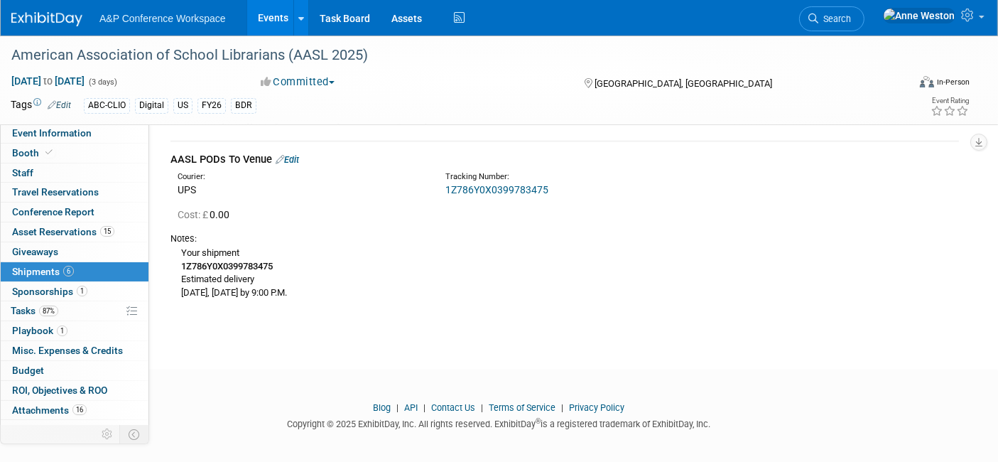
scroll to position [1776, 0]
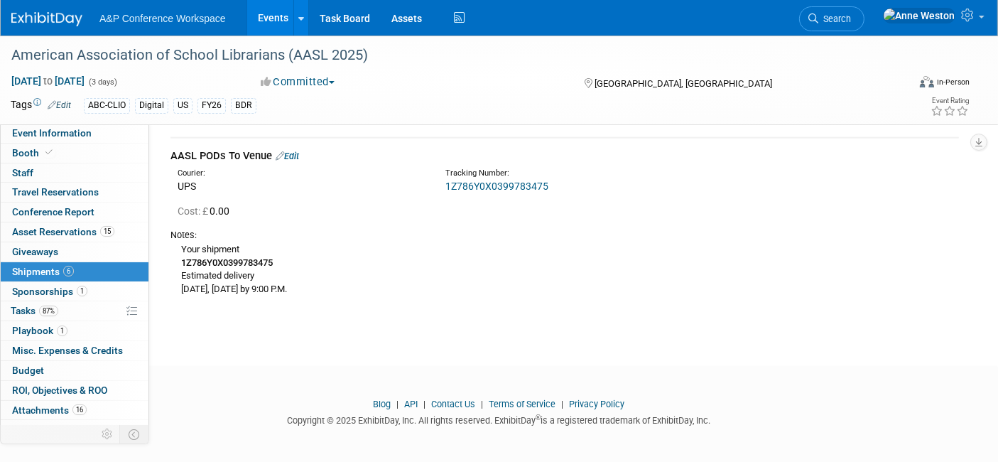
drag, startPoint x: 173, startPoint y: 161, endPoint x: 483, endPoint y: 323, distance: 350.0
copy div "LOR Ipsumd si Ametc Adipi - Elitsed #DOEI04 Temp Incidid: UTL Etdolore Magnaa: …"
click at [358, 374] on footer "Blog | API | Contact Us | Terms of Service | Privacy Policy Copyright © 2025 Ex…" at bounding box center [499, 415] width 998 height 99
click at [24, 149] on span "Booth" at bounding box center [33, 152] width 43 height 11
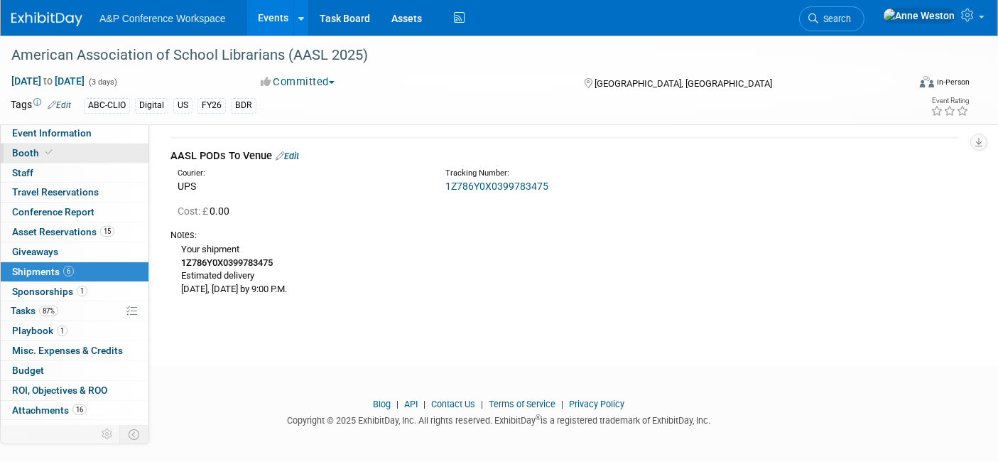
scroll to position [0, 0]
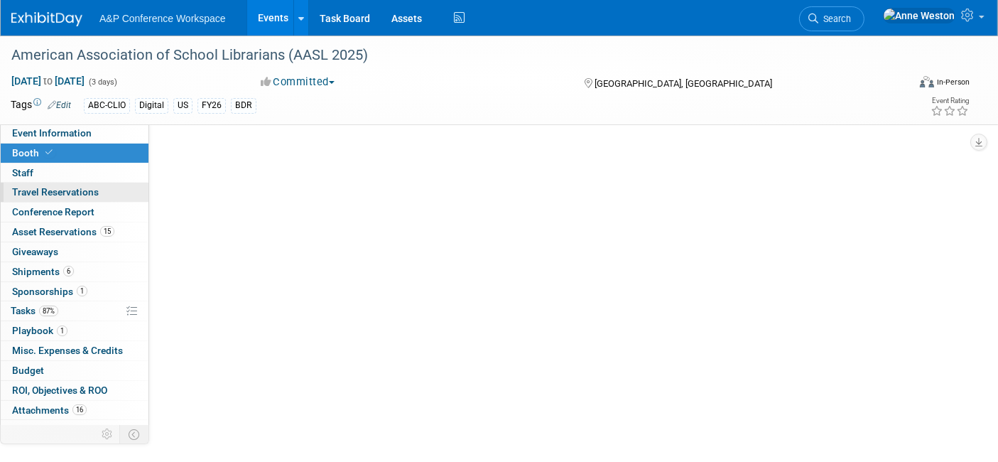
select select "CLDC - Digital/BDR"
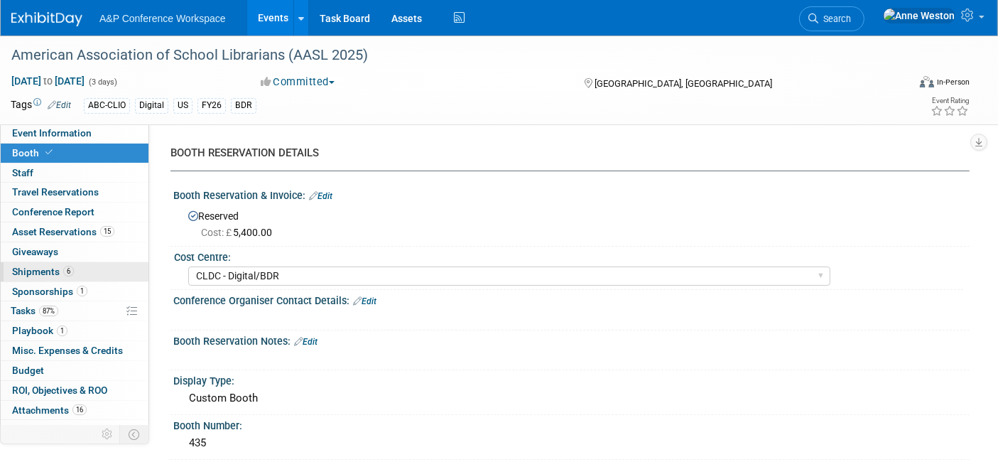
click at [79, 266] on link "6 Shipments 6" at bounding box center [75, 271] width 148 height 19
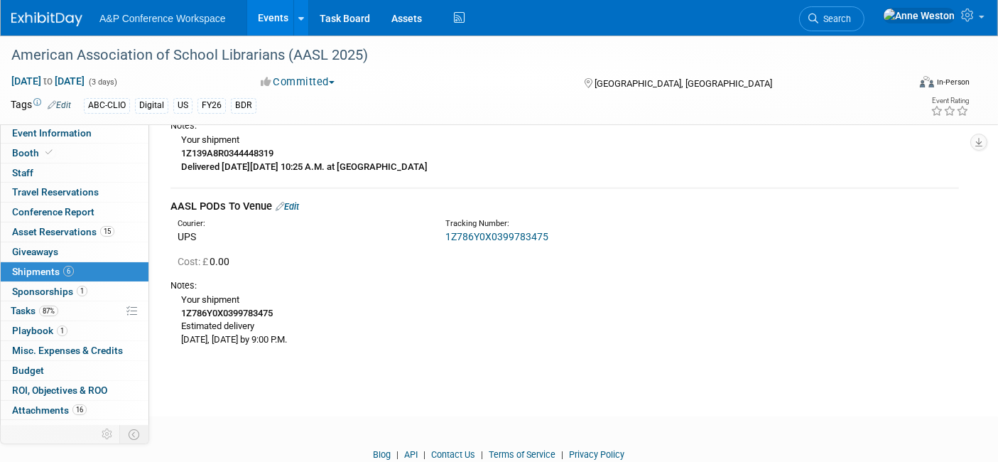
scroll to position [1736, 0]
